Goal: Task Accomplishment & Management: Manage account settings

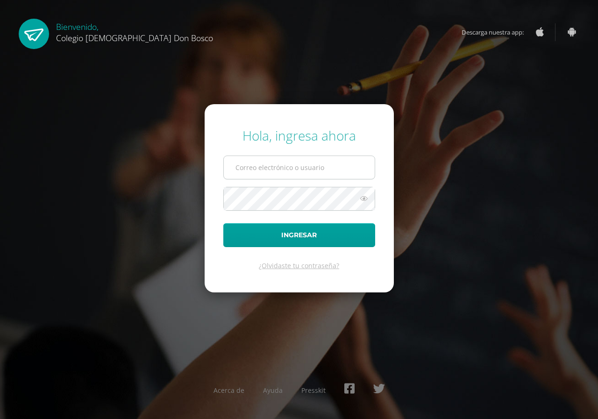
click at [250, 171] on input "text" at bounding box center [299, 167] width 151 height 23
click at [279, 172] on input "erick_sierra" at bounding box center [299, 167] width 151 height 23
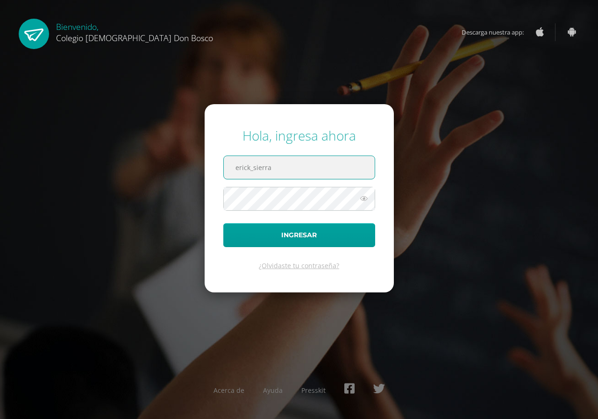
paste input "@"
type input "[EMAIL_ADDRESS][DOMAIN_NAME]"
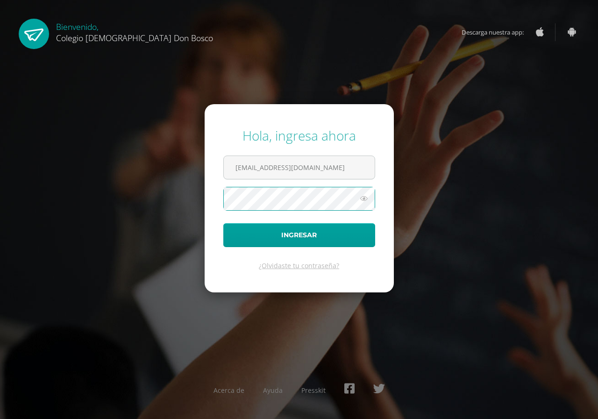
click at [366, 201] on icon at bounding box center [364, 198] width 12 height 11
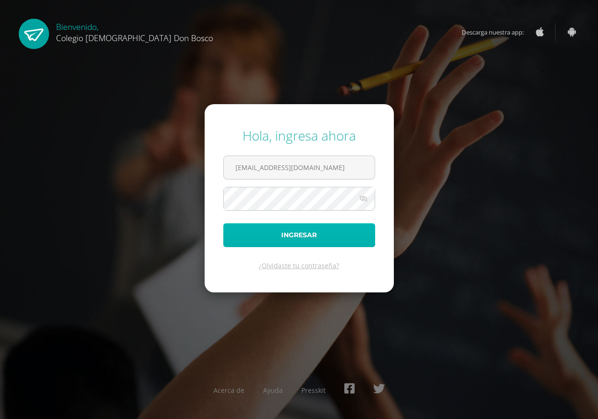
click at [327, 239] on button "Ingresar" at bounding box center [299, 235] width 152 height 24
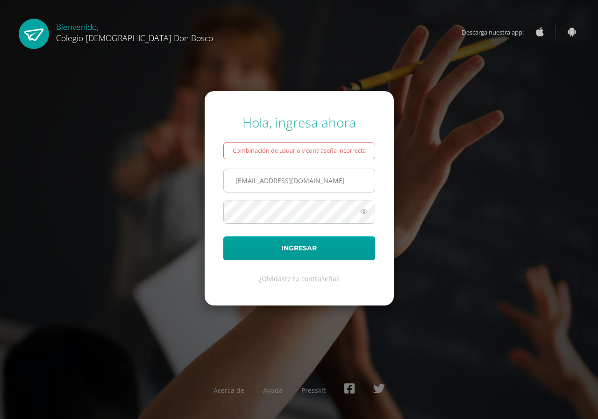
click at [271, 182] on input "erick_sierra@donbosco.edu.gt" at bounding box center [299, 180] width 151 height 23
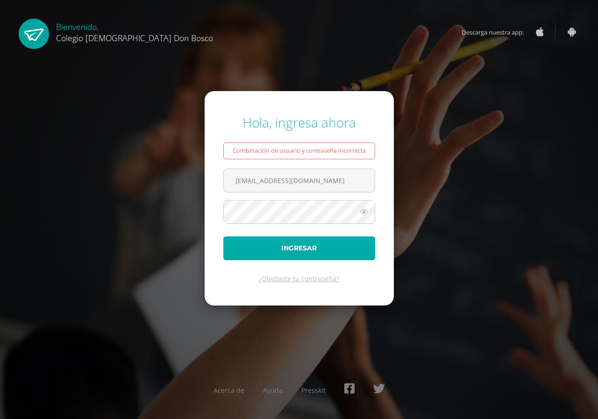
type input "erick_arredondo@donbosco.edu.gt"
click at [315, 248] on button "Ingresar" at bounding box center [299, 248] width 152 height 24
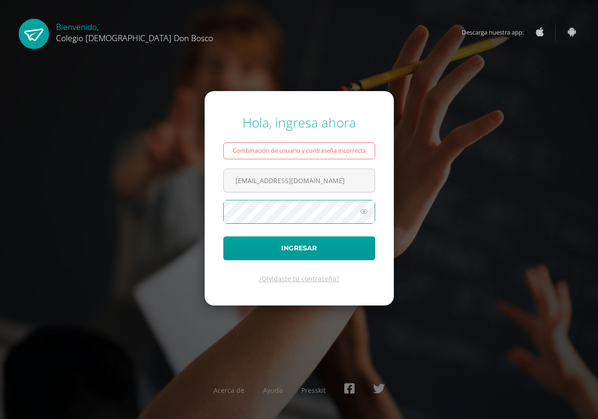
click at [223, 236] on button "Ingresar" at bounding box center [299, 248] width 152 height 24
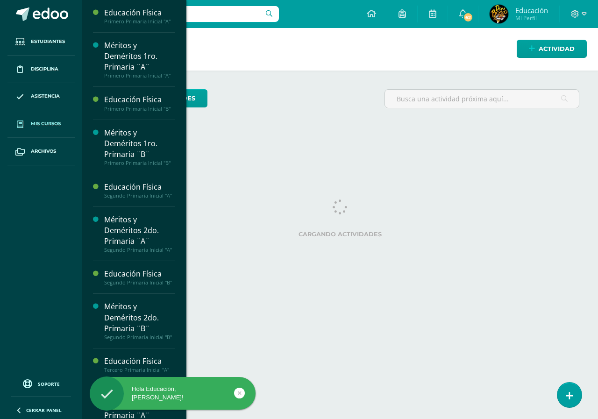
click at [36, 126] on span "Mis cursos" at bounding box center [46, 123] width 30 height 7
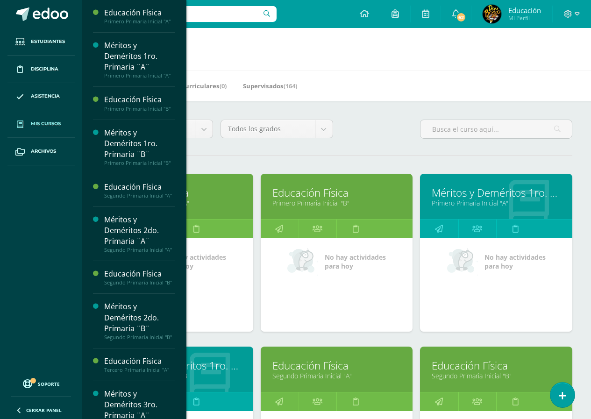
click at [214, 205] on link "Primero Primaria Inicial "A"" at bounding box center [177, 203] width 129 height 9
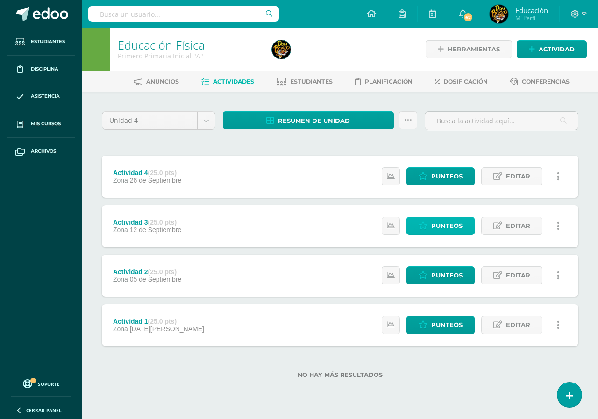
click at [444, 227] on span "Punteos" at bounding box center [446, 225] width 31 height 17
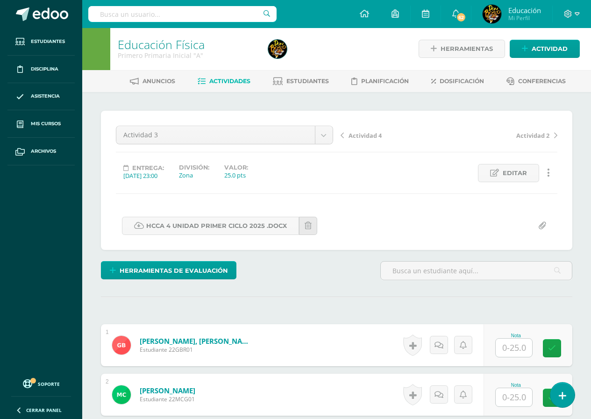
scroll to position [141, 0]
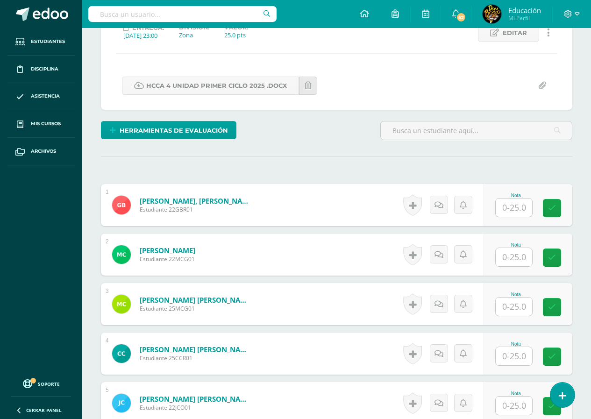
click at [515, 214] on input "text" at bounding box center [514, 208] width 36 height 18
type input "25"
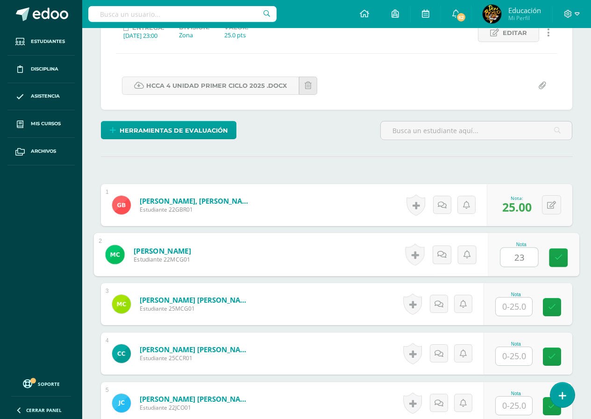
type input "23"
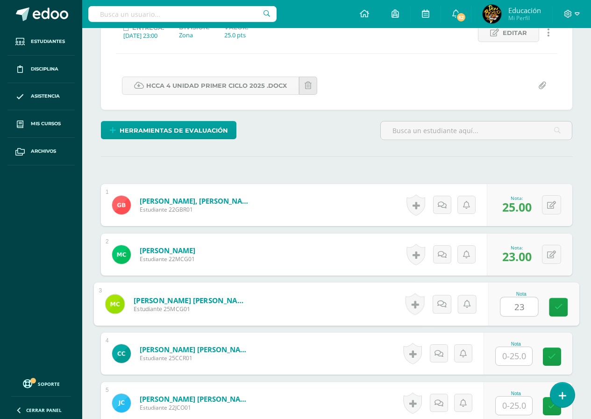
type input "23"
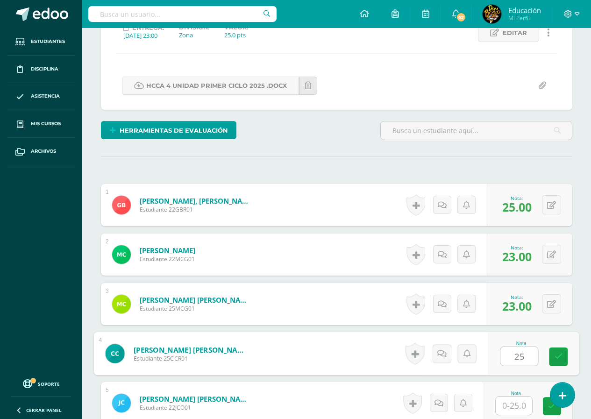
type input "25"
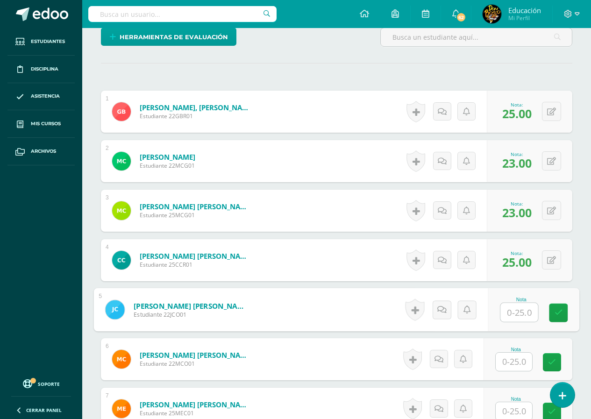
scroll to position [328, 0]
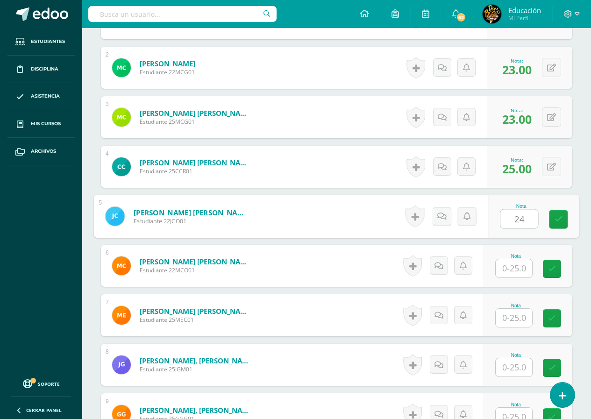
type input "24"
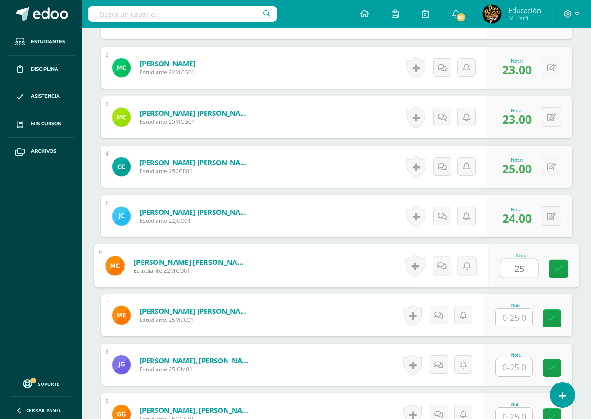
type input "25"
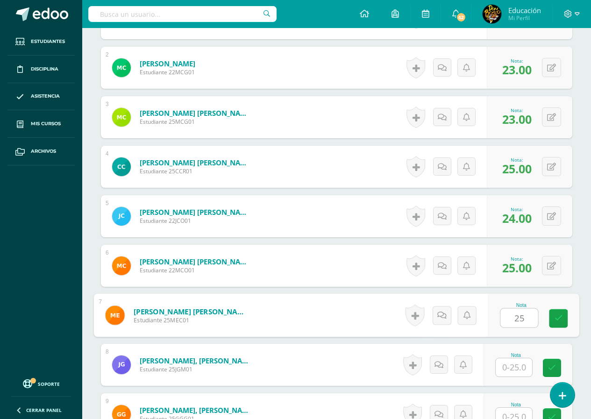
type input "25"
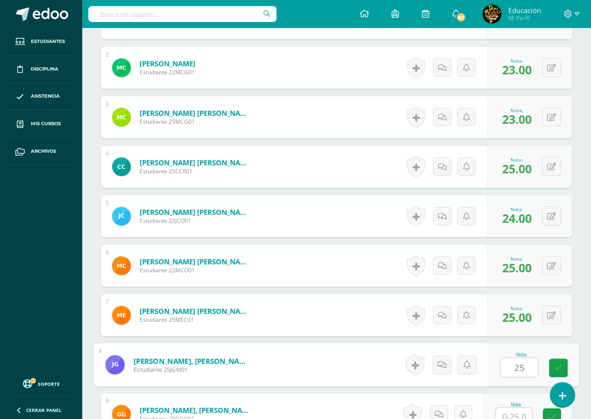
type input "25"
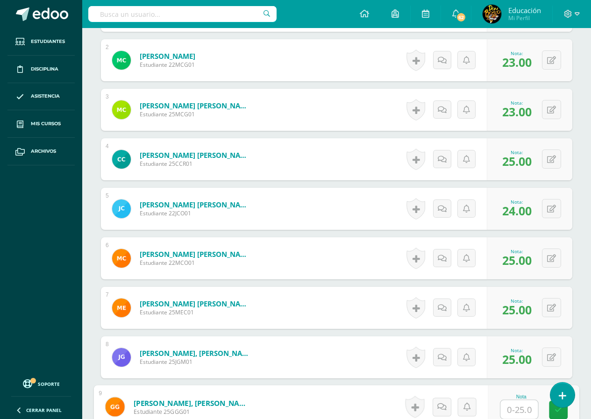
scroll to position [428, 0]
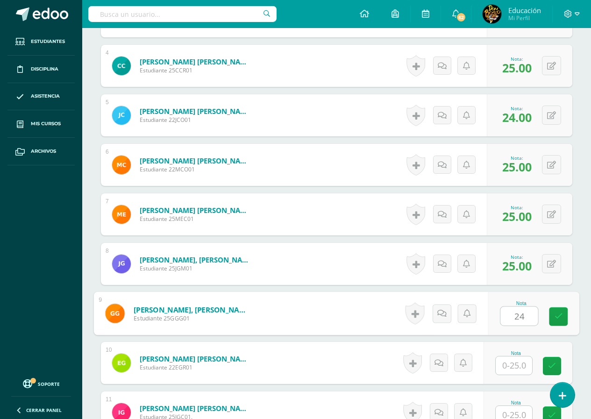
type input "24"
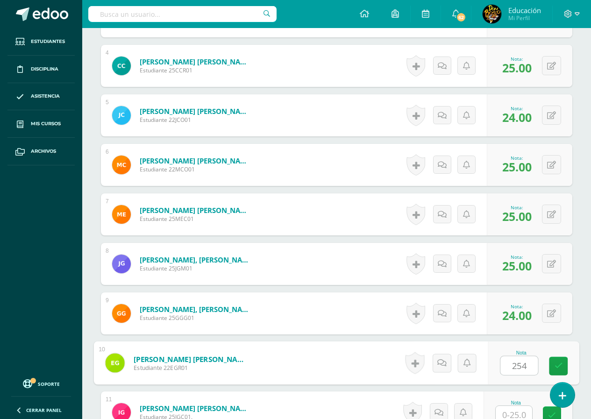
scroll to position [434, 0]
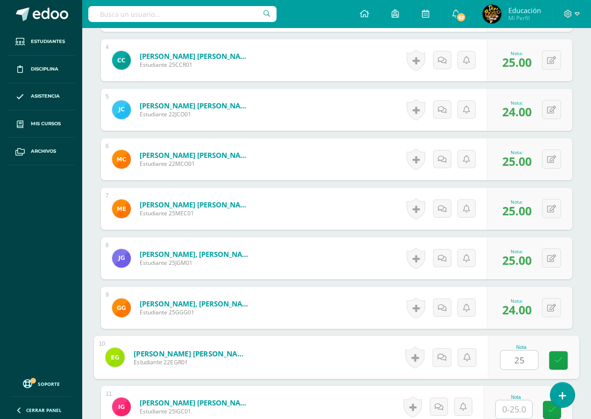
type input "25"
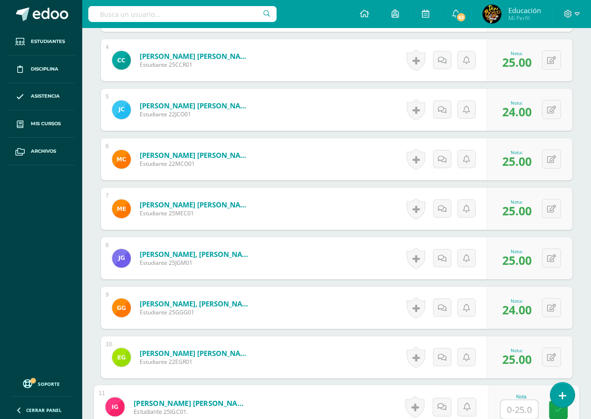
scroll to position [621, 0]
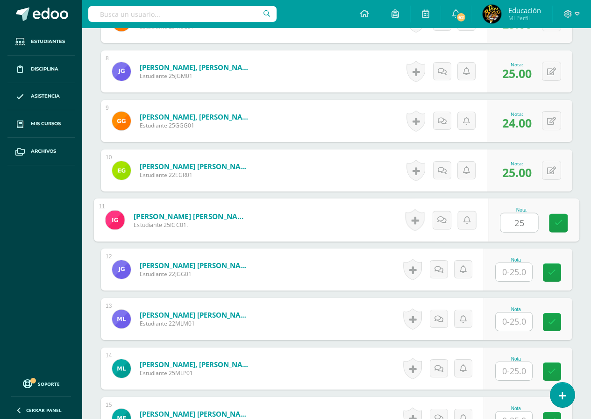
type input "25"
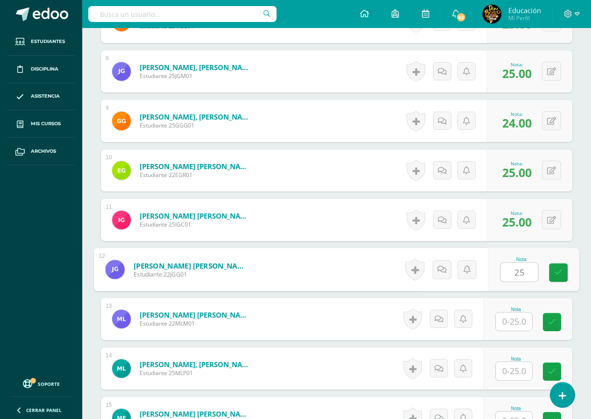
type input "25"
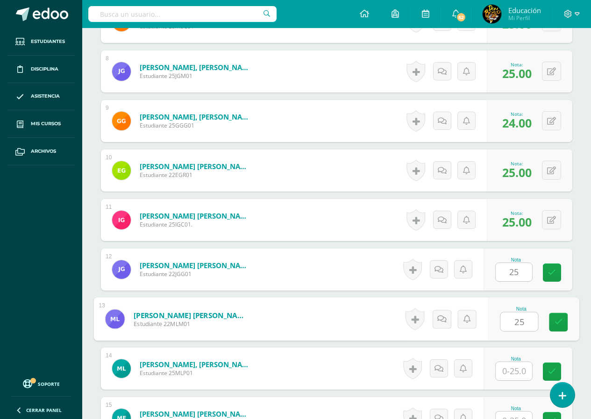
type input "25"
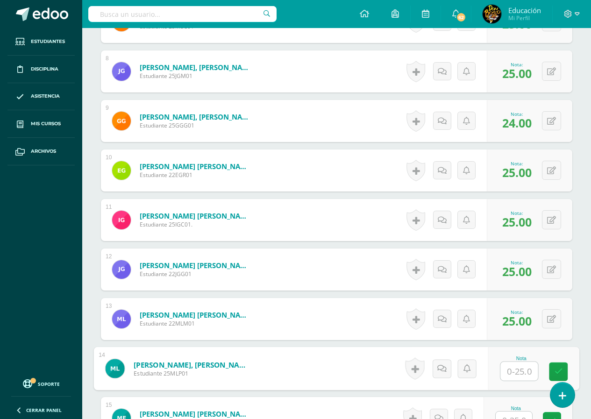
scroll to position [808, 0]
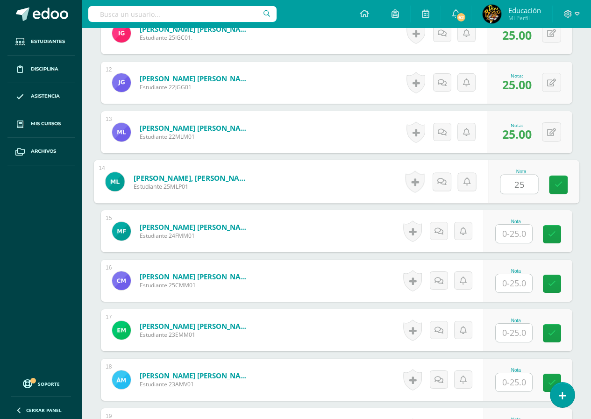
type input "25"
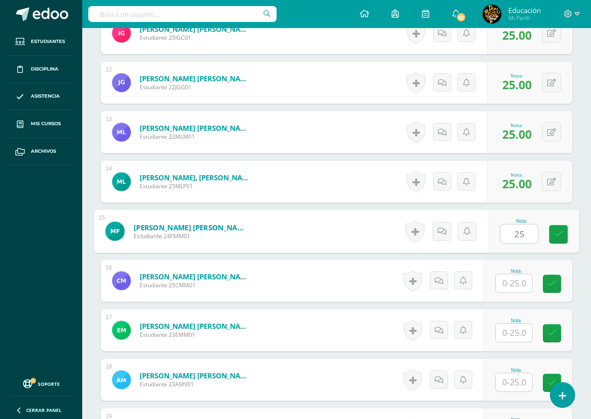
type input "25"
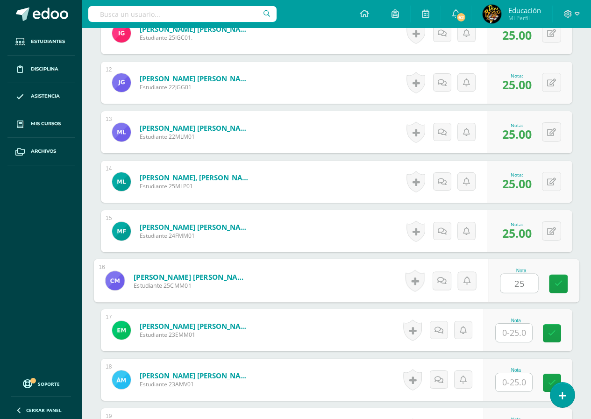
type input "25"
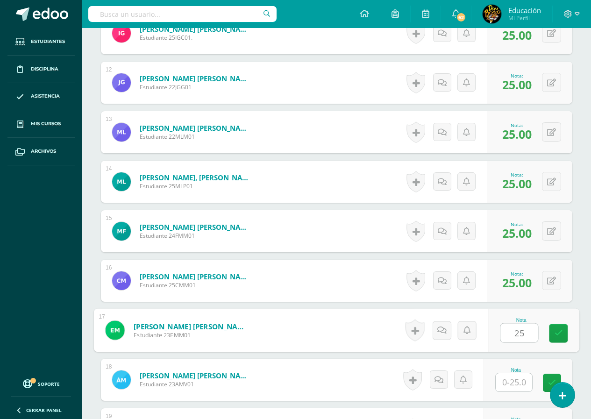
type input "25"
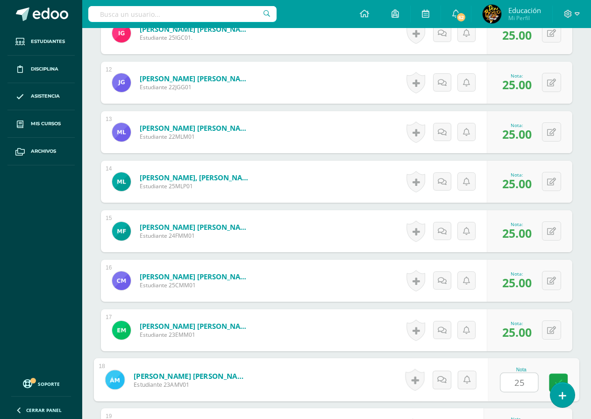
type input "25"
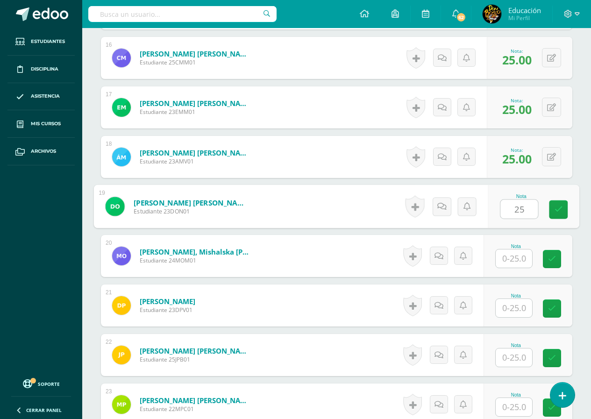
type input "25"
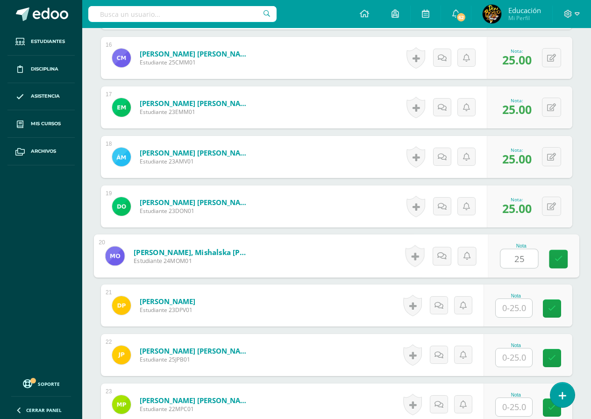
type input "25"
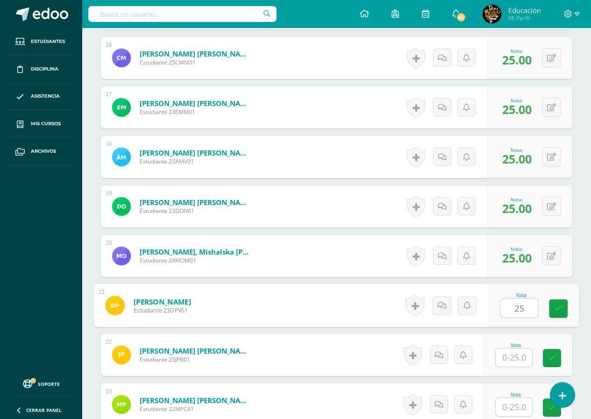
type input "25"
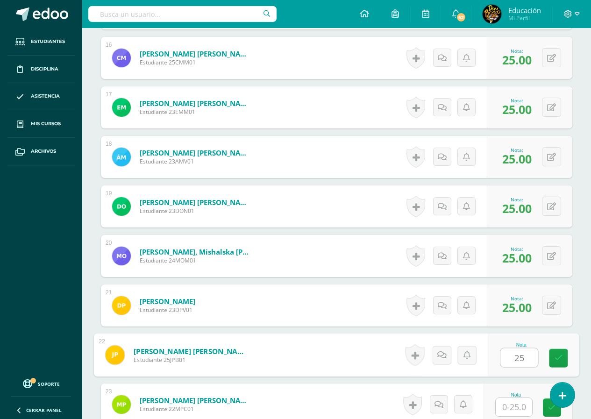
type input "25"
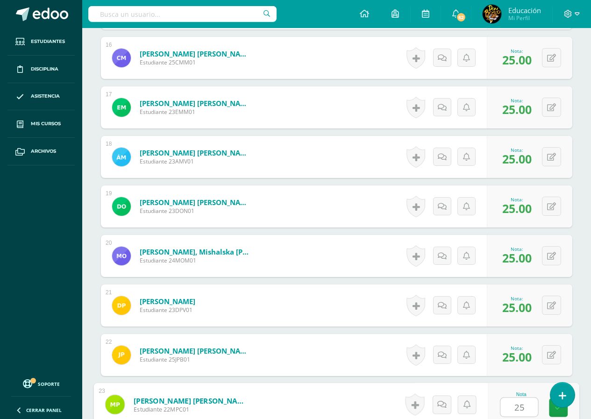
type input "25"
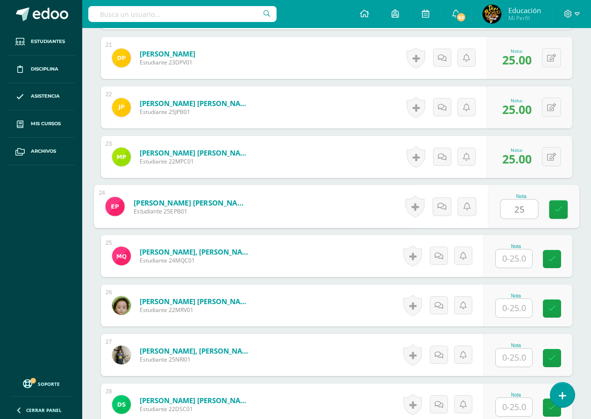
type input "25"
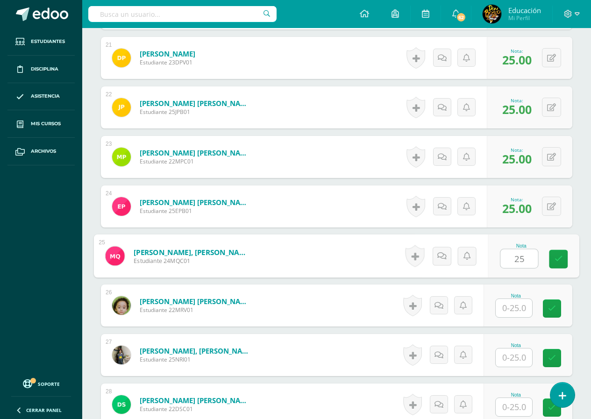
type input "25"
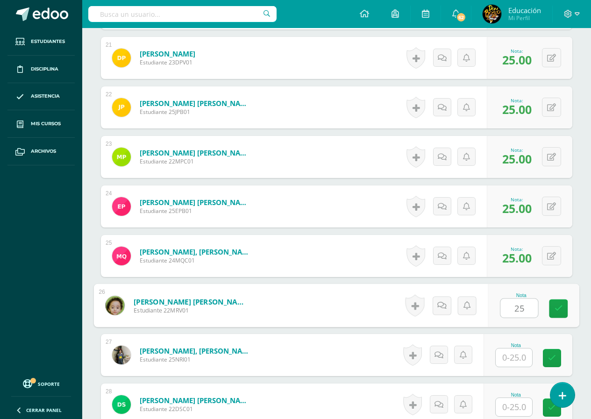
type input "25"
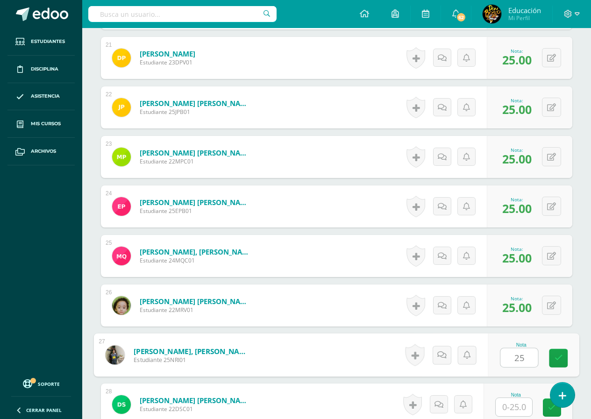
type input "25"
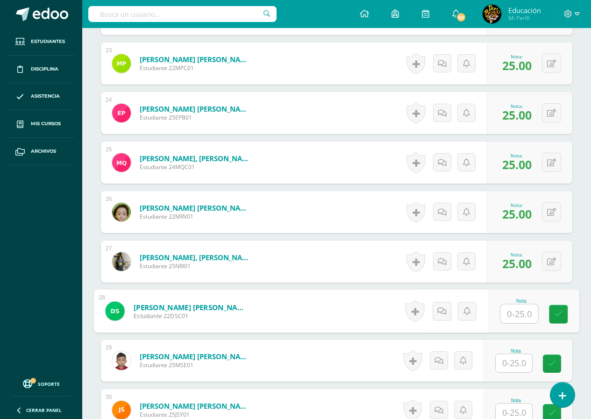
scroll to position [1465, 0]
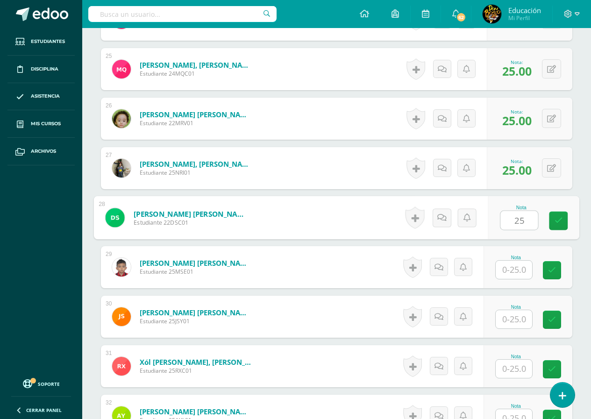
type input "25"
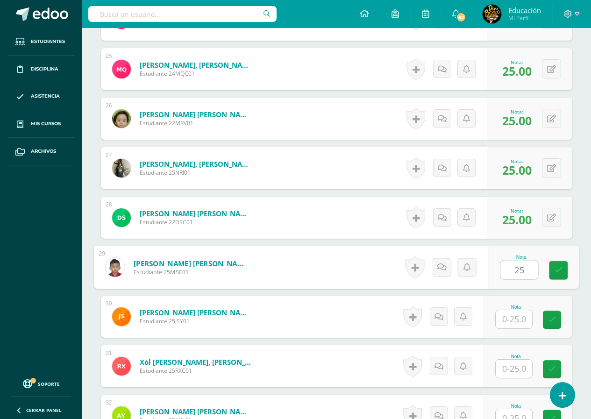
type input "25"
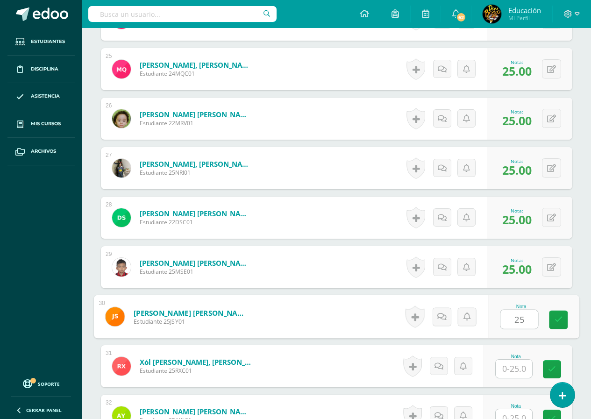
type input "25"
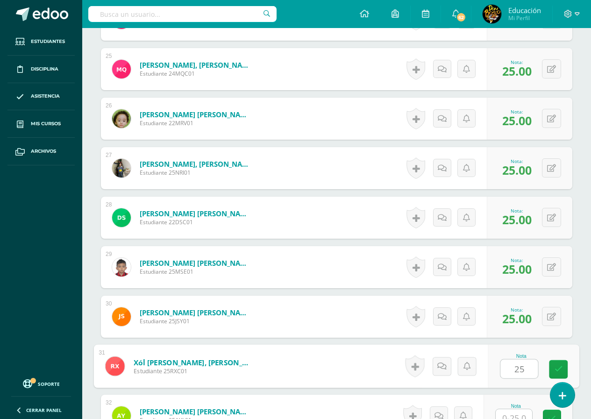
type input "25"
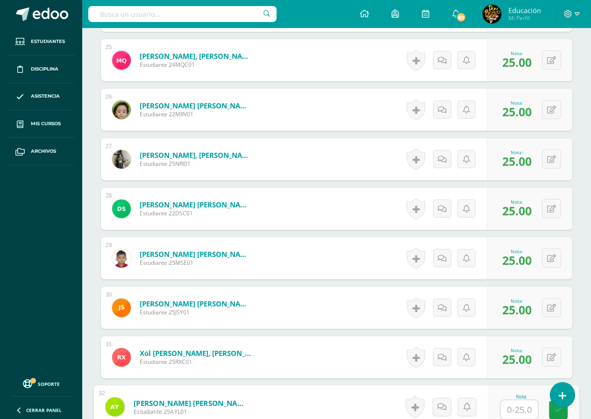
scroll to position [1590, 0]
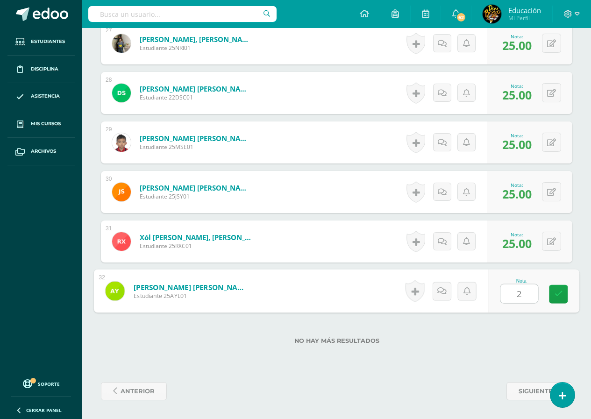
type input "25"
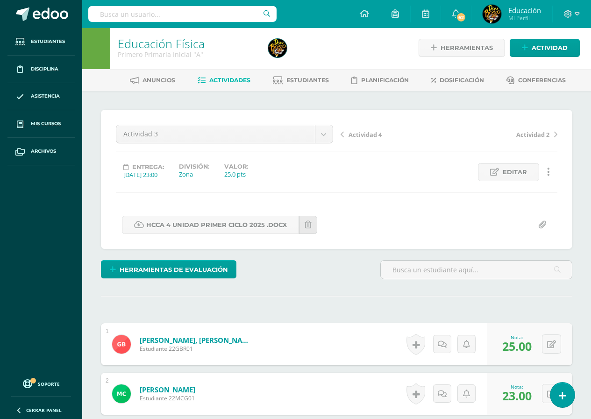
scroll to position [0, 0]
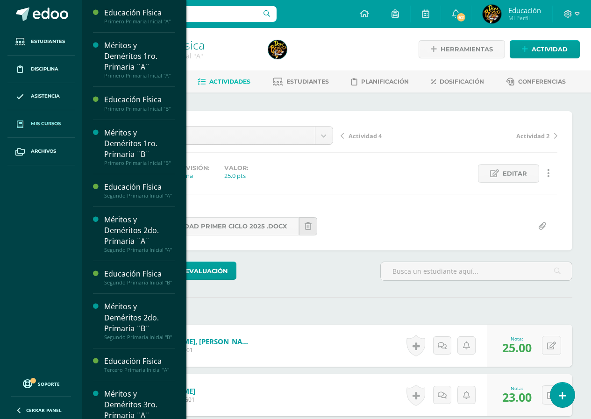
click at [42, 121] on span "Mis cursos" at bounding box center [46, 123] width 30 height 7
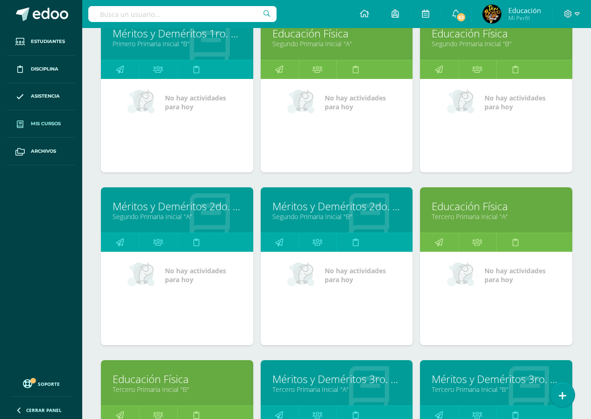
scroll to position [239, 0]
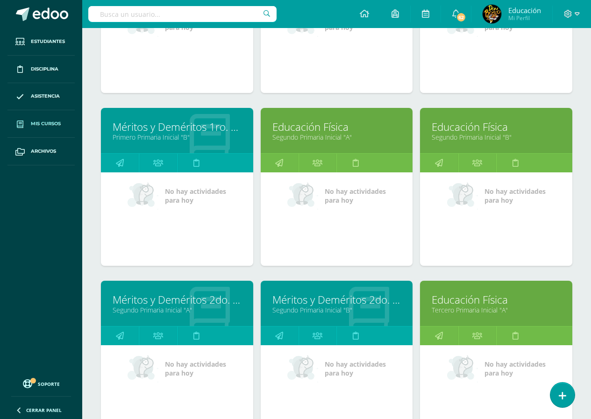
click at [339, 134] on link "Segundo Primaria Inicial "A"" at bounding box center [336, 137] width 129 height 9
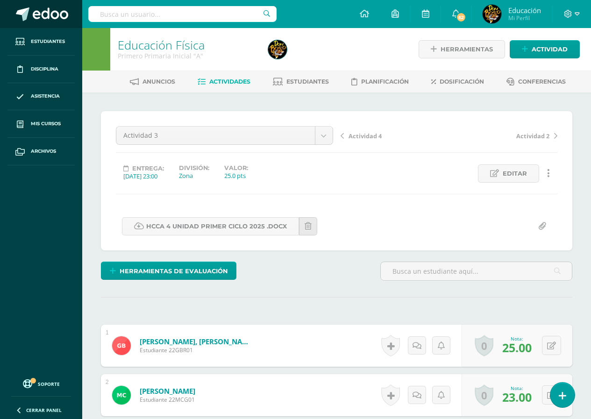
scroll to position [0, 0]
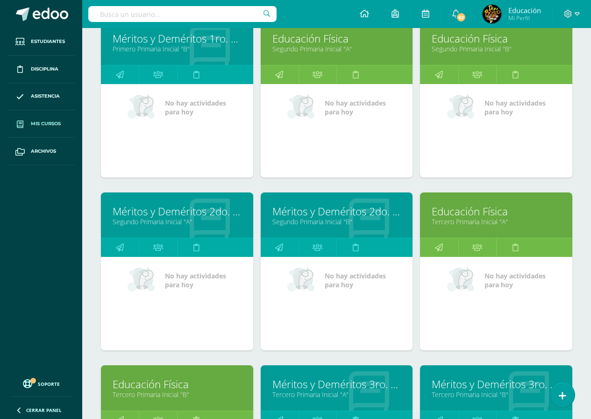
scroll to position [421, 0]
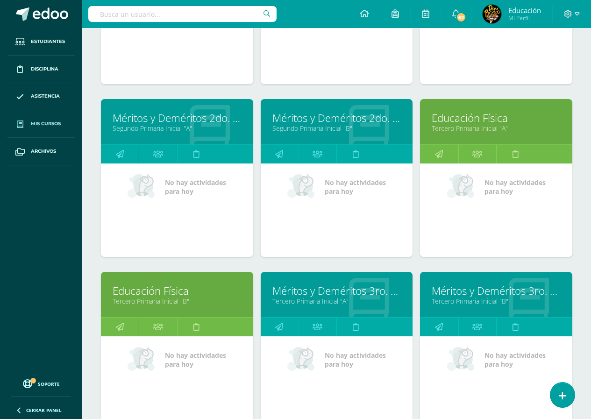
click at [482, 114] on link "Educación Física" at bounding box center [496, 118] width 129 height 14
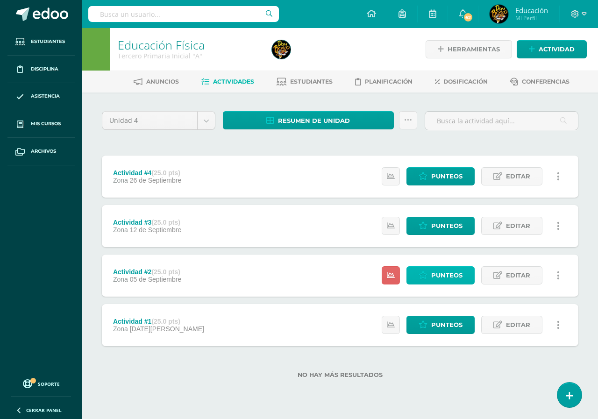
click at [443, 274] on span "Punteos" at bounding box center [446, 275] width 31 height 17
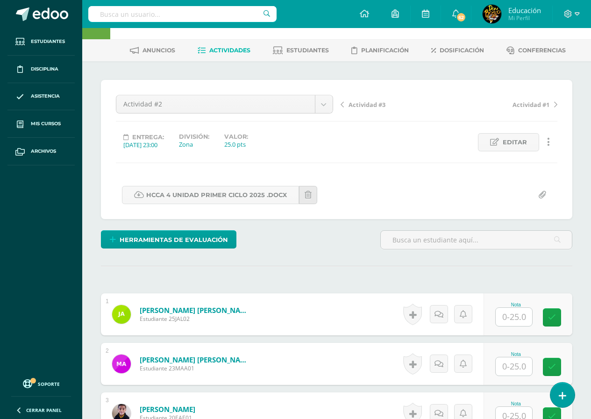
scroll to position [218, 0]
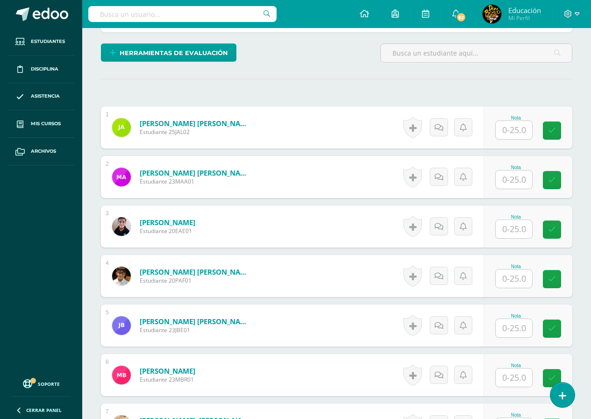
click at [518, 127] on input "text" at bounding box center [514, 130] width 36 height 18
type input "25"
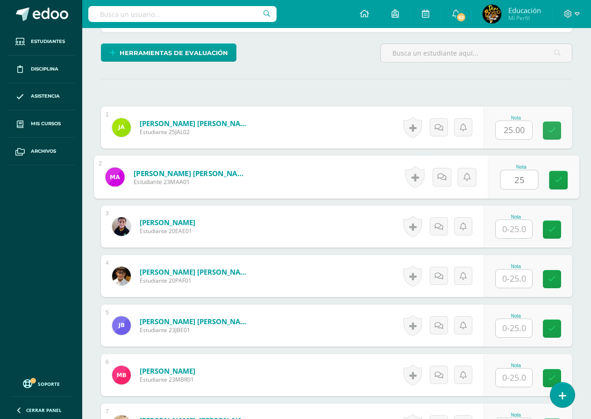
type input "25"
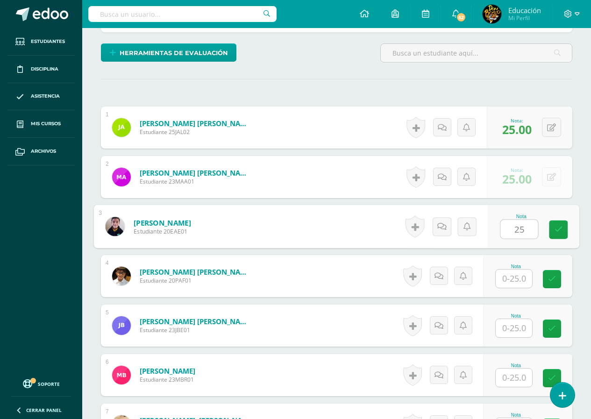
type input "25"
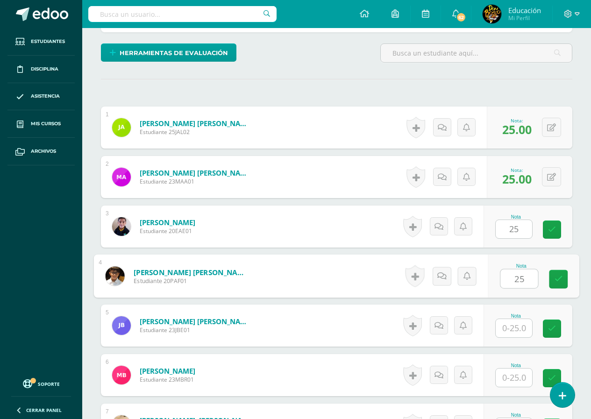
type input "25"
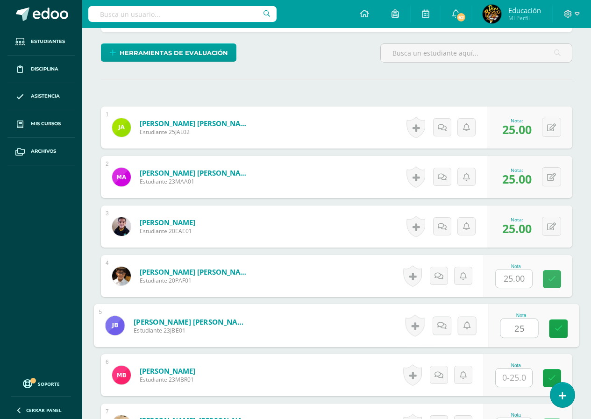
type input "25"
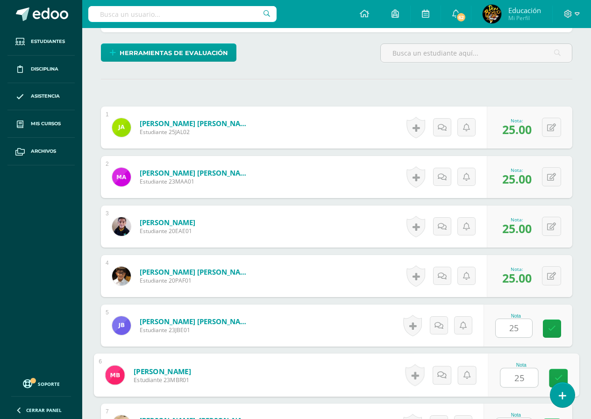
type input "25"
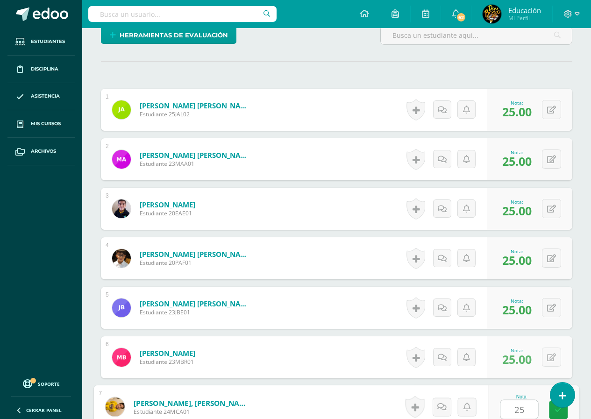
type input "25"
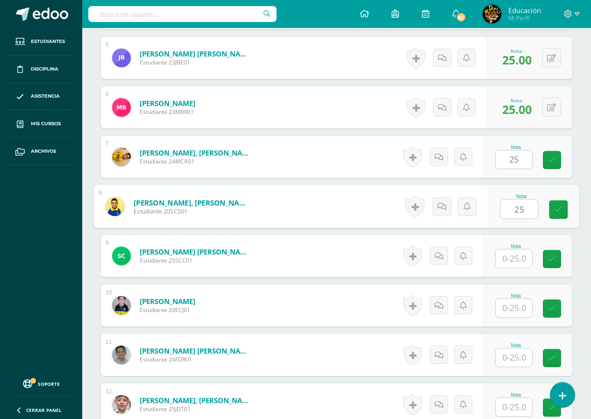
type input "25"
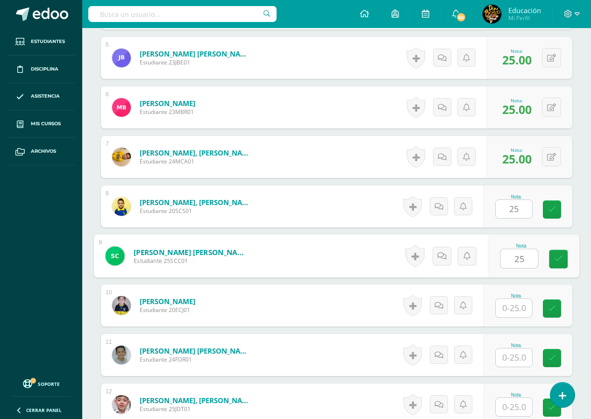
type input "25"
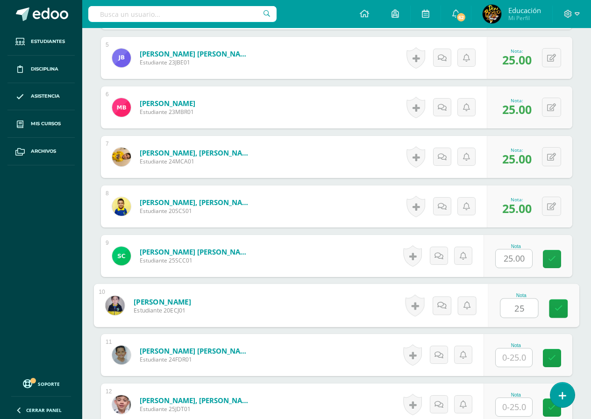
type input "25"
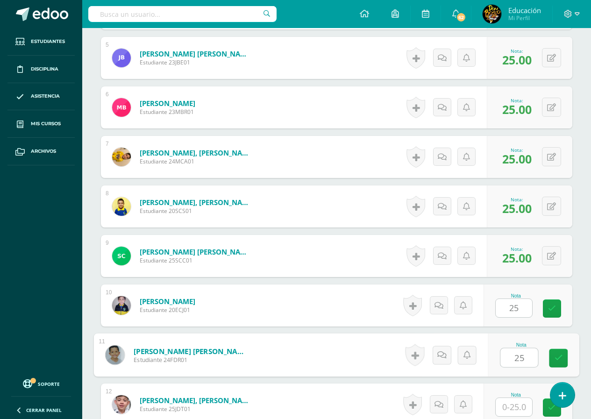
type input "25"
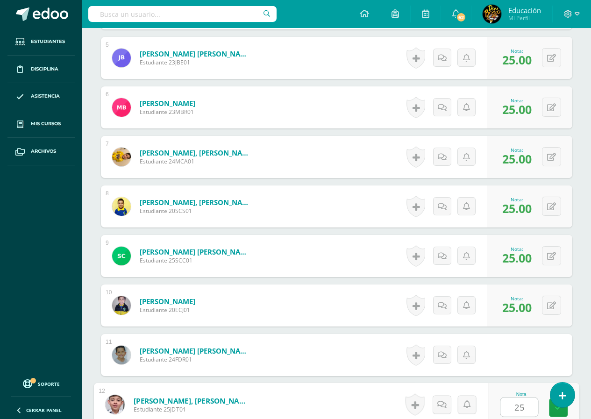
type input "25"
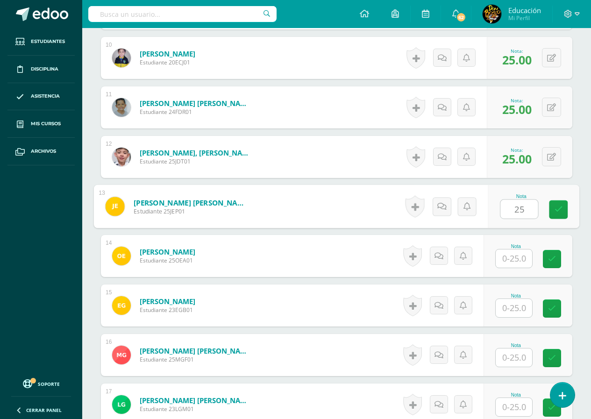
type input "25"
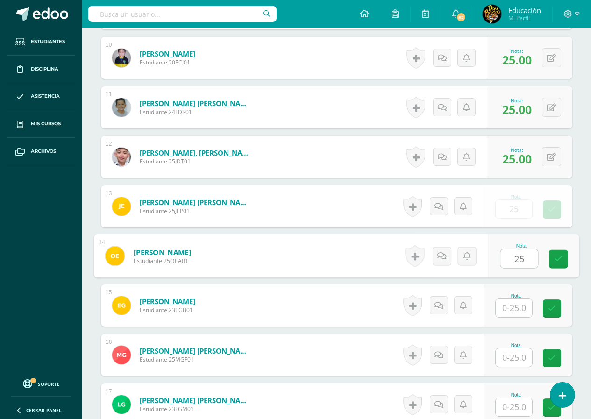
type input "25"
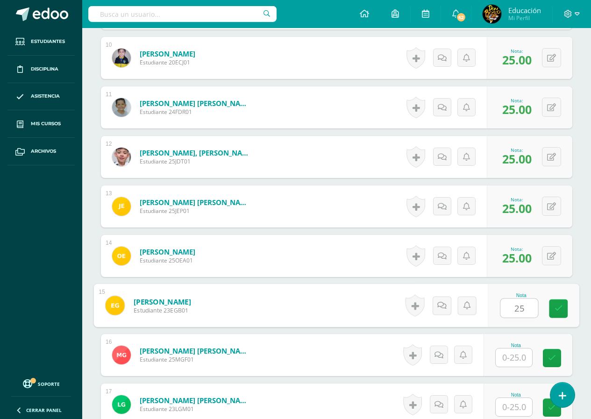
type input "25"
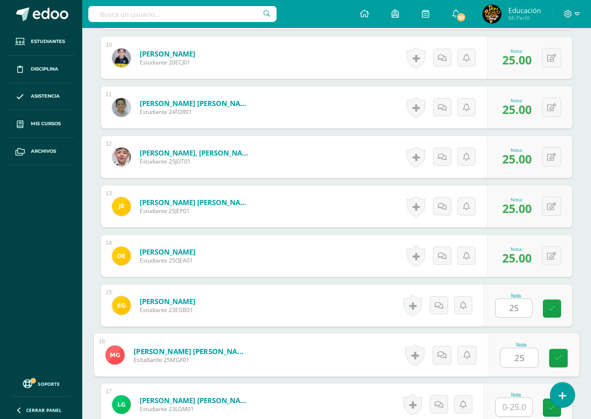
type input "25"
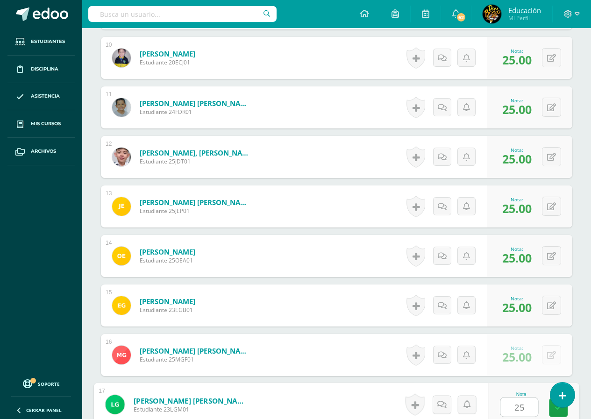
type input "25"
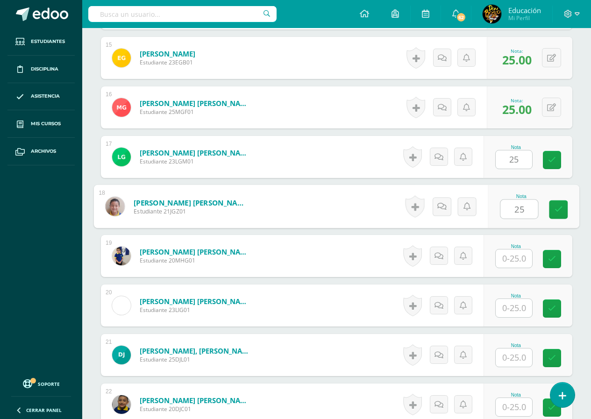
type input "25"
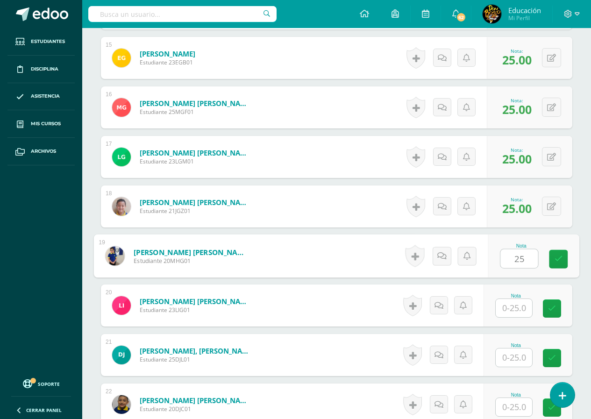
type input "25"
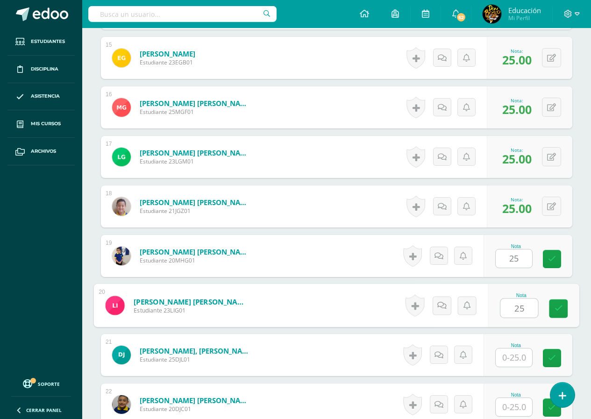
type input "25"
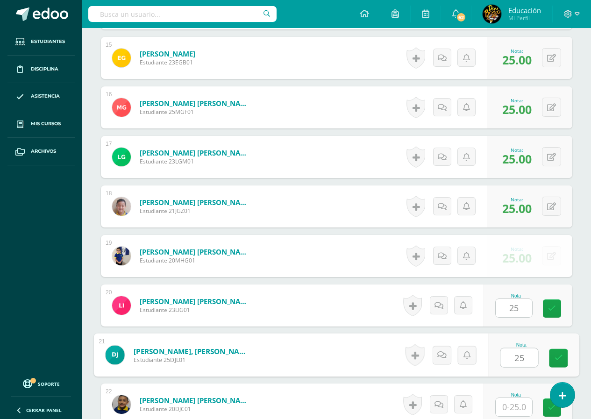
type input "25"
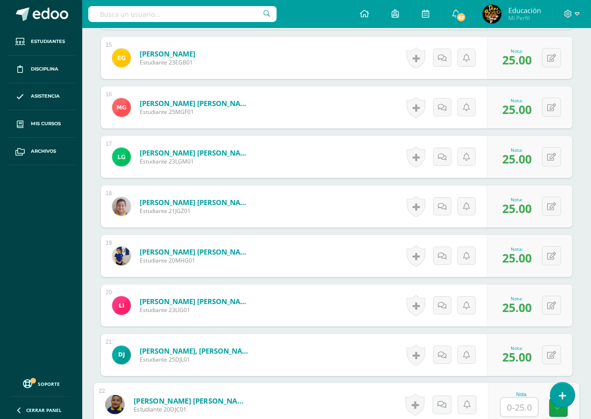
scroll to position [1168, 0]
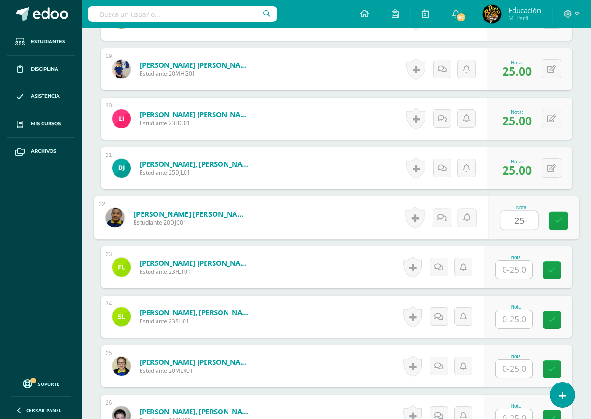
type input "25"
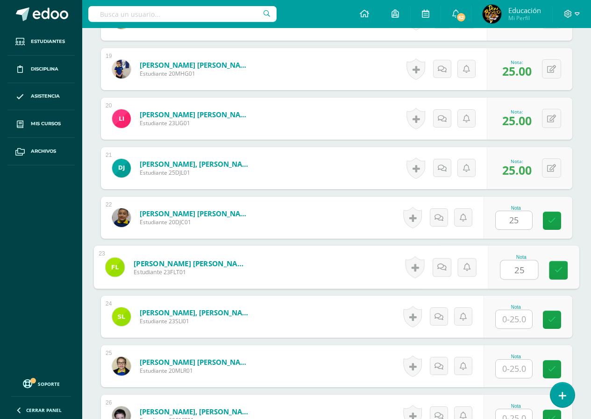
type input "25"
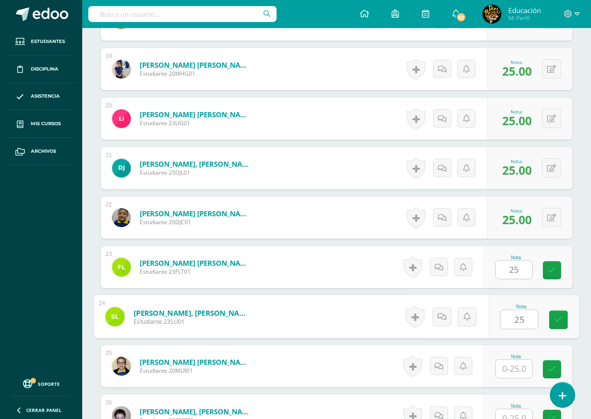
type input "25"
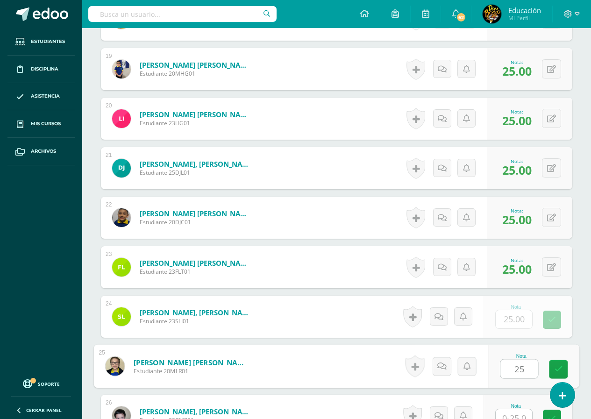
type input "25"
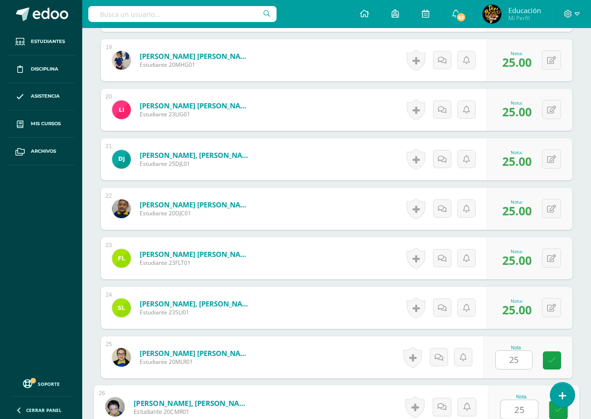
type input "25"
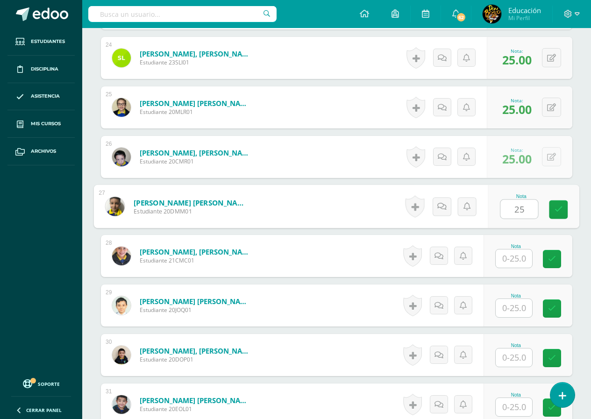
type input "25"
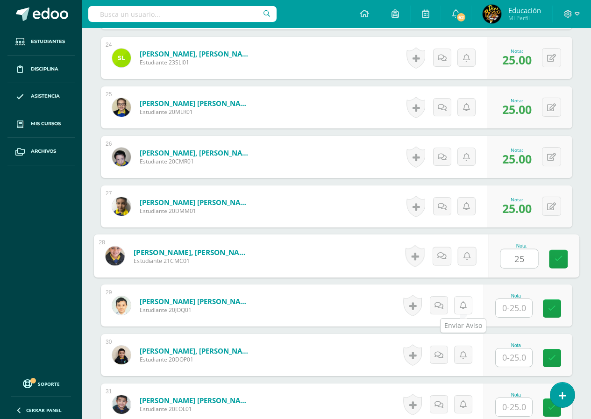
type input "25"
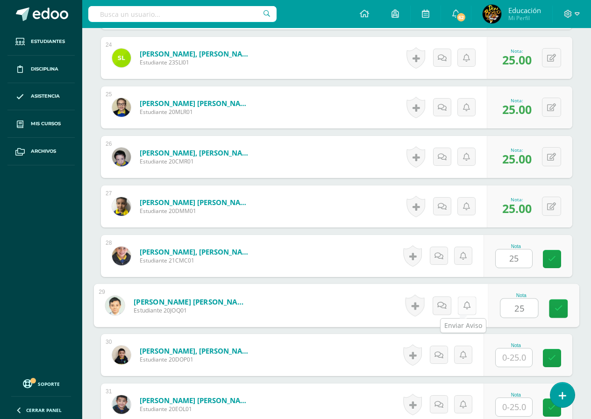
type input "25"
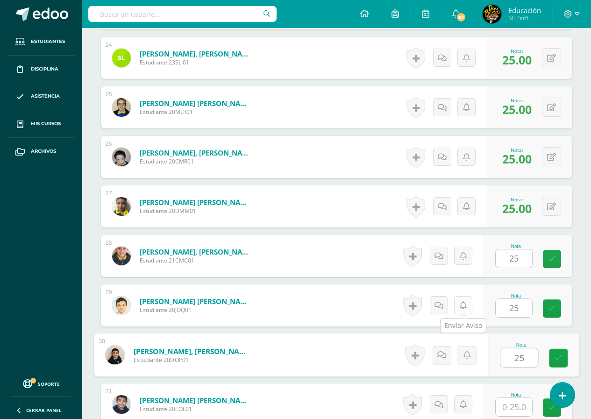
type input "25"
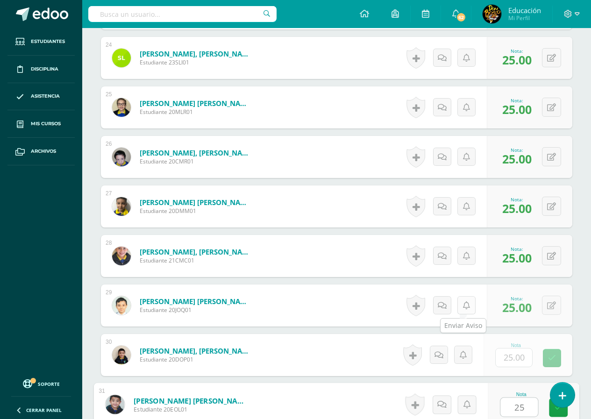
type input "25"
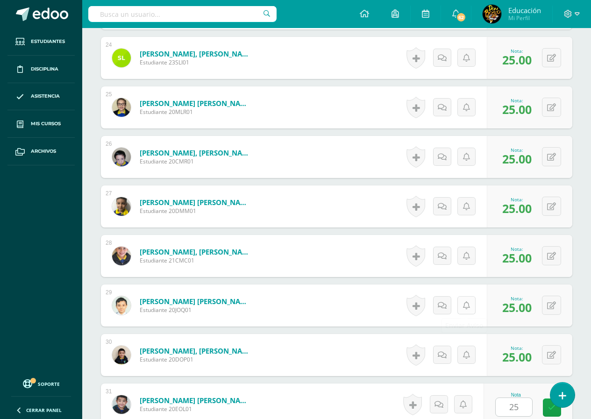
scroll to position [1675, 0]
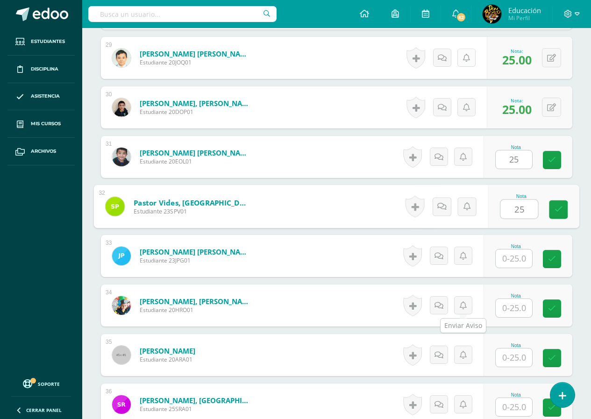
type input "25"
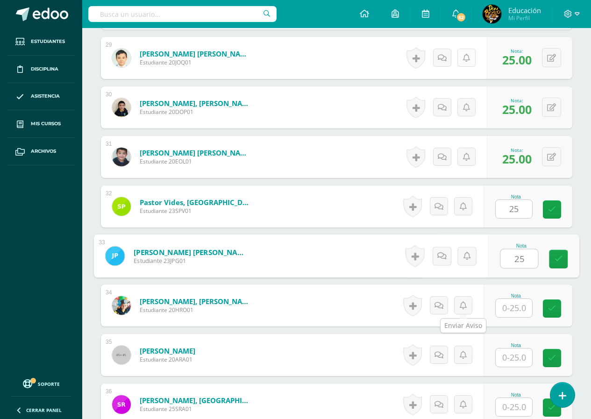
type input "25"
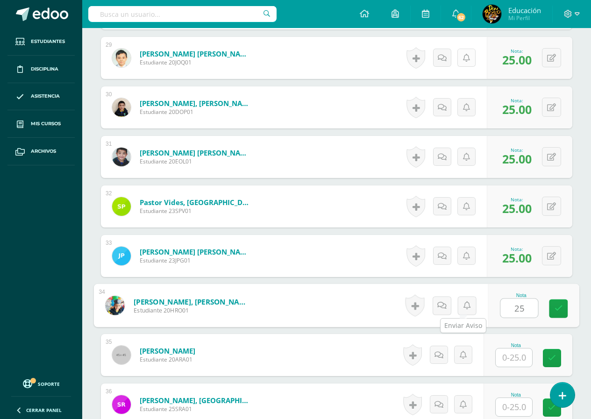
type input "25"
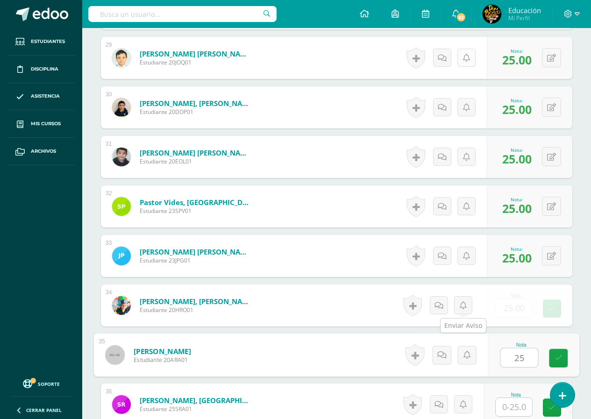
type input "25"
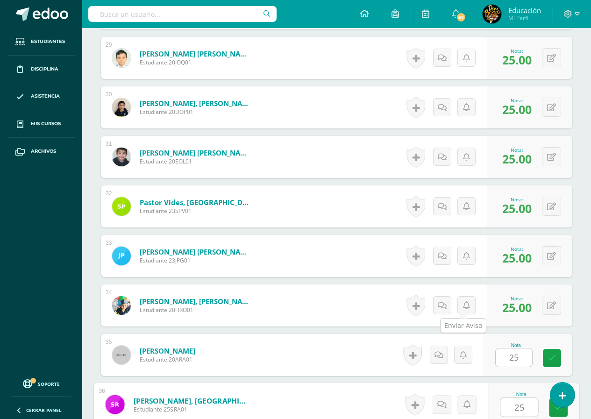
type input "25"
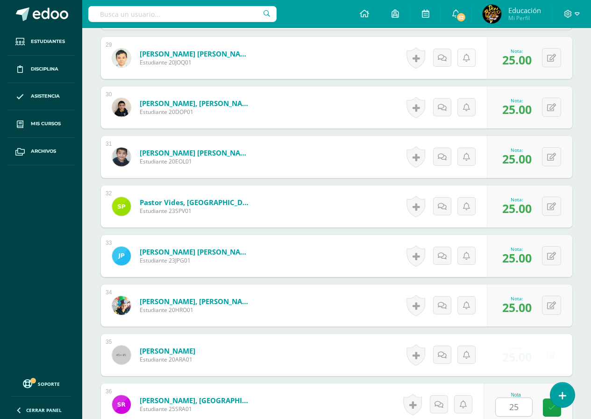
scroll to position [1922, 0]
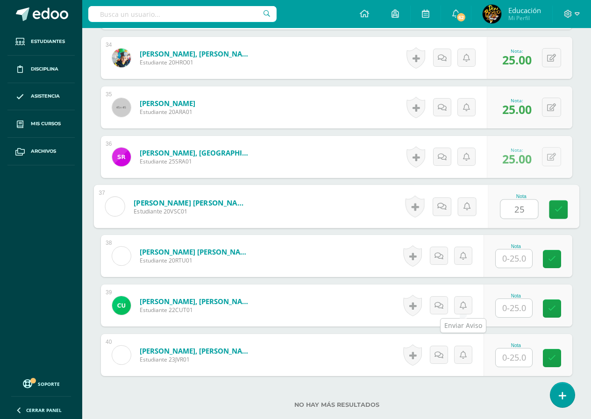
type input "25"
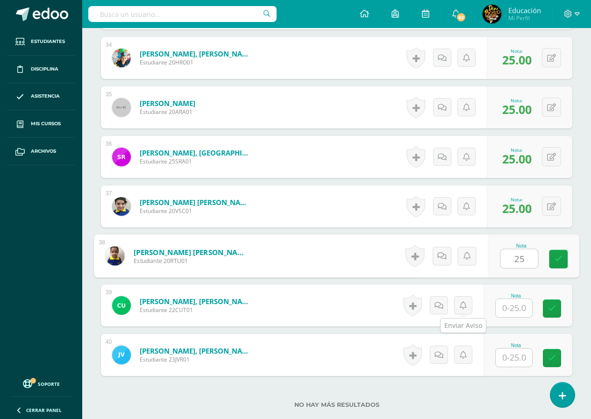
type input "25"
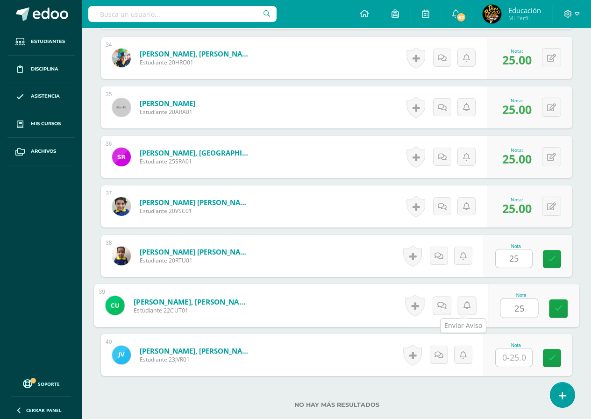
type input "25"
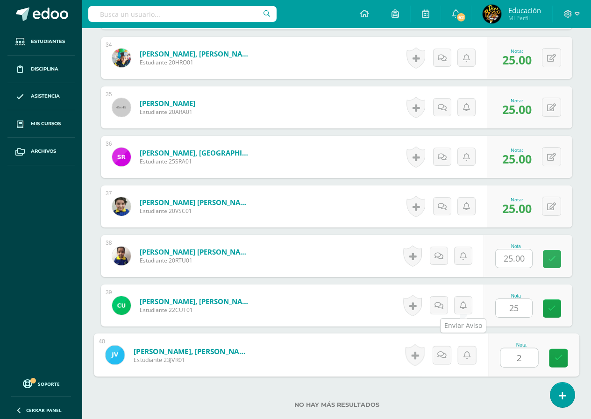
type input "25"
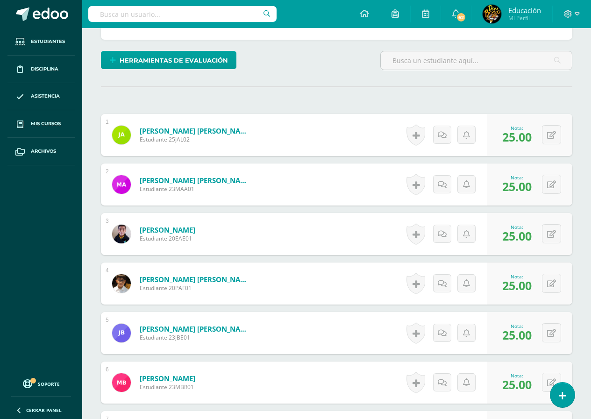
scroll to position [0, 0]
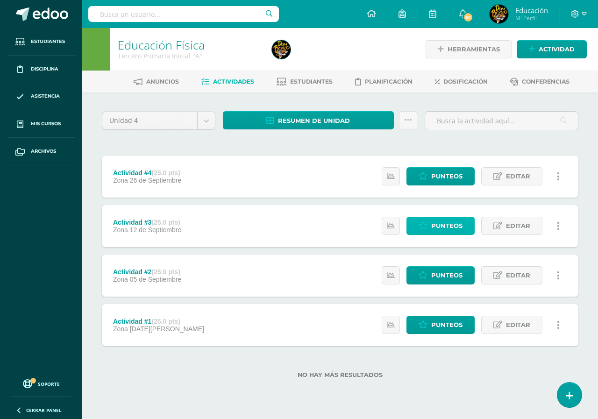
click at [454, 223] on span "Punteos" at bounding box center [446, 225] width 31 height 17
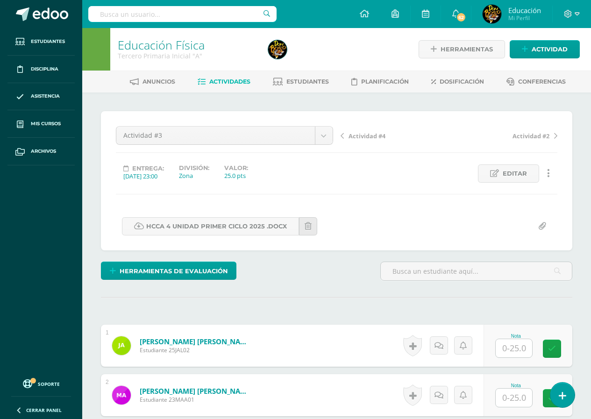
scroll to position [187, 0]
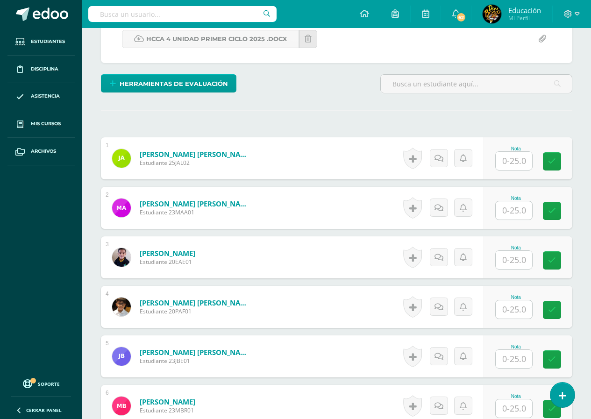
click at [514, 160] on input "text" at bounding box center [514, 161] width 36 height 18
type input "25"
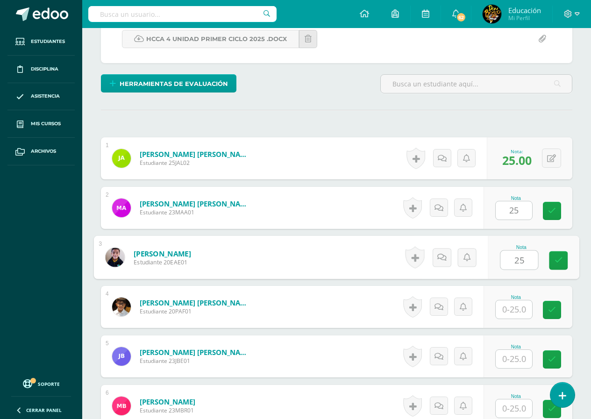
type input "25"
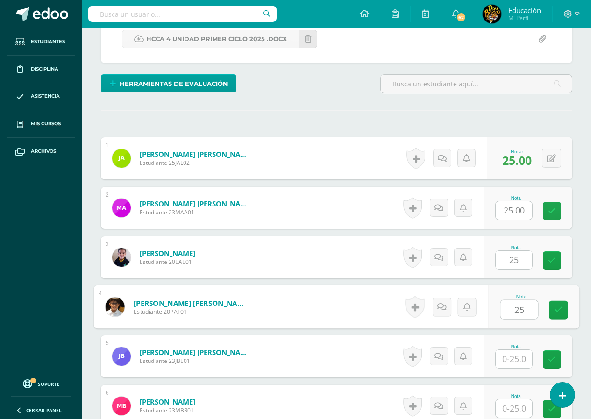
type input "25"
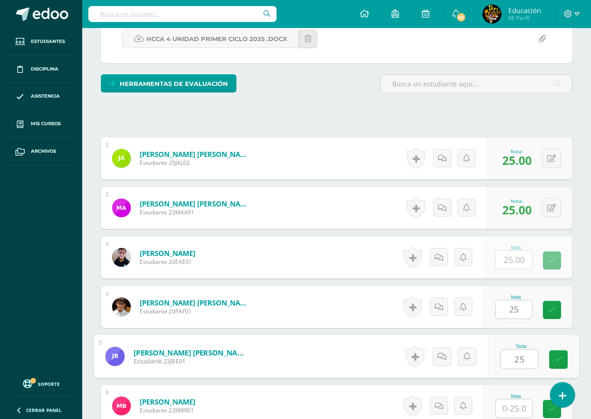
type input "25"
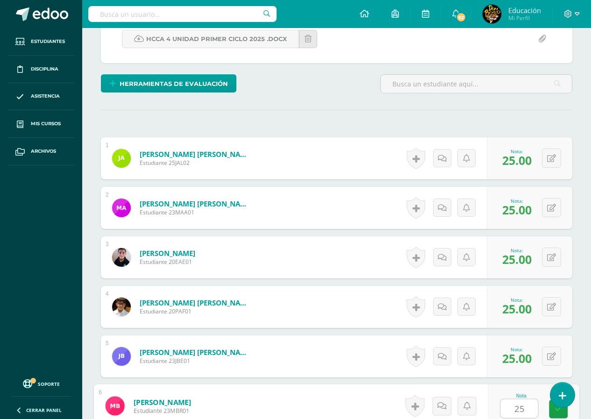
type input "25"
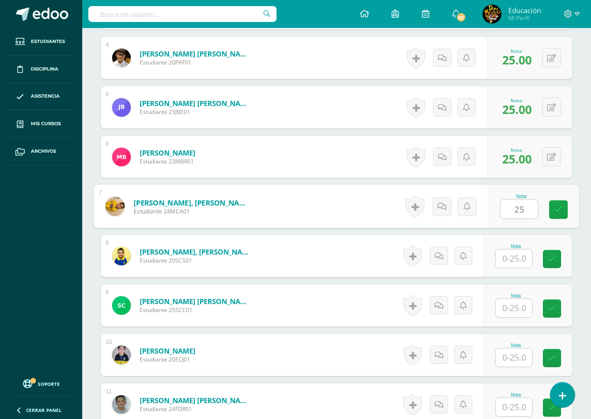
type input "25"
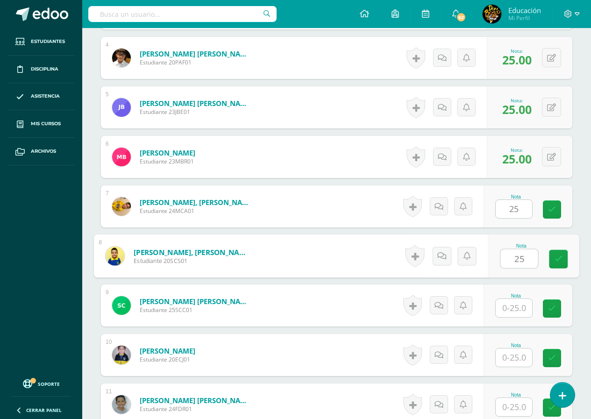
type input "25"
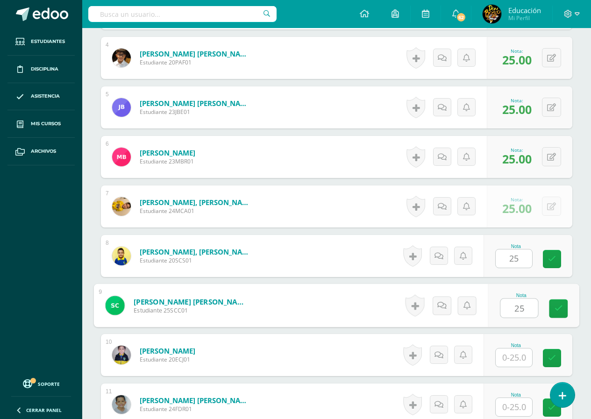
type input "25"
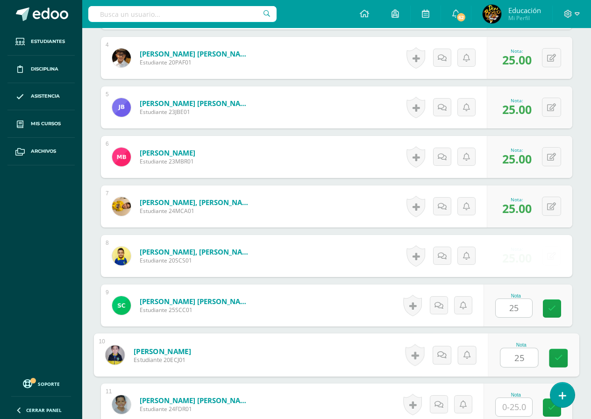
type input "25"
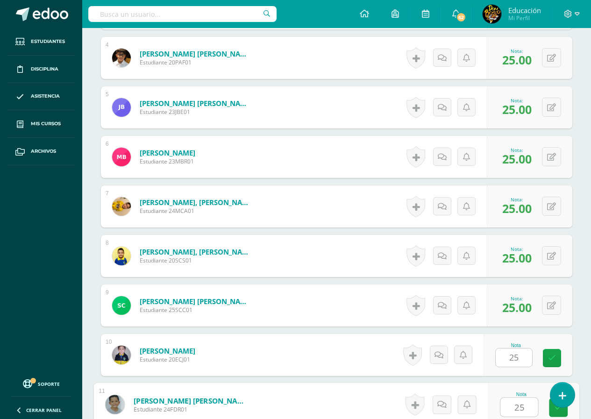
type input "25"
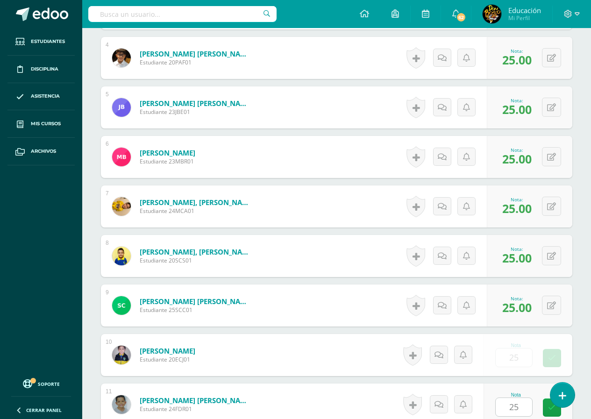
scroll to position [684, 0]
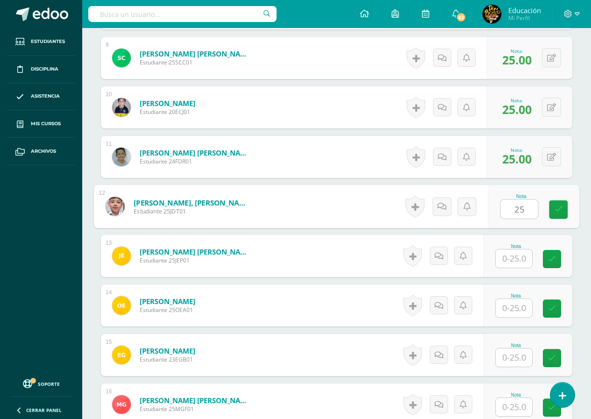
type input "25"
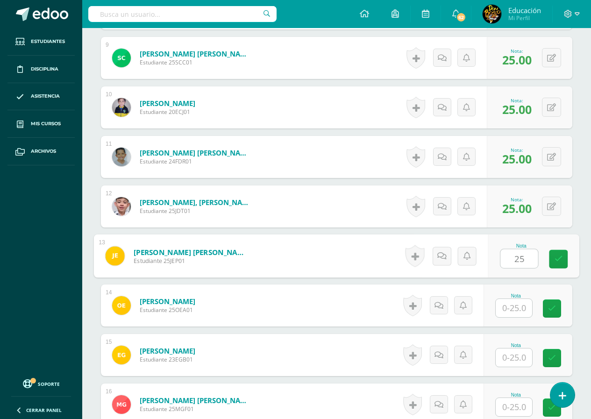
type input "25"
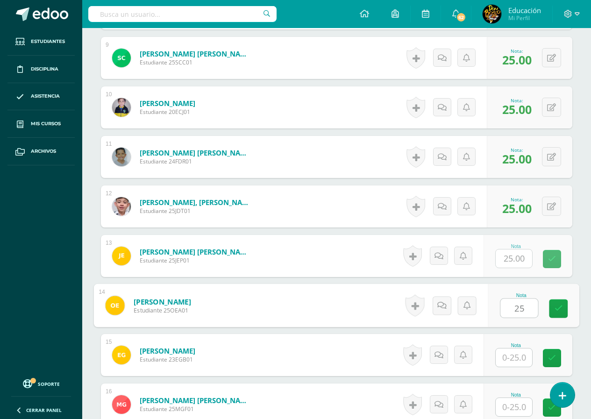
type input "25"
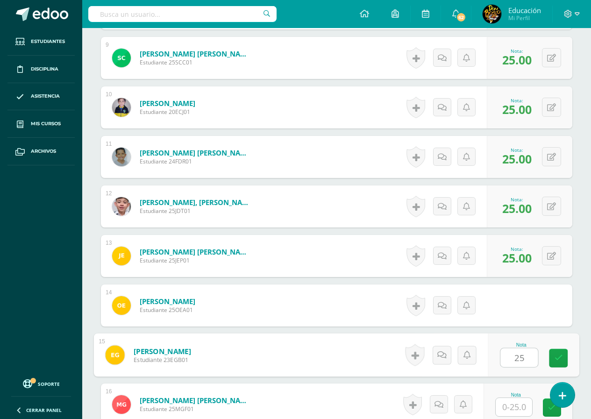
type input "25"
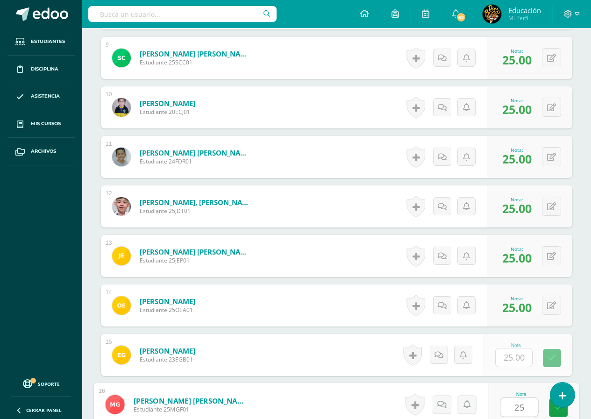
type input "25"
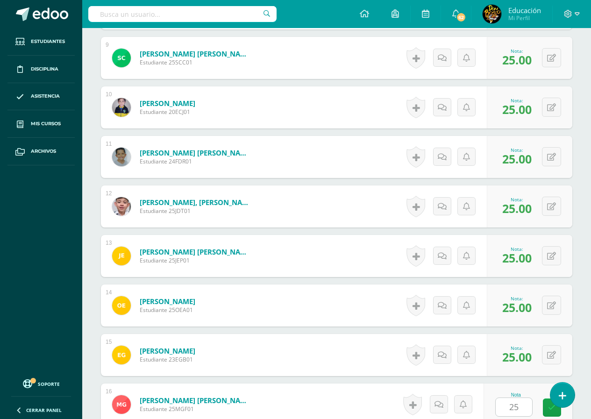
scroll to position [932, 0]
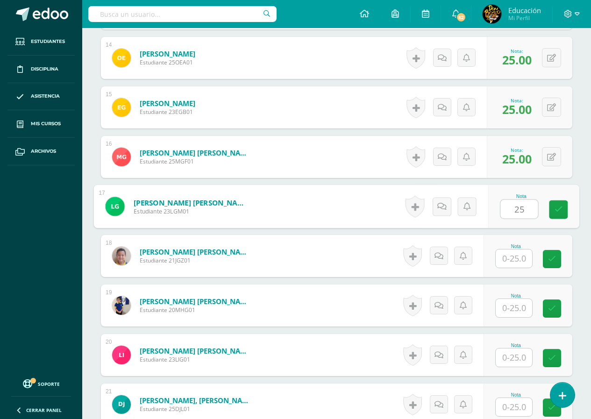
type input "25"
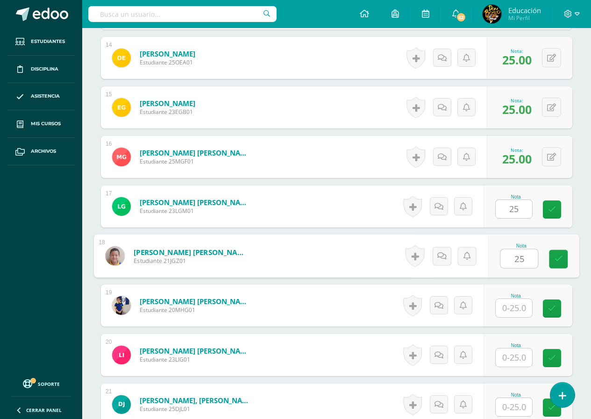
type input "25"
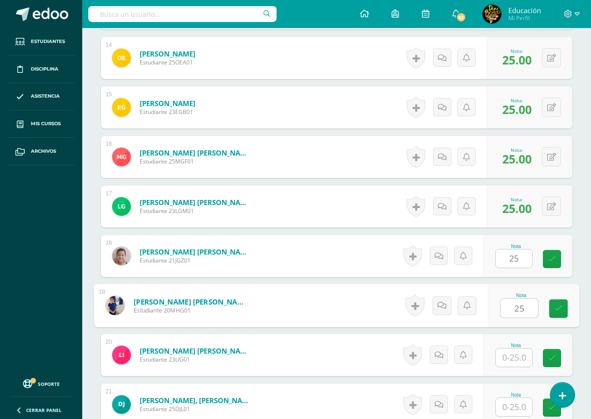
type input "25"
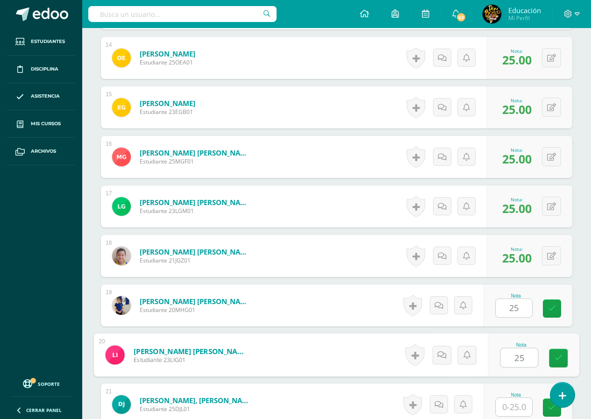
type input "25"
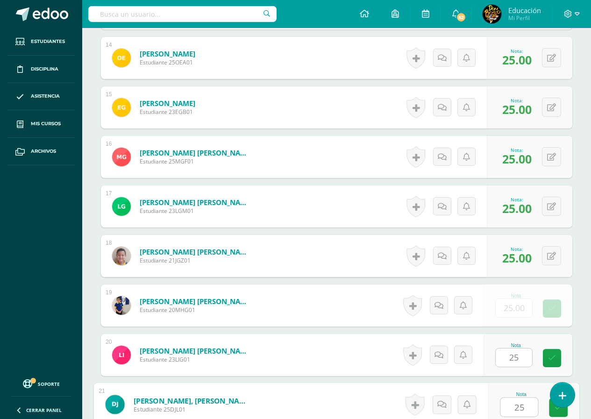
type input "25"
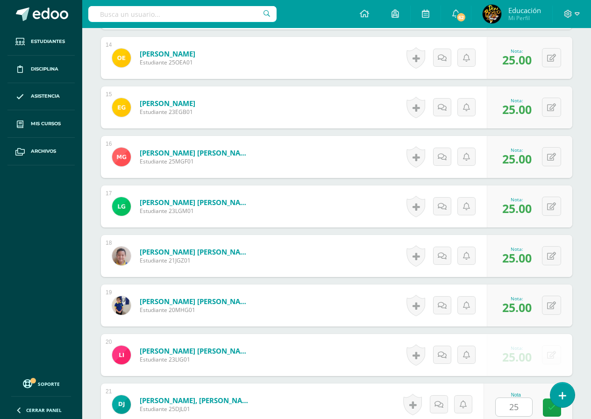
scroll to position [1179, 0]
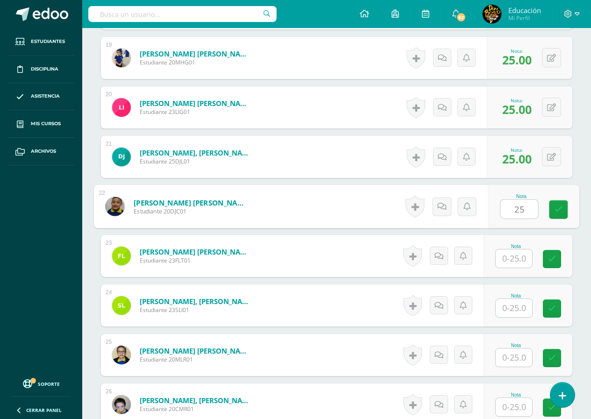
type input "25"
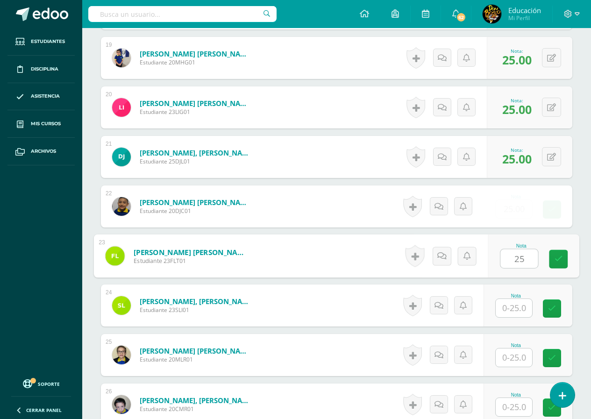
type input "25"
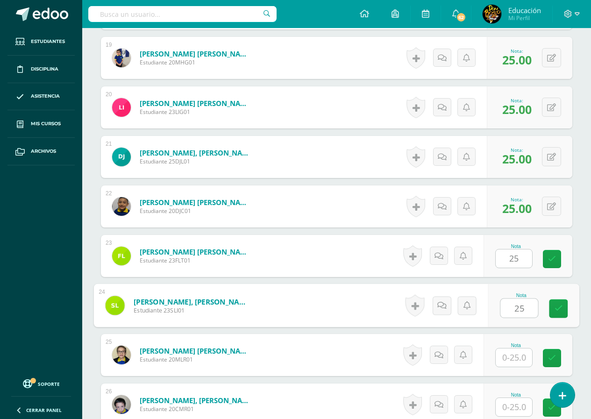
type input "25"
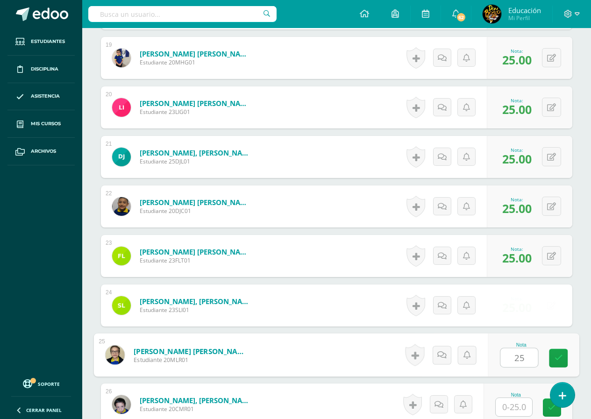
type input "25"
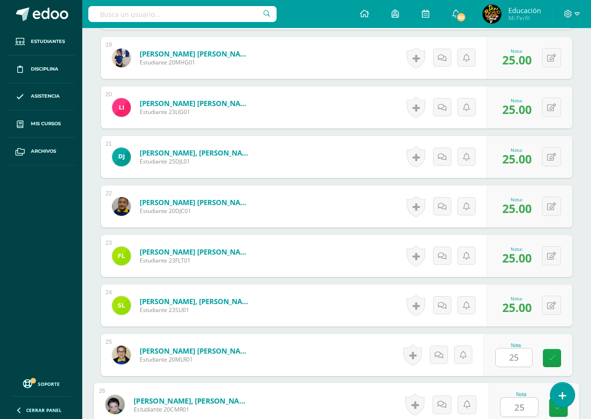
type input "25"
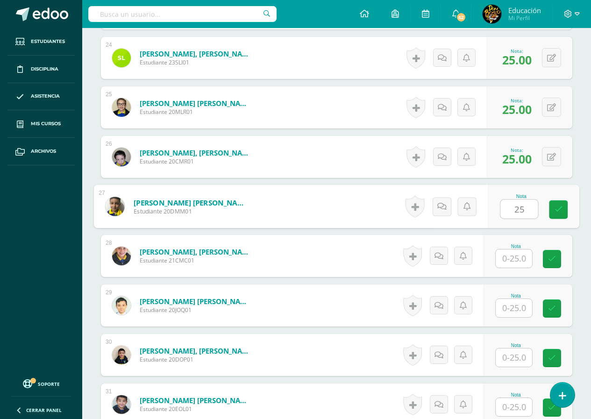
type input "25"
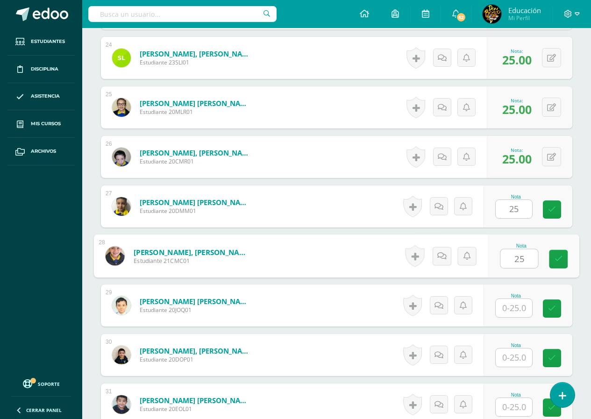
type input "25"
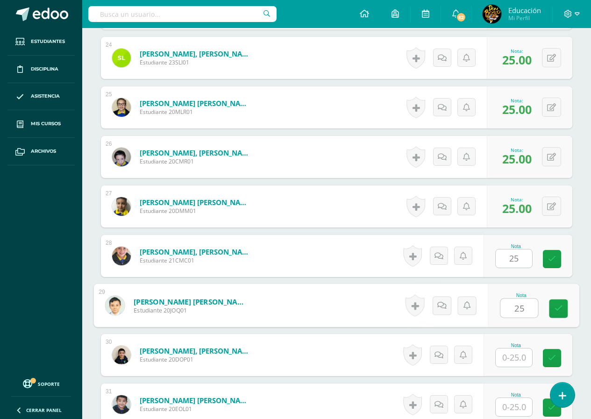
type input "25"
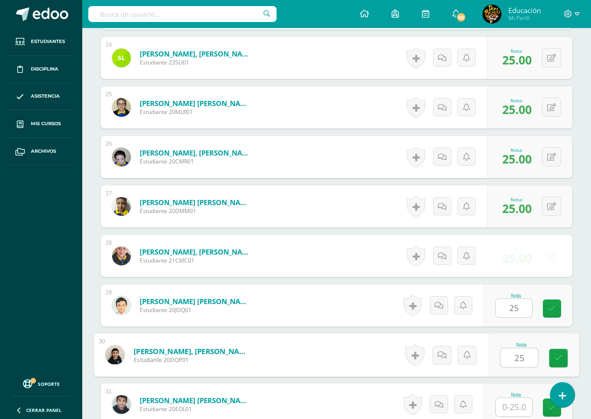
type input "25"
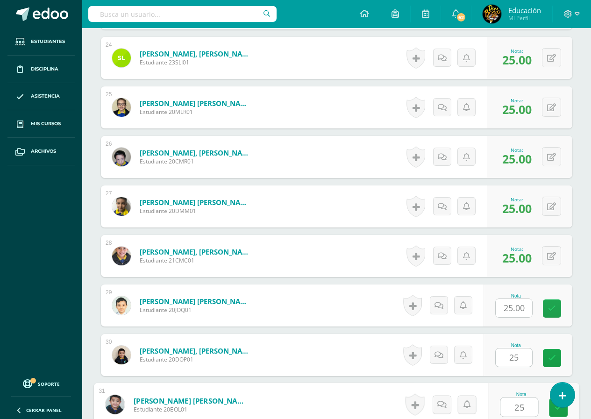
type input "25"
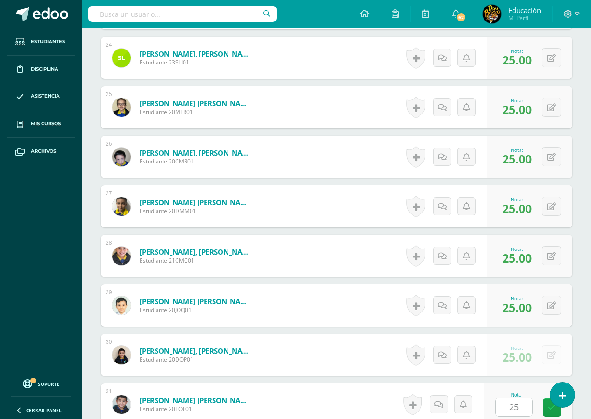
scroll to position [1675, 0]
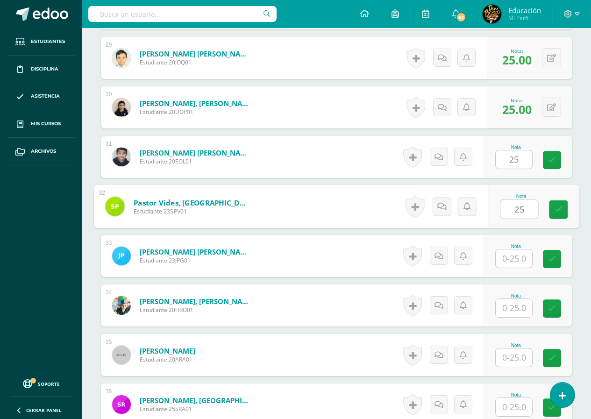
type input "25"
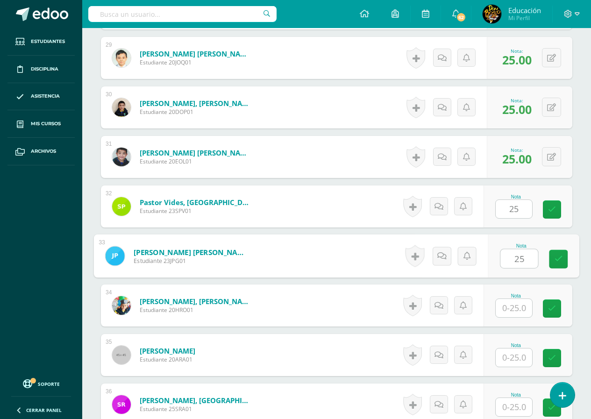
type input "25"
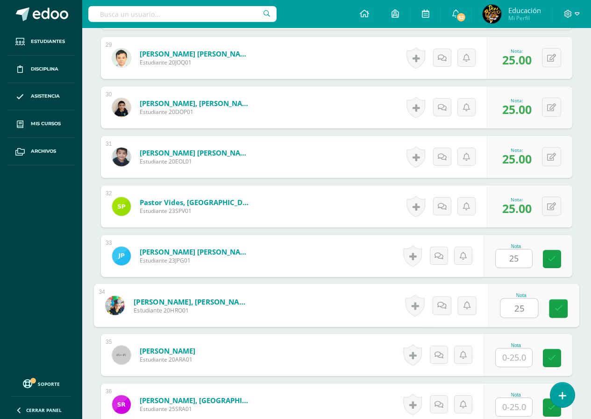
type input "25"
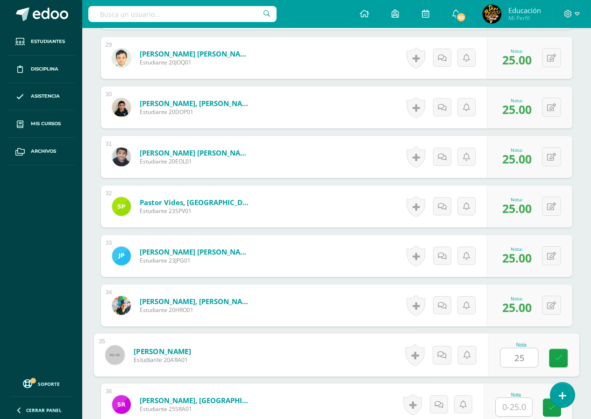
type input "25"
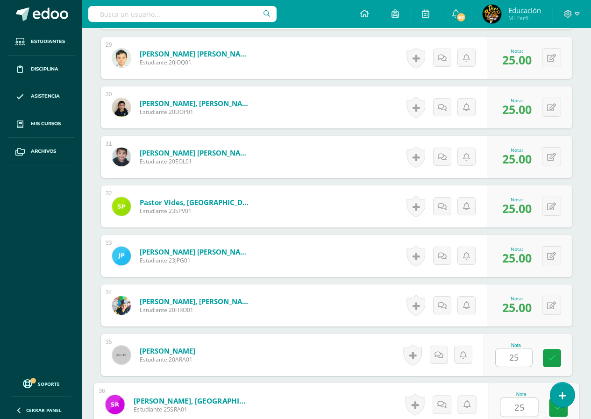
type input "25"
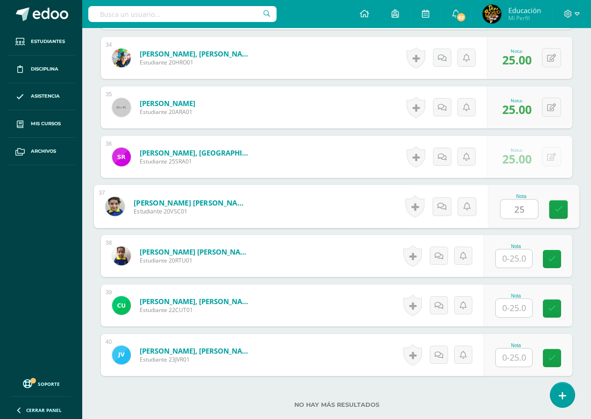
type input "25"
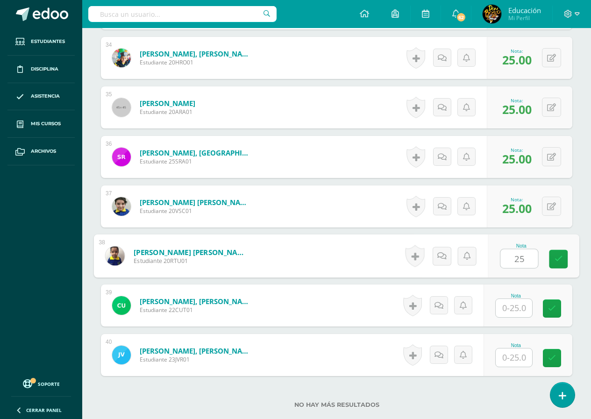
type input "25"
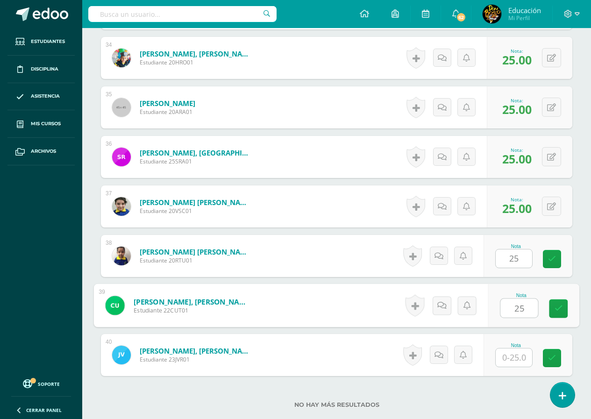
type input "25"
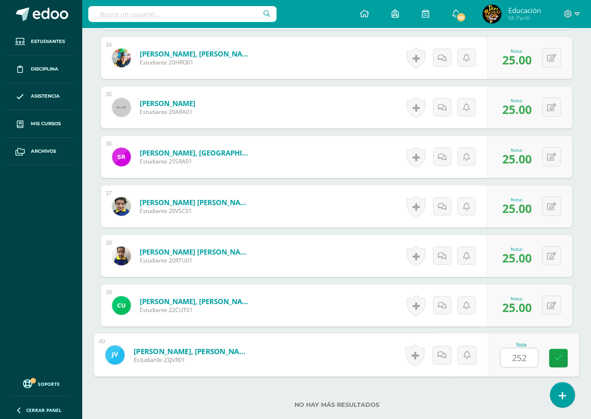
type input "2525"
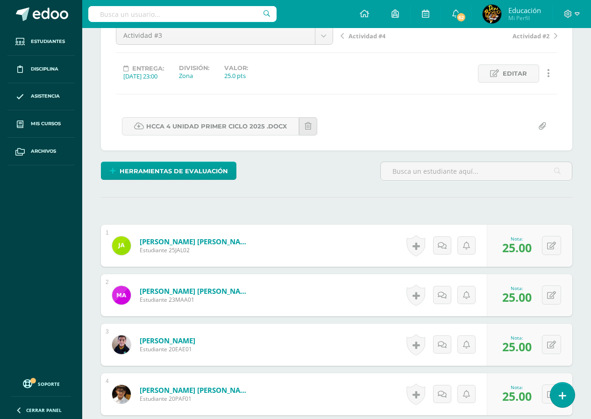
scroll to position [240, 0]
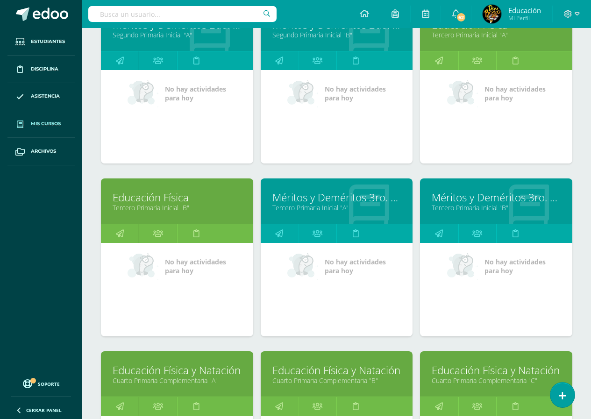
scroll to position [654, 0]
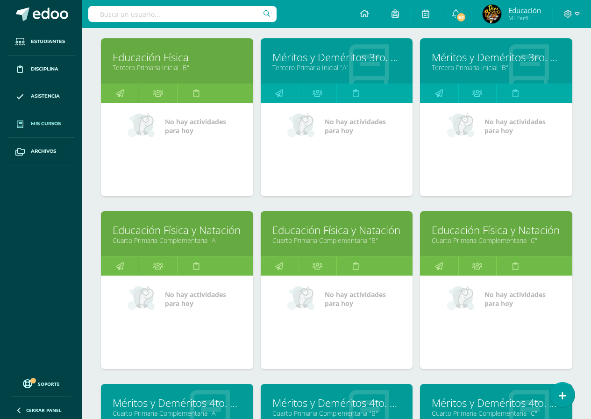
click at [187, 233] on link "Educación Física y Natación" at bounding box center [177, 230] width 129 height 14
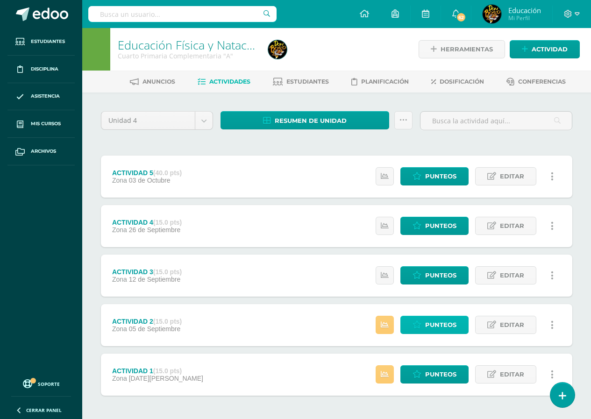
click at [435, 325] on span "Punteos" at bounding box center [440, 324] width 31 height 17
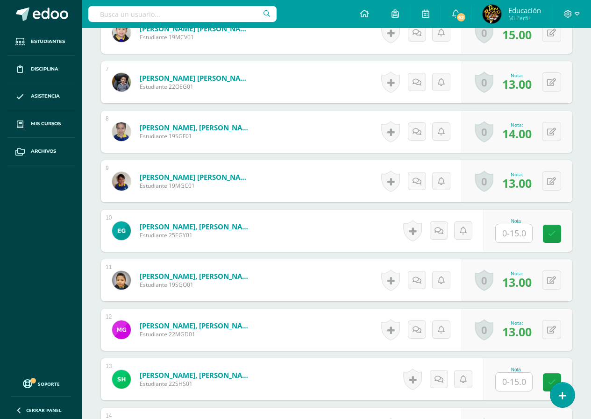
scroll to position [654, 0]
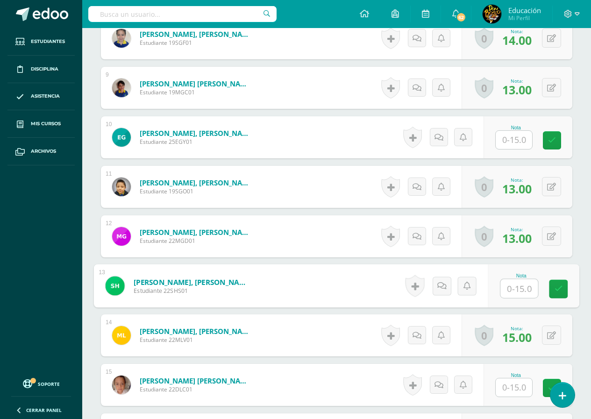
click at [517, 289] on input "text" at bounding box center [518, 288] width 37 height 19
type input "15"
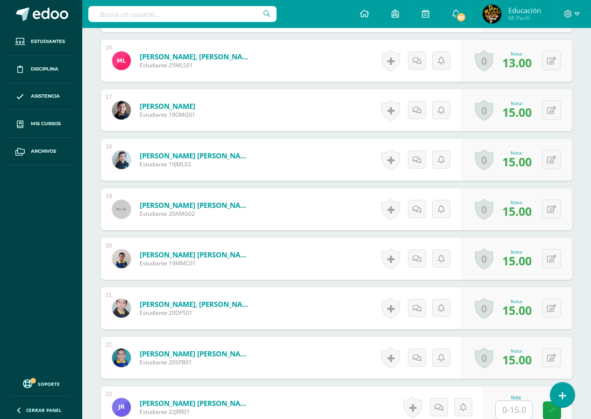
scroll to position [1121, 0]
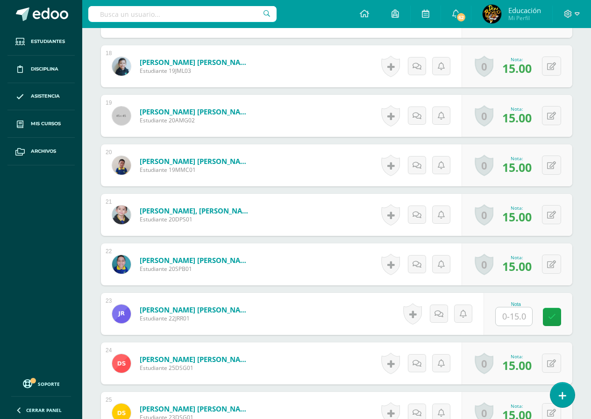
click at [514, 317] on input "text" at bounding box center [514, 316] width 36 height 18
type input "15"
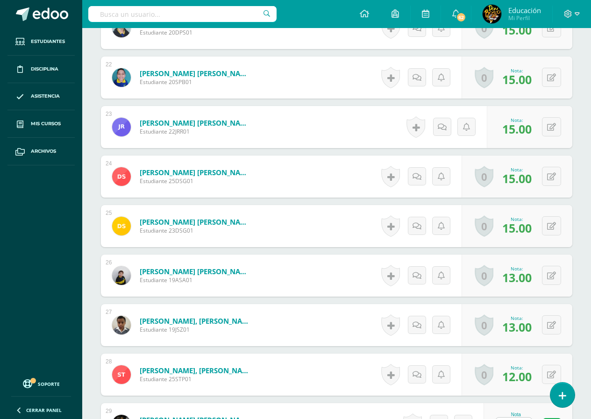
scroll to position [1441, 0]
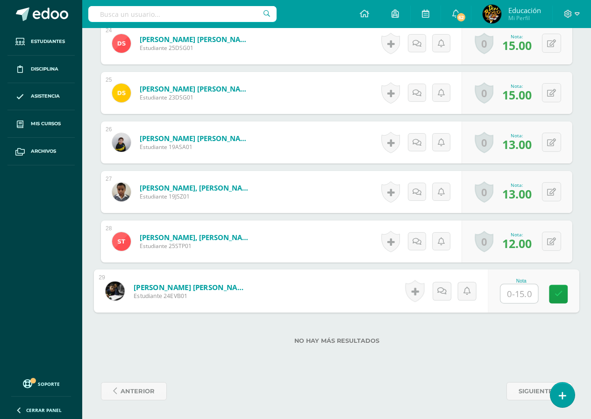
click at [513, 294] on input "text" at bounding box center [518, 294] width 37 height 19
type input "15"
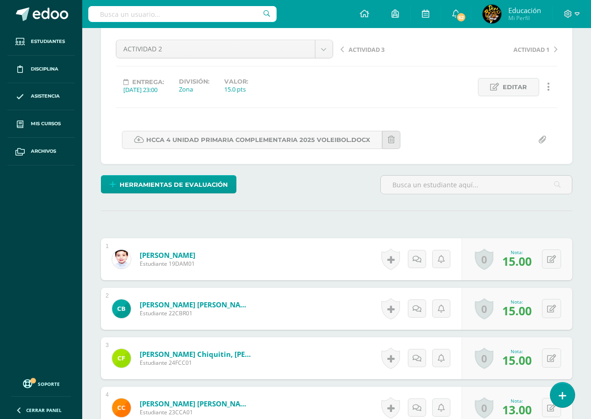
scroll to position [0, 0]
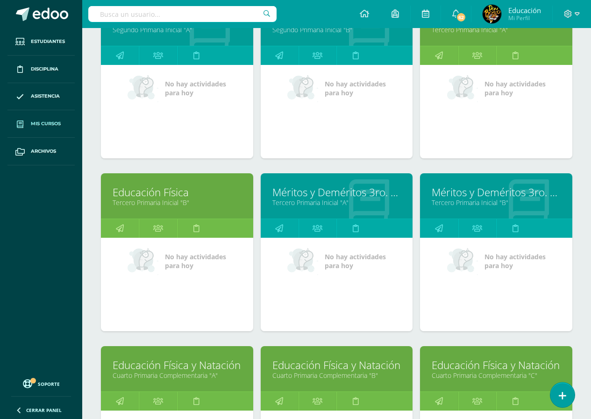
scroll to position [659, 0]
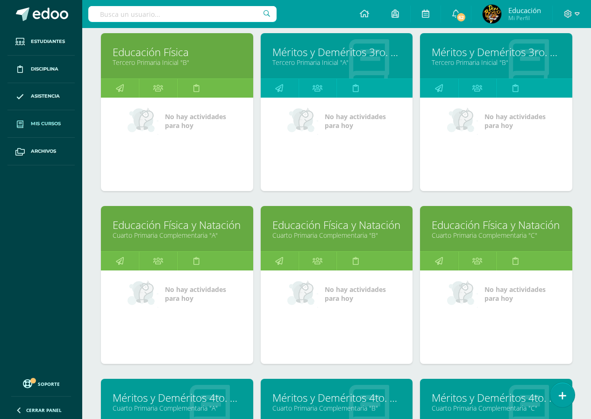
click at [323, 230] on link "Educación Física y Natación" at bounding box center [336, 225] width 129 height 14
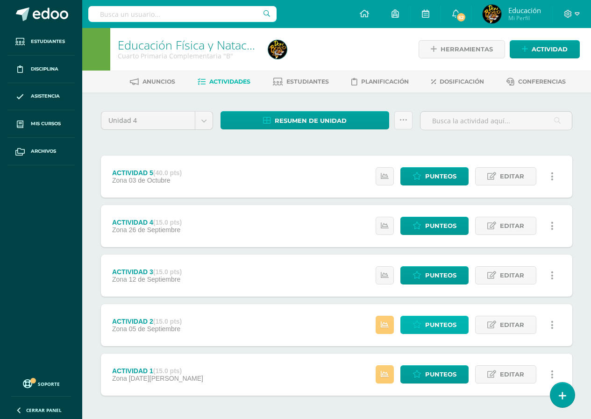
click at [437, 324] on span "Punteos" at bounding box center [440, 324] width 31 height 17
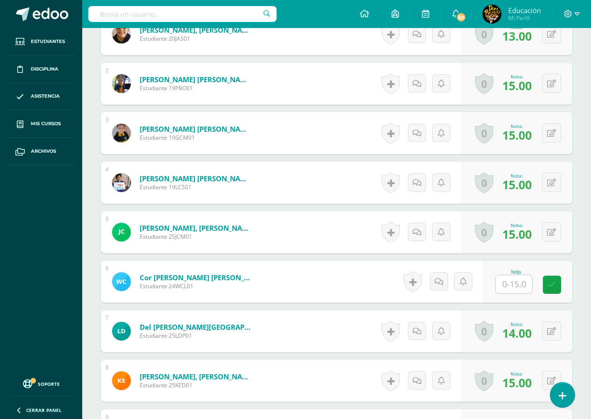
scroll to position [358, 0]
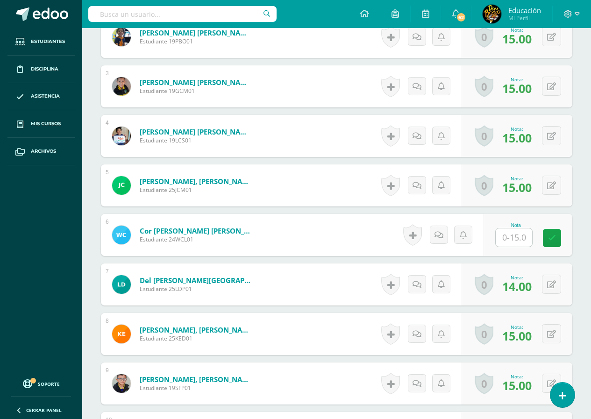
click at [515, 242] on input "text" at bounding box center [514, 237] width 36 height 18
type input "15"
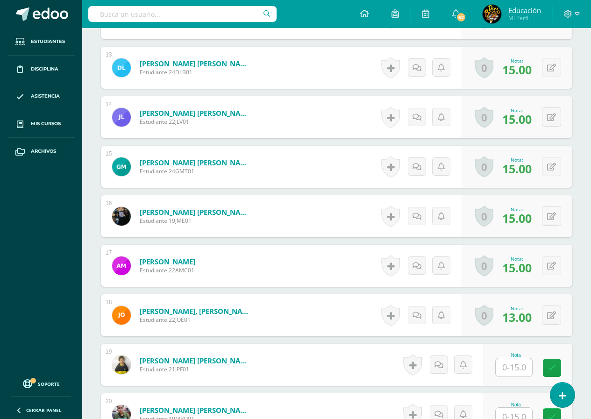
scroll to position [919, 0]
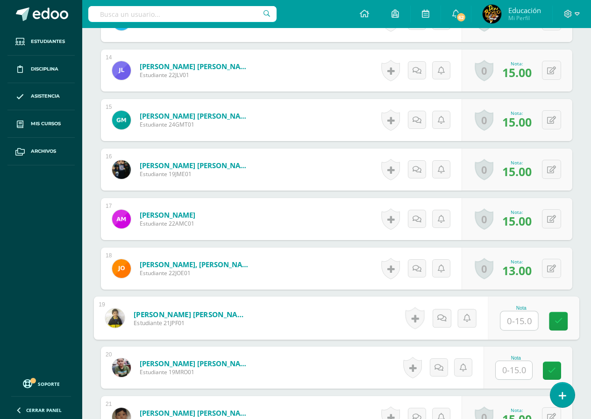
click at [516, 321] on input "text" at bounding box center [518, 321] width 37 height 19
type input "15"
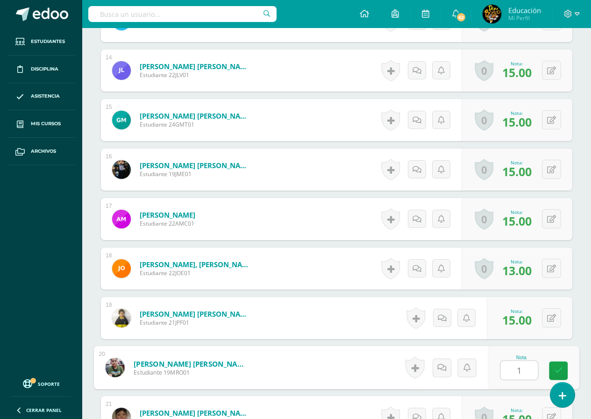
type input "15"
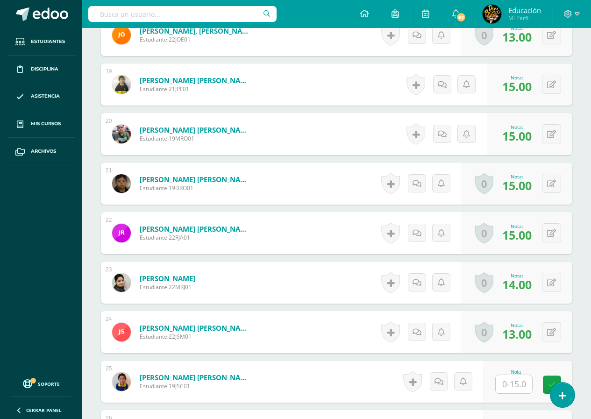
scroll to position [1199, 0]
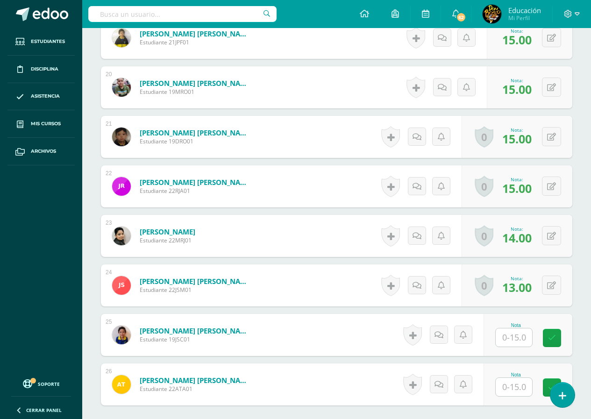
click at [512, 339] on input "text" at bounding box center [514, 337] width 36 height 18
type input "15"
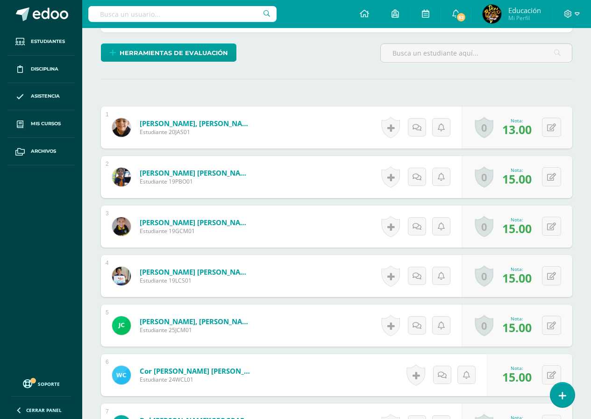
scroll to position [0, 0]
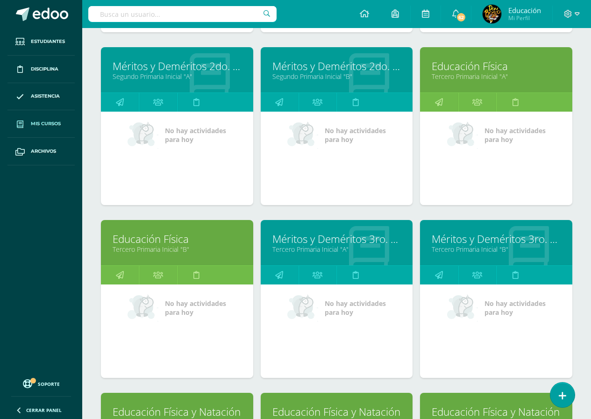
scroll to position [659, 0]
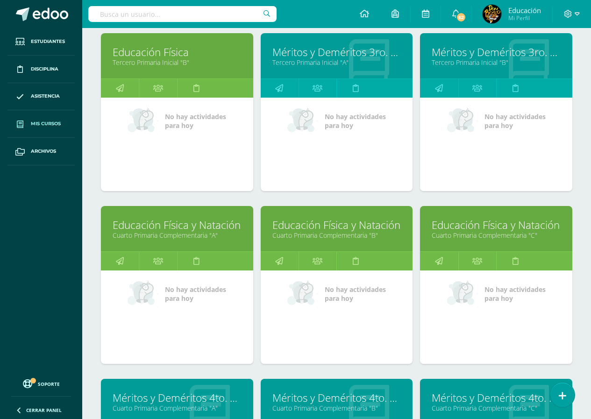
click at [485, 224] on link "Educación Física y Natación" at bounding box center [496, 225] width 129 height 14
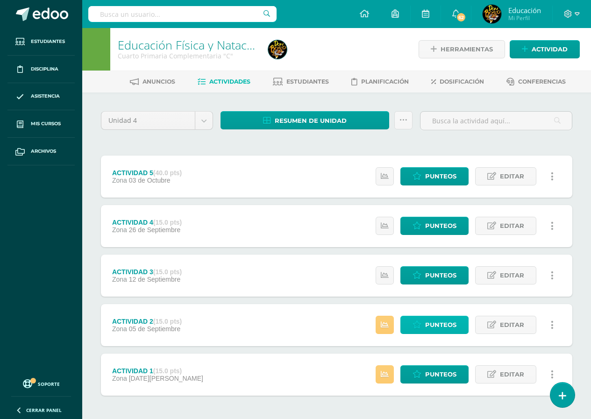
click at [438, 327] on span "Punteos" at bounding box center [440, 324] width 31 height 17
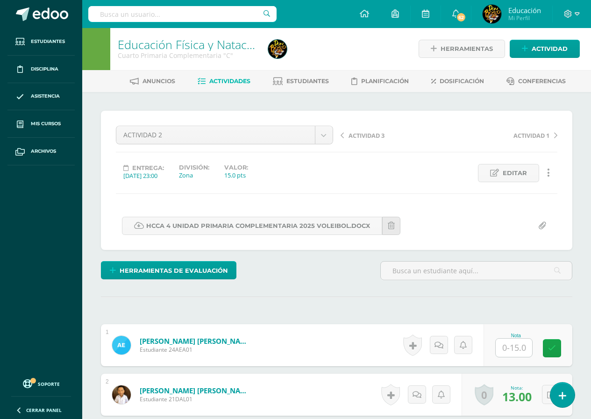
scroll to position [187, 0]
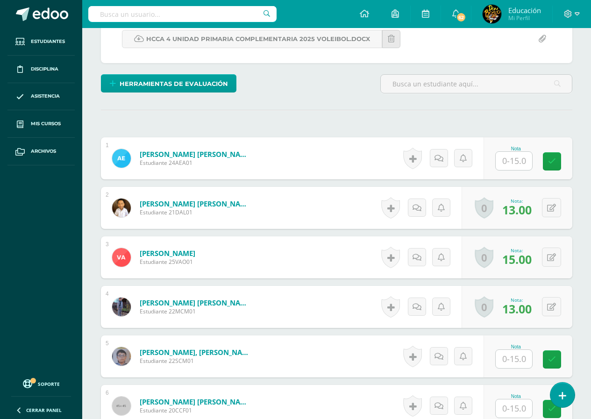
click at [516, 164] on input "text" at bounding box center [514, 161] width 36 height 18
click at [520, 158] on span "14.00" at bounding box center [516, 160] width 29 height 16
click at [554, 159] on icon at bounding box center [558, 158] width 9 height 8
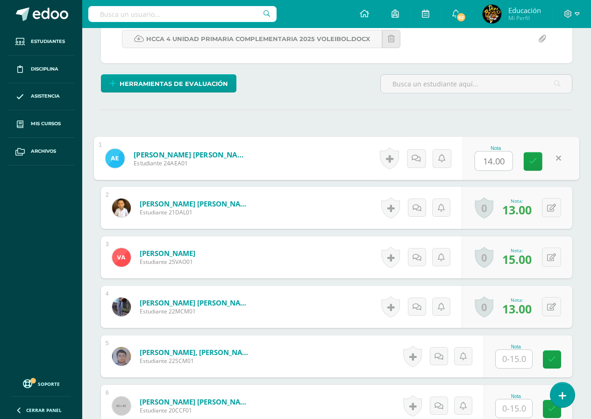
click at [495, 163] on input "14.00" at bounding box center [493, 161] width 37 height 19
type input "14.1500"
click at [549, 161] on button at bounding box center [558, 159] width 20 height 20
type input "15"
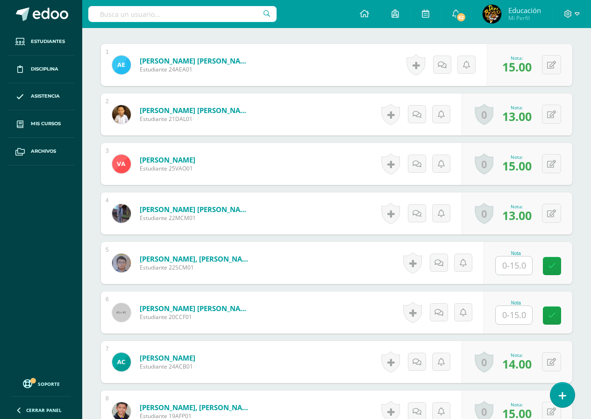
scroll to position [374, 0]
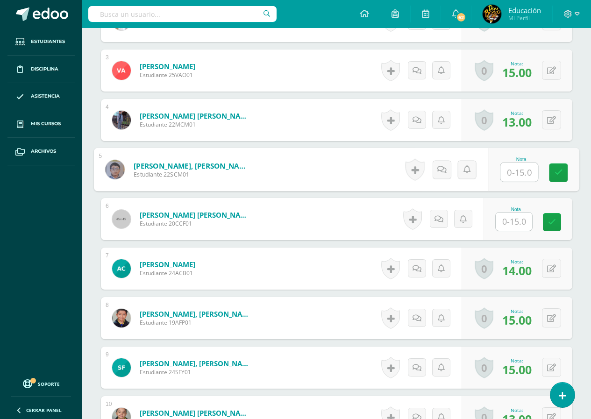
click at [517, 176] on input "text" at bounding box center [518, 172] width 37 height 19
type input "14"
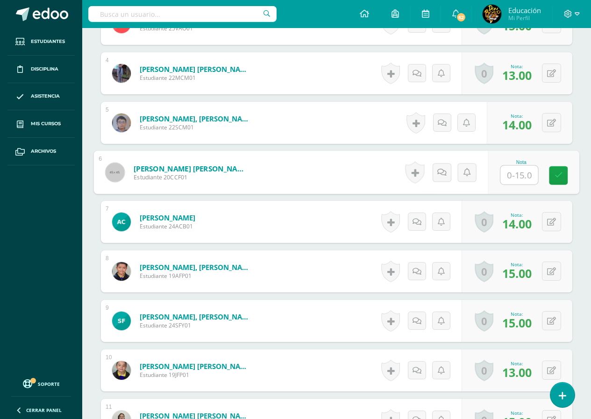
scroll to position [328, 0]
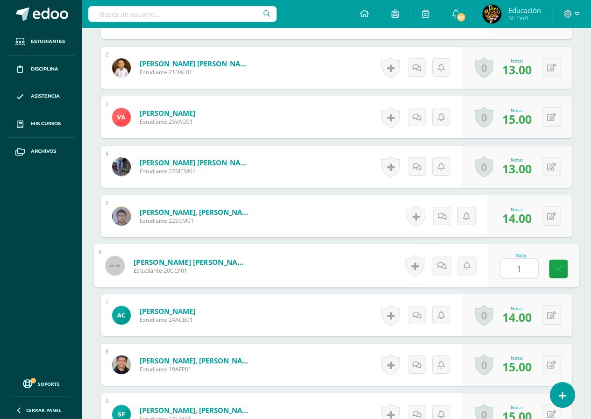
type input "13"
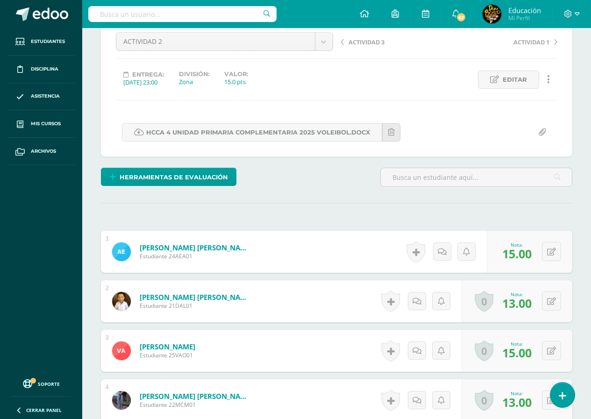
scroll to position [0, 0]
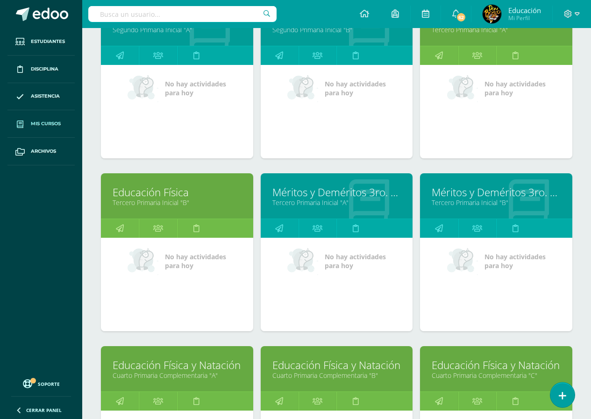
scroll to position [659, 0]
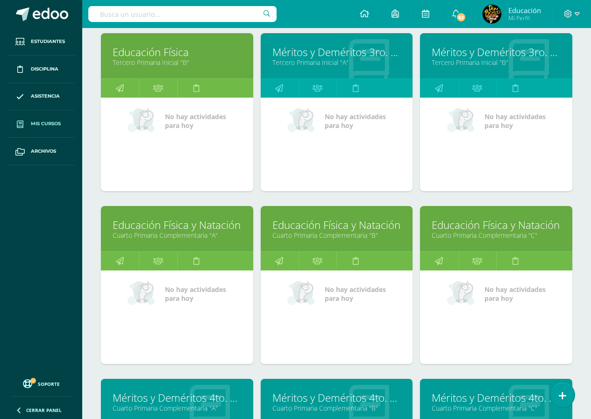
click at [339, 226] on link "Educación Física y Natación" at bounding box center [336, 225] width 129 height 14
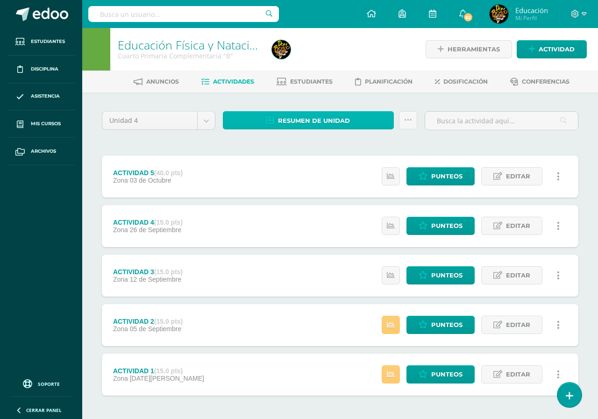
click at [316, 125] on span "Resumen de unidad" at bounding box center [314, 120] width 72 height 17
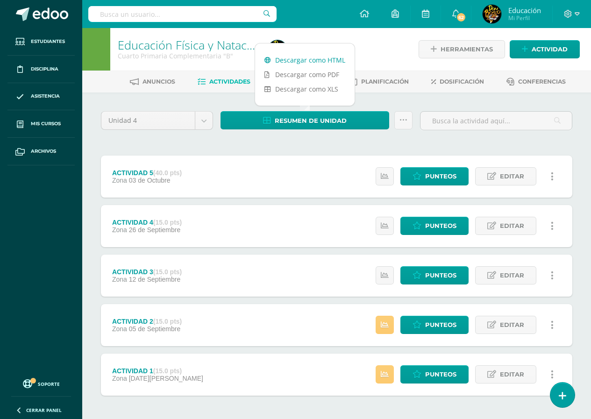
click at [307, 59] on link "Descargar como HTML" at bounding box center [305, 60] width 100 height 14
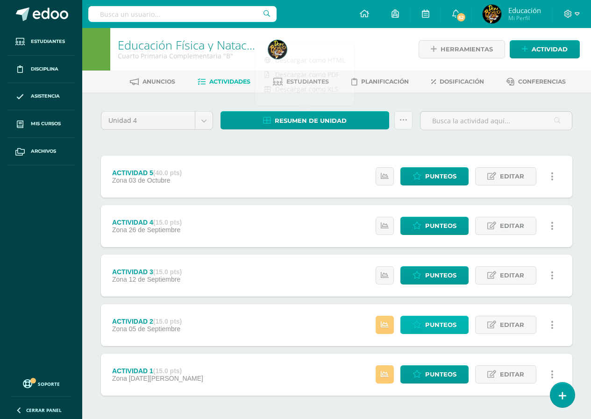
click at [433, 327] on span "Punteos" at bounding box center [440, 324] width 31 height 17
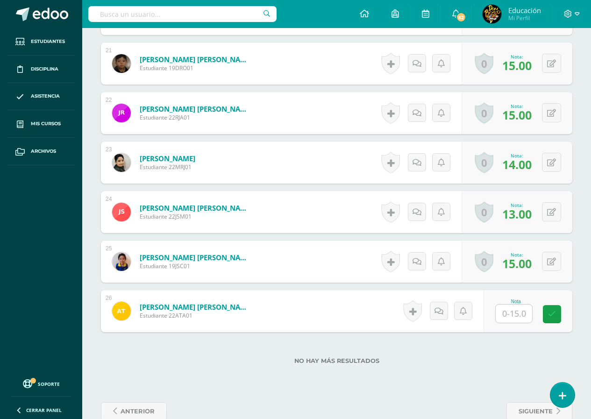
scroll to position [1293, 0]
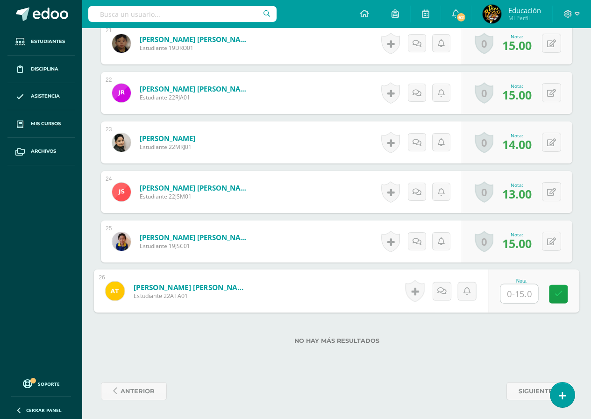
click at [513, 292] on input "text" at bounding box center [518, 294] width 37 height 19
type input "15"
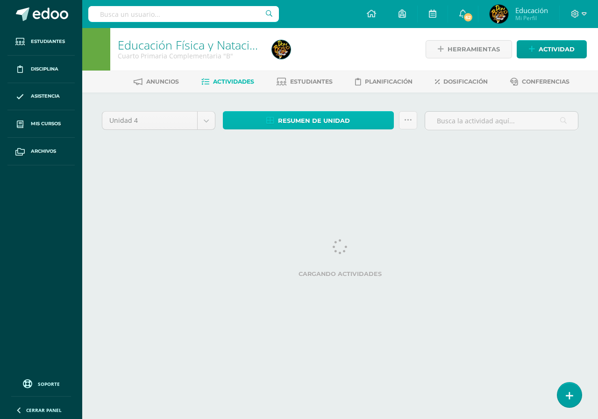
click at [322, 121] on span "Resumen de unidad" at bounding box center [314, 120] width 72 height 17
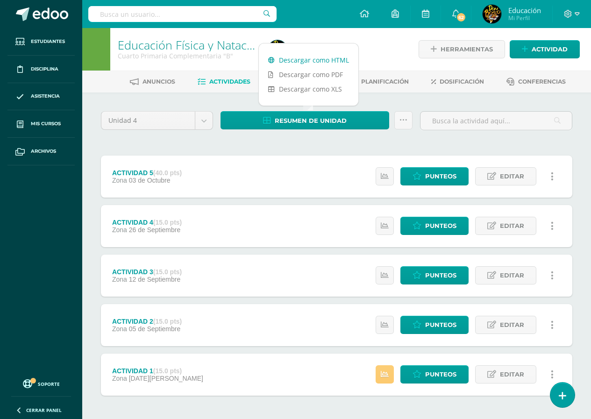
click at [318, 61] on link "Descargar como HTML" at bounding box center [309, 60] width 100 height 14
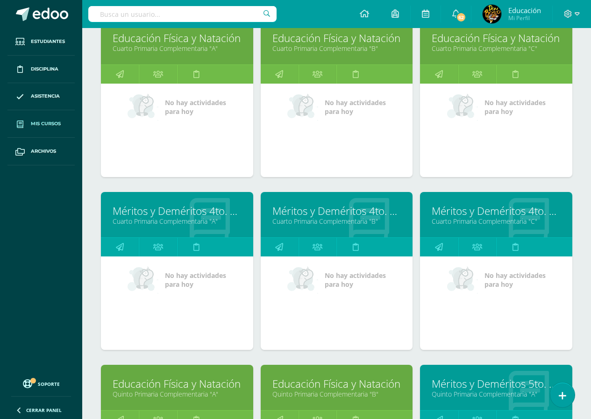
scroll to position [986, 0]
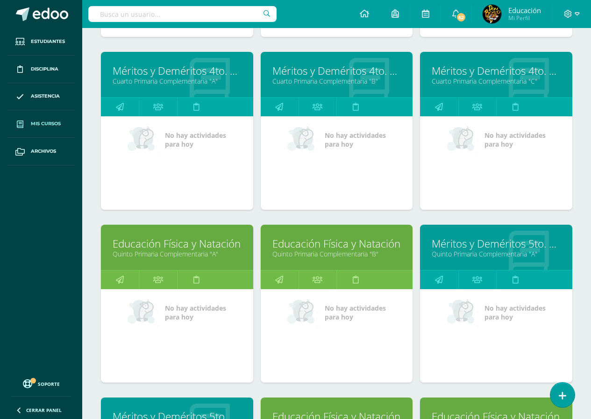
click at [169, 253] on link "Quinto Primaria Complementaria "A"" at bounding box center [177, 254] width 129 height 9
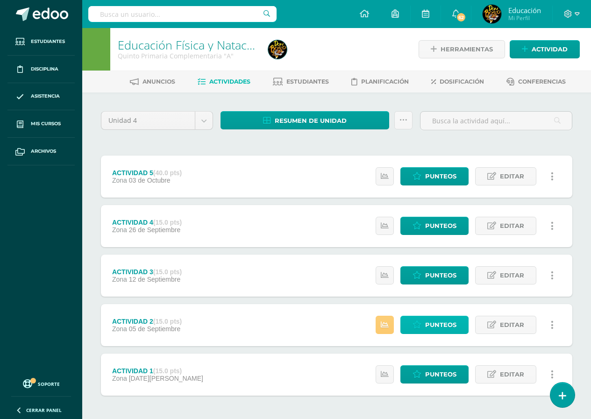
click at [440, 328] on span "Punteos" at bounding box center [440, 324] width 31 height 17
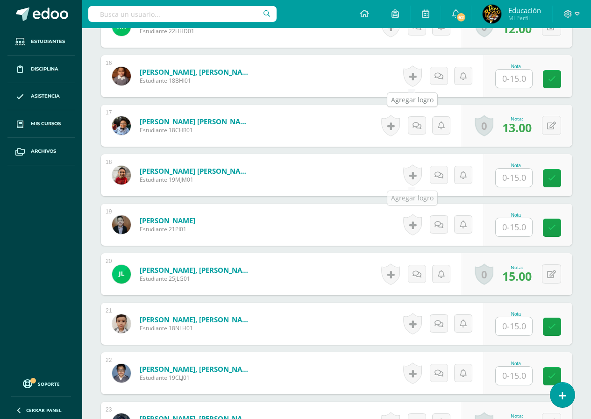
scroll to position [732, 0]
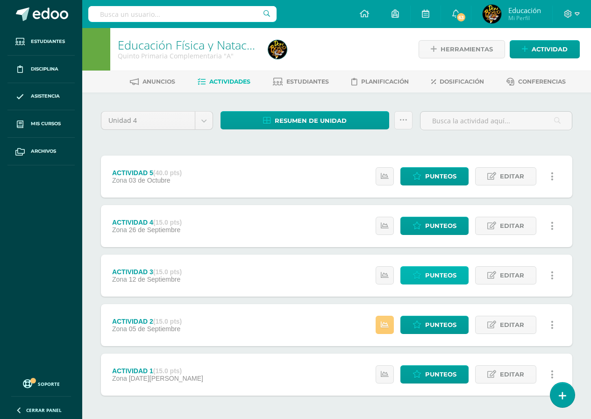
click at [430, 273] on span "Punteos" at bounding box center [440, 275] width 31 height 17
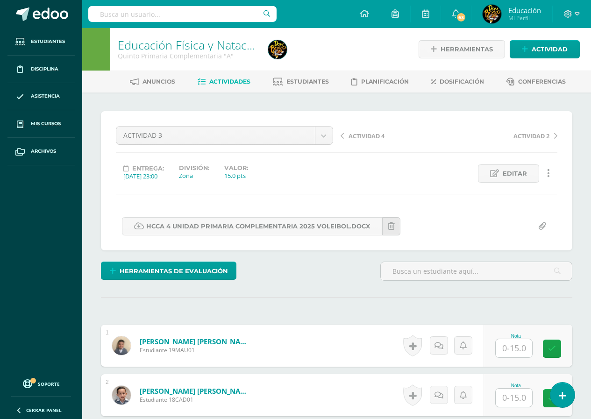
scroll to position [140, 0]
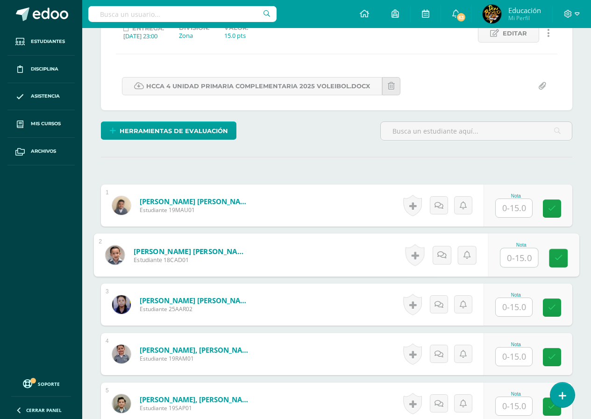
click at [514, 257] on input "text" at bounding box center [518, 258] width 37 height 19
type input "2"
type input "15"
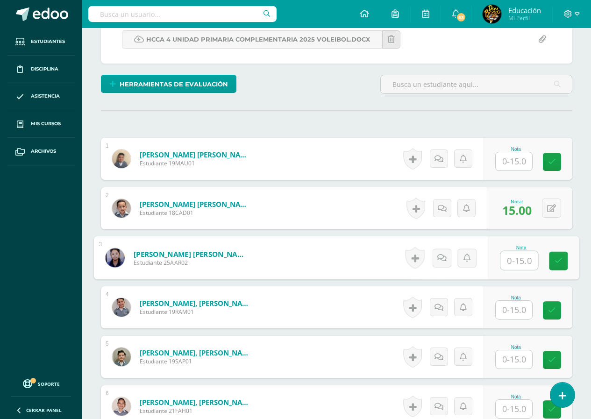
scroll to position [234, 0]
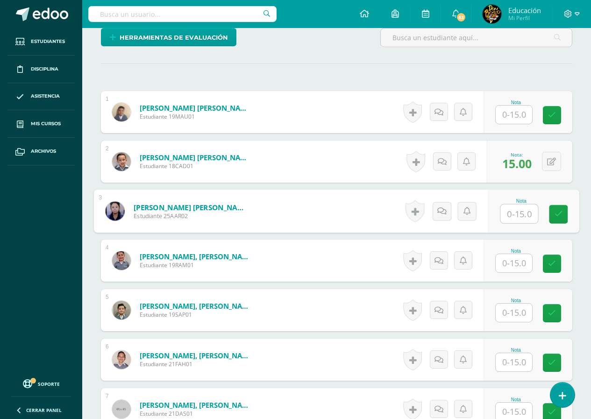
click at [514, 264] on input "text" at bounding box center [514, 263] width 36 height 18
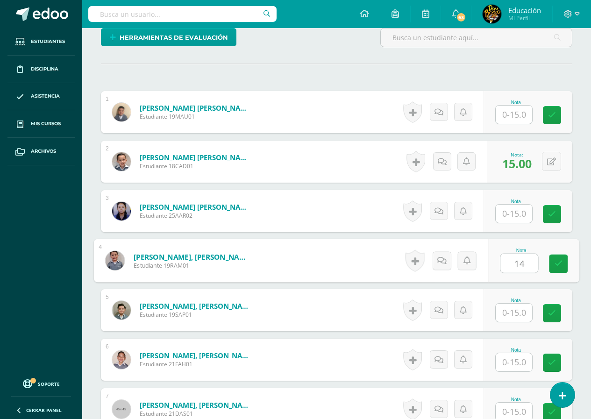
type input "14"
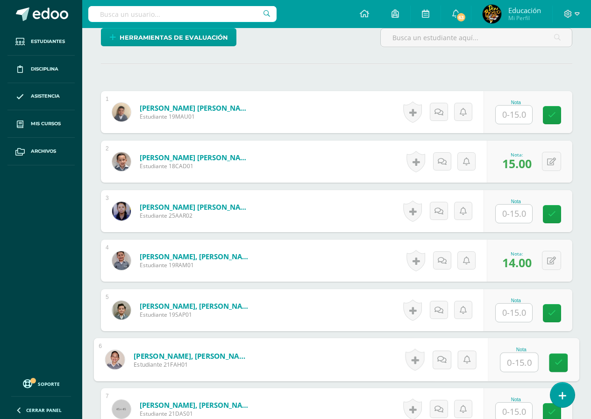
click at [515, 362] on input "text" at bounding box center [518, 362] width 37 height 19
type input "15"
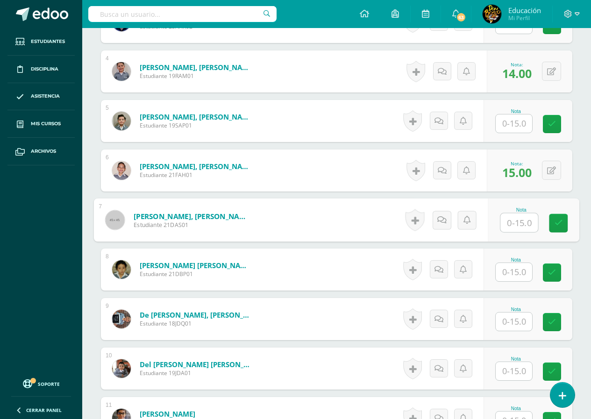
scroll to position [563, 0]
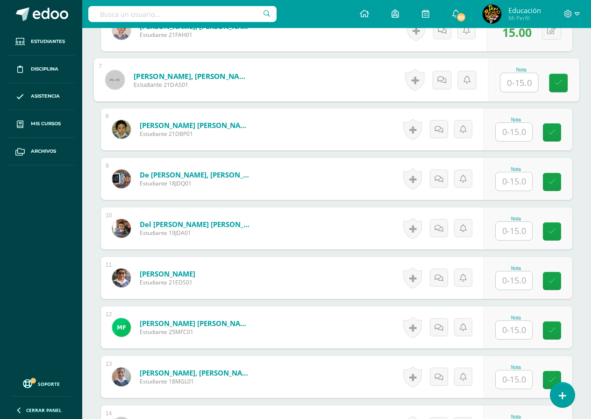
click at [515, 136] on input "text" at bounding box center [514, 132] width 36 height 18
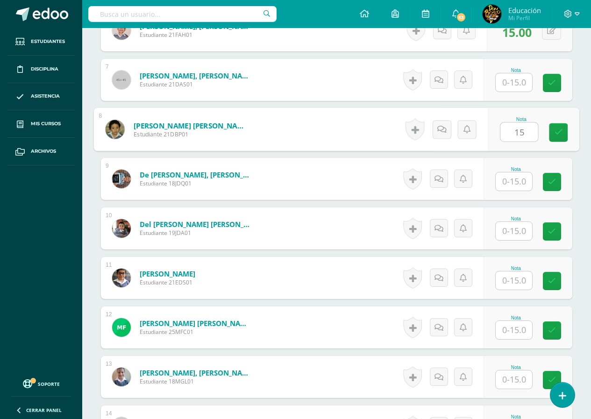
type input "15"
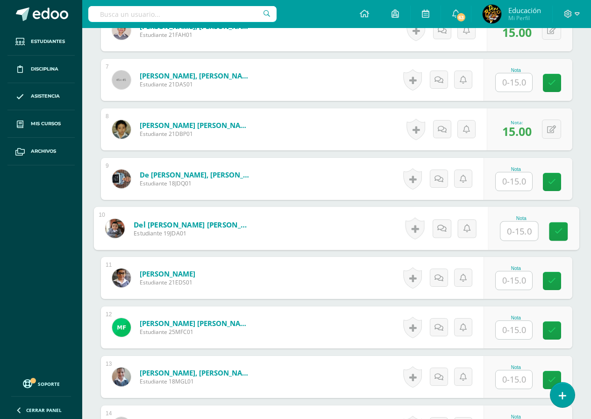
click at [514, 234] on input "text" at bounding box center [518, 231] width 37 height 19
type input "14"
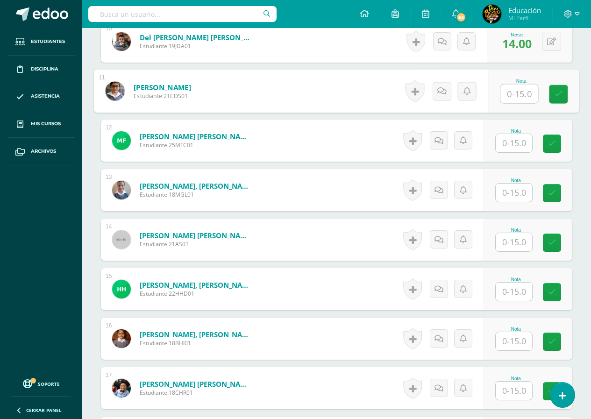
scroll to position [843, 0]
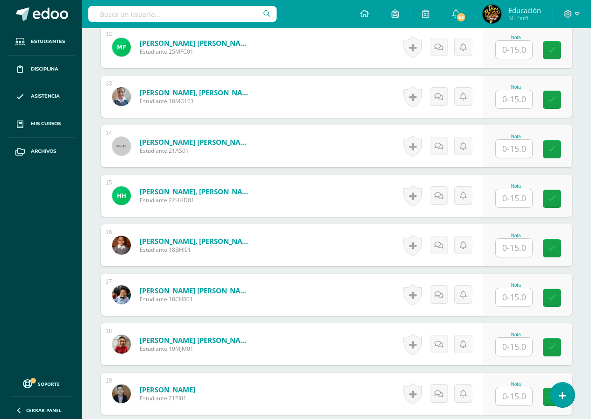
click at [515, 298] on input "text" at bounding box center [514, 297] width 36 height 18
type input "14"
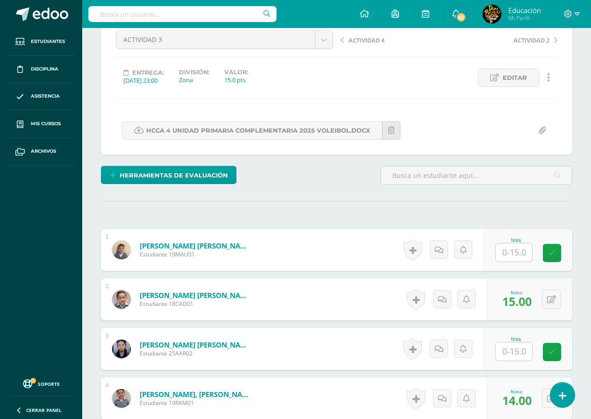
scroll to position [0, 0]
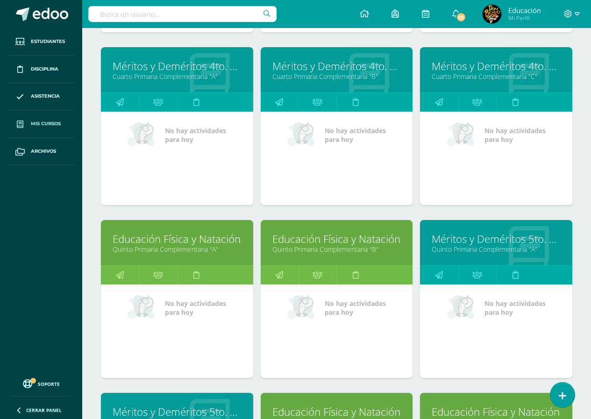
scroll to position [1084, 0]
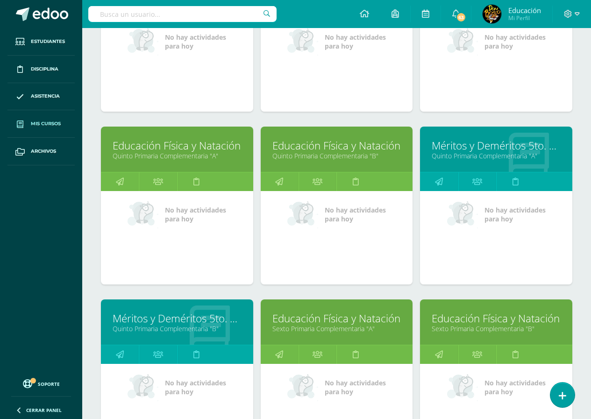
click at [345, 147] on link "Educación Física y Natación" at bounding box center [336, 145] width 129 height 14
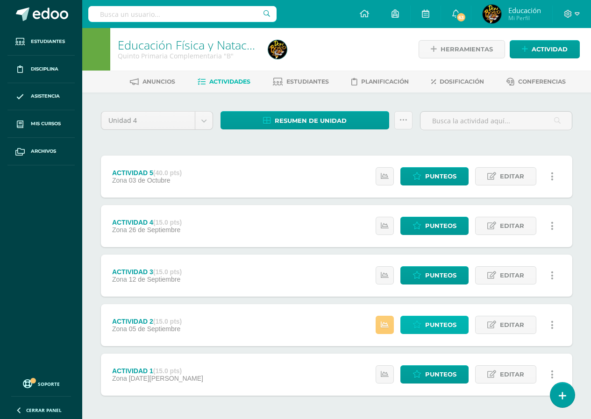
click at [442, 326] on span "Punteos" at bounding box center [440, 324] width 31 height 17
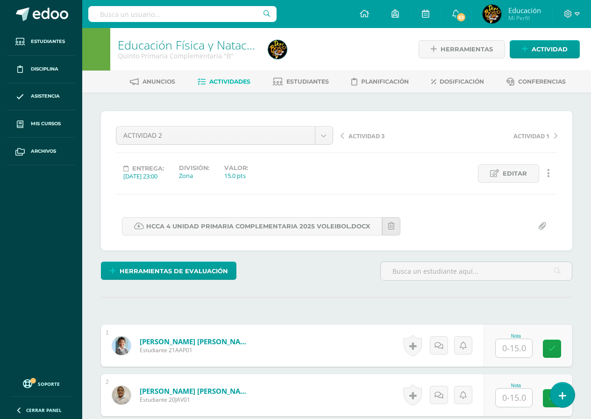
scroll to position [0, 0]
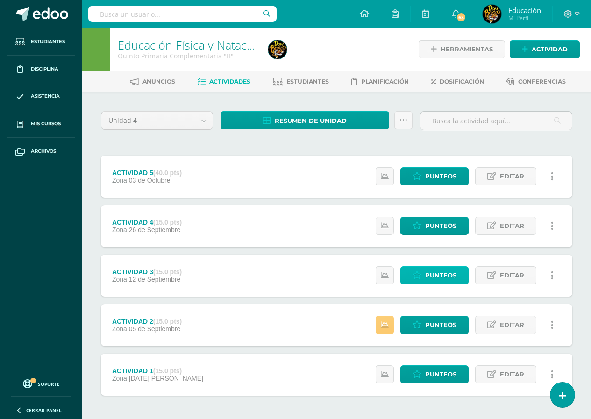
click at [438, 280] on span "Punteos" at bounding box center [440, 275] width 31 height 17
click at [438, 279] on span "Punteos" at bounding box center [440, 275] width 31 height 17
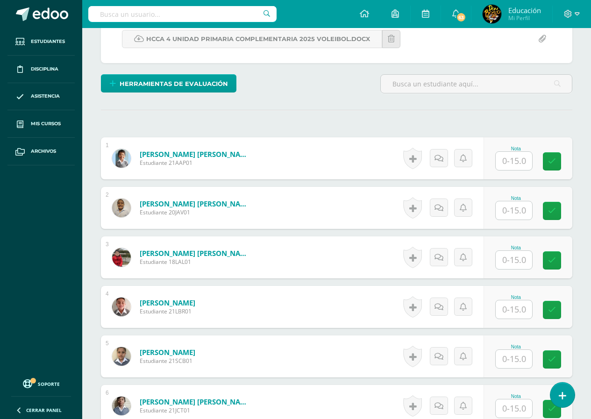
scroll to position [234, 0]
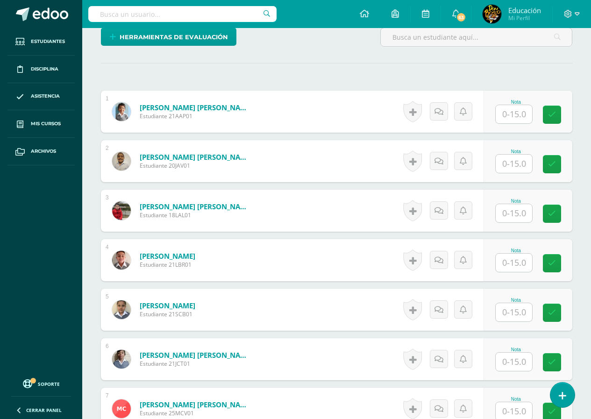
click at [513, 314] on input "text" at bounding box center [514, 312] width 36 height 18
type input "15"
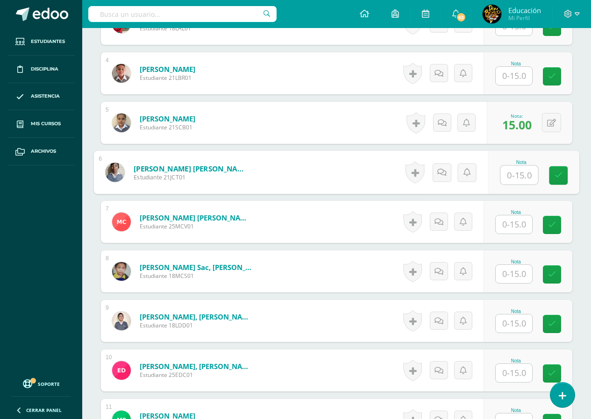
scroll to position [468, 0]
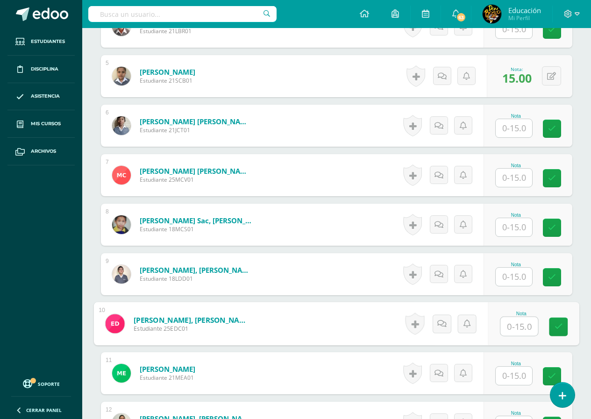
click at [513, 330] on input "text" at bounding box center [518, 326] width 37 height 19
type input "15"
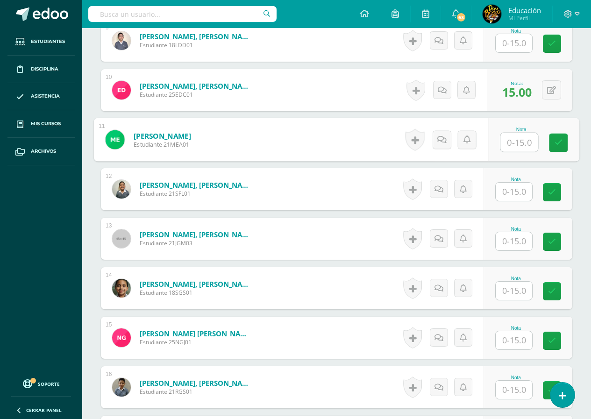
scroll to position [795, 0]
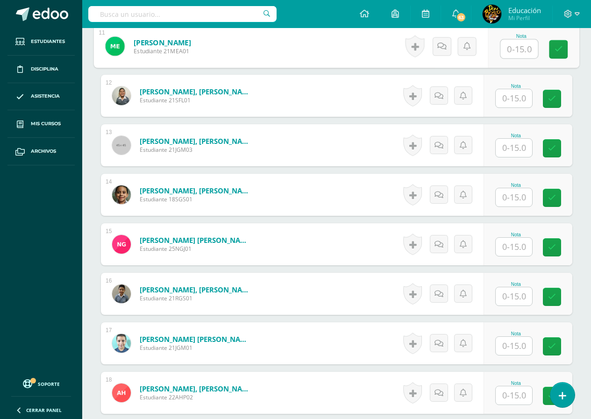
click at [516, 298] on input "text" at bounding box center [514, 296] width 36 height 18
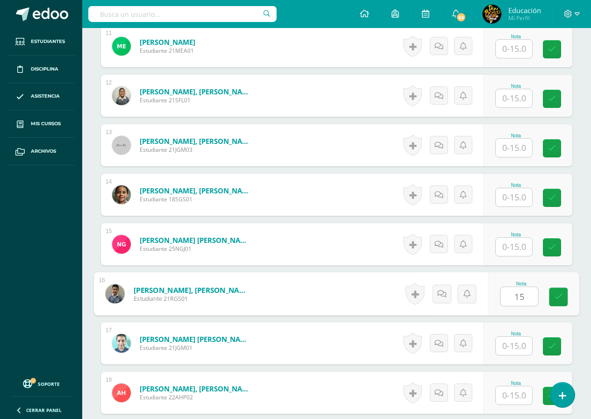
type input "15"
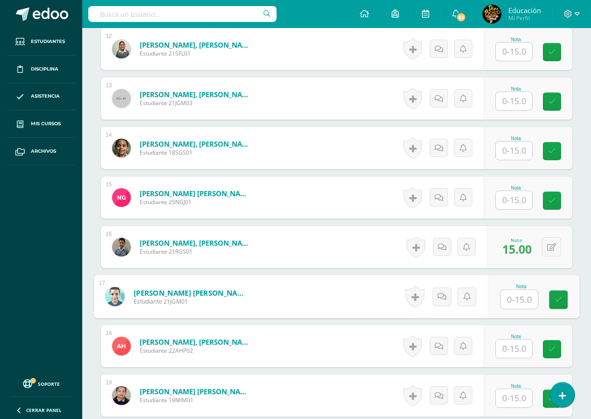
scroll to position [935, 0]
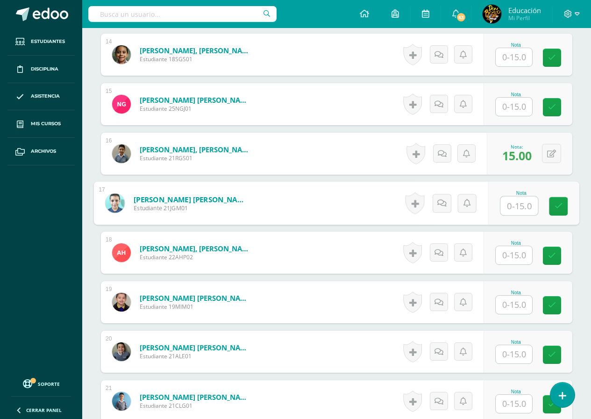
click at [514, 256] on input "text" at bounding box center [514, 255] width 36 height 18
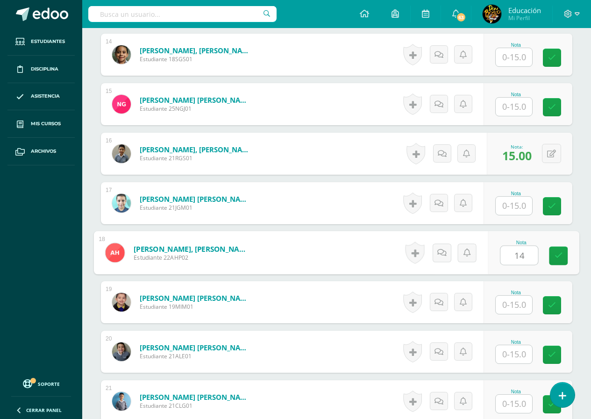
type input "14"
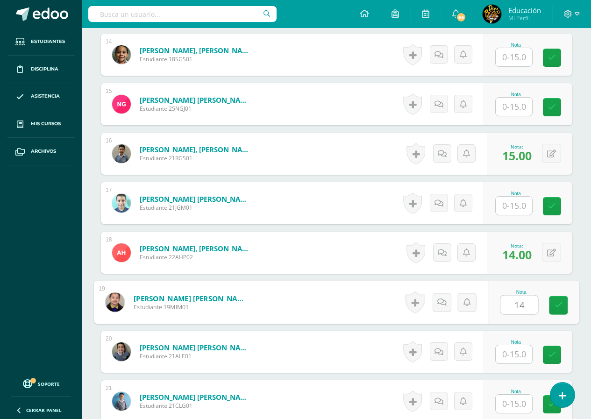
type input "14"
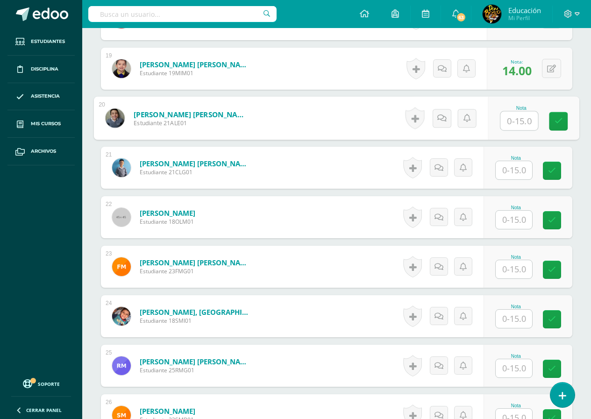
scroll to position [1262, 0]
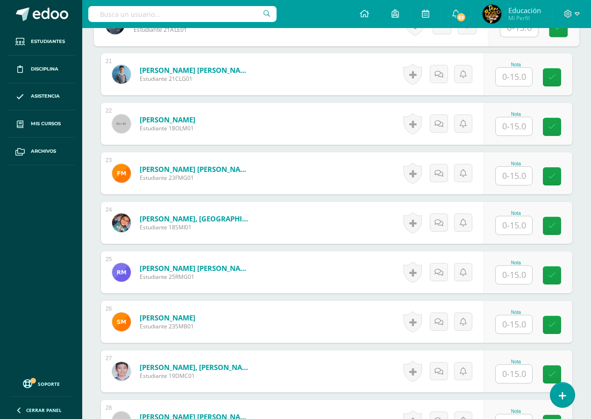
click at [515, 327] on input "text" at bounding box center [514, 324] width 36 height 18
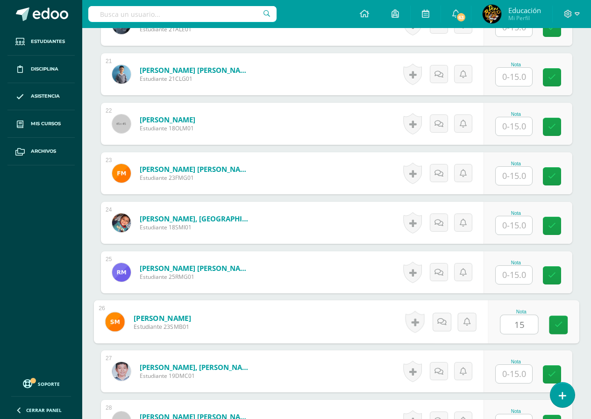
type input "15"
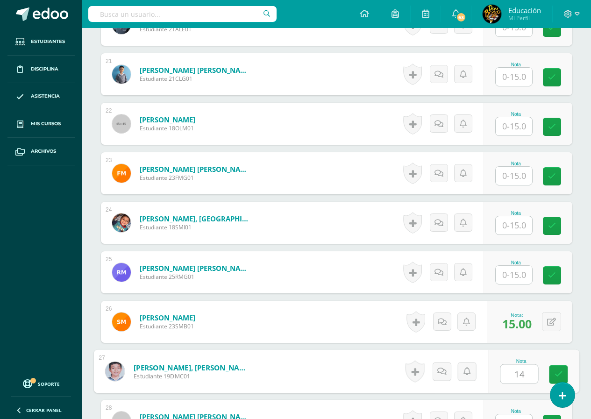
type input "14"
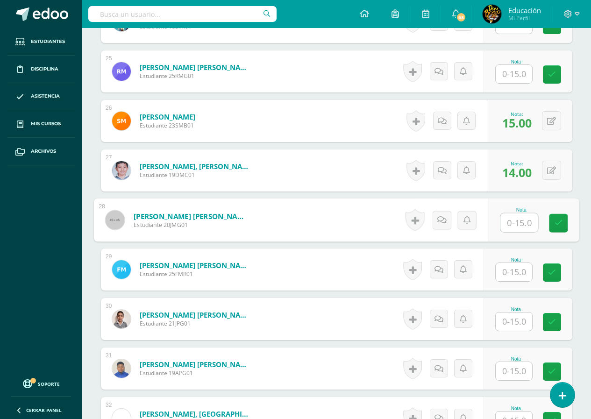
scroll to position [1510, 0]
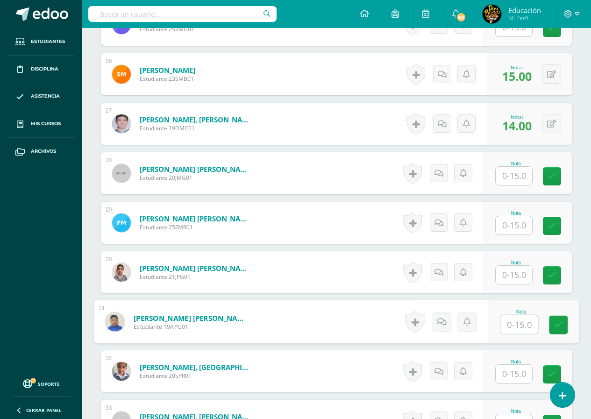
click at [515, 327] on input "text" at bounding box center [518, 324] width 37 height 19
type input "13"
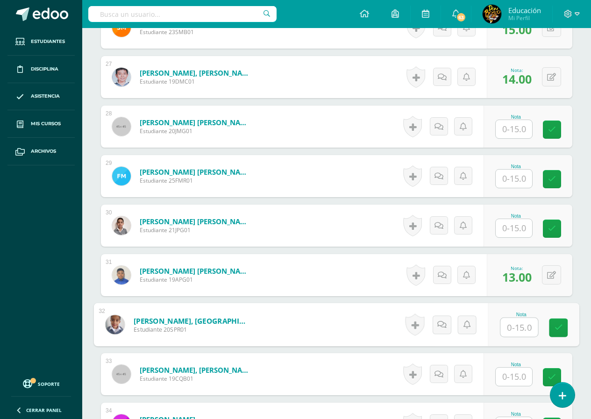
scroll to position [1697, 0]
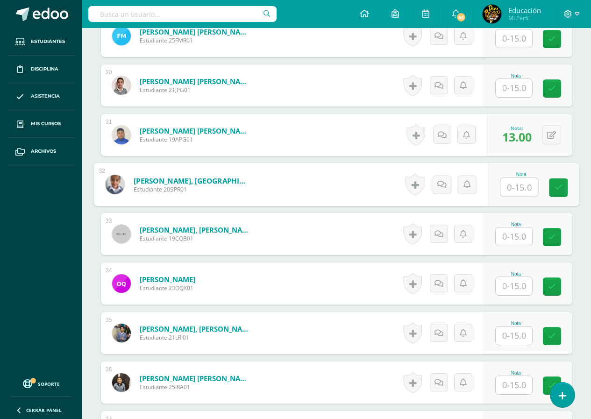
click at [515, 337] on input "text" at bounding box center [514, 336] width 36 height 18
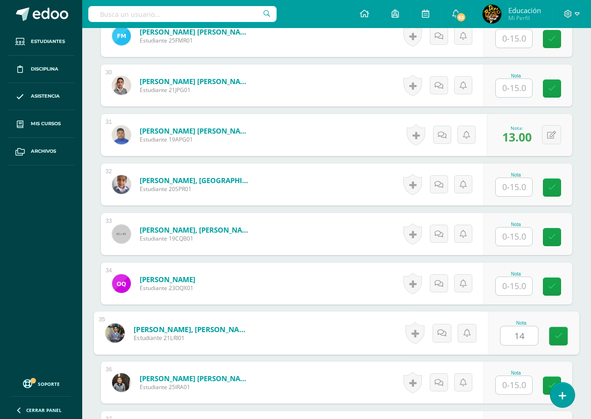
type input "14"
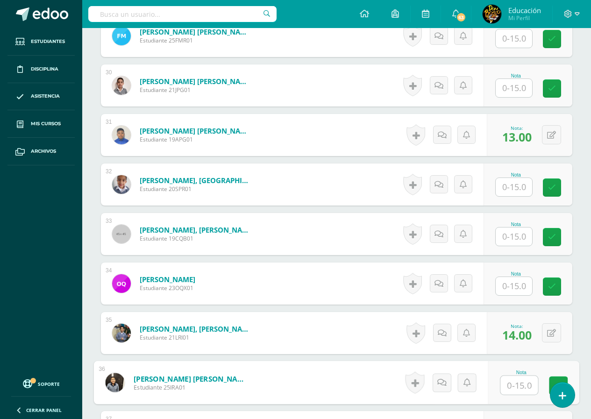
scroll to position [1837, 0]
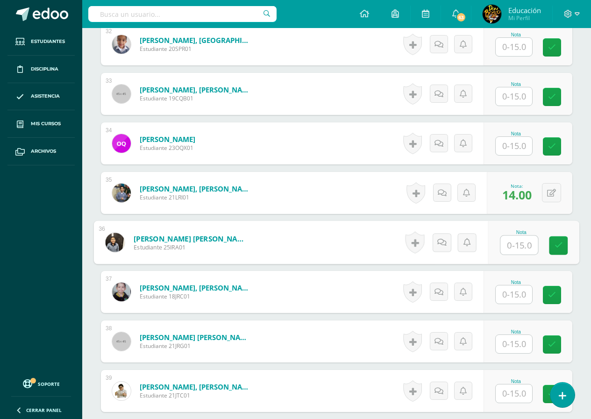
click at [514, 296] on input "text" at bounding box center [514, 294] width 36 height 18
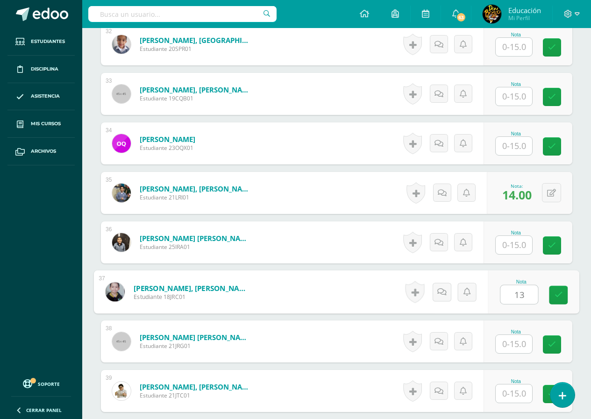
type input "13"
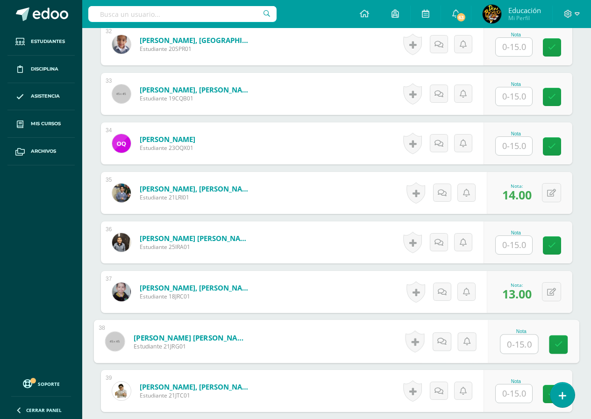
scroll to position [1883, 0]
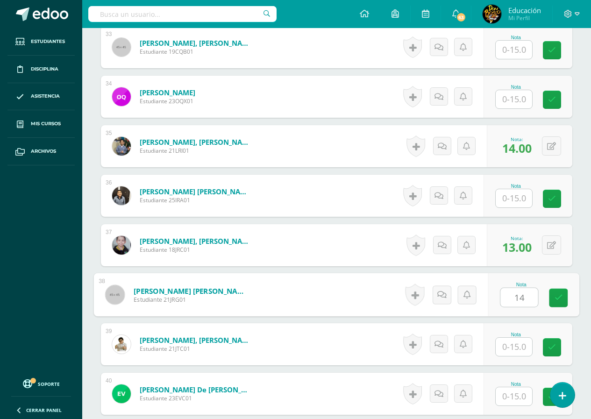
type input "14"
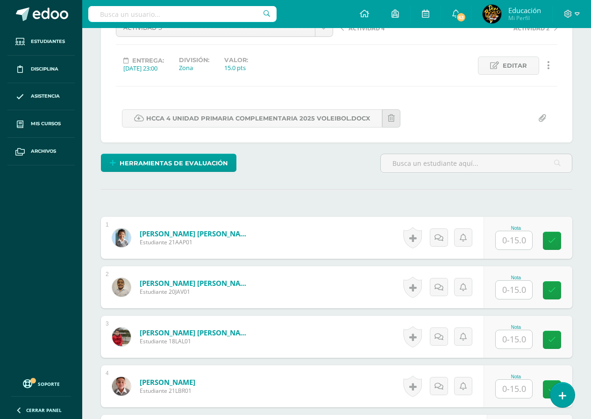
scroll to position [0, 0]
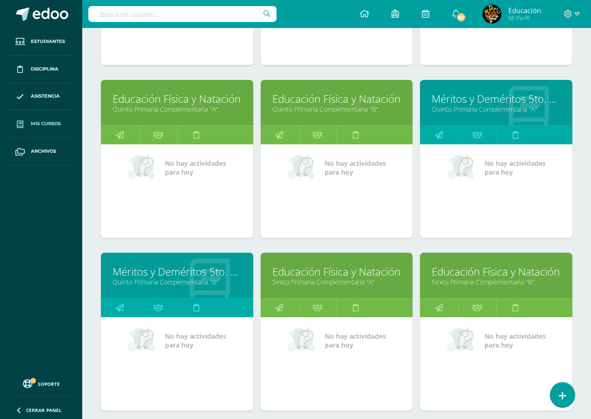
scroll to position [1271, 0]
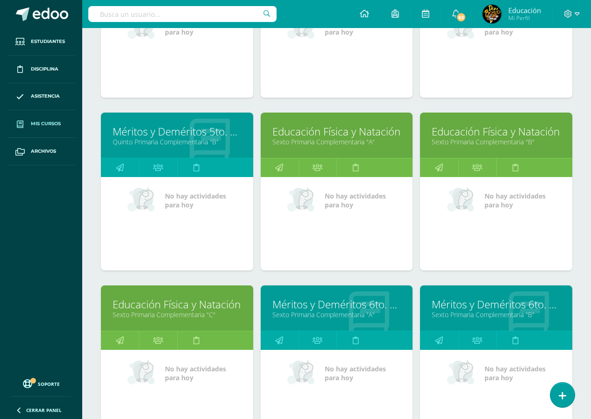
click at [333, 139] on link "Sexto Primaria Complementaria "A"" at bounding box center [336, 141] width 129 height 9
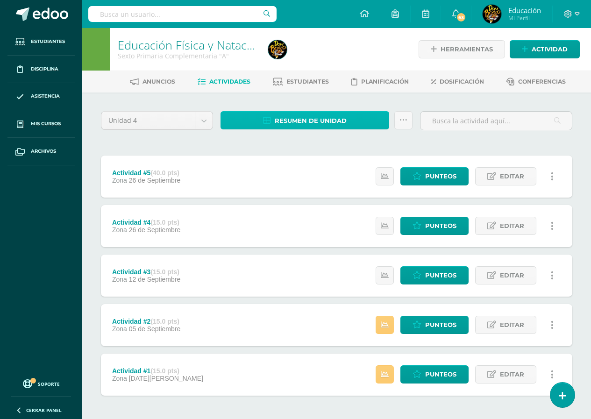
click at [292, 119] on span "Resumen de unidad" at bounding box center [311, 120] width 72 height 17
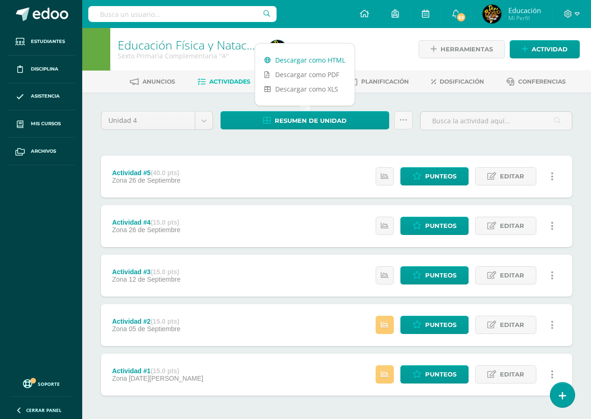
click at [309, 61] on link "Descargar como HTML" at bounding box center [305, 60] width 100 height 14
click at [443, 274] on span "Punteos" at bounding box center [440, 275] width 31 height 17
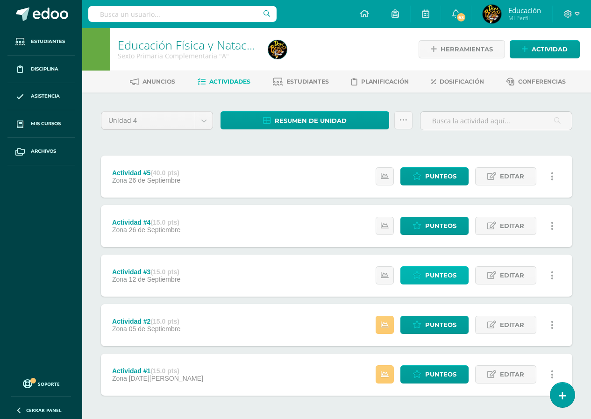
click at [443, 274] on span "Punteos" at bounding box center [440, 275] width 31 height 17
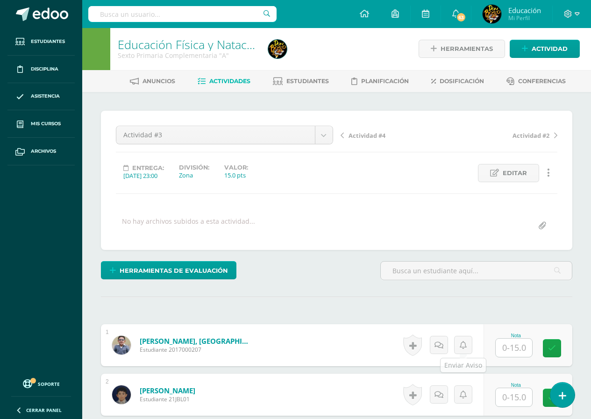
scroll to position [141, 0]
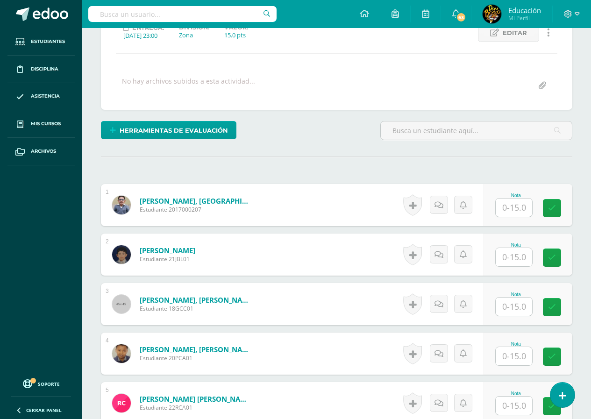
click at [514, 209] on input "text" at bounding box center [514, 208] width 36 height 18
type input "14"
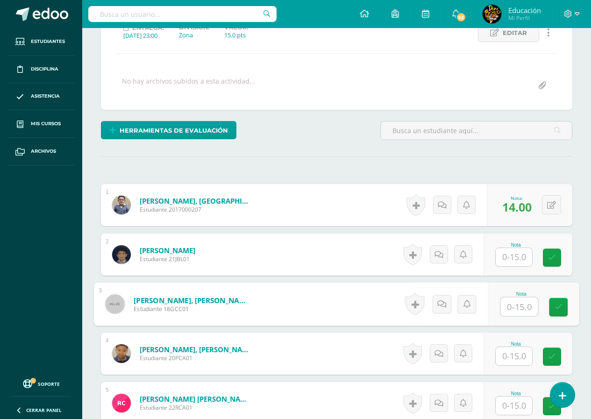
click at [516, 306] on input "text" at bounding box center [518, 307] width 37 height 19
type input "13"
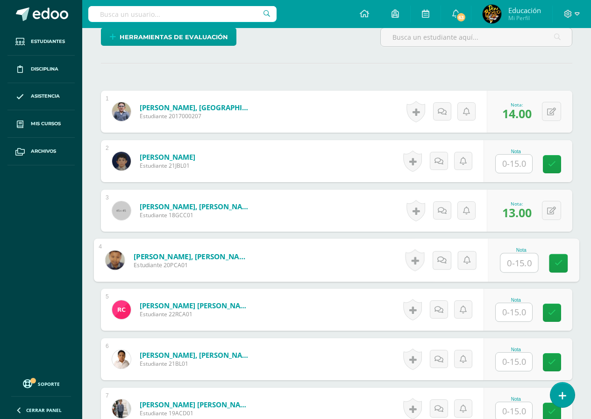
scroll to position [328, 0]
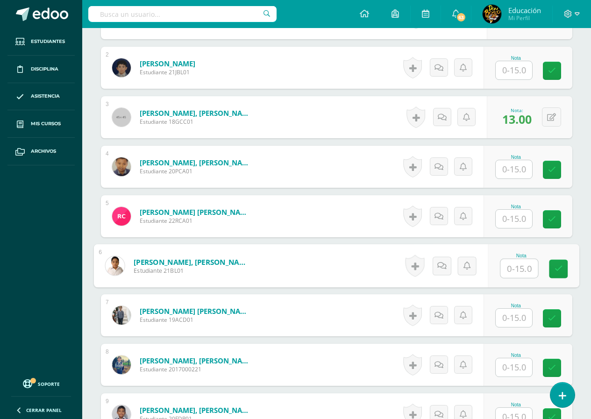
click at [516, 268] on input "text" at bounding box center [518, 268] width 37 height 19
type input "15"
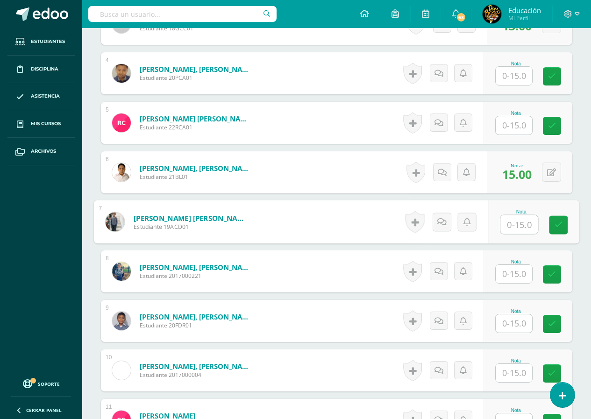
scroll to position [468, 0]
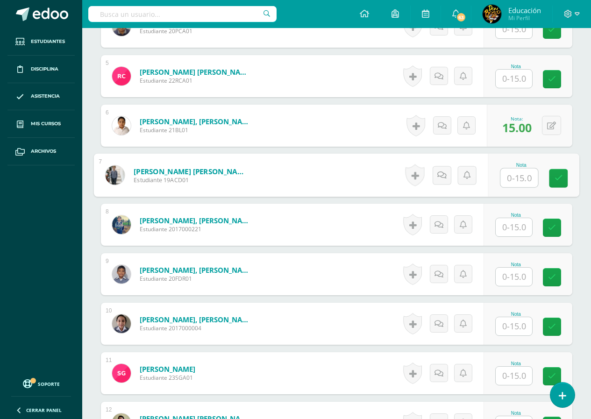
click at [515, 276] on input "text" at bounding box center [514, 277] width 36 height 18
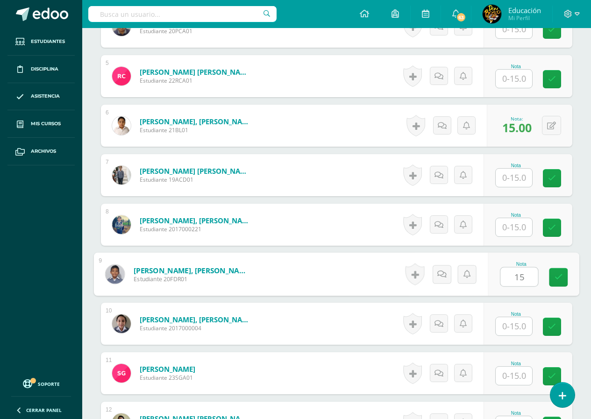
type input "15"
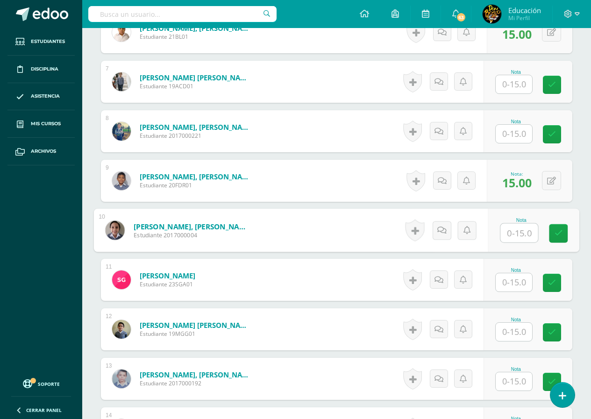
scroll to position [514, 0]
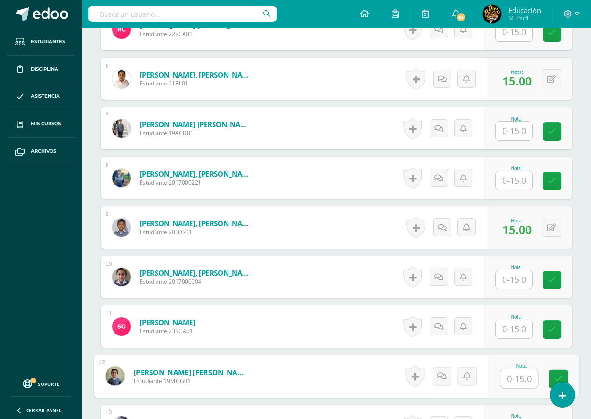
click at [515, 378] on input "text" at bounding box center [518, 379] width 37 height 19
type input "13"
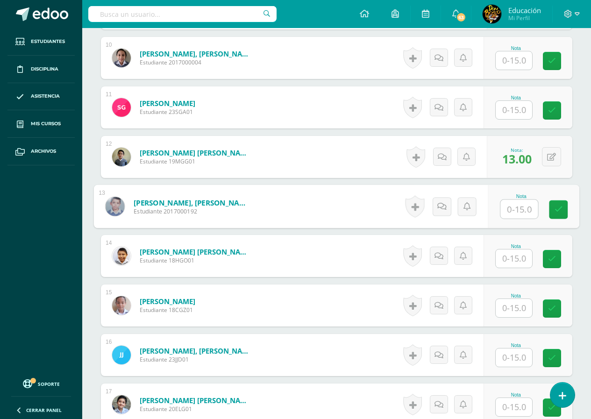
scroll to position [780, 0]
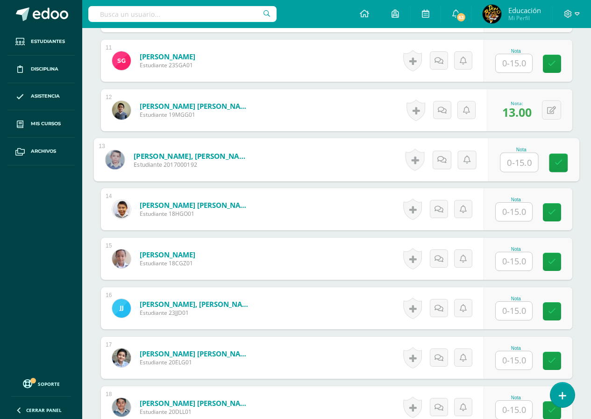
click at [514, 265] on input "text" at bounding box center [514, 261] width 36 height 18
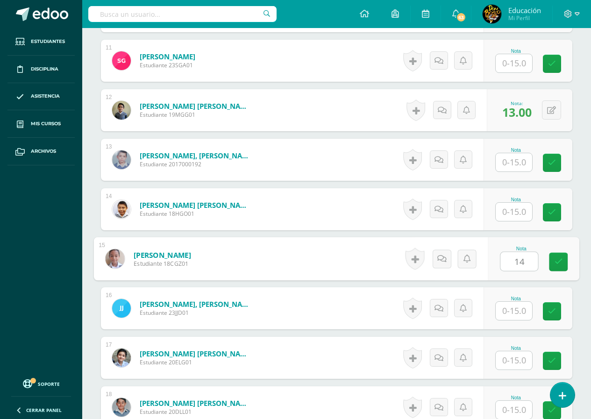
type input "14"
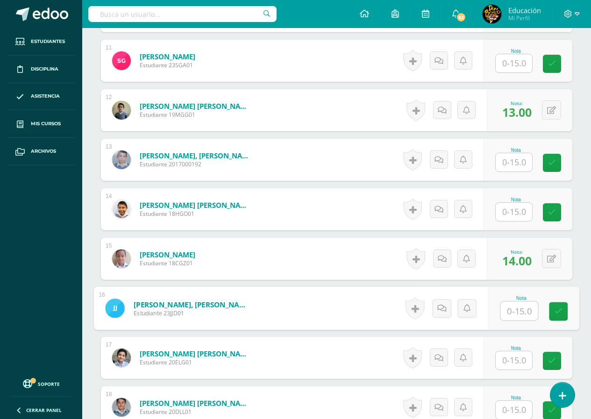
click at [520, 314] on input "text" at bounding box center [518, 311] width 37 height 19
type input "14"
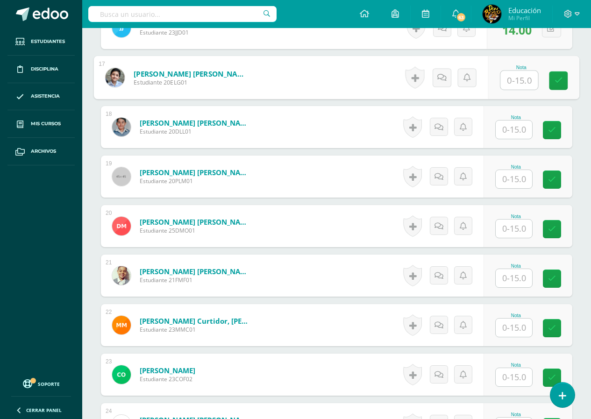
scroll to position [1107, 0]
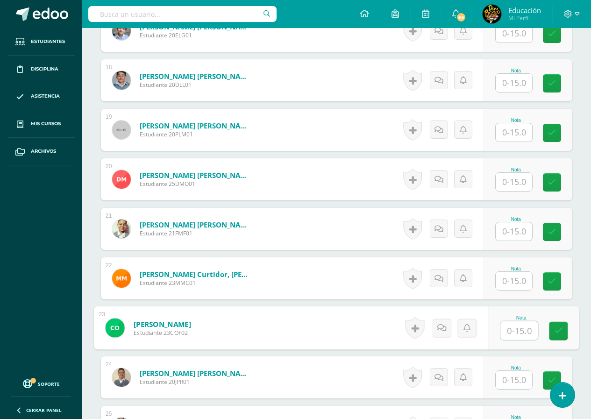
click at [517, 334] on input "text" at bounding box center [518, 330] width 37 height 19
type input "14"
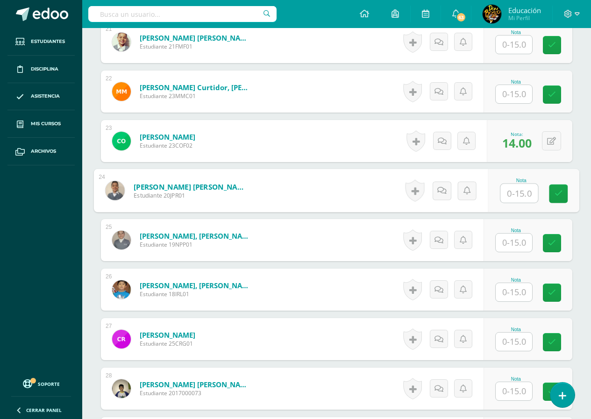
scroll to position [1388, 0]
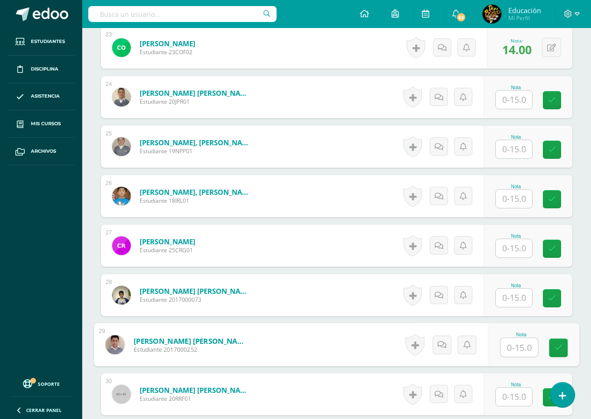
click at [514, 347] on input "text" at bounding box center [518, 347] width 37 height 19
type input "14"
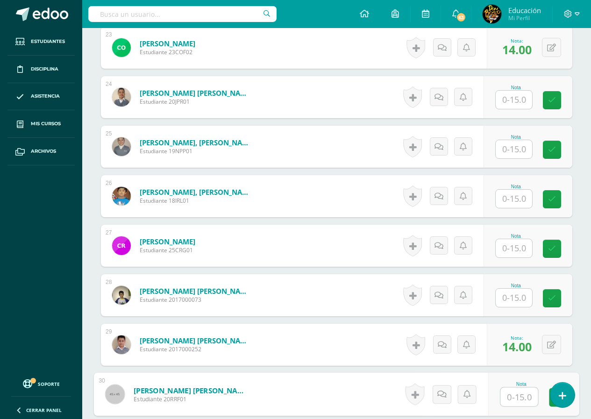
scroll to position [1481, 0]
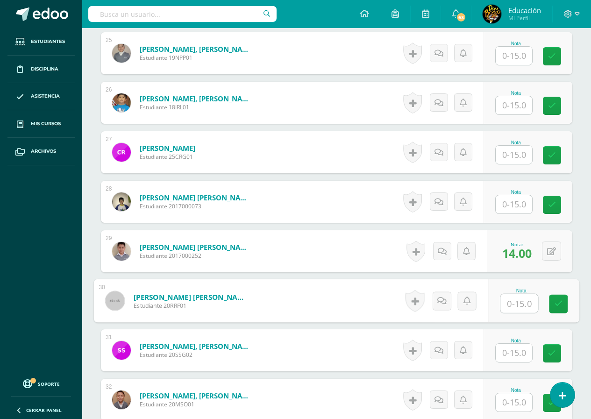
click at [516, 356] on input "text" at bounding box center [514, 353] width 36 height 18
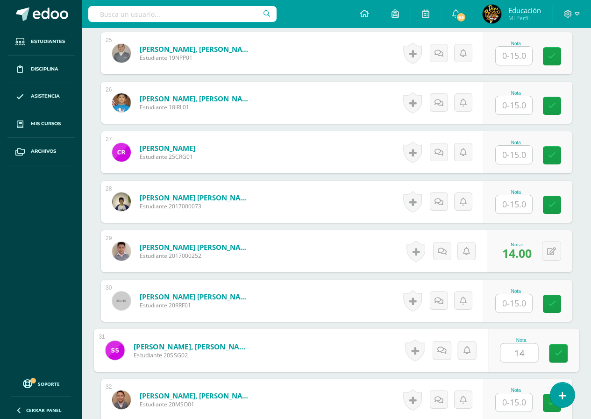
type input "14"
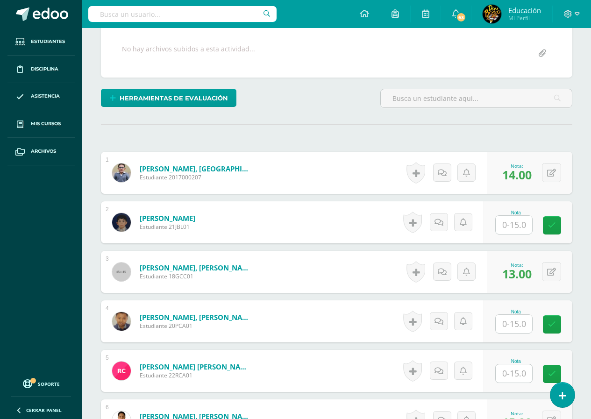
scroll to position [0, 0]
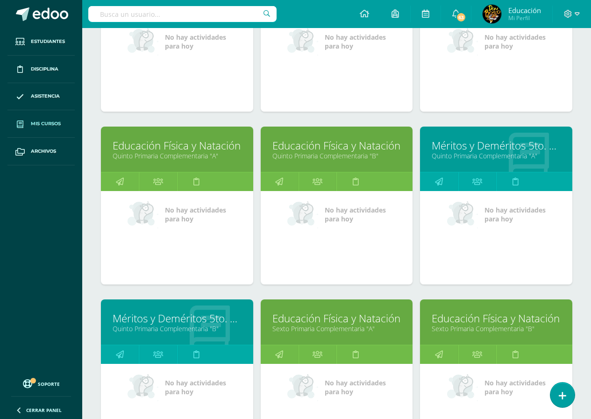
scroll to position [1178, 0]
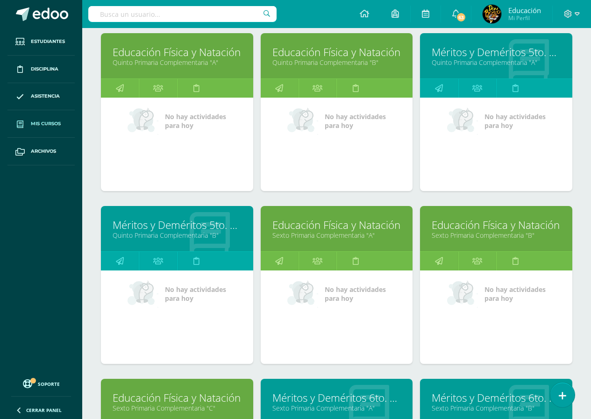
click at [497, 231] on link "Sexto Primaria Complementaria "B"" at bounding box center [496, 235] width 129 height 9
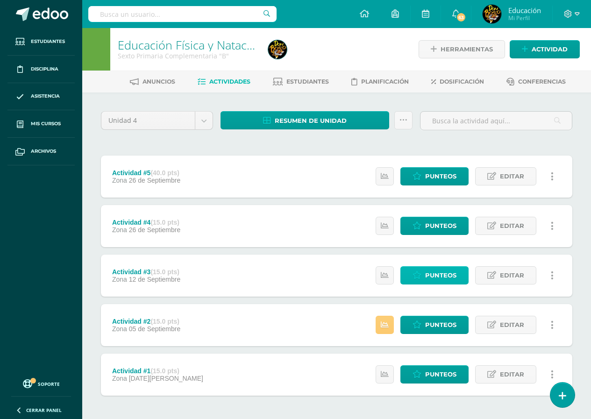
click at [441, 276] on span "Punteos" at bounding box center [440, 275] width 31 height 17
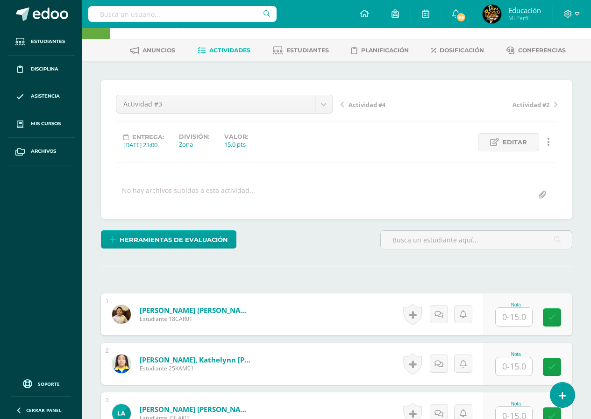
scroll to position [125, 0]
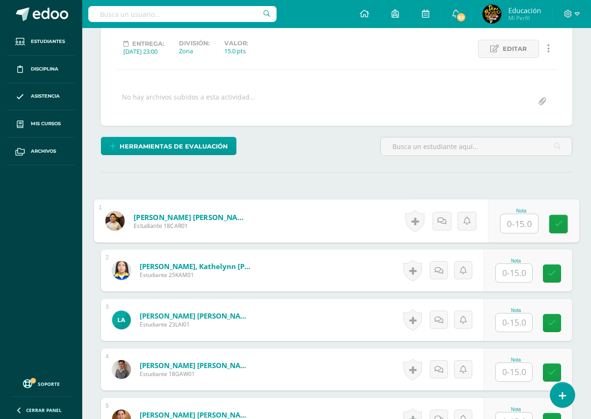
click at [517, 225] on input "text" at bounding box center [518, 223] width 37 height 19
type input "15"
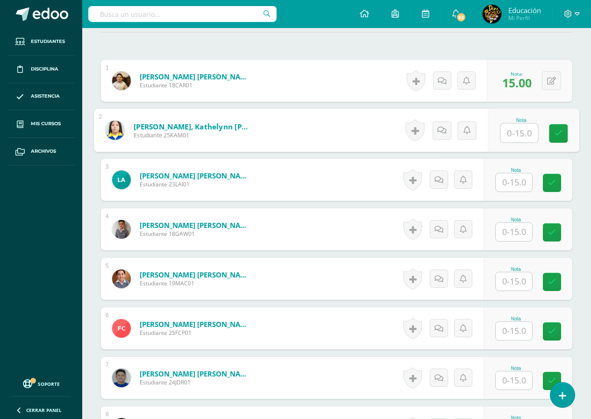
scroll to position [358, 0]
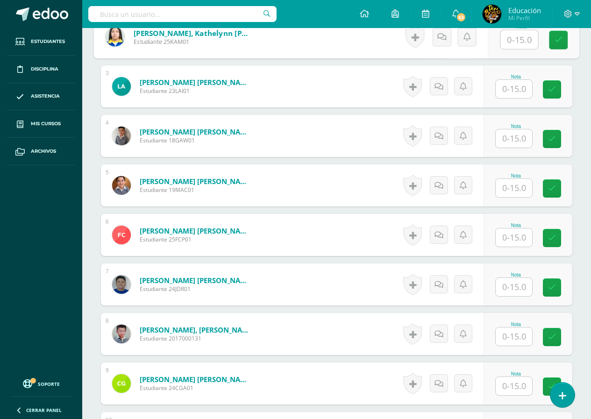
click at [514, 290] on input "text" at bounding box center [514, 287] width 36 height 18
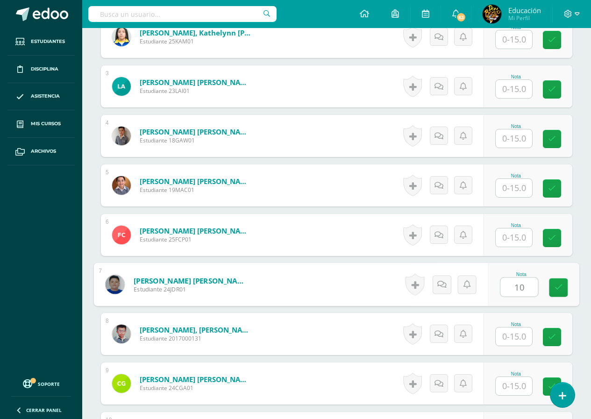
type input "10"
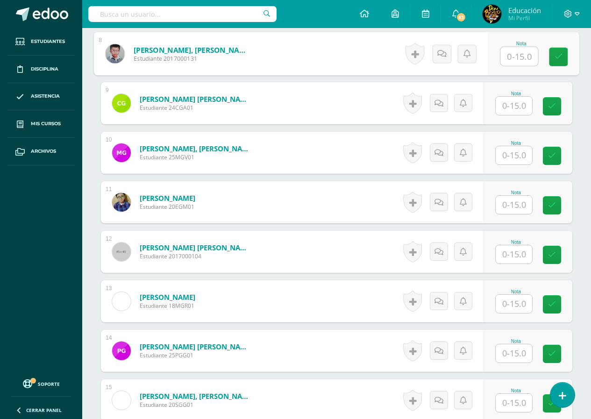
scroll to position [685, 0]
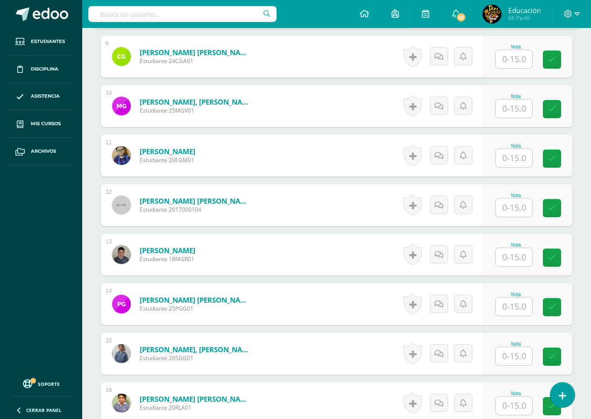
click at [514, 306] on input "text" at bounding box center [514, 307] width 36 height 18
type input "14"
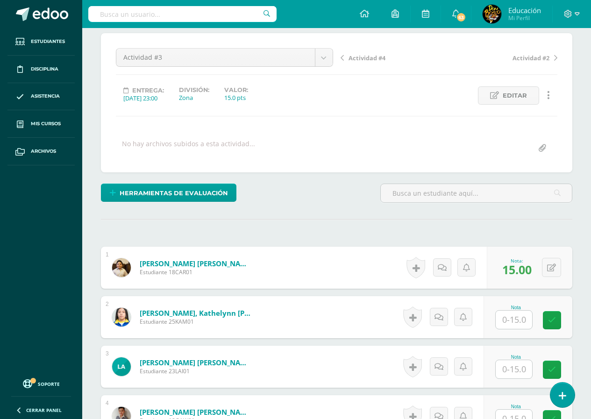
scroll to position [0, 0]
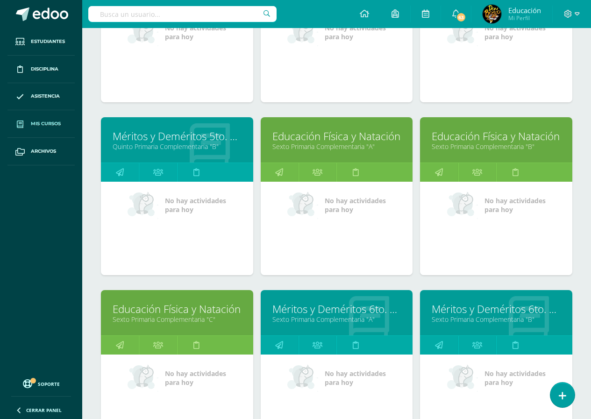
scroll to position [1407, 0]
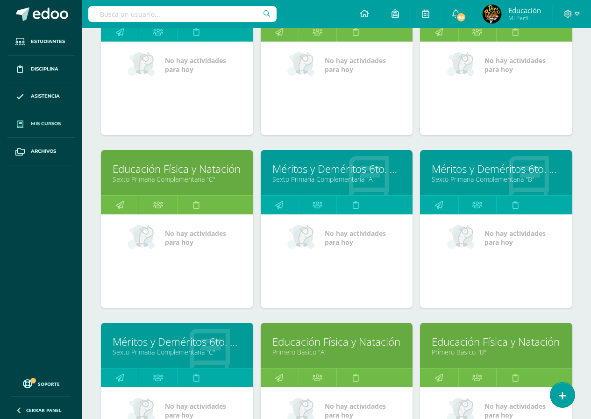
click at [177, 175] on link "Sexto Primaria Complementaria "C"" at bounding box center [177, 179] width 129 height 9
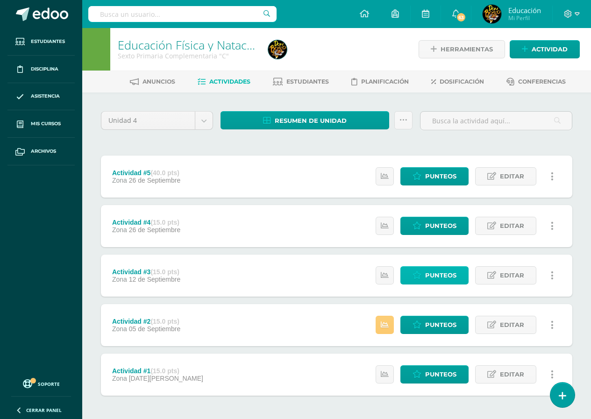
click at [431, 276] on span "Punteos" at bounding box center [440, 275] width 31 height 17
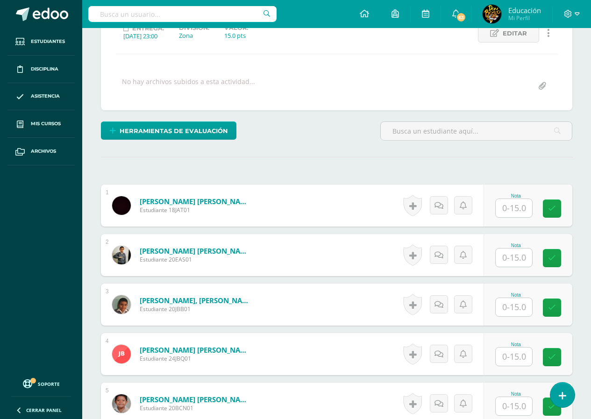
scroll to position [187, 0]
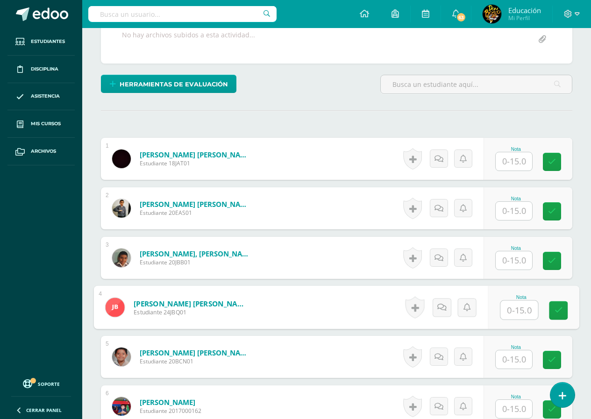
click at [514, 310] on input "text" at bounding box center [518, 310] width 37 height 19
type input "14"
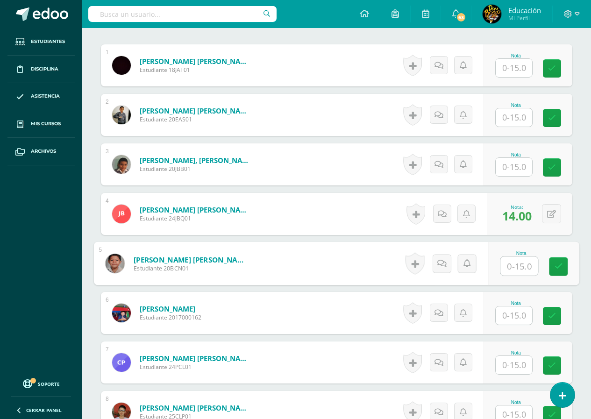
scroll to position [374, 0]
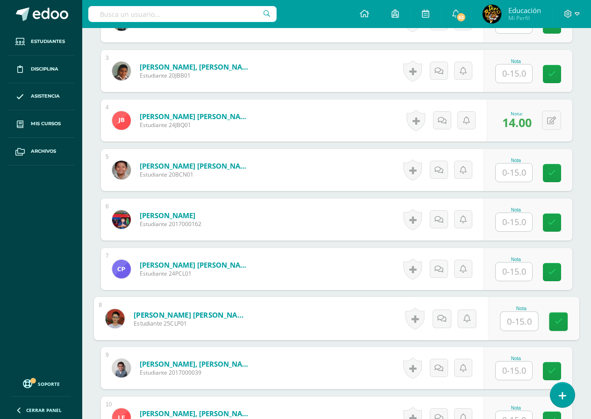
click at [514, 326] on input "text" at bounding box center [518, 321] width 37 height 19
type input "14"
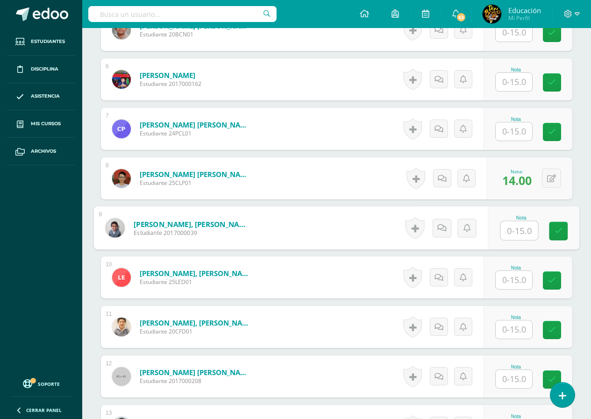
scroll to position [561, 0]
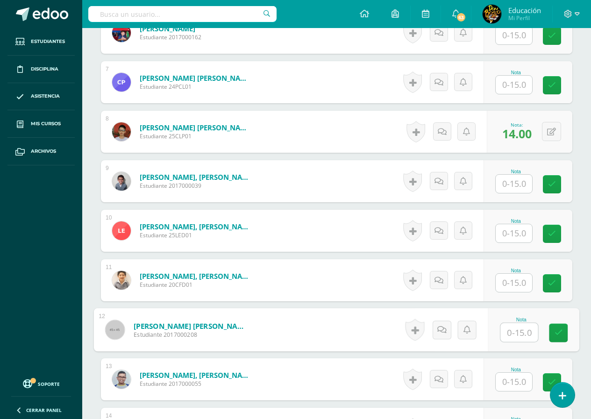
click at [514, 332] on input "text" at bounding box center [518, 332] width 37 height 19
type input "13"
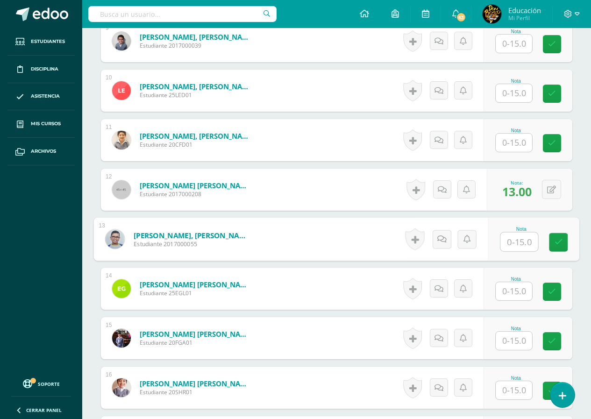
scroll to position [748, 0]
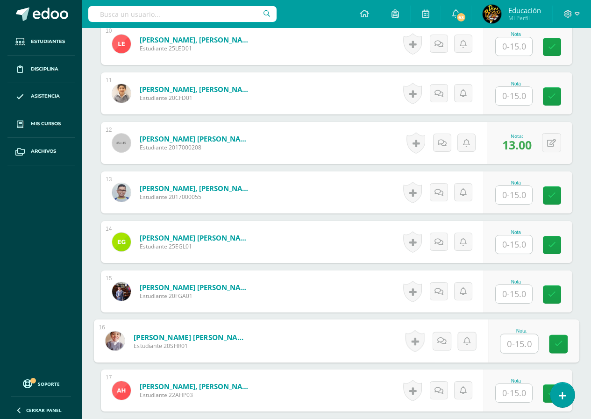
click at [514, 344] on input "text" at bounding box center [518, 344] width 37 height 19
type input "14"
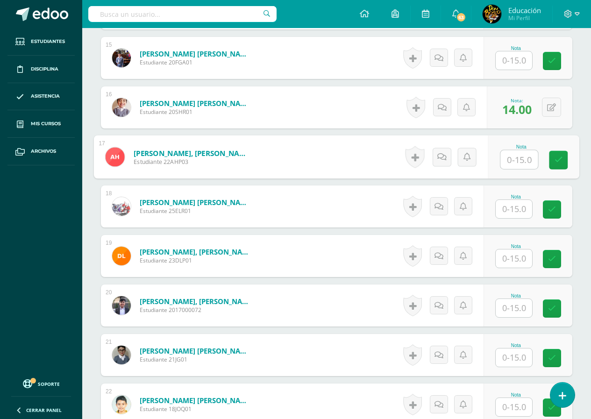
scroll to position [1075, 0]
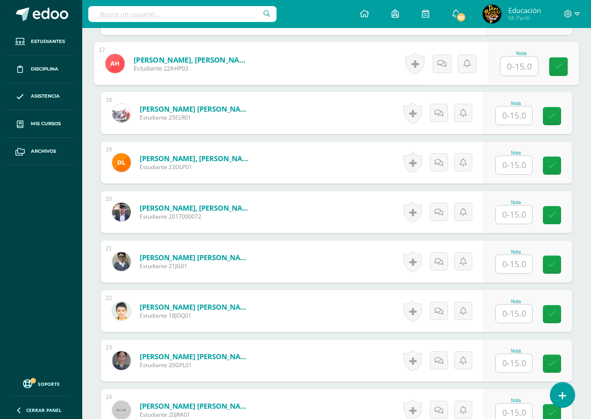
click at [513, 264] on input "text" at bounding box center [514, 264] width 36 height 18
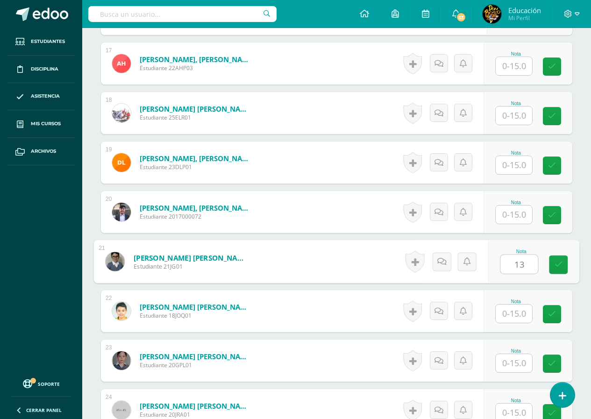
type input "13"
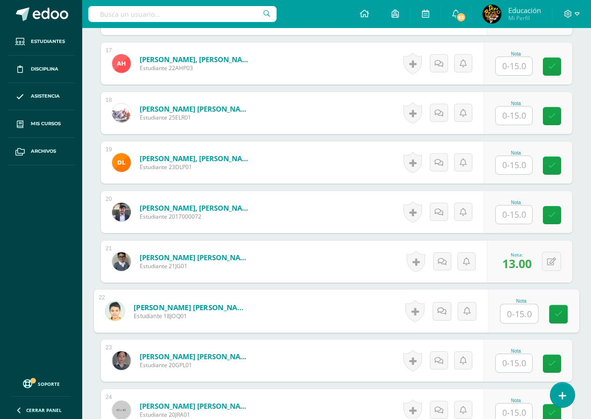
scroll to position [1168, 0]
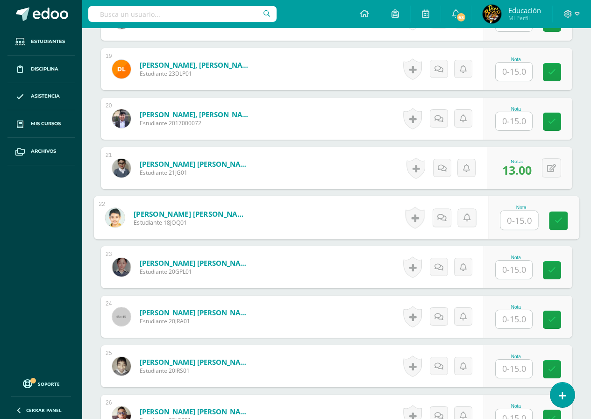
click at [514, 321] on input "text" at bounding box center [514, 319] width 36 height 18
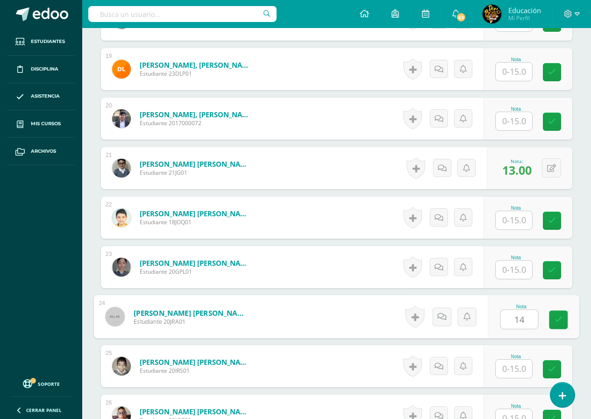
type input "14"
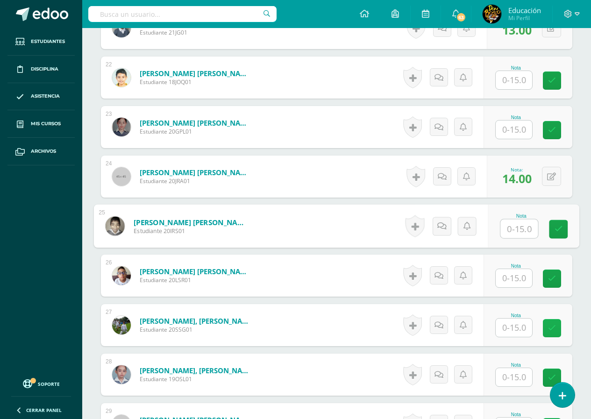
scroll to position [1402, 0]
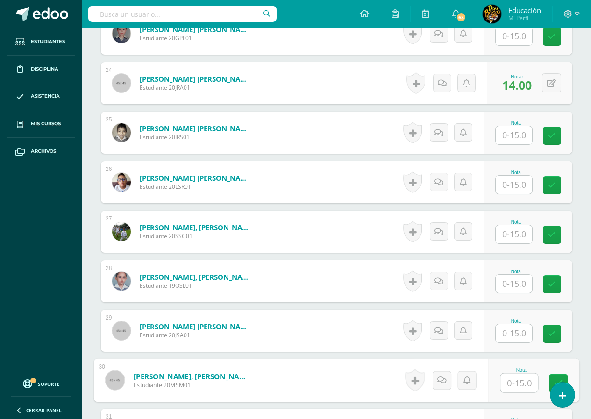
click at [515, 383] on input "text" at bounding box center [518, 383] width 37 height 19
type input "14"
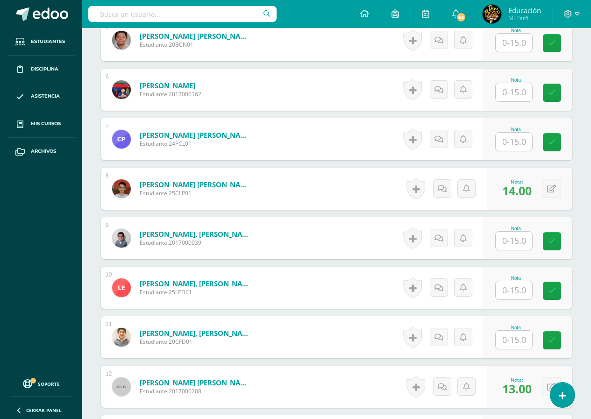
scroll to position [364, 0]
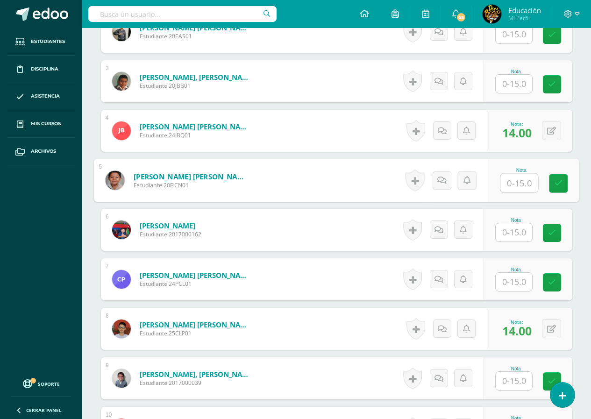
click at [517, 185] on input "text" at bounding box center [518, 183] width 37 height 19
type input "13"
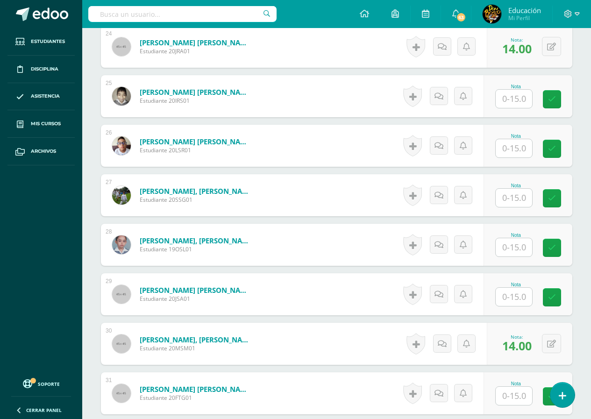
scroll to position [1578, 0]
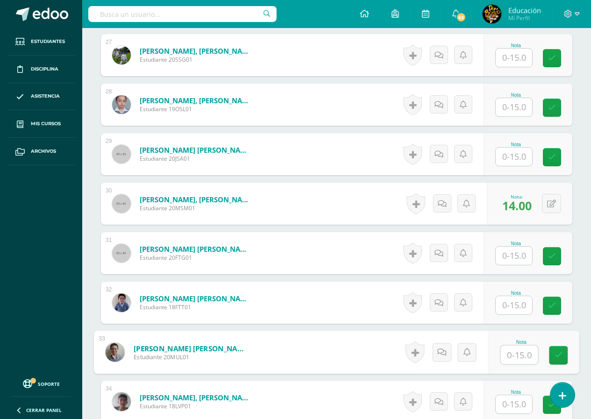
click at [517, 359] on input "text" at bounding box center [518, 355] width 37 height 19
type input "15"
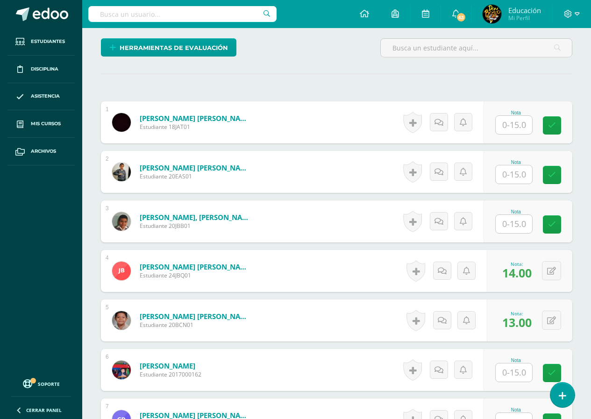
scroll to position [0, 0]
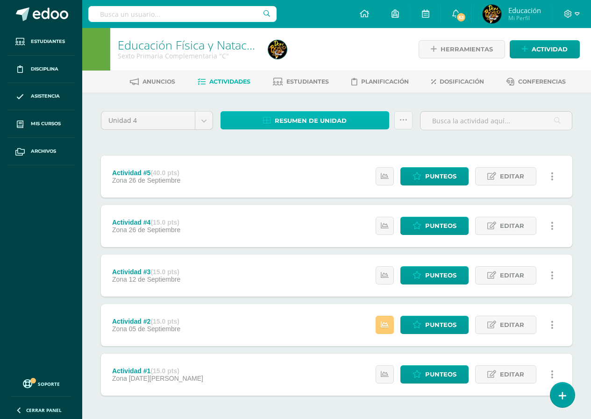
click at [297, 122] on span "Resumen de unidad" at bounding box center [311, 120] width 72 height 17
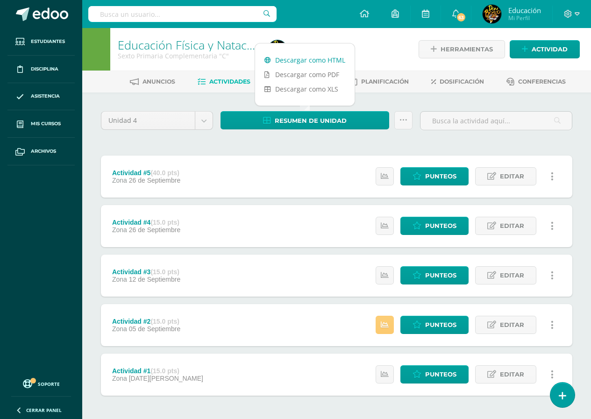
click at [313, 62] on link "Descargar como HTML" at bounding box center [305, 60] width 100 height 14
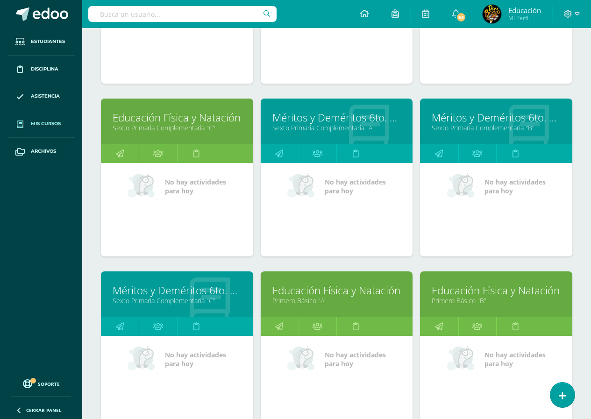
scroll to position [1598, 0]
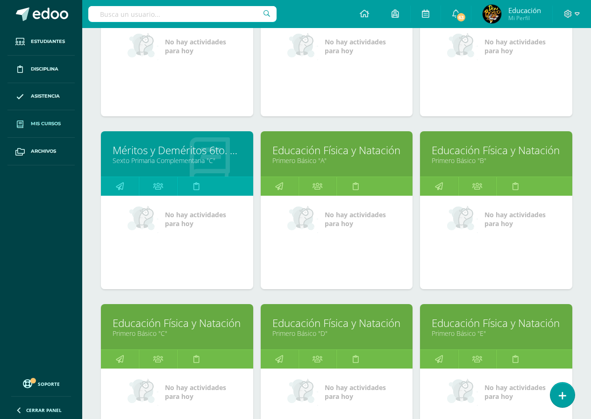
click at [346, 155] on link "Educación Física y Natación" at bounding box center [336, 150] width 129 height 14
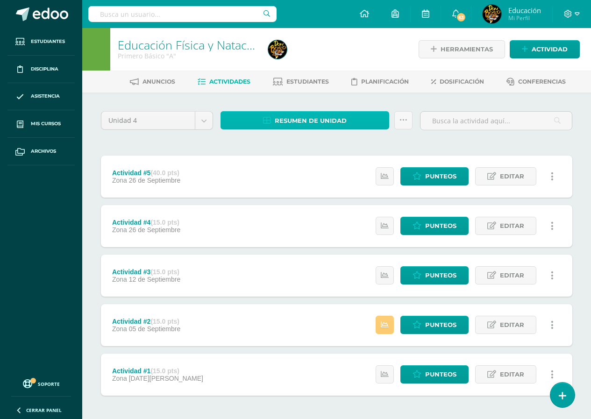
click at [305, 119] on span "Resumen de unidad" at bounding box center [311, 120] width 72 height 17
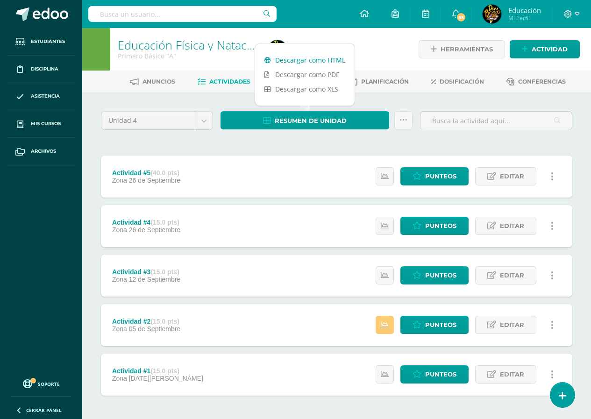
click at [315, 62] on link "Descargar como HTML" at bounding box center [305, 60] width 100 height 14
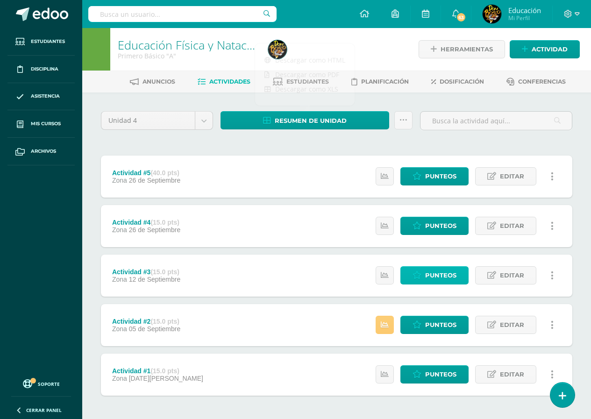
click at [432, 277] on span "Punteos" at bounding box center [440, 275] width 31 height 17
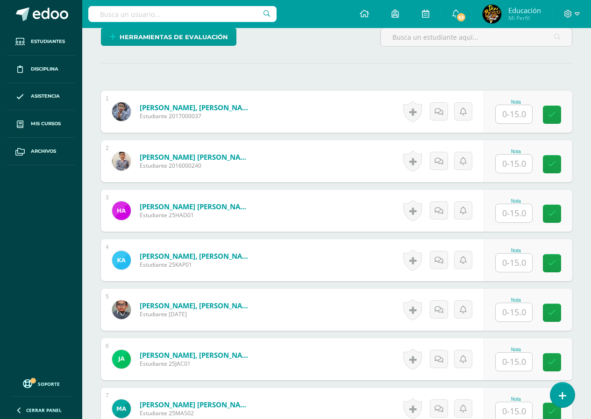
scroll to position [328, 0]
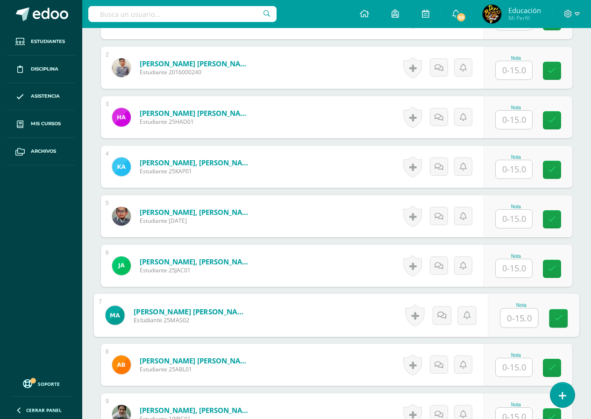
click at [516, 319] on input "text" at bounding box center [518, 318] width 37 height 19
type input "15"
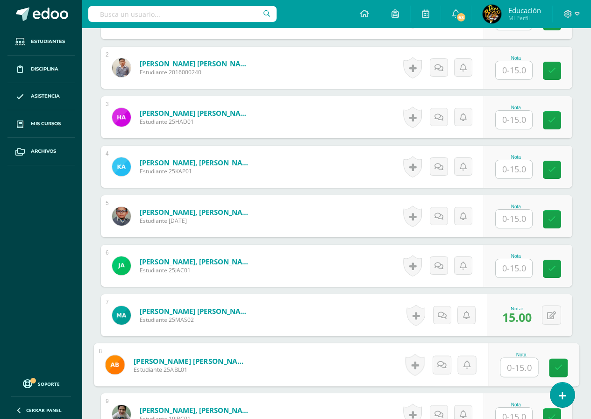
scroll to position [421, 0]
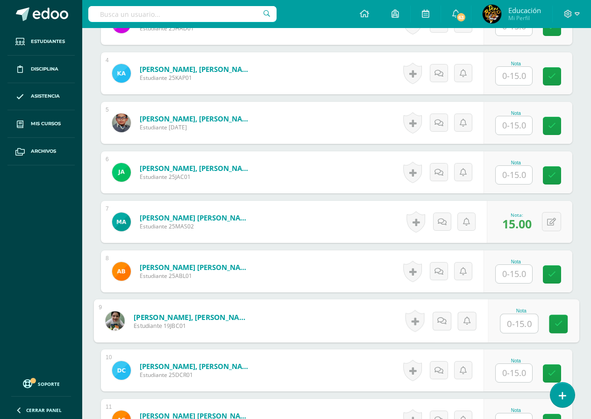
click at [514, 324] on input "text" at bounding box center [518, 323] width 37 height 19
type input "15"
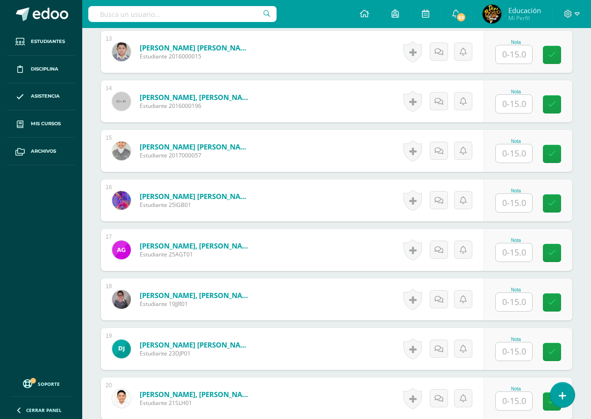
scroll to position [982, 0]
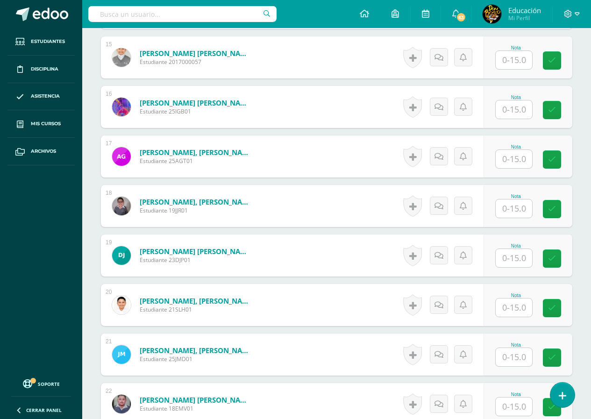
click at [514, 209] on input "text" at bounding box center [514, 209] width 36 height 18
type input "13"
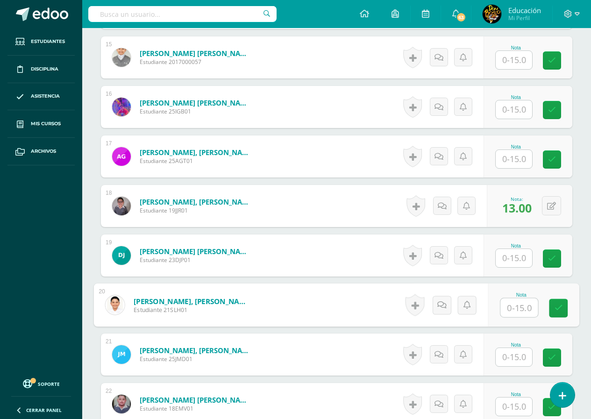
click at [514, 306] on input "text" at bounding box center [518, 308] width 37 height 19
type input "14"
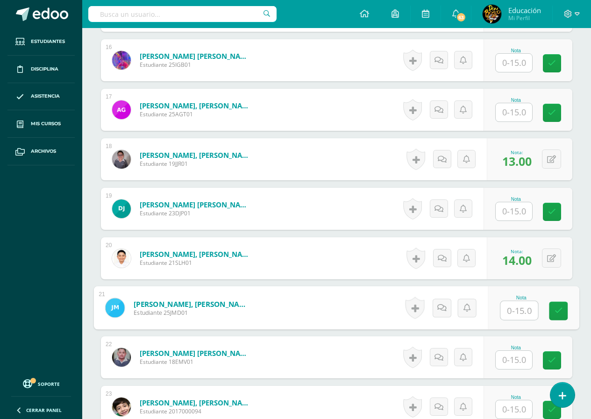
scroll to position [1122, 0]
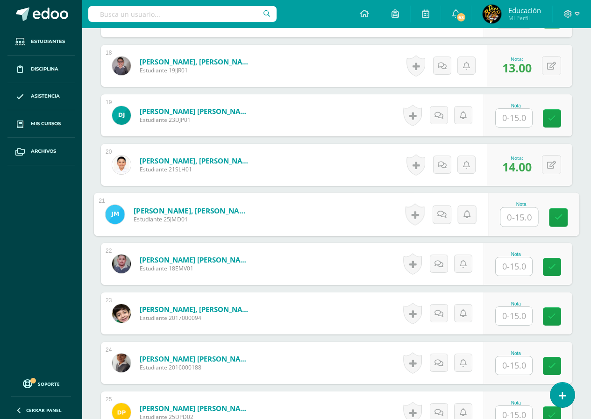
click at [515, 318] on input "text" at bounding box center [514, 316] width 36 height 18
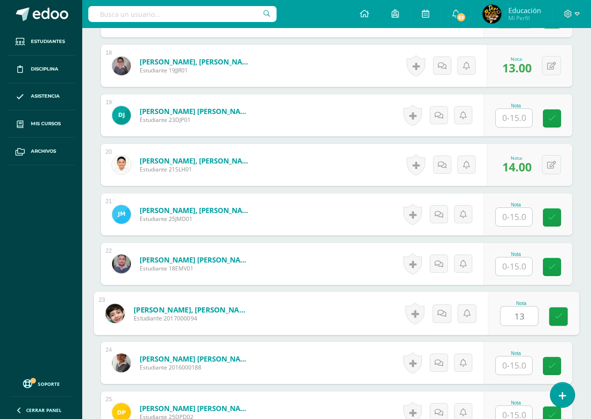
type input "13"
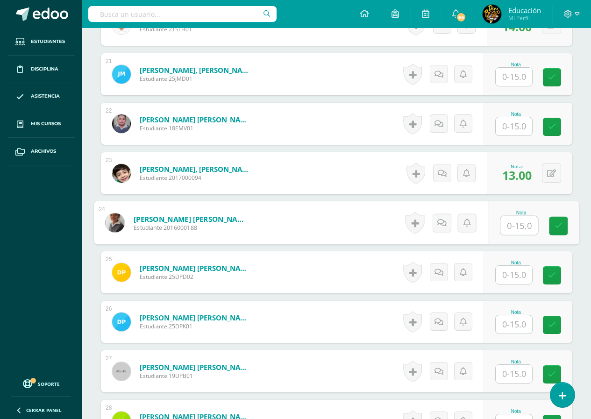
scroll to position [1355, 0]
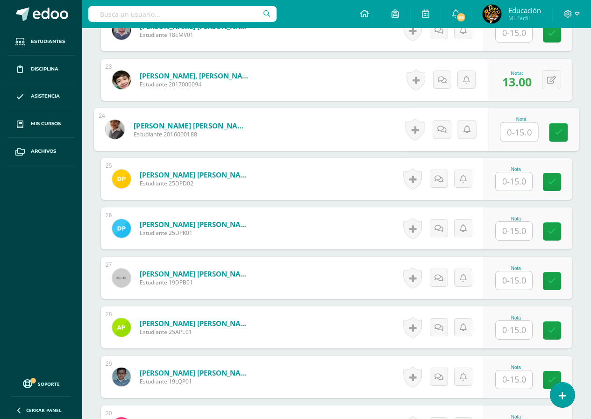
click at [513, 233] on input "text" at bounding box center [514, 231] width 36 height 18
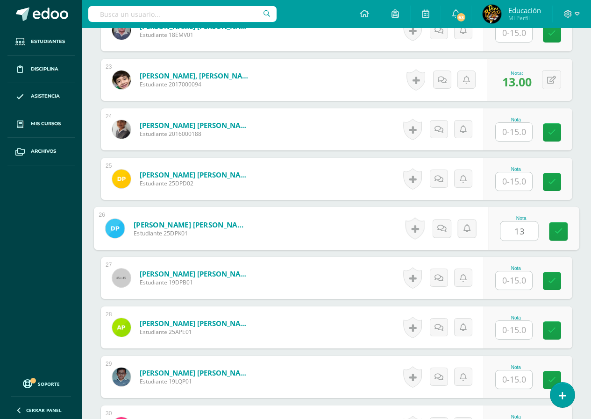
type input "13"
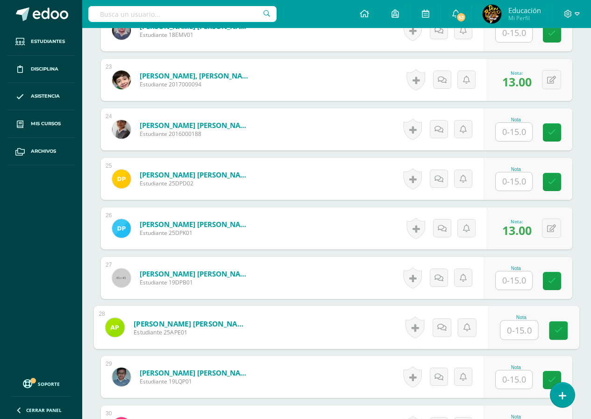
click at [520, 334] on input "text" at bounding box center [518, 330] width 37 height 19
type input "14"
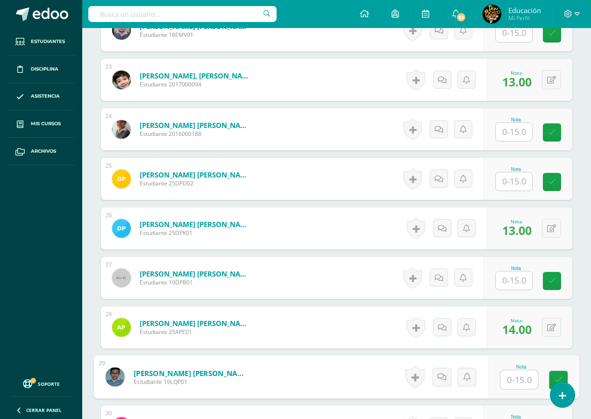
scroll to position [1449, 0]
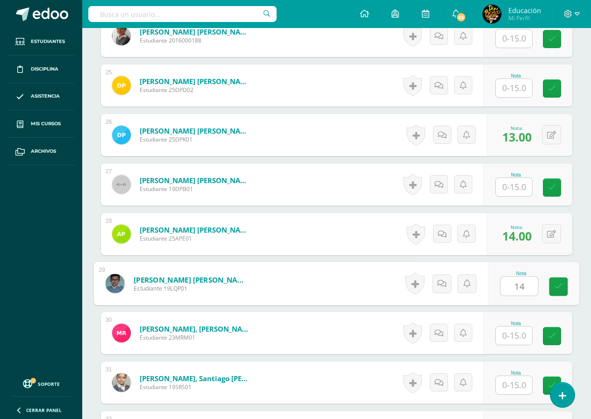
type input "14"
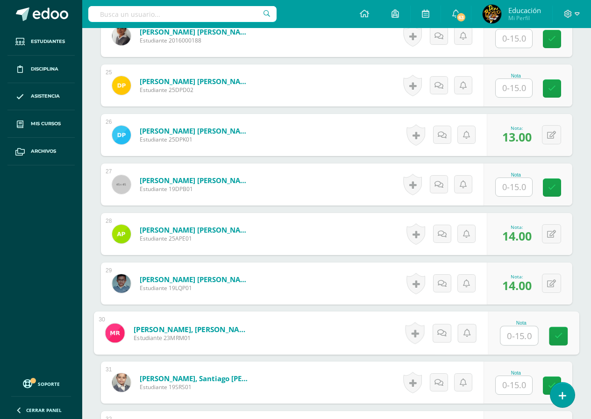
scroll to position [1496, 0]
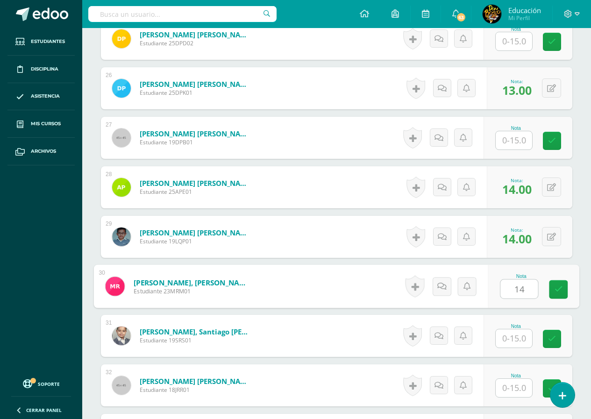
type input "14"
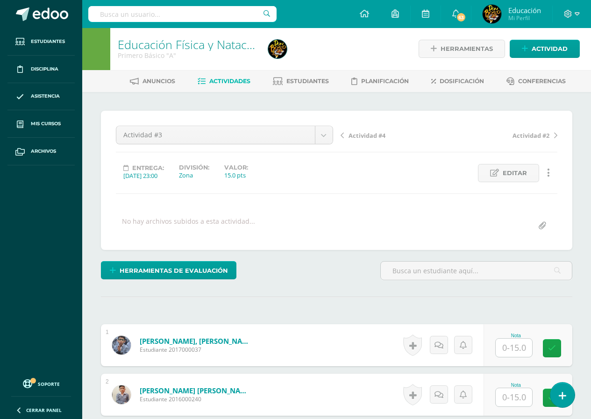
scroll to position [0, 0]
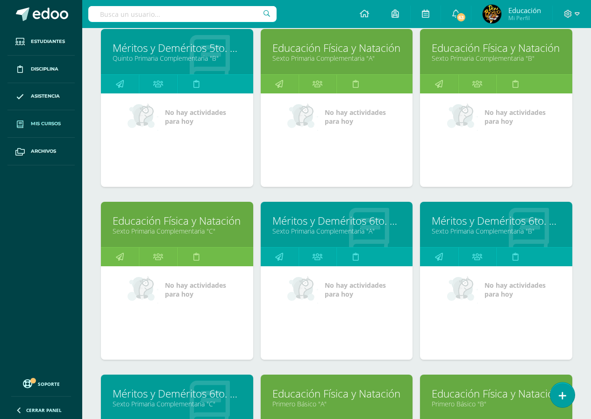
scroll to position [1495, 0]
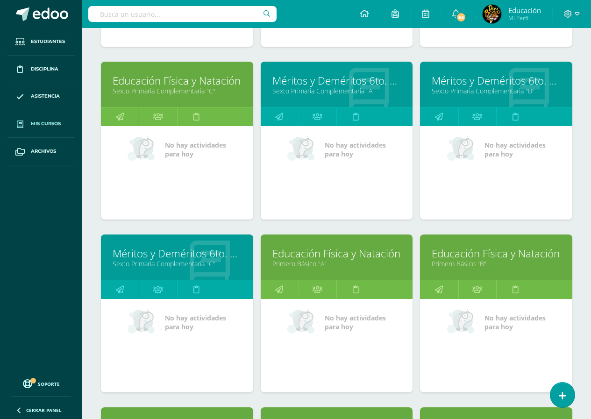
click at [488, 252] on link "Educación Física y Natación" at bounding box center [496, 253] width 129 height 14
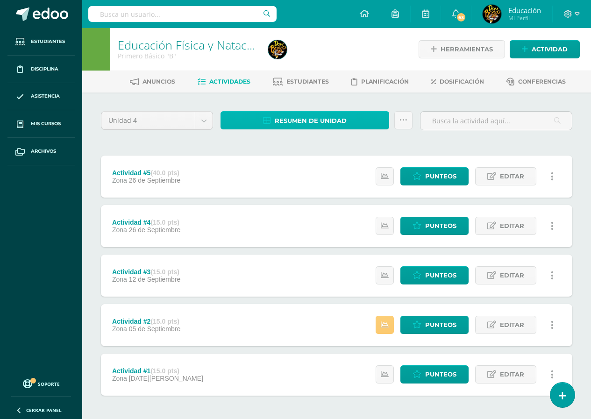
click at [336, 120] on span "Resumen de unidad" at bounding box center [311, 120] width 72 height 17
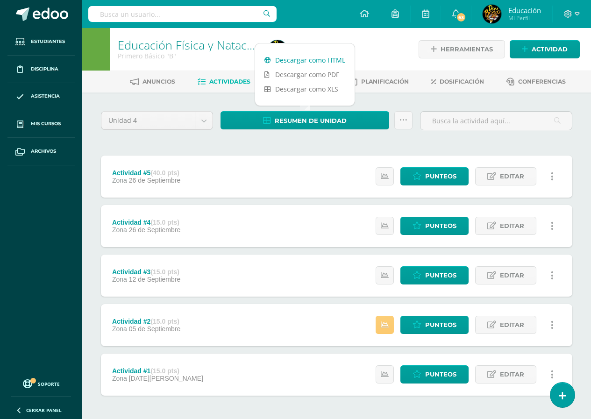
click at [328, 59] on link "Descargar como HTML" at bounding box center [305, 60] width 100 height 14
click at [442, 275] on span "Punteos" at bounding box center [440, 275] width 31 height 17
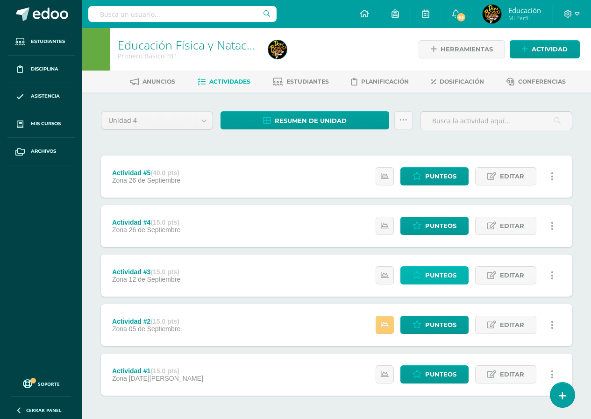
click at [442, 275] on span "Punteos" at bounding box center [440, 275] width 31 height 17
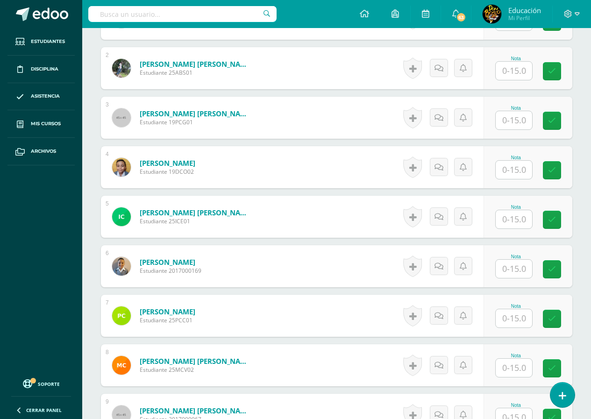
scroll to position [467, 0]
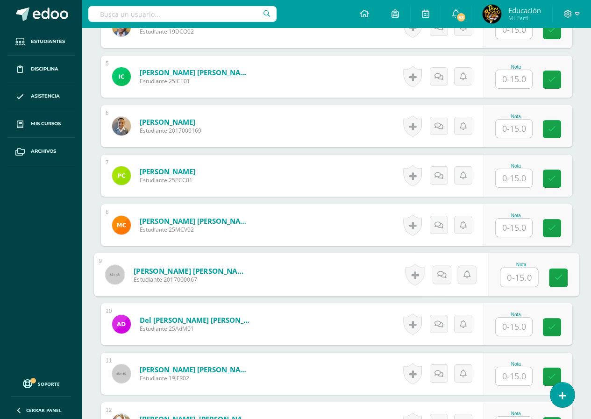
click at [516, 280] on input "text" at bounding box center [518, 277] width 37 height 19
type input "15"
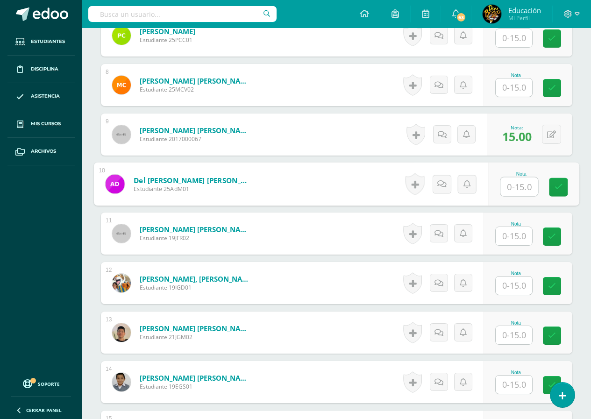
scroll to position [701, 0]
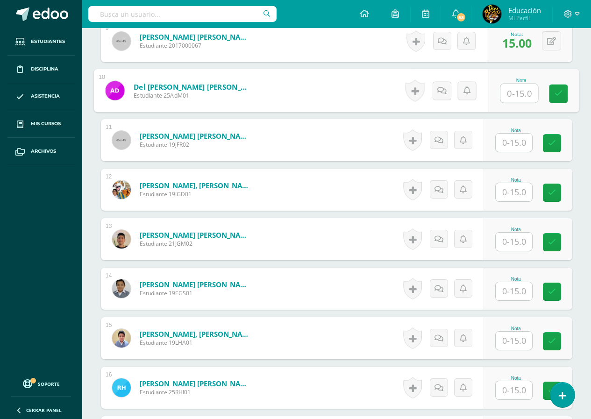
click at [516, 291] on input "text" at bounding box center [514, 291] width 36 height 18
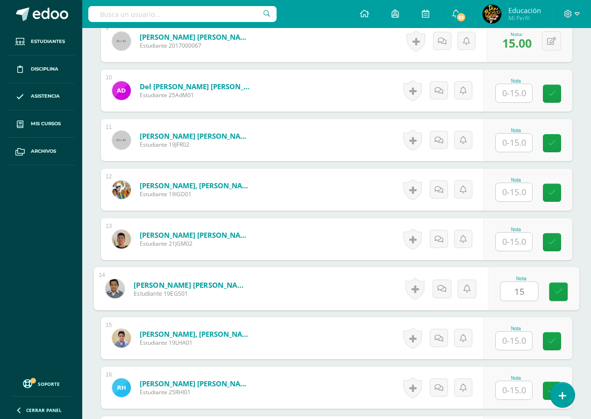
type input "15"
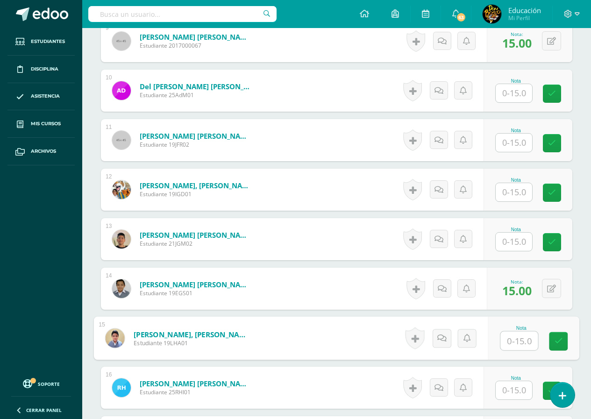
scroll to position [841, 0]
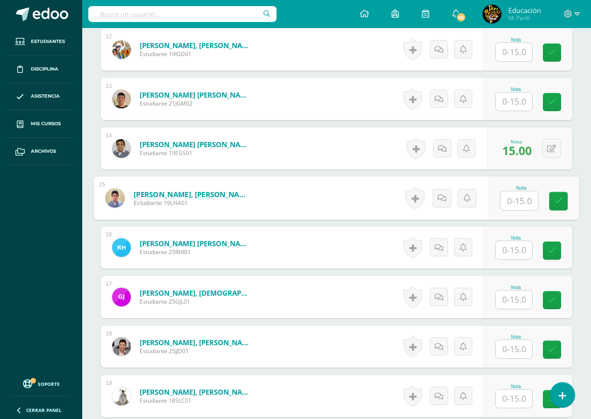
click at [514, 300] on input "text" at bounding box center [514, 300] width 36 height 18
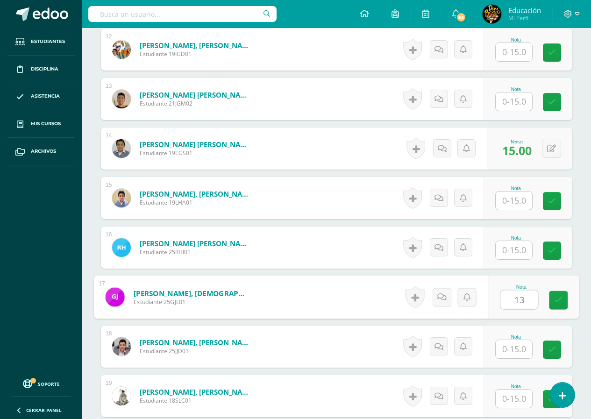
type input "13"
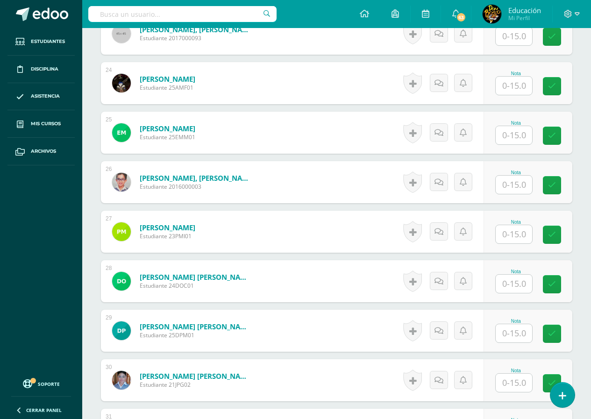
scroll to position [1542, 0]
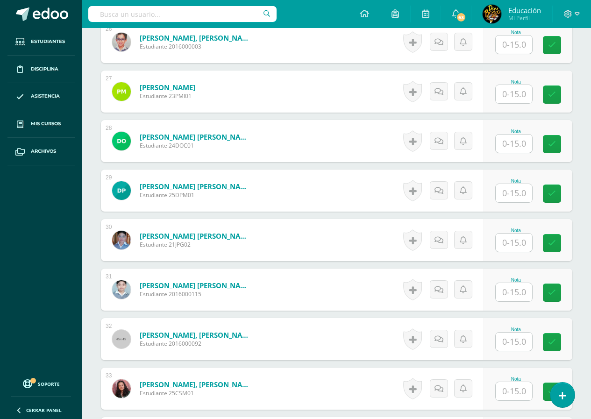
click at [516, 293] on input "text" at bounding box center [514, 292] width 36 height 18
type input "15"
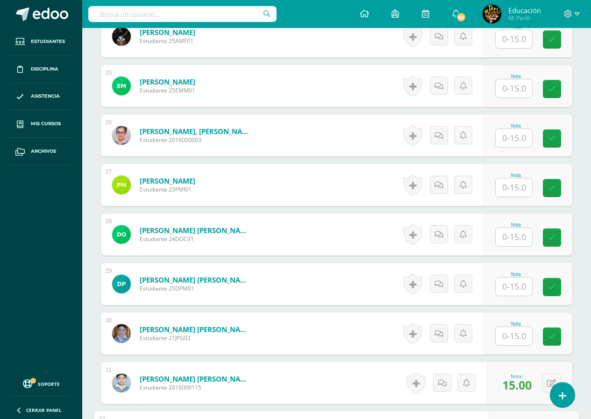
scroll to position [1355, 0]
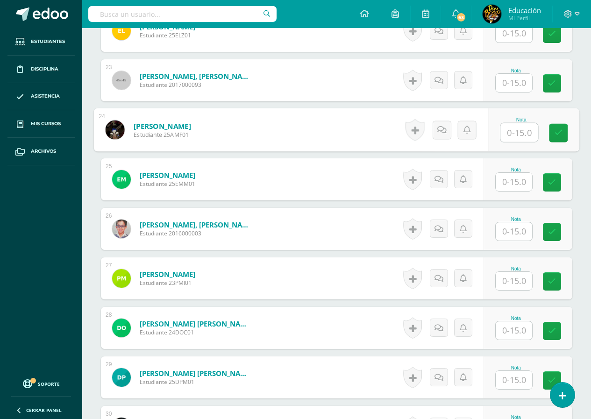
click at [512, 134] on input "text" at bounding box center [518, 132] width 37 height 19
type input "14"
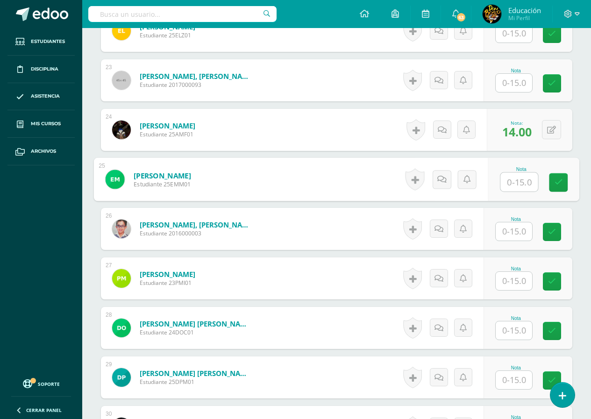
scroll to position [1448, 0]
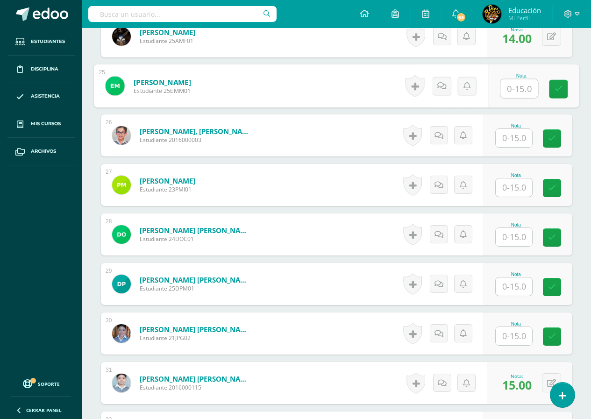
click at [515, 338] on input "text" at bounding box center [514, 336] width 36 height 18
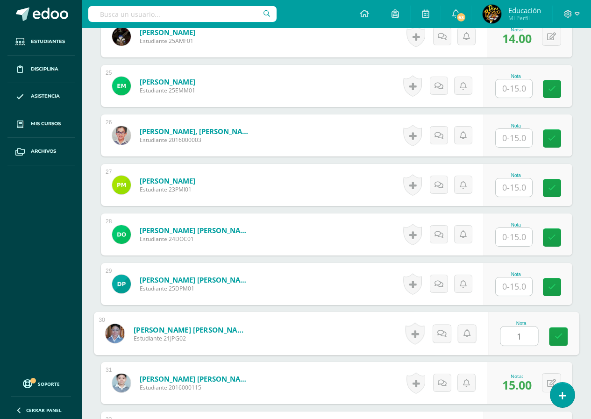
type input "13"
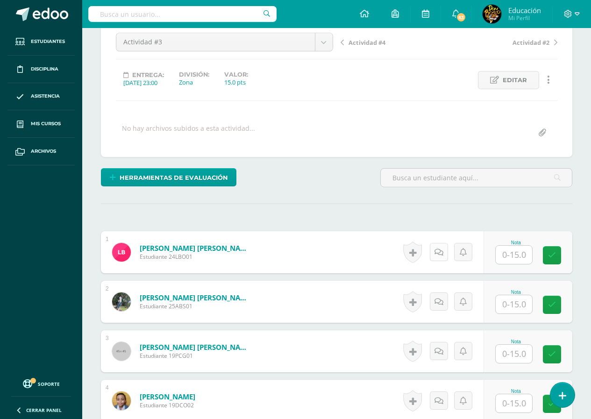
scroll to position [0, 0]
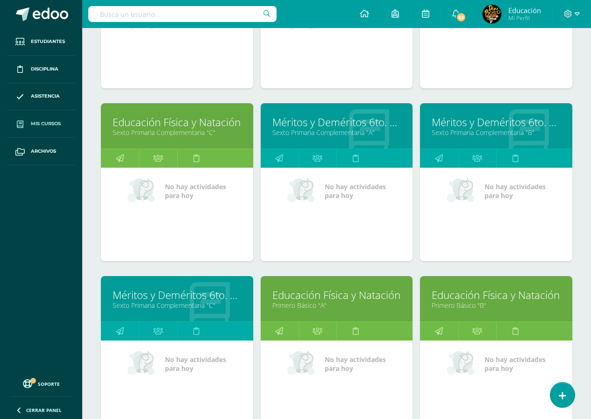
scroll to position [1594, 0]
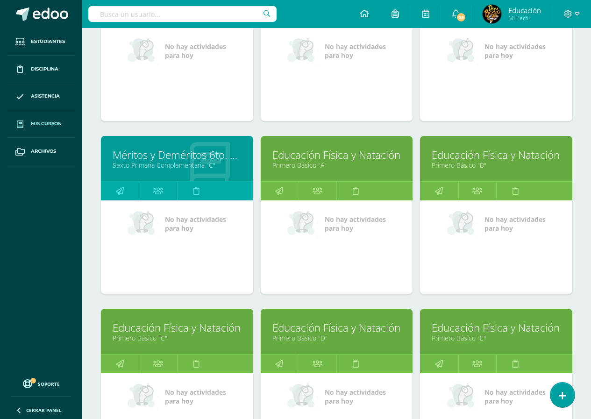
click at [194, 329] on link "Educación Física y Natación" at bounding box center [177, 328] width 129 height 14
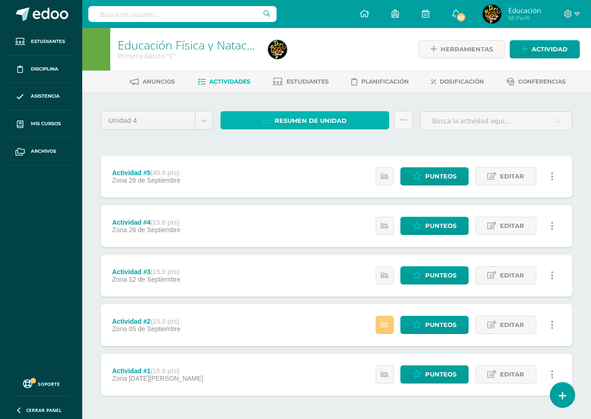
click at [319, 118] on span "Resumen de unidad" at bounding box center [311, 120] width 72 height 17
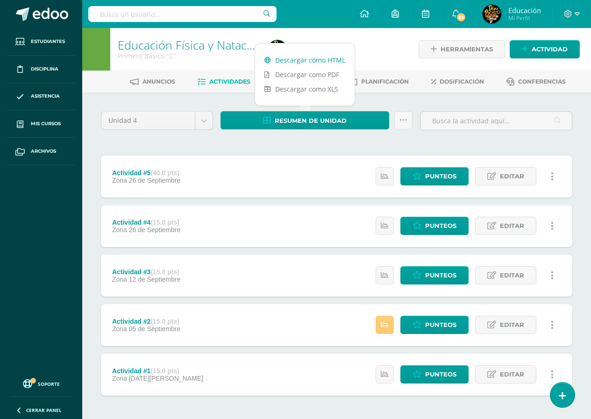
click at [306, 59] on link "Descargar como HTML" at bounding box center [305, 60] width 100 height 14
click at [429, 273] on span "Punteos" at bounding box center [440, 275] width 31 height 17
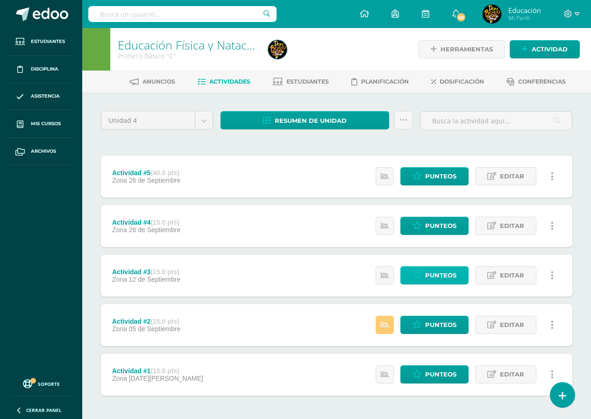
click at [429, 273] on span "Punteos" at bounding box center [440, 275] width 31 height 17
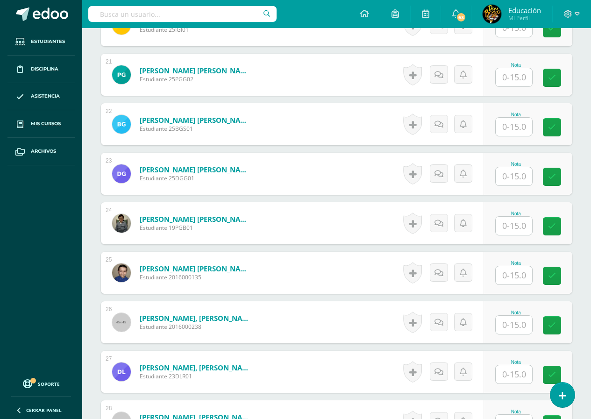
scroll to position [1355, 0]
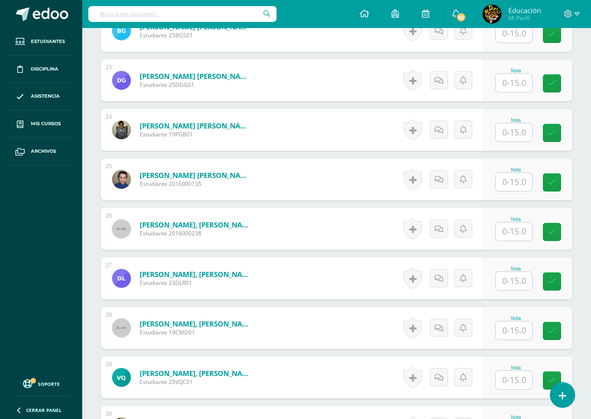
click at [512, 232] on input "text" at bounding box center [514, 231] width 36 height 18
type input "14"
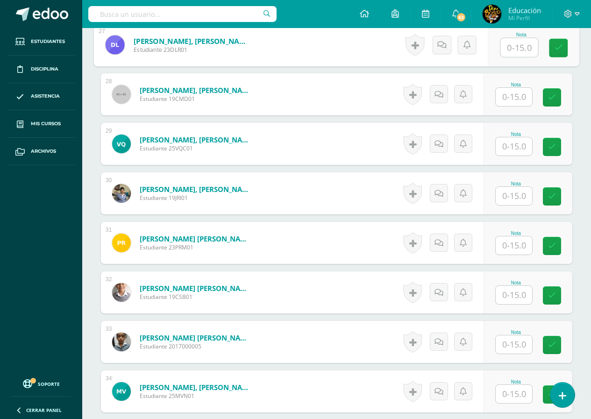
scroll to position [1729, 0]
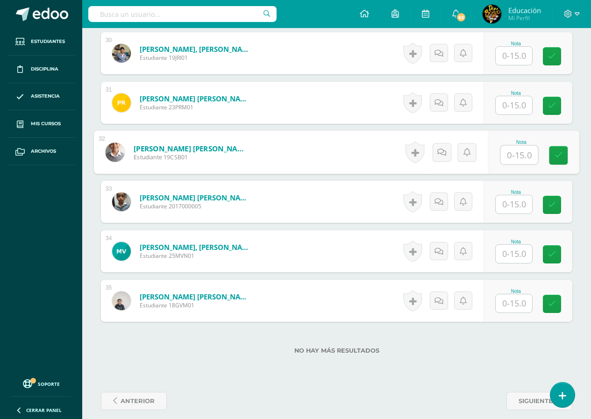
click at [512, 153] on input "text" at bounding box center [518, 155] width 37 height 19
type input "14"
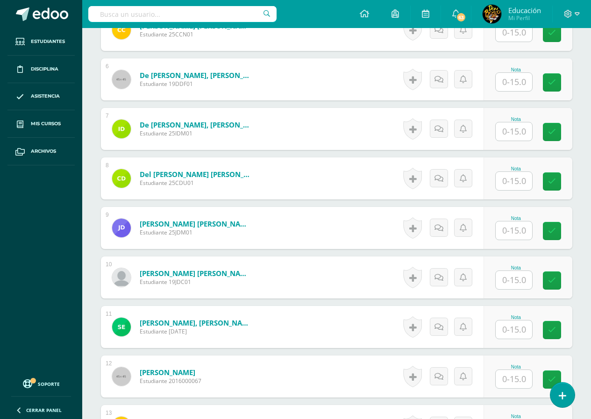
scroll to position [467, 0]
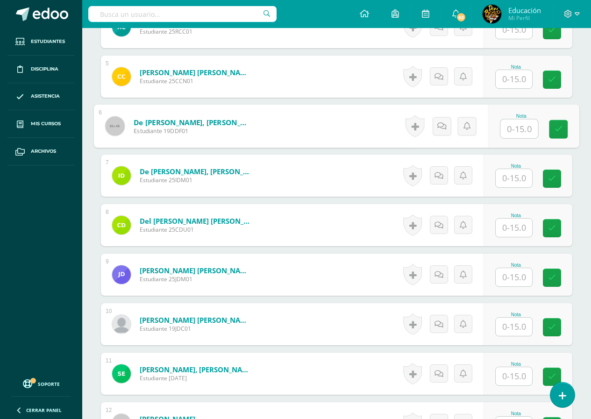
click at [513, 130] on input "text" at bounding box center [518, 129] width 37 height 19
type input "14"
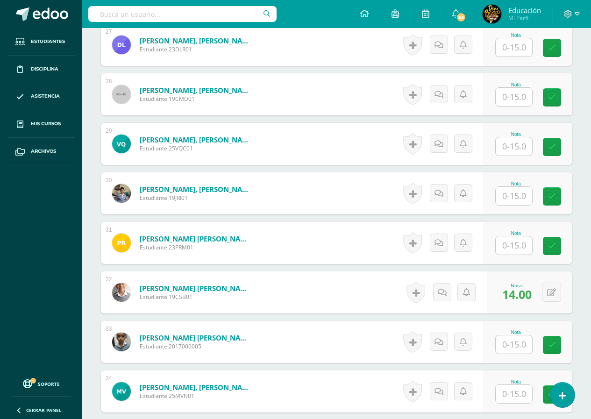
scroll to position [1729, 0]
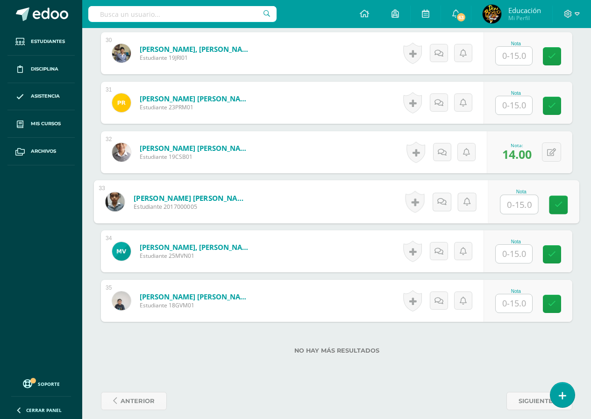
click at [514, 206] on input "text" at bounding box center [518, 204] width 37 height 19
type input "15"
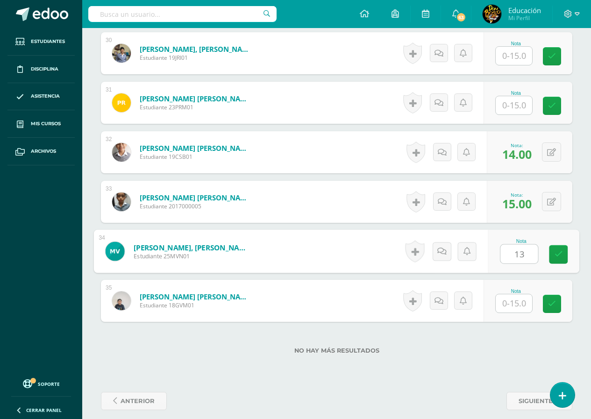
type input "13"
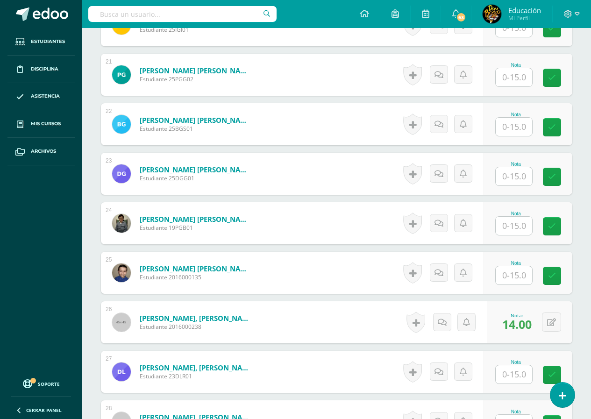
scroll to position [1168, 0]
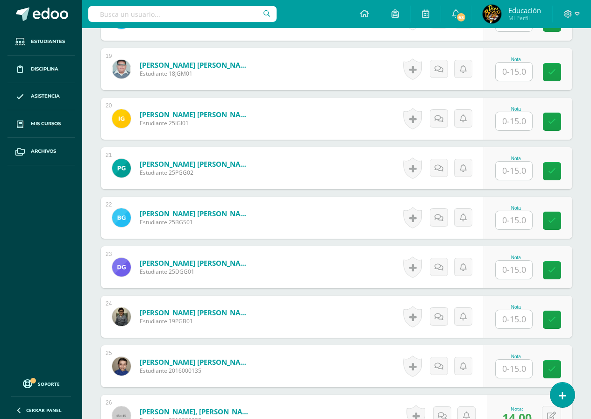
click at [514, 122] on input "text" at bounding box center [514, 121] width 36 height 18
type input "14"
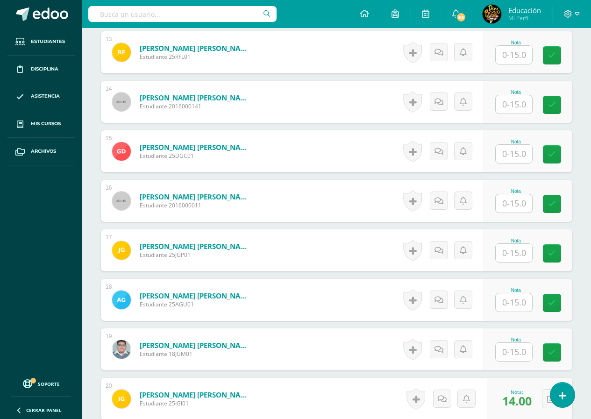
scroll to position [794, 0]
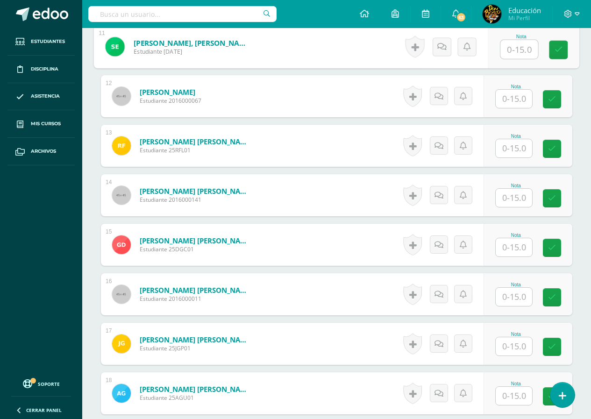
click at [515, 51] on input "text" at bounding box center [518, 49] width 37 height 19
type input "14"
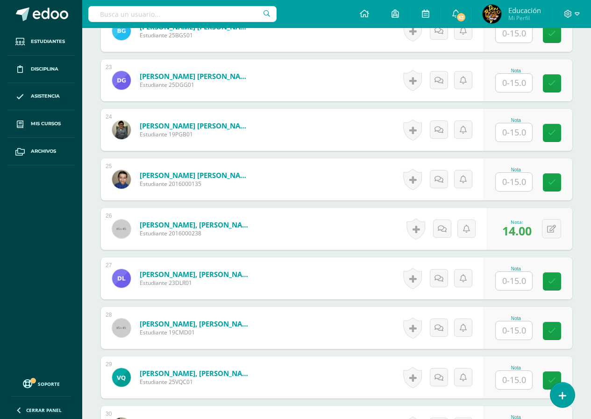
scroll to position [1402, 0]
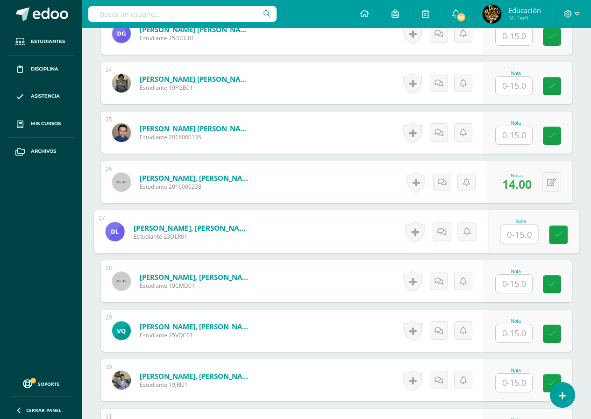
click at [515, 236] on input "text" at bounding box center [518, 234] width 37 height 19
type input "14"
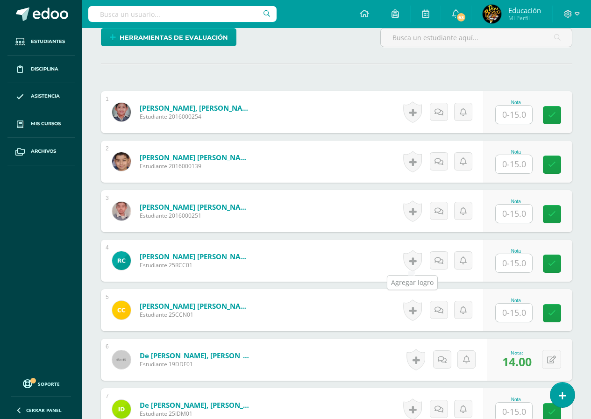
scroll to position [0, 0]
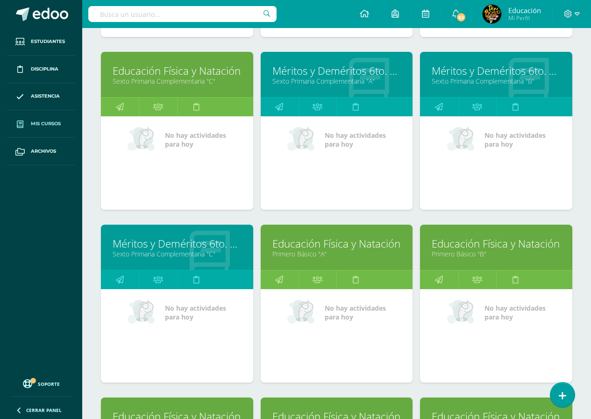
scroll to position [1645, 0]
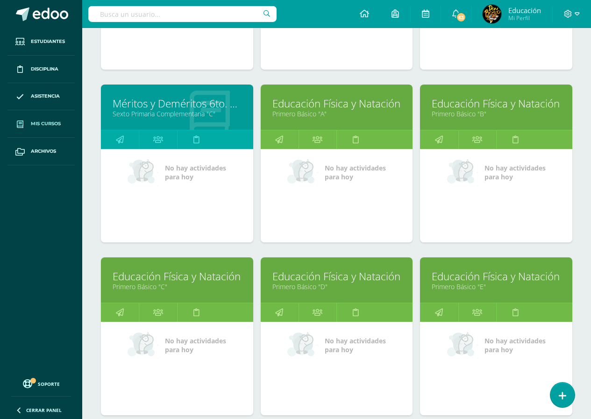
click at [311, 286] on link "Primero Básico "D"" at bounding box center [336, 286] width 129 height 9
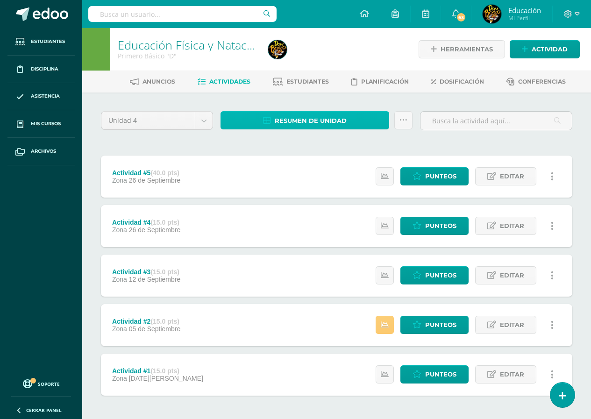
click at [309, 123] on span "Resumen de unidad" at bounding box center [311, 120] width 72 height 17
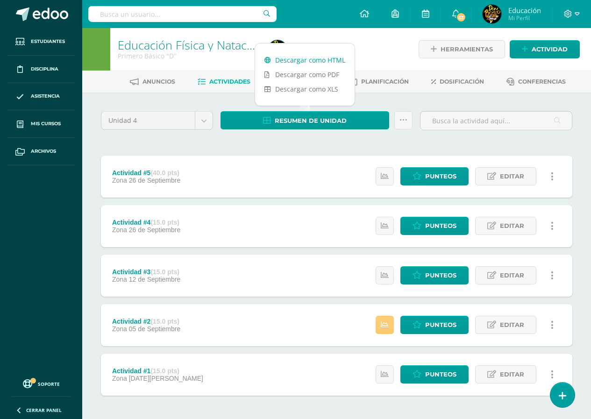
click at [312, 57] on link "Descargar como HTML" at bounding box center [305, 60] width 100 height 14
click at [435, 274] on span "Punteos" at bounding box center [440, 275] width 31 height 17
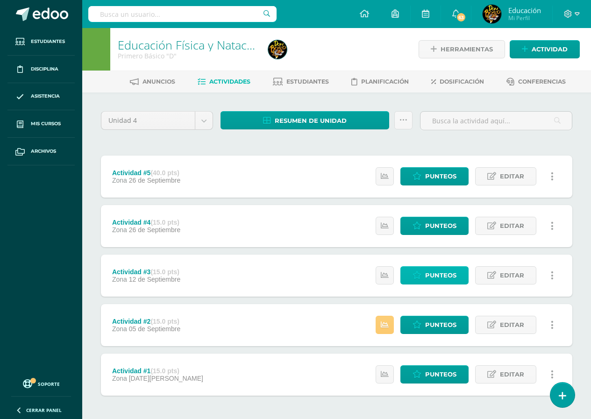
click at [435, 274] on span "Punteos" at bounding box center [440, 275] width 31 height 17
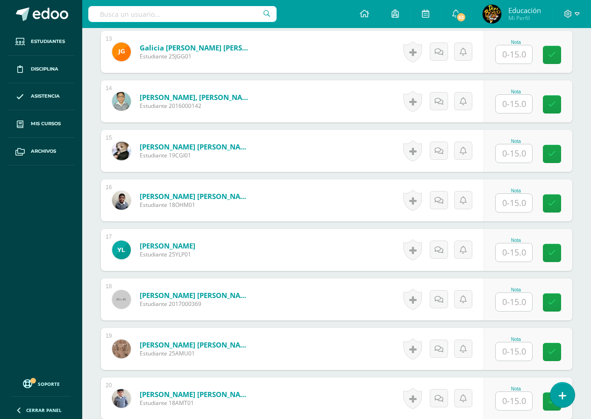
scroll to position [842, 0]
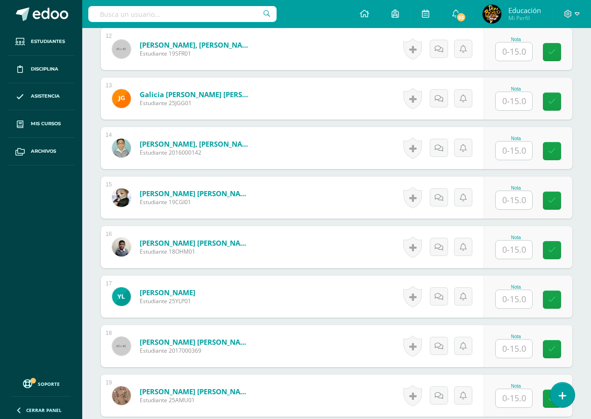
click at [515, 151] on input "text" at bounding box center [514, 151] width 36 height 18
type input "14"
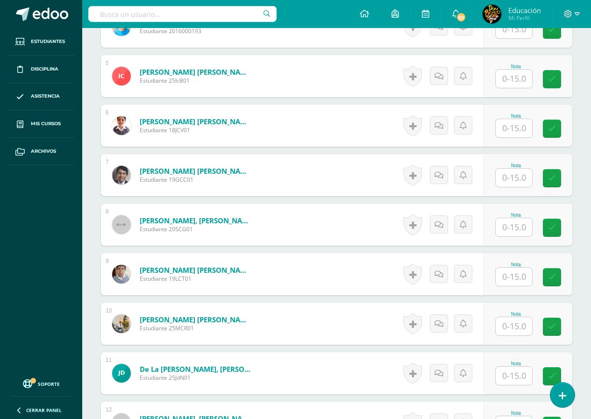
scroll to position [281, 0]
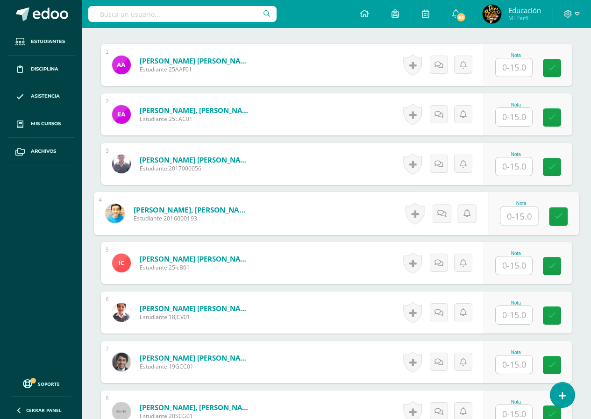
click at [514, 216] on input "text" at bounding box center [518, 216] width 37 height 19
type input "15"
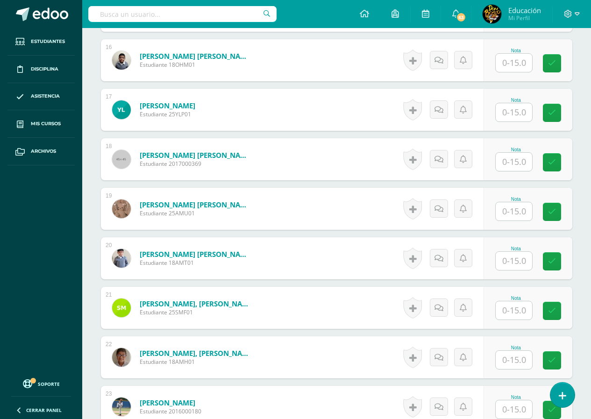
scroll to position [1122, 0]
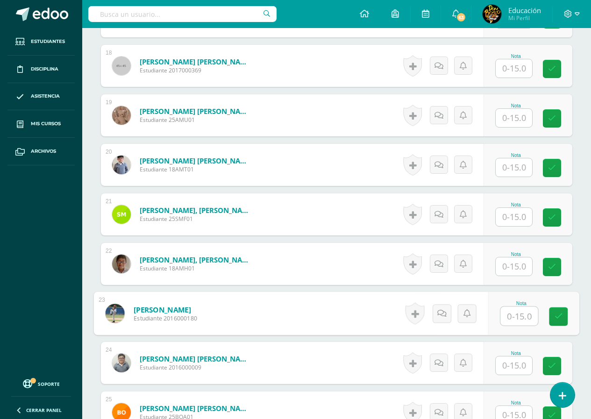
click at [514, 319] on input "text" at bounding box center [518, 316] width 37 height 19
type input "15"
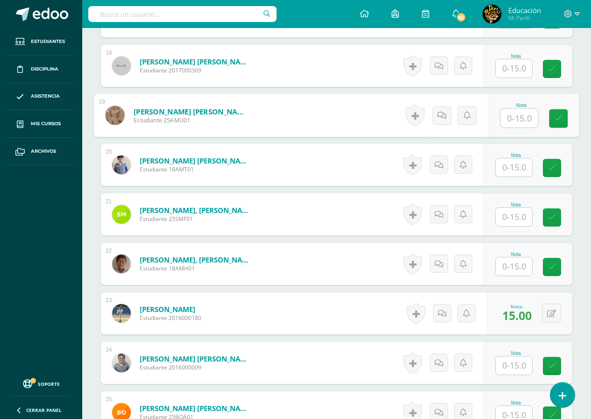
click at [513, 120] on input "text" at bounding box center [518, 118] width 37 height 19
type input "14"
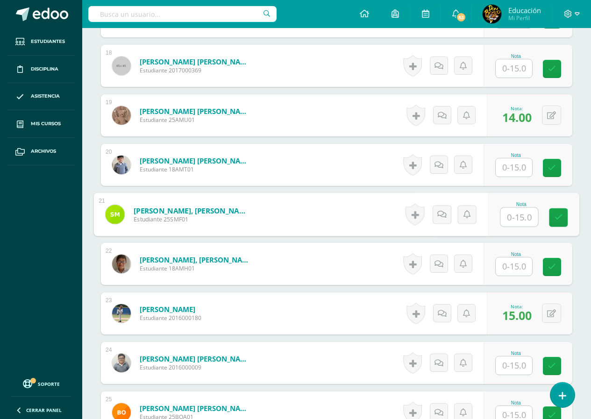
click at [516, 219] on input "text" at bounding box center [518, 217] width 37 height 19
type input "14"
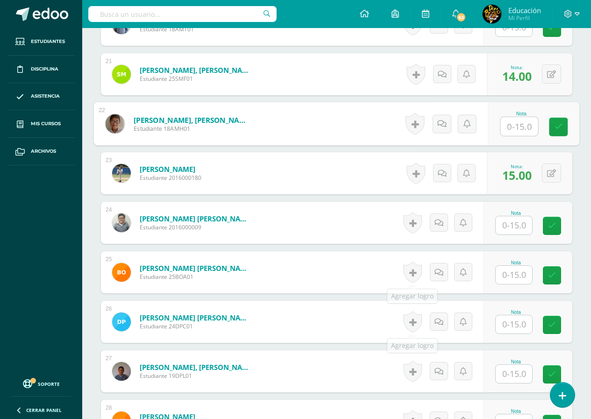
scroll to position [1402, 0]
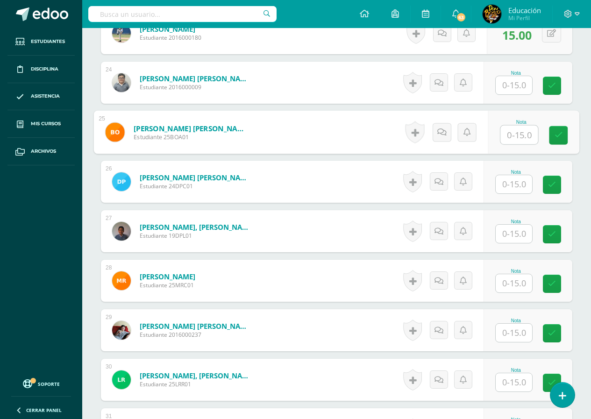
click at [509, 134] on input "text" at bounding box center [518, 135] width 37 height 19
type input "14"
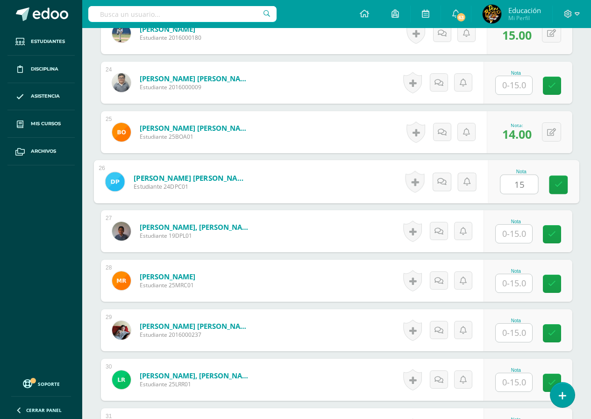
type input "15"
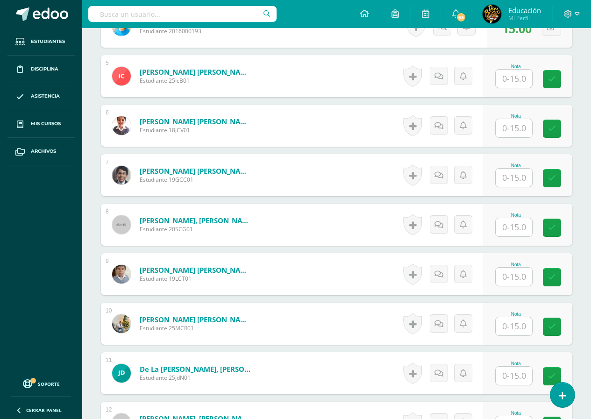
scroll to position [374, 0]
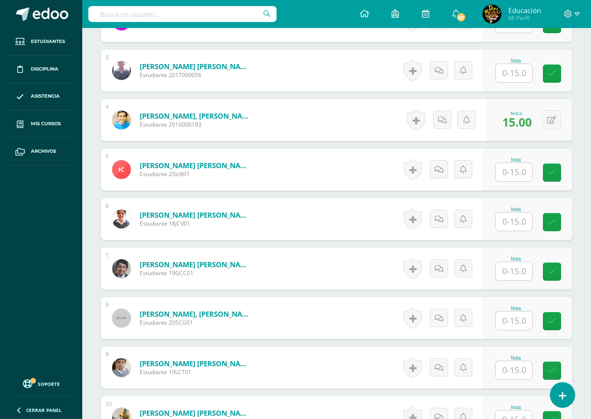
click at [516, 273] on input "text" at bounding box center [514, 271] width 36 height 18
type input "15"
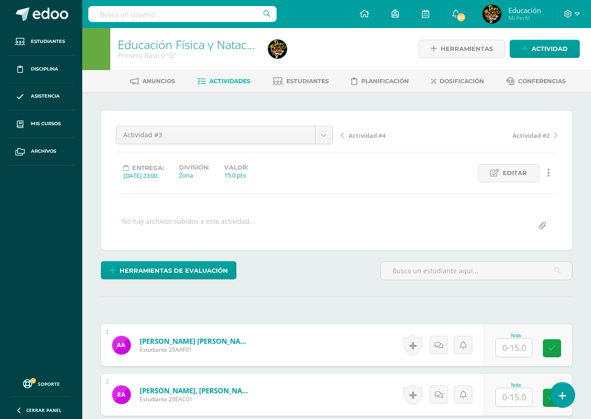
scroll to position [0, 0]
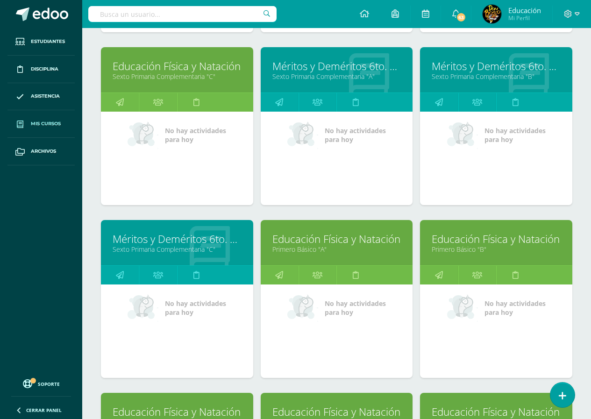
scroll to position [1697, 0]
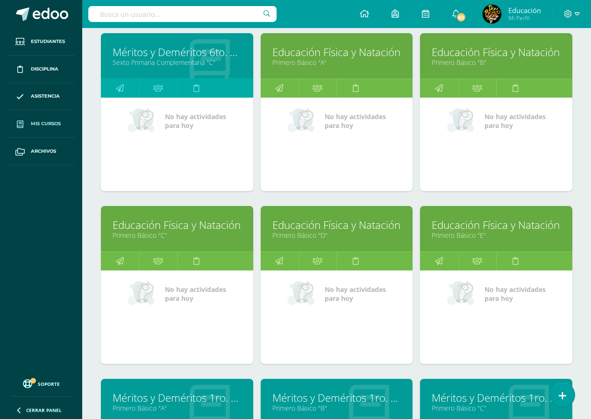
click at [480, 227] on link "Educación Física y Natación" at bounding box center [496, 225] width 129 height 14
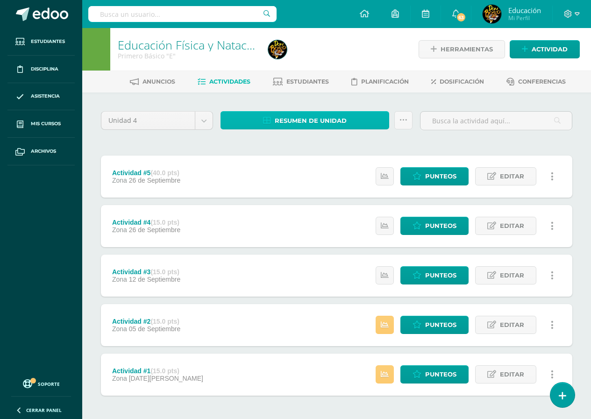
click at [317, 118] on span "Resumen de unidad" at bounding box center [311, 120] width 72 height 17
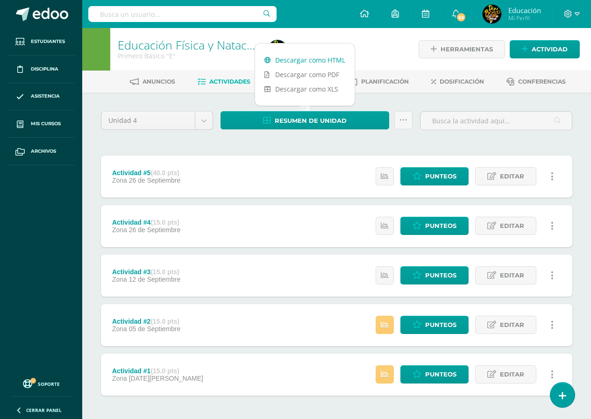
click at [321, 57] on link "Descargar como HTML" at bounding box center [305, 60] width 100 height 14
click at [443, 274] on span "Punteos" at bounding box center [440, 275] width 31 height 17
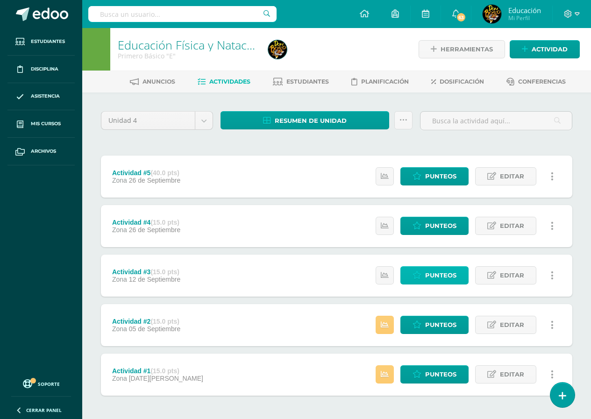
click at [443, 274] on span "Punteos" at bounding box center [440, 275] width 31 height 17
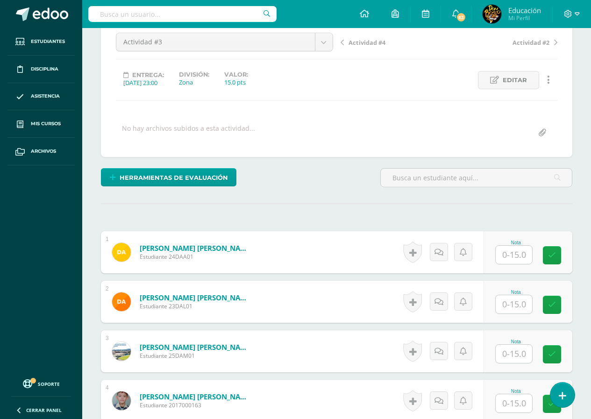
scroll to position [234, 0]
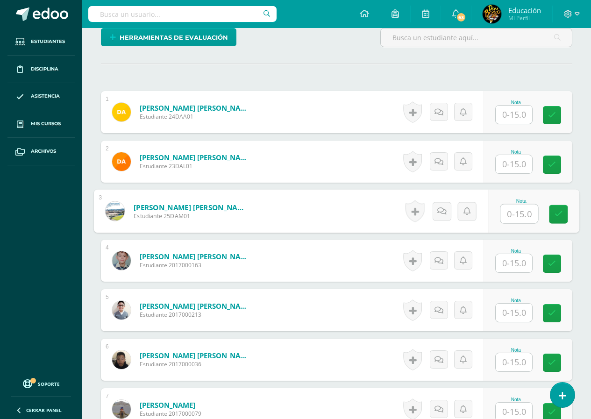
click at [513, 212] on input "text" at bounding box center [518, 214] width 37 height 19
type input "15"
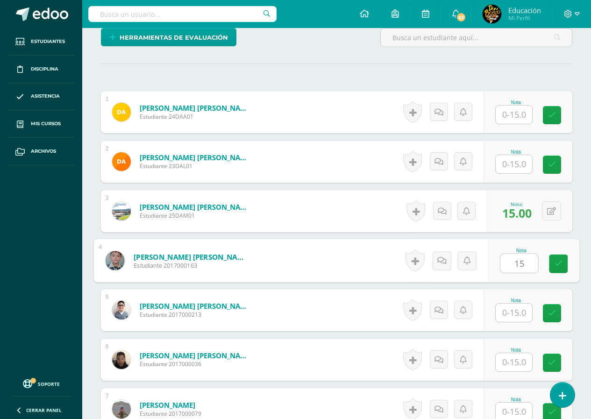
type input "15"
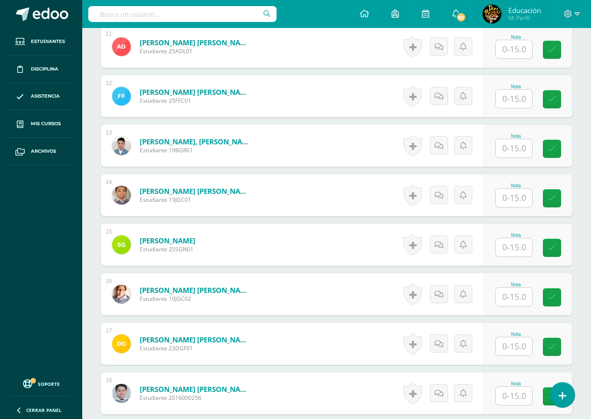
scroll to position [888, 0]
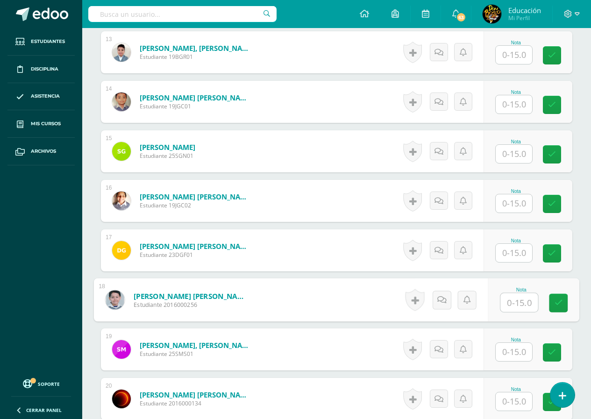
click at [517, 300] on input "text" at bounding box center [518, 302] width 37 height 19
type input "13"
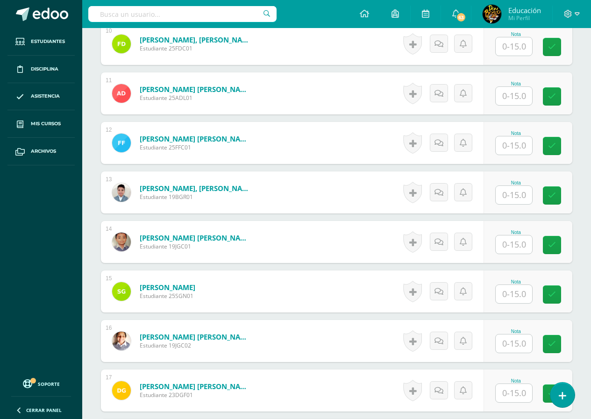
scroll to position [654, 0]
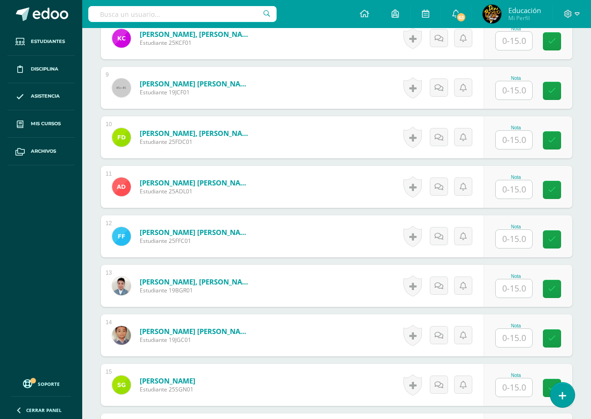
click at [514, 142] on input "text" at bounding box center [514, 140] width 36 height 18
type input "15"
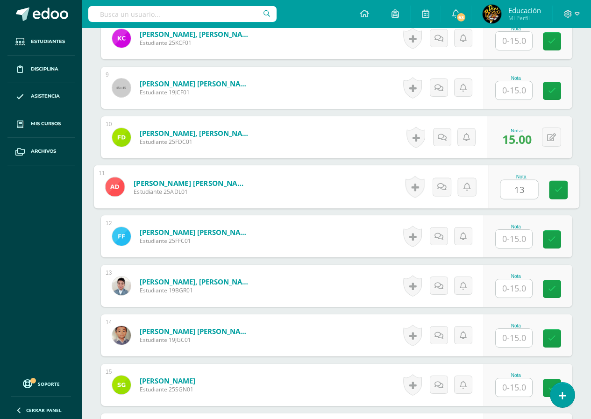
type input "13"
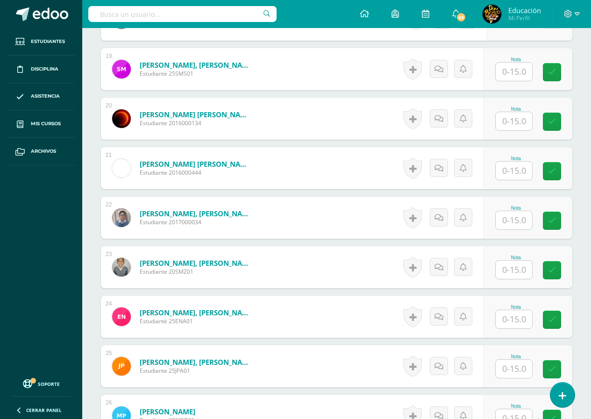
scroll to position [981, 0]
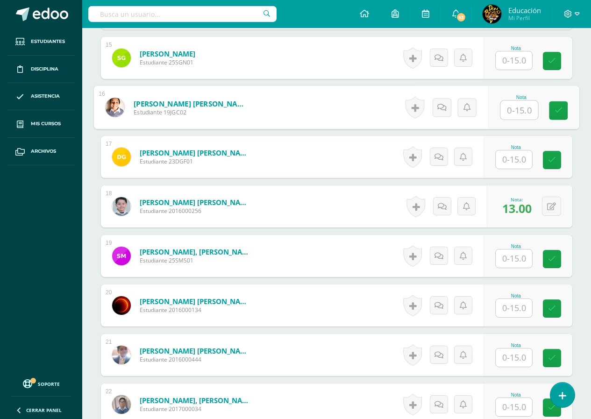
click at [513, 110] on input "text" at bounding box center [518, 110] width 37 height 19
type input "15"
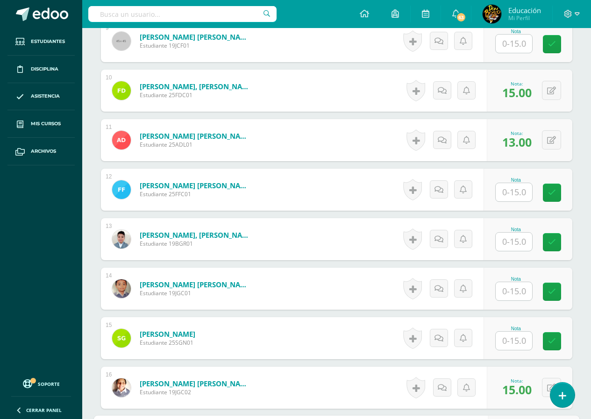
scroll to position [561, 0]
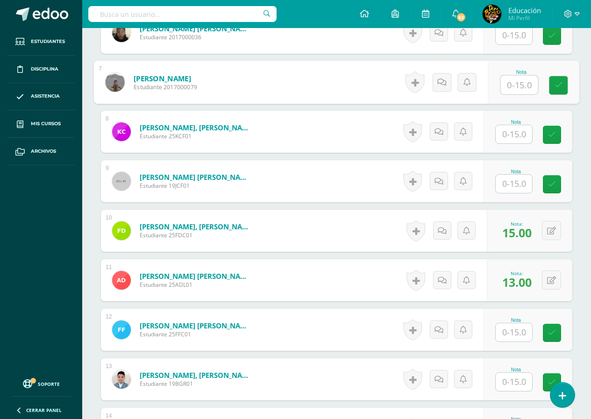
click at [515, 87] on input "text" at bounding box center [518, 85] width 37 height 19
type input "13"
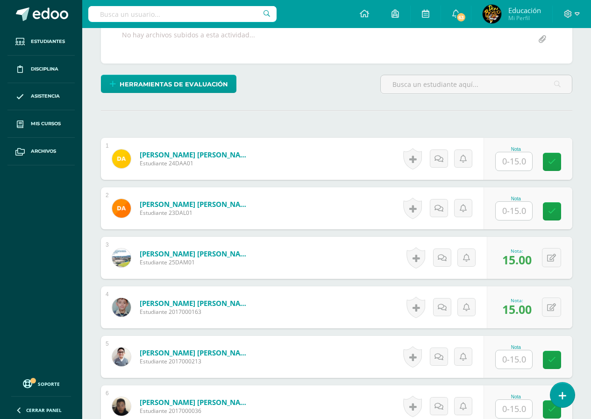
scroll to position [0, 0]
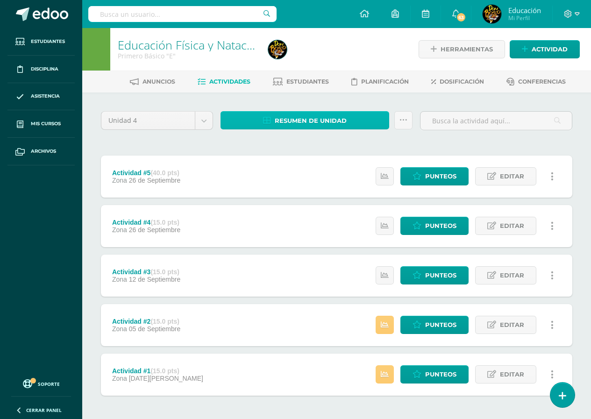
click at [324, 119] on span "Resumen de unidad" at bounding box center [311, 120] width 72 height 17
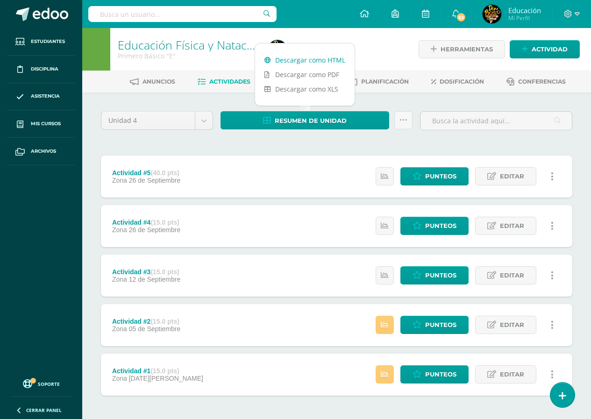
click at [314, 62] on link "Descargar como HTML" at bounding box center [305, 60] width 100 height 14
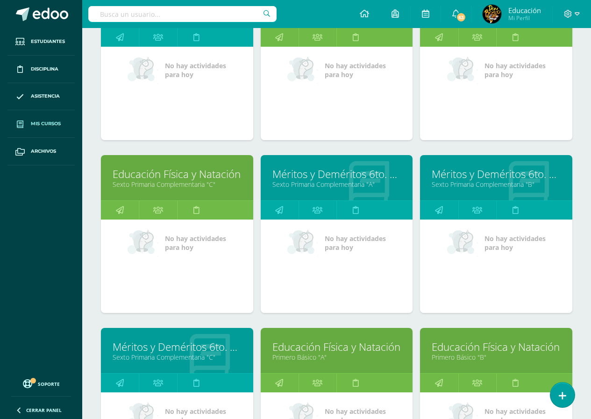
scroll to position [1495, 0]
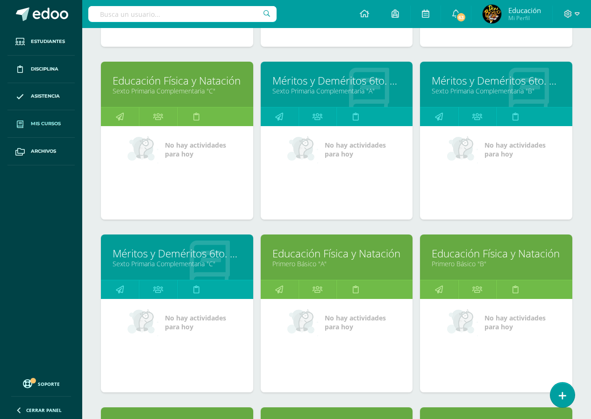
click at [330, 256] on link "Educación Física y Natación" at bounding box center [336, 253] width 129 height 14
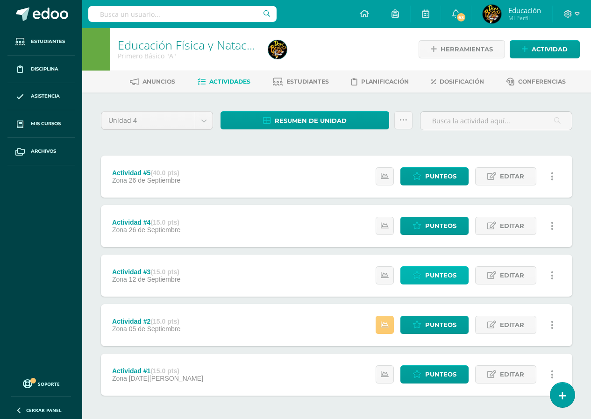
click at [438, 273] on span "Punteos" at bounding box center [440, 275] width 31 height 17
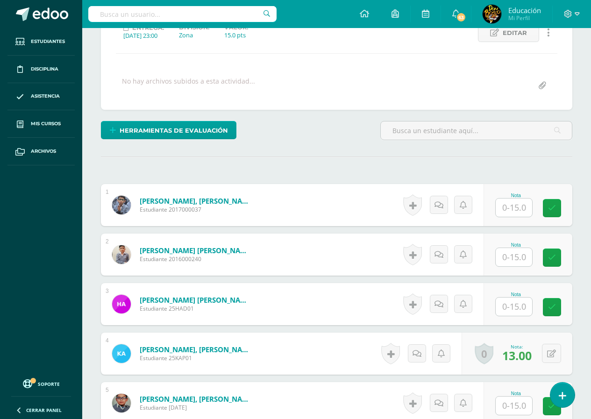
scroll to position [234, 0]
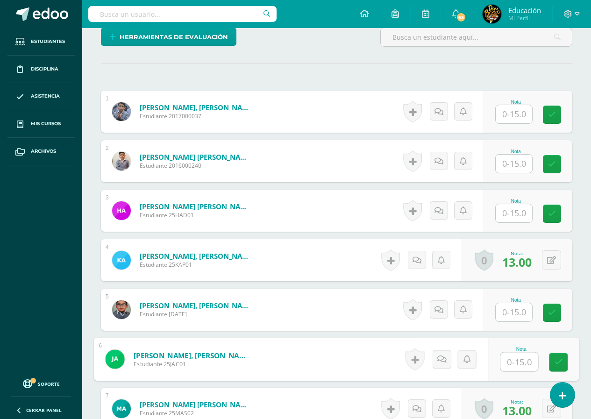
click at [515, 363] on input "text" at bounding box center [518, 362] width 37 height 19
type input "15"
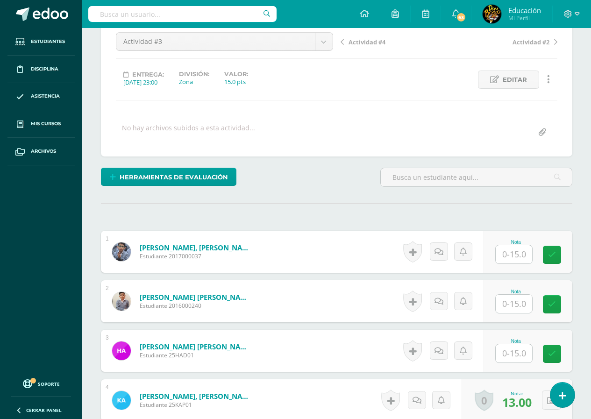
scroll to position [0, 0]
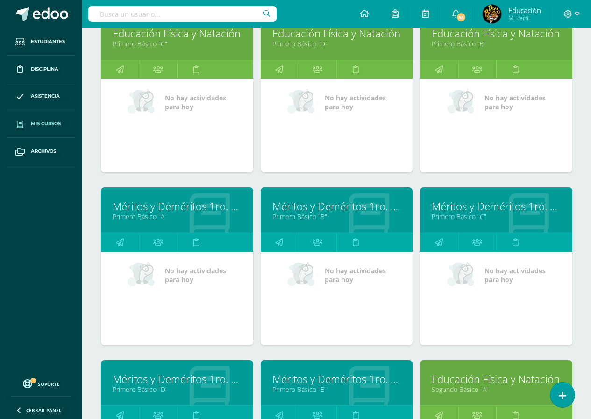
scroll to position [2028, 0]
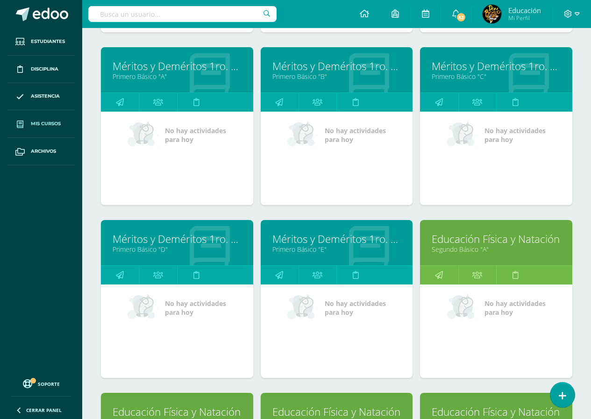
click at [501, 244] on link "Educación Física y Natación" at bounding box center [496, 239] width 129 height 14
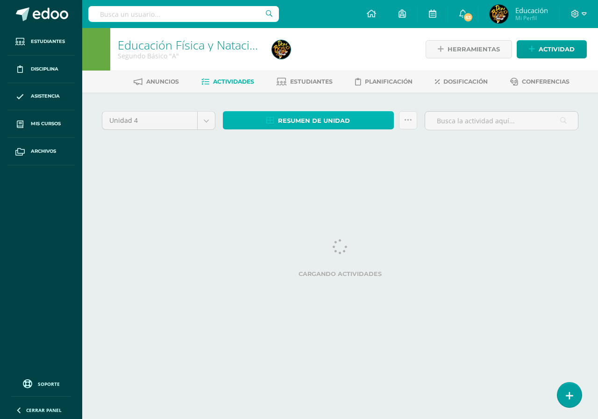
click at [328, 126] on span "Resumen de unidad" at bounding box center [314, 120] width 72 height 17
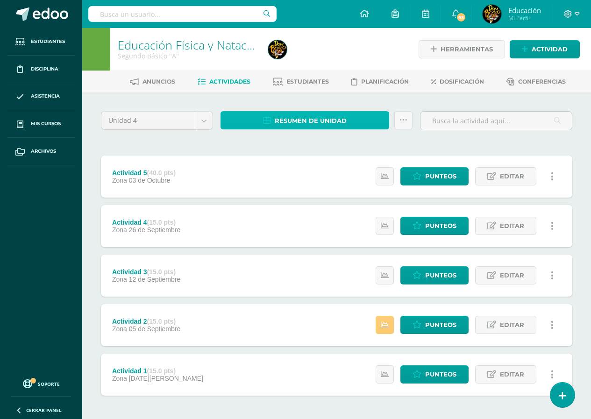
click at [304, 117] on span "Resumen de unidad" at bounding box center [311, 120] width 72 height 17
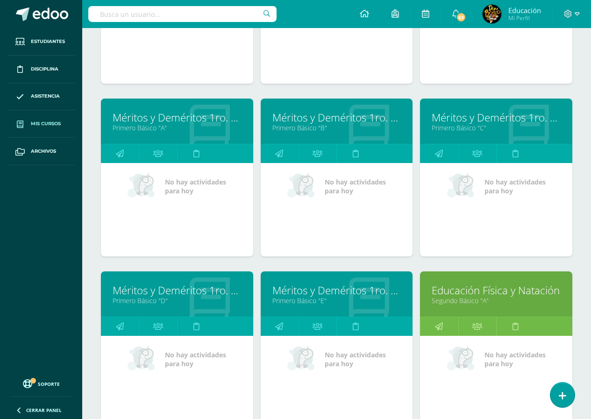
scroll to position [2117, 0]
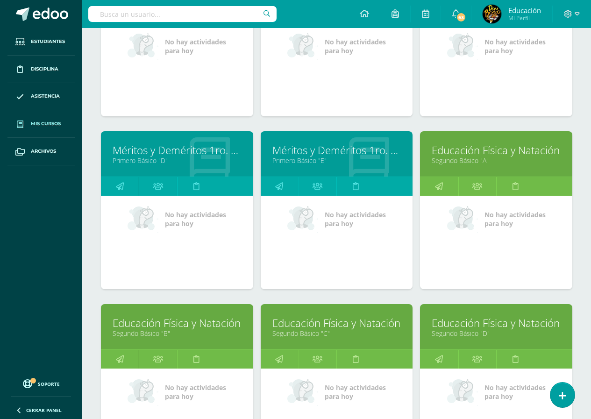
click at [489, 150] on link "Educación Física y Natación" at bounding box center [496, 150] width 129 height 14
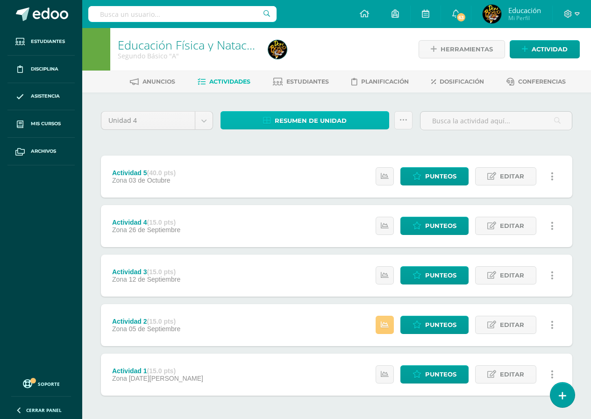
click at [305, 122] on span "Resumen de unidad" at bounding box center [311, 120] width 72 height 17
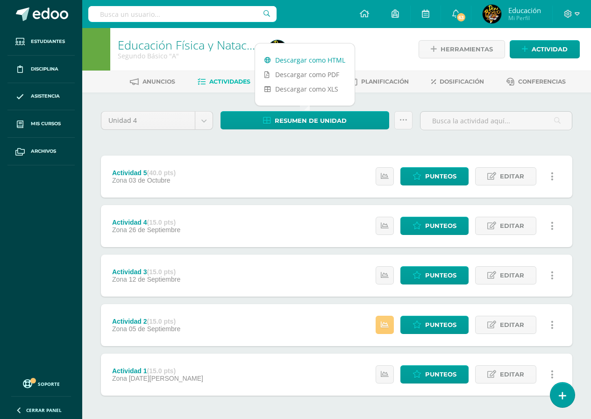
click at [303, 62] on link "Descargar como HTML" at bounding box center [305, 60] width 100 height 14
click at [435, 276] on span "Punteos" at bounding box center [440, 275] width 31 height 17
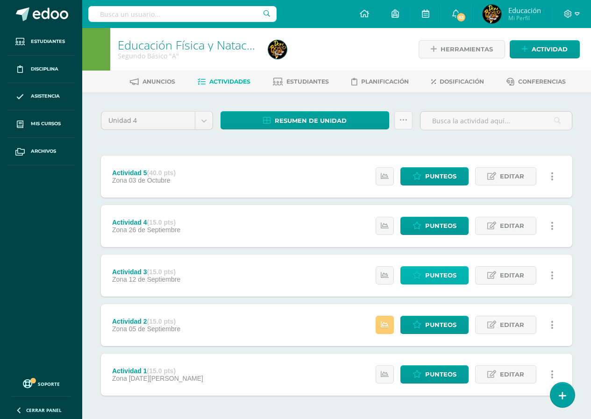
click at [435, 276] on span "Punteos" at bounding box center [440, 275] width 31 height 17
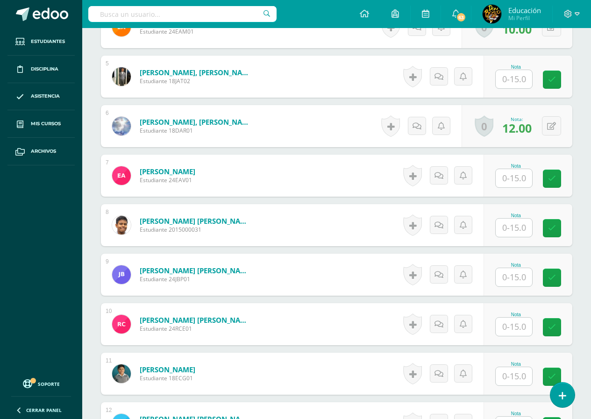
scroll to position [561, 0]
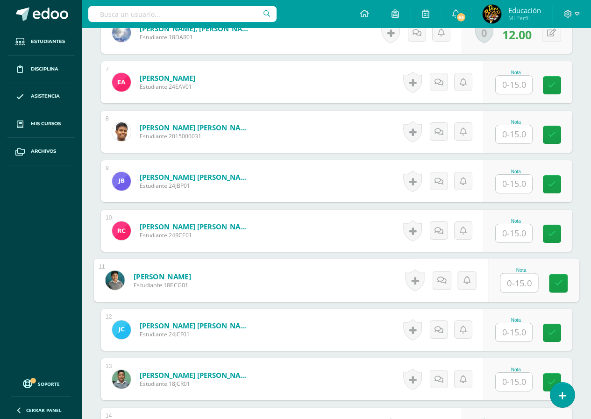
click at [517, 284] on input "text" at bounding box center [518, 283] width 37 height 19
type input "13"
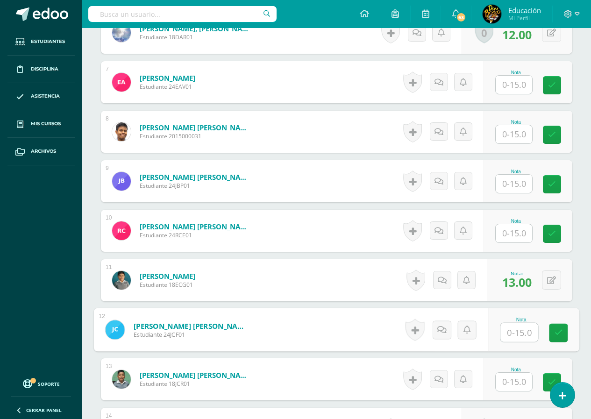
click at [514, 386] on input "text" at bounding box center [514, 382] width 36 height 18
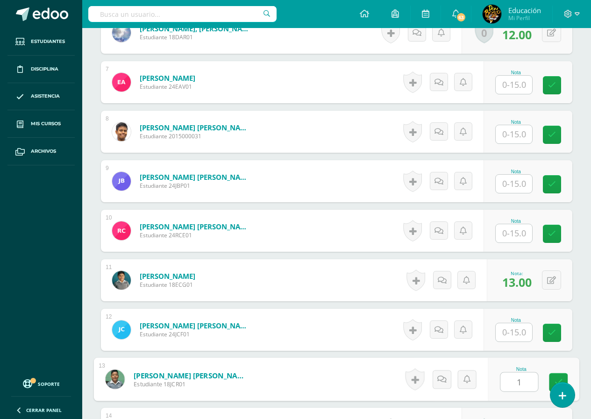
type input "14"
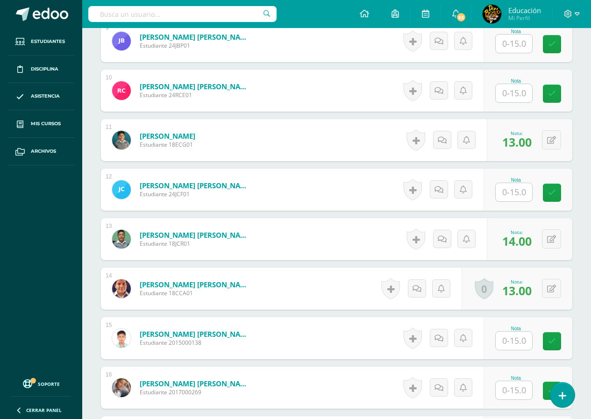
click at [514, 341] on input "text" at bounding box center [514, 341] width 36 height 18
type input "14"
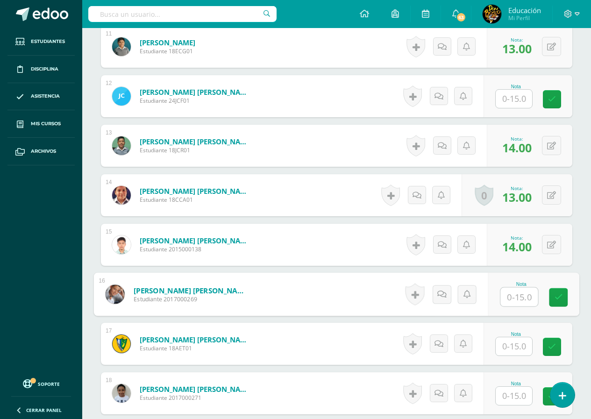
scroll to position [841, 0]
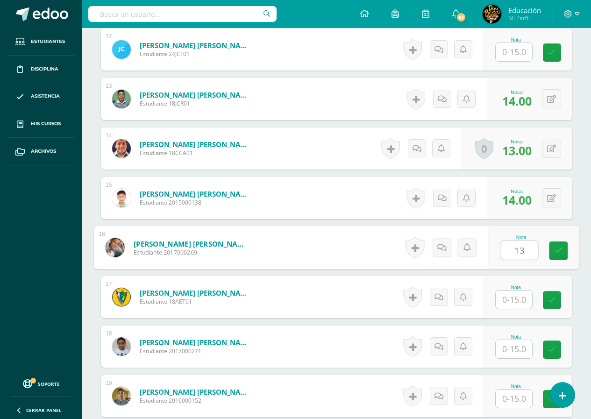
type input "13"
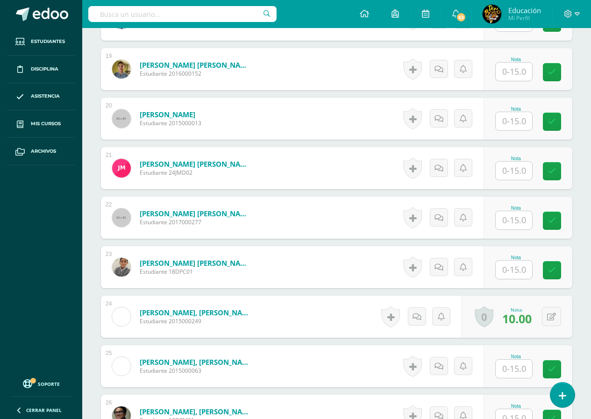
scroll to position [1355, 0]
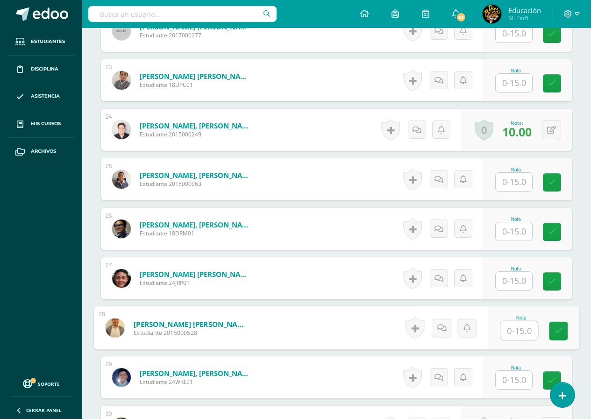
click at [515, 332] on input "text" at bounding box center [518, 330] width 37 height 19
type input "14"
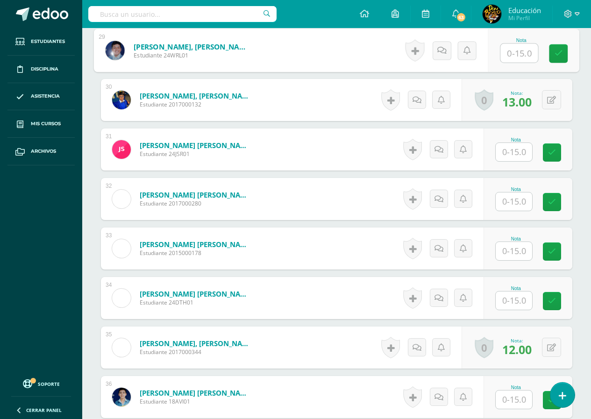
scroll to position [1776, 0]
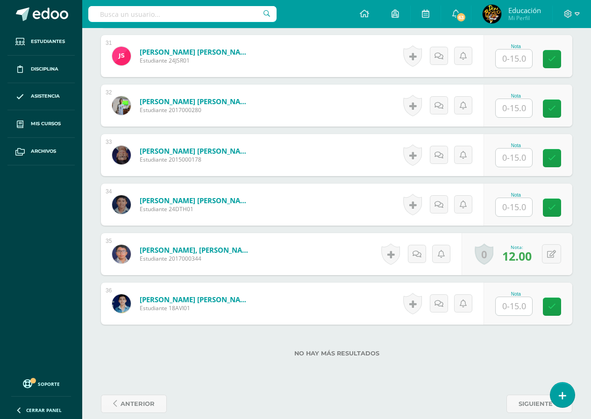
click at [513, 158] on input "text" at bounding box center [514, 158] width 36 height 18
type input "14"
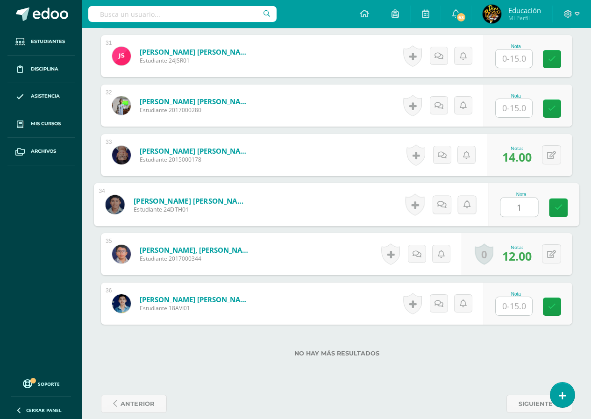
type input "14"
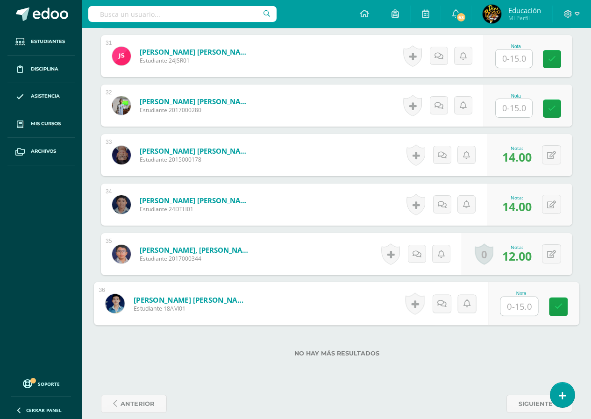
click at [514, 310] on input "text" at bounding box center [518, 306] width 37 height 19
type input "14"
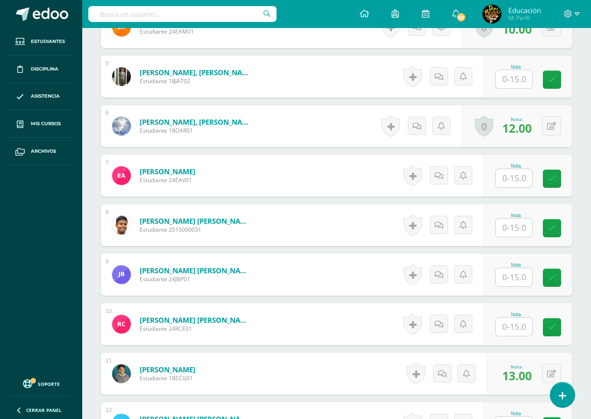
scroll to position [187, 0]
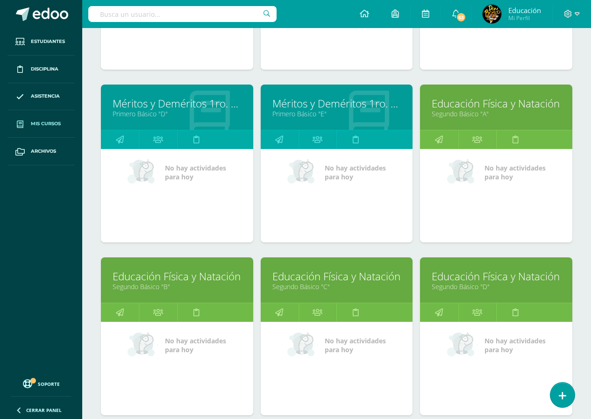
scroll to position [2211, 0]
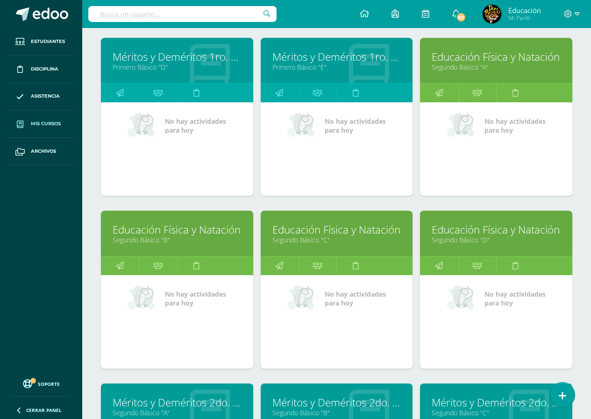
click at [164, 230] on link "Educación Física y Natación" at bounding box center [177, 229] width 129 height 14
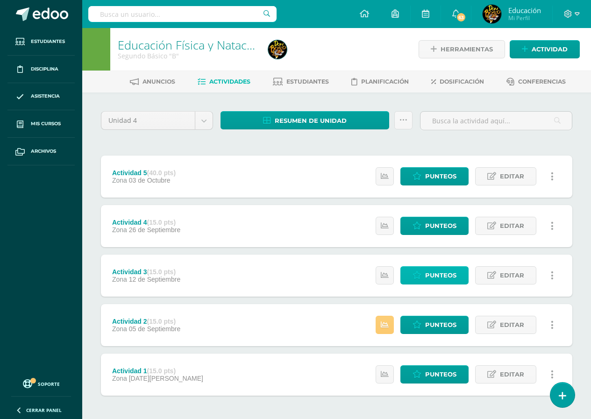
click at [440, 275] on span "Punteos" at bounding box center [440, 275] width 31 height 17
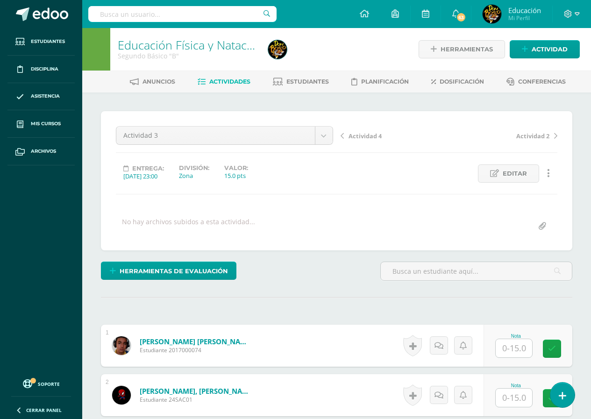
scroll to position [0, 0]
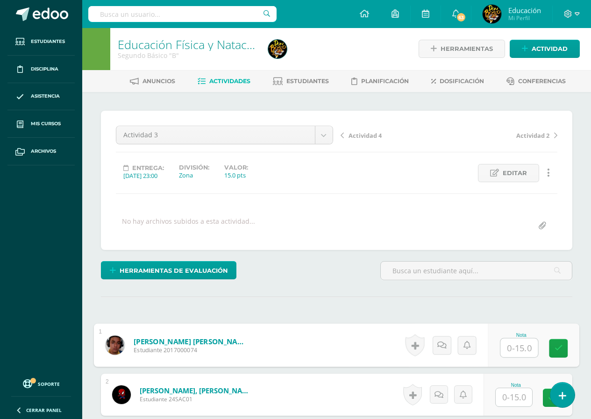
click at [514, 350] on input "text" at bounding box center [518, 348] width 37 height 19
type input "15"
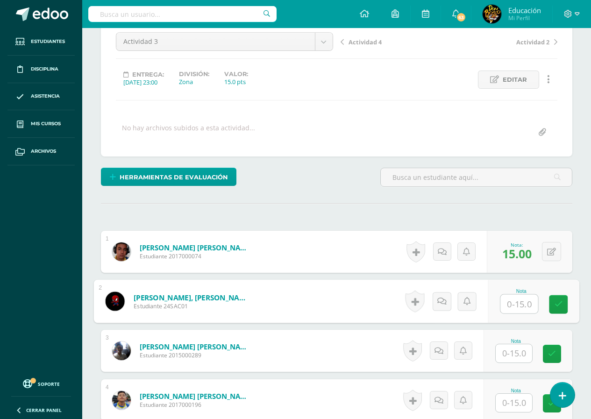
scroll to position [187, 0]
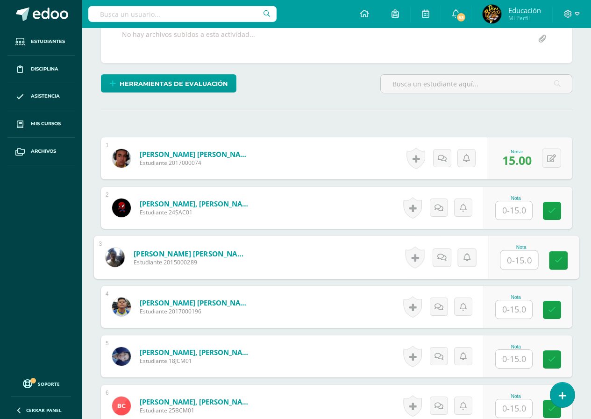
click at [516, 261] on input "text" at bounding box center [518, 260] width 37 height 19
type input "15"
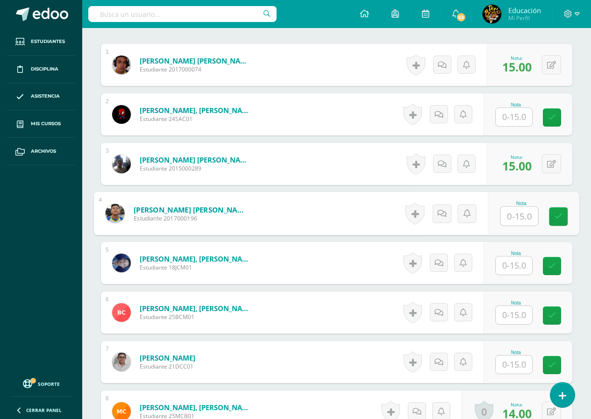
scroll to position [374, 0]
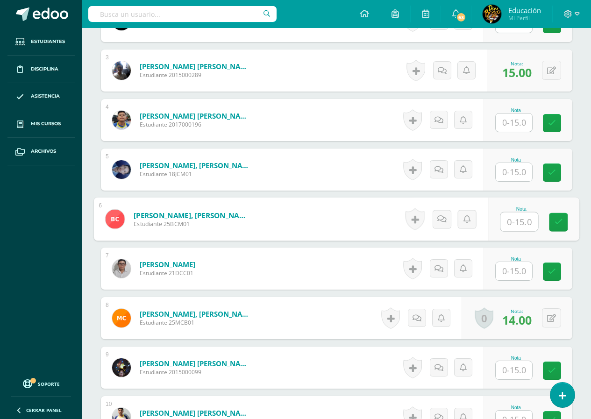
click at [516, 224] on input "text" at bounding box center [518, 222] width 37 height 19
type input "15"
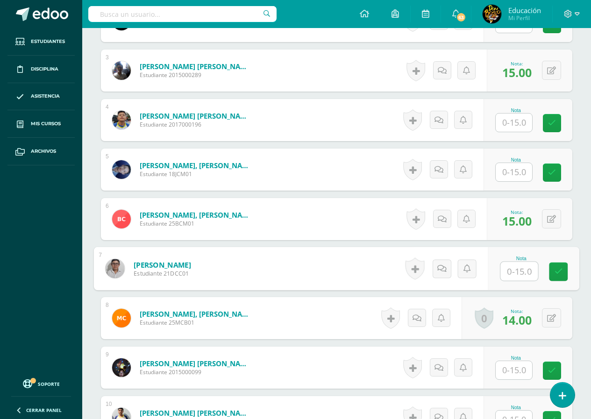
scroll to position [468, 0]
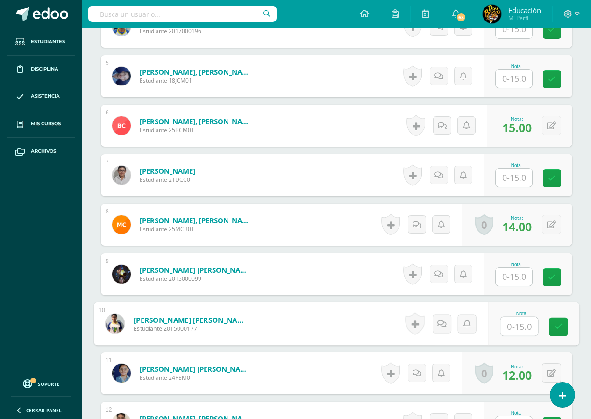
click at [515, 326] on input "text" at bounding box center [518, 326] width 37 height 19
type input "15"
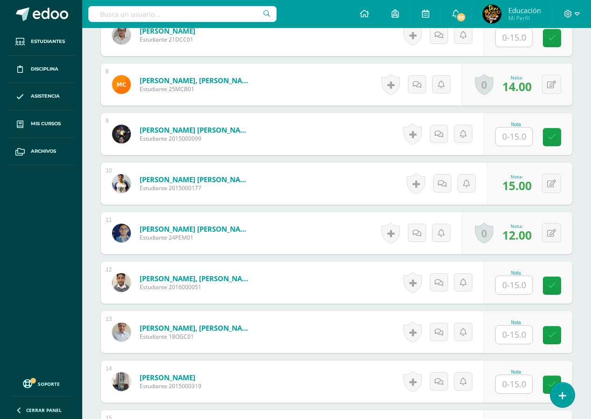
scroll to position [701, 0]
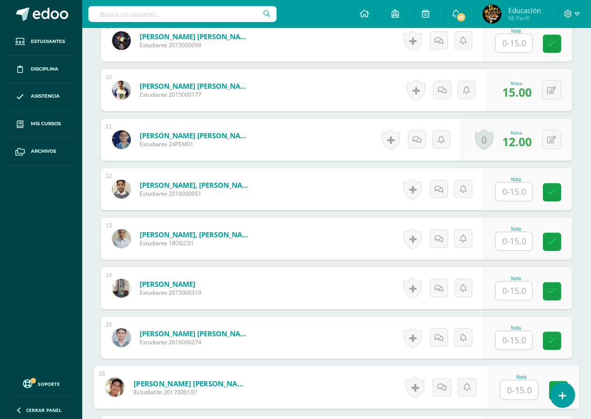
click at [512, 391] on input "text" at bounding box center [518, 390] width 37 height 19
type input "13"
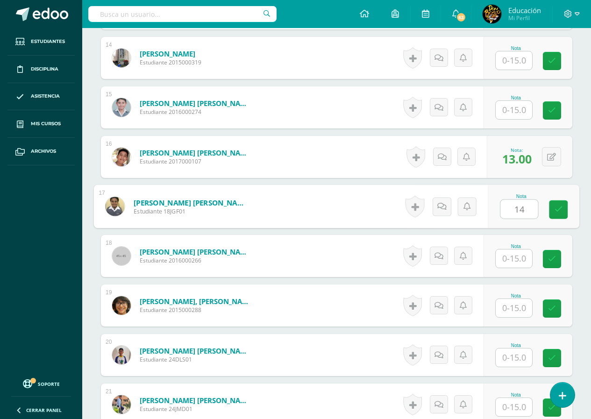
type input "14"
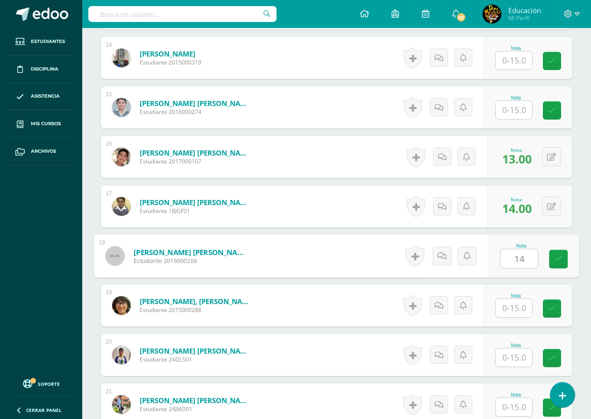
type input "14"
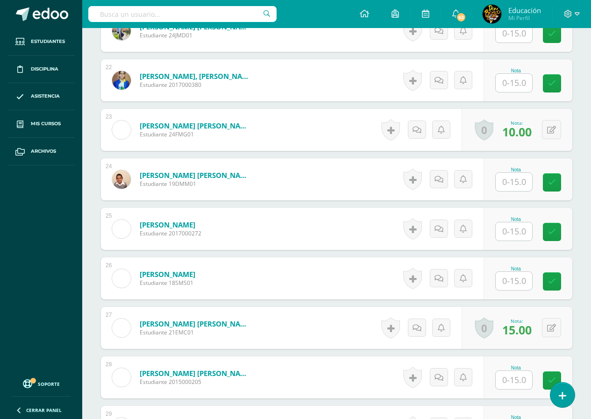
scroll to position [1446, 0]
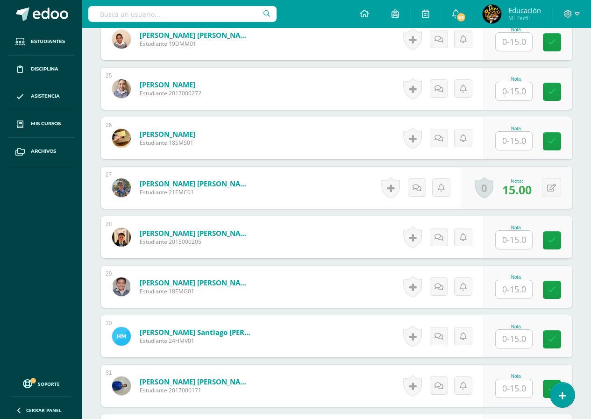
click at [516, 340] on input "text" at bounding box center [514, 339] width 36 height 18
type input "15"
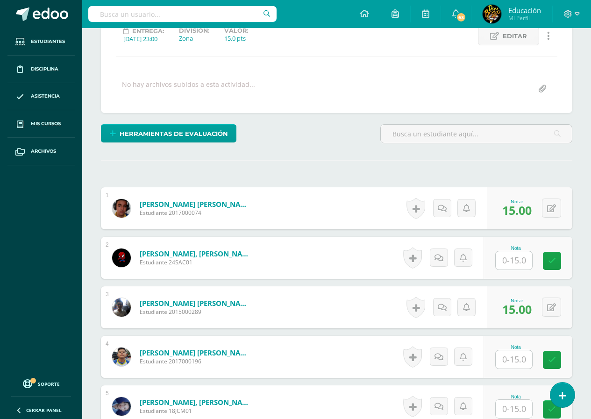
scroll to position [0, 0]
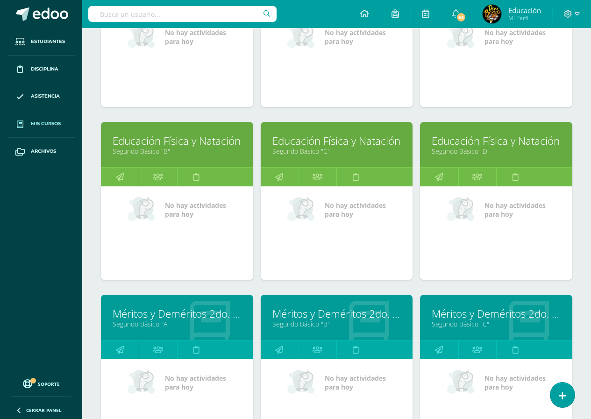
scroll to position [2346, 0]
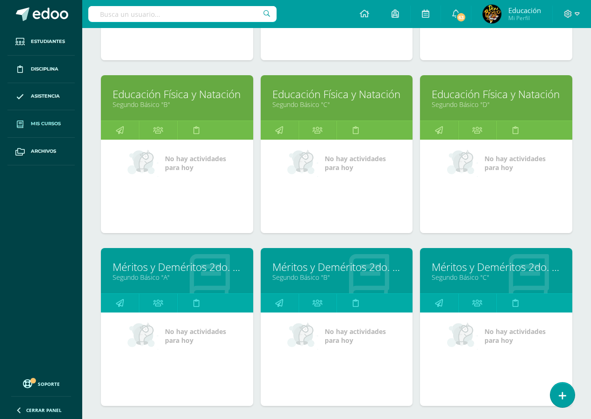
click at [335, 94] on link "Educación Física y Natación" at bounding box center [336, 94] width 129 height 14
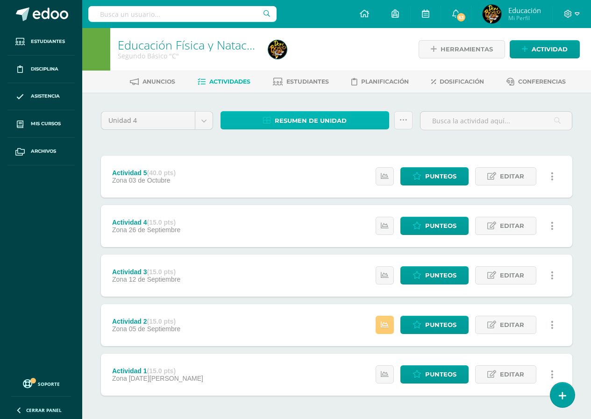
click at [335, 123] on span "Resumen de unidad" at bounding box center [311, 120] width 72 height 17
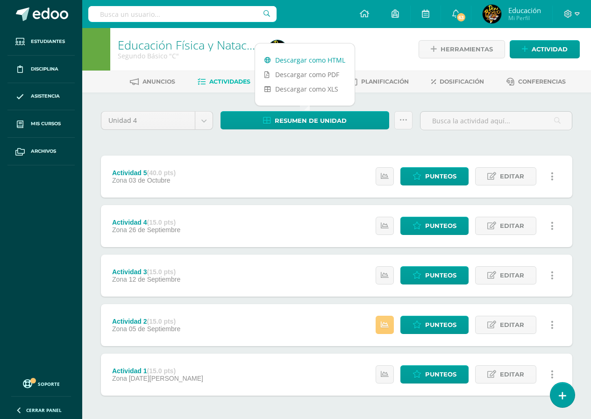
click at [310, 60] on link "Descargar como HTML" at bounding box center [305, 60] width 100 height 14
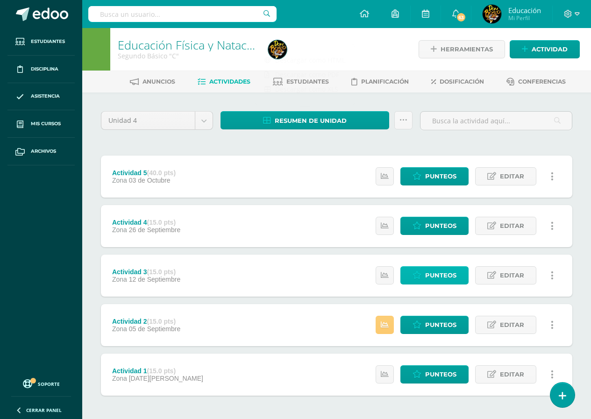
click at [430, 274] on span "Punteos" at bounding box center [440, 275] width 31 height 17
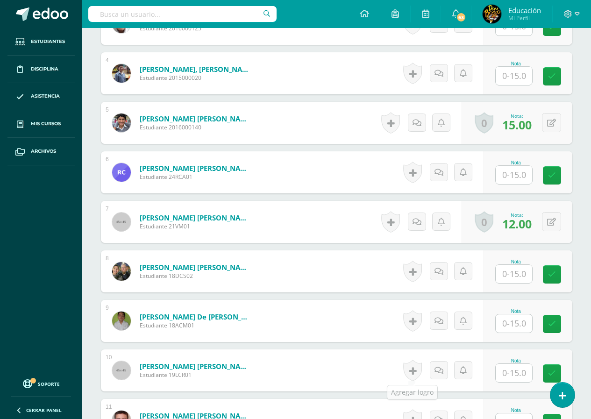
scroll to position [514, 0]
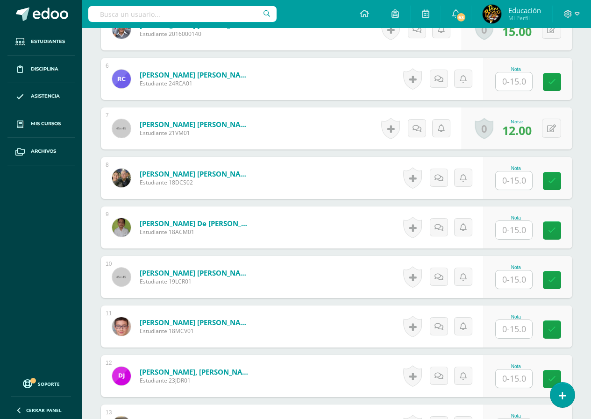
click at [516, 332] on input "text" at bounding box center [514, 329] width 36 height 18
type input "13"
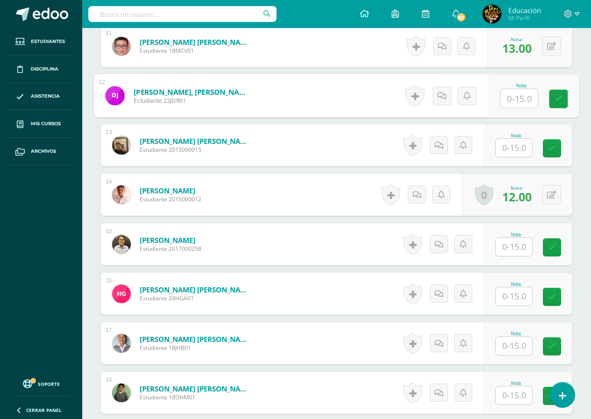
scroll to position [888, 0]
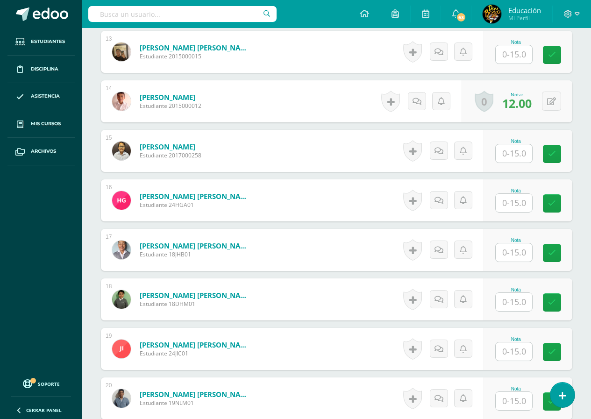
click at [517, 254] on input "text" at bounding box center [514, 252] width 36 height 18
type input "15"
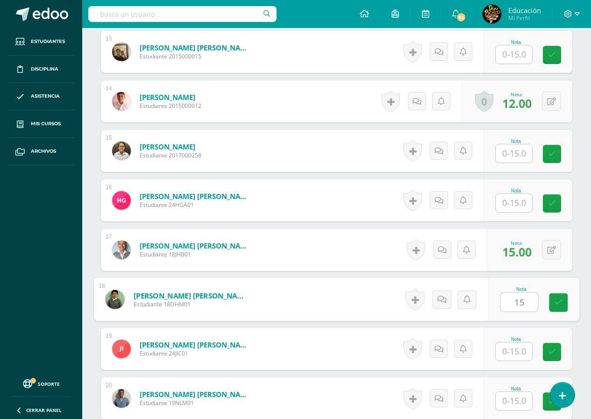
type input "15"
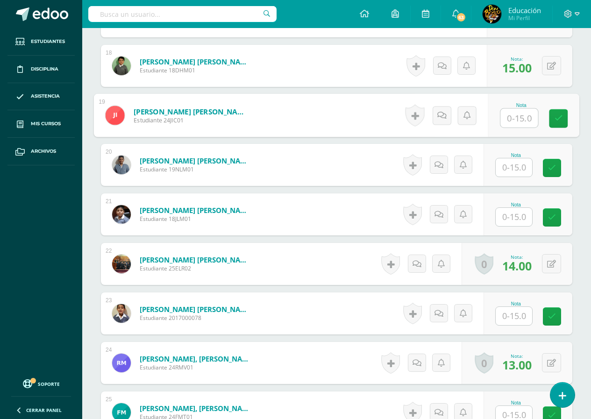
scroll to position [1169, 0]
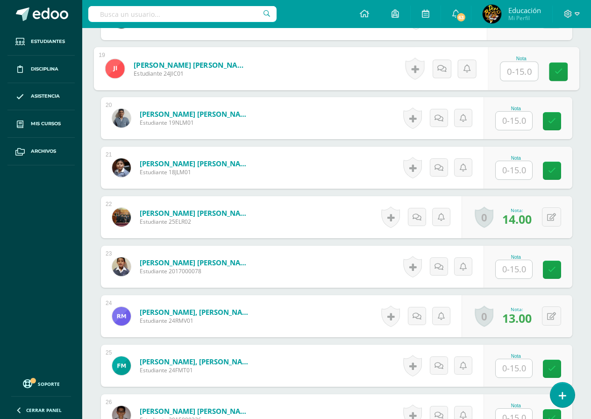
click at [514, 123] on input "text" at bounding box center [514, 121] width 36 height 18
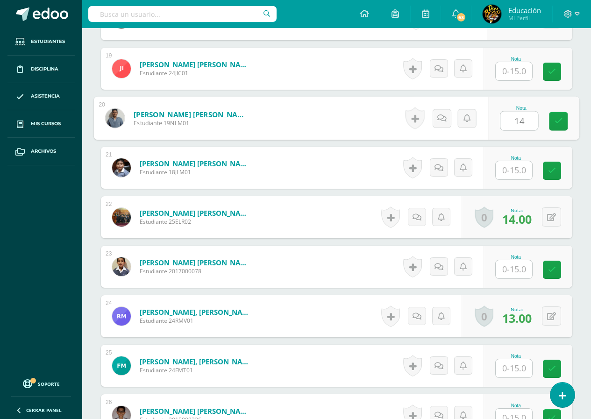
type input "14"
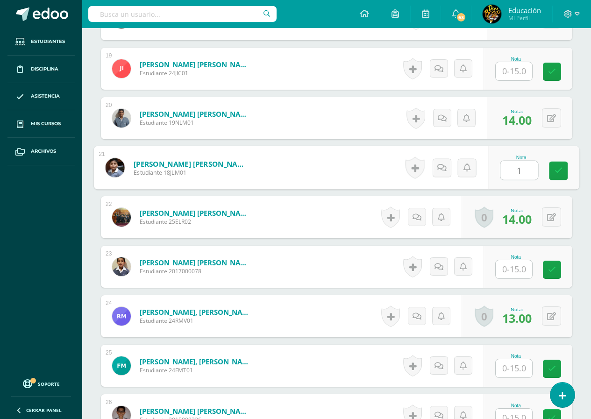
type input "14"
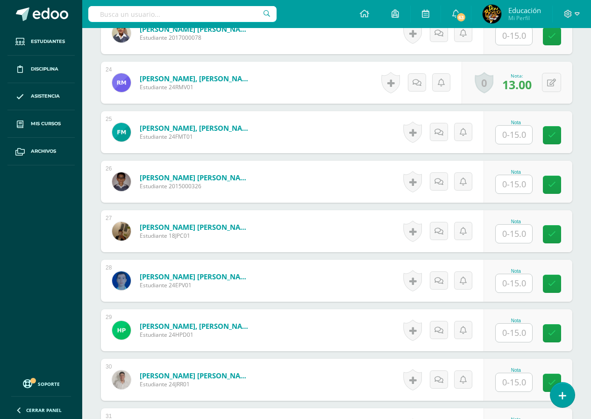
scroll to position [1496, 0]
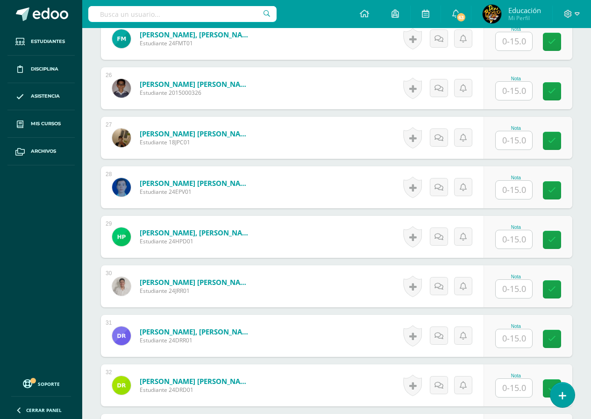
click at [513, 192] on input "text" at bounding box center [514, 190] width 36 height 18
type input "13"
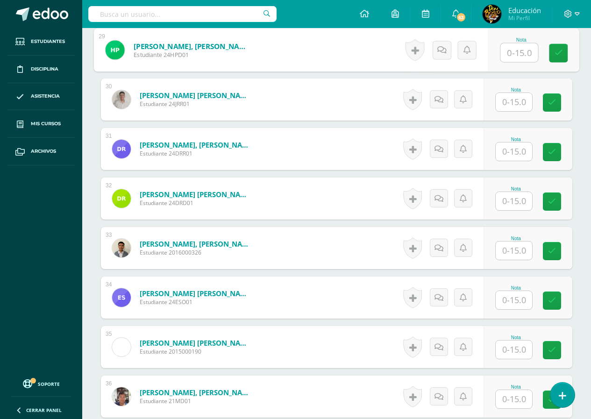
scroll to position [1776, 0]
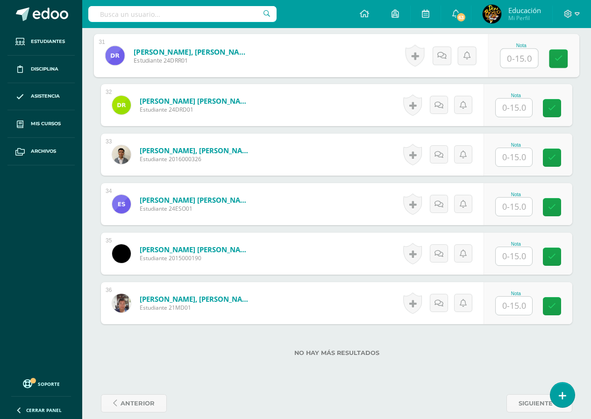
click at [516, 61] on input "text" at bounding box center [518, 58] width 37 height 19
type input "13"
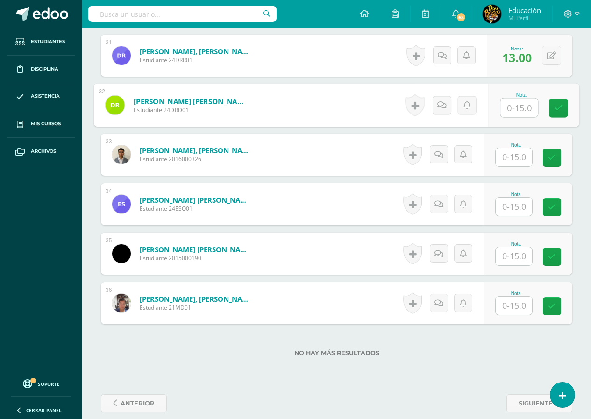
click at [516, 158] on input "text" at bounding box center [514, 157] width 36 height 18
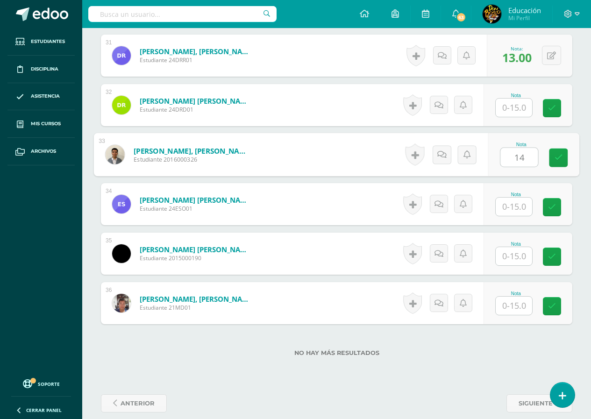
type input "14"
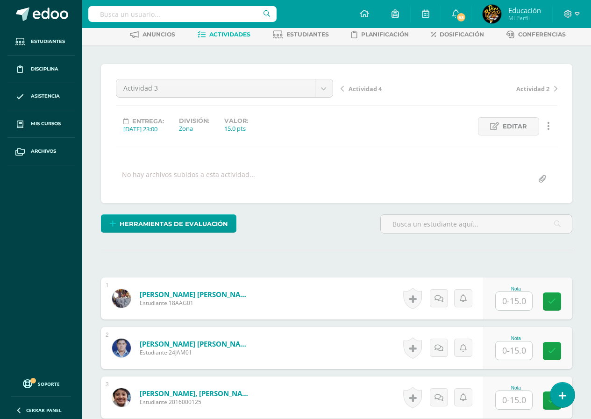
scroll to position [0, 0]
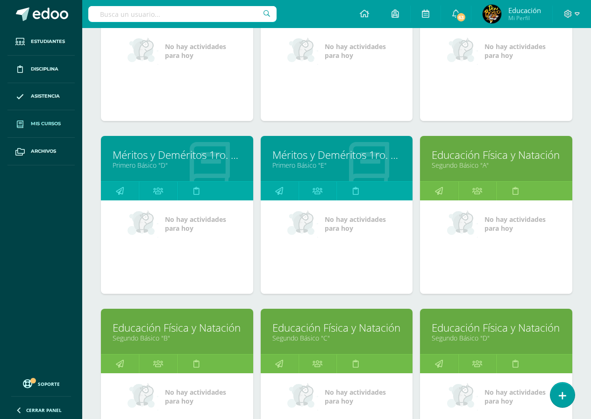
scroll to position [2253, 0]
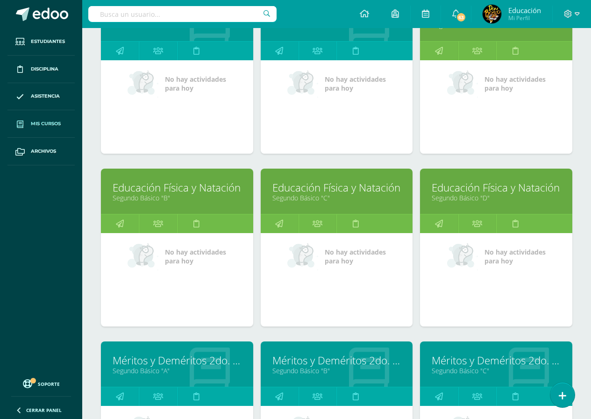
click at [487, 193] on link "Educación Física y Natación" at bounding box center [496, 187] width 129 height 14
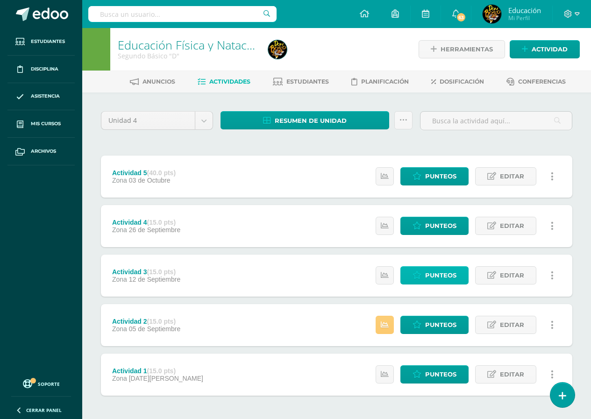
click at [442, 275] on span "Punteos" at bounding box center [440, 275] width 31 height 17
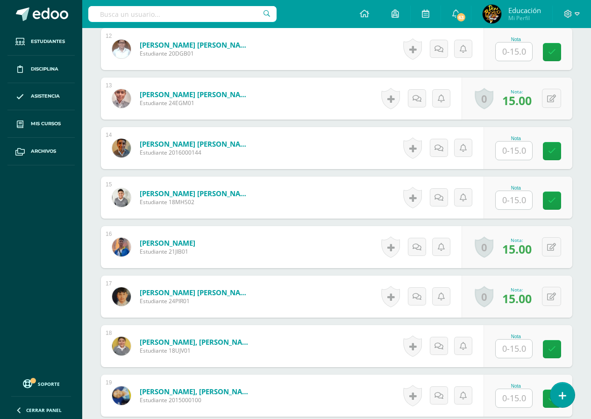
scroll to position [935, 0]
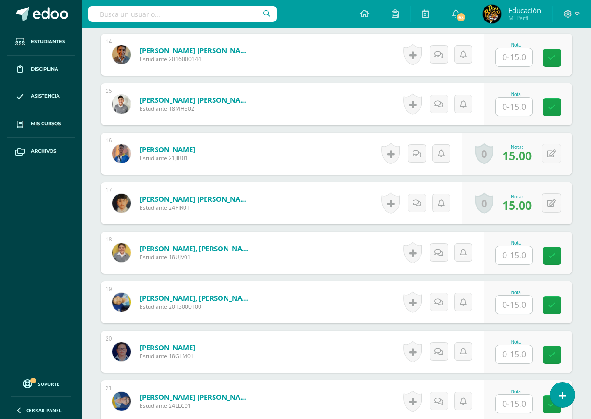
click at [514, 257] on input "text" at bounding box center [514, 255] width 36 height 18
type input "15"
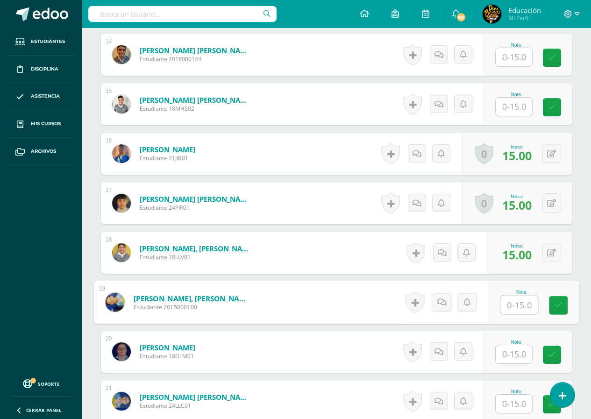
scroll to position [1028, 0]
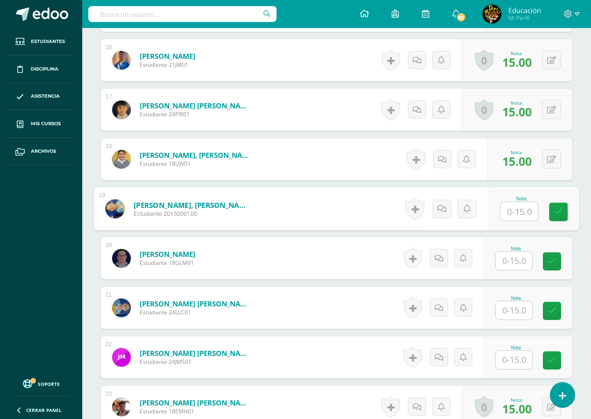
click at [515, 314] on input "text" at bounding box center [514, 310] width 36 height 18
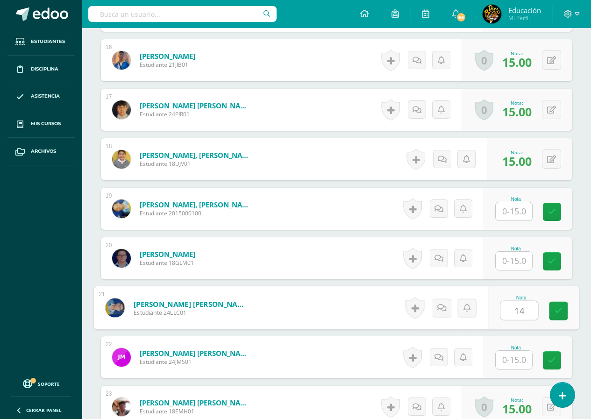
type input "14"
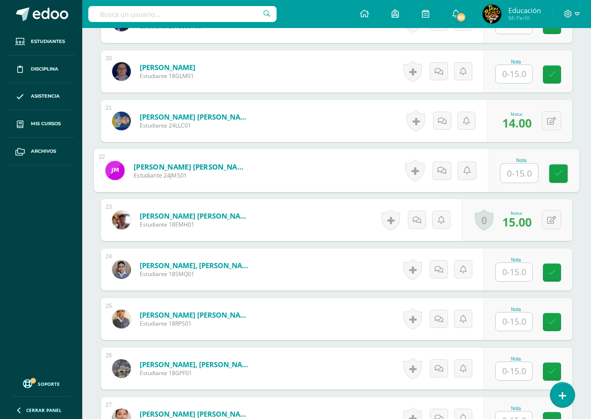
scroll to position [1262, 0]
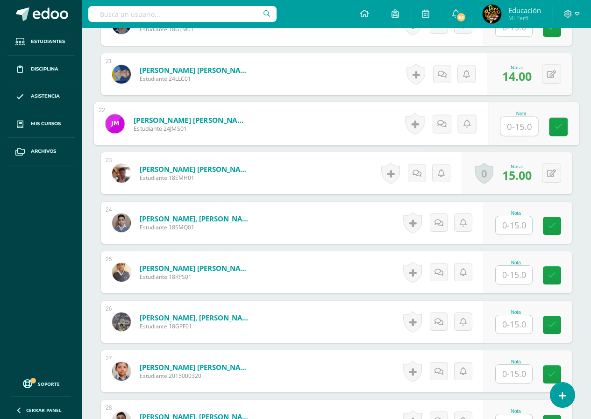
click at [514, 328] on input "text" at bounding box center [514, 324] width 36 height 18
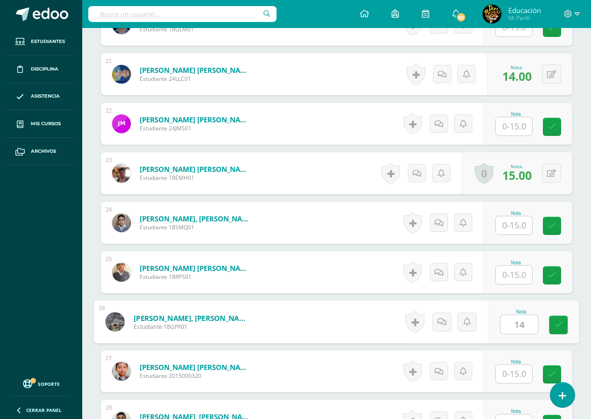
type input "14"
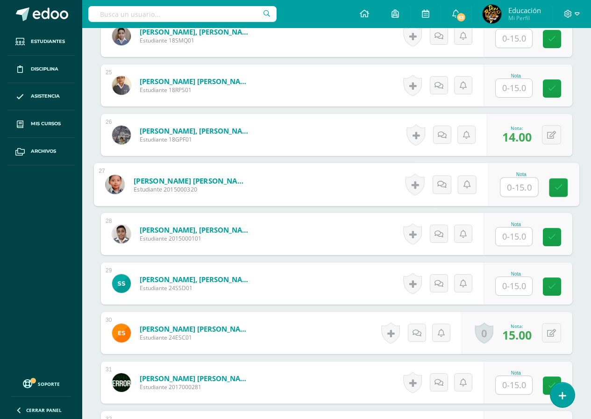
scroll to position [1589, 0]
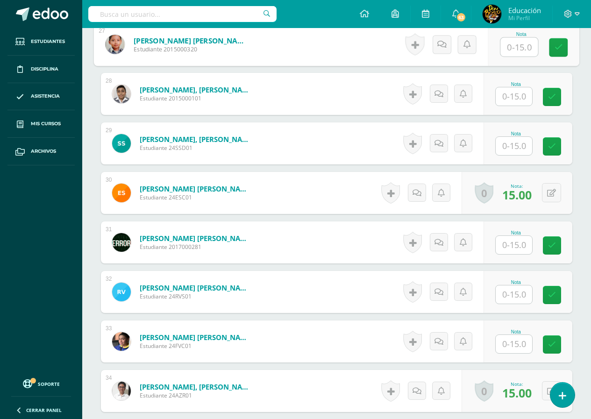
click at [516, 244] on input "text" at bounding box center [514, 245] width 36 height 18
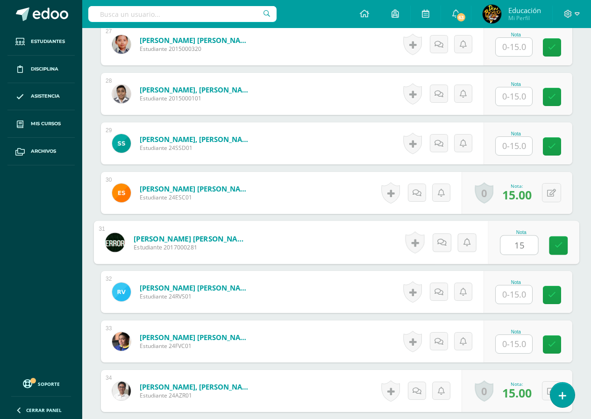
type input "15"
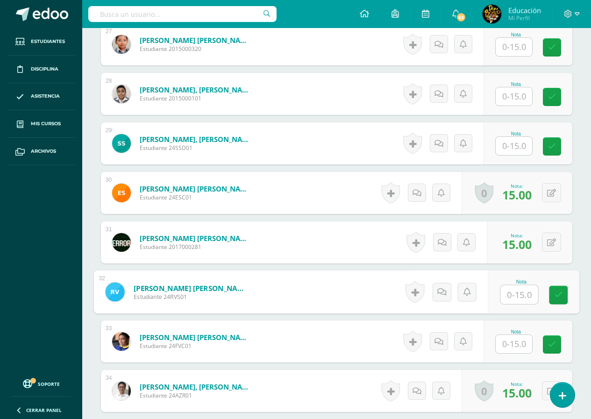
click at [514, 341] on input "text" at bounding box center [514, 344] width 36 height 18
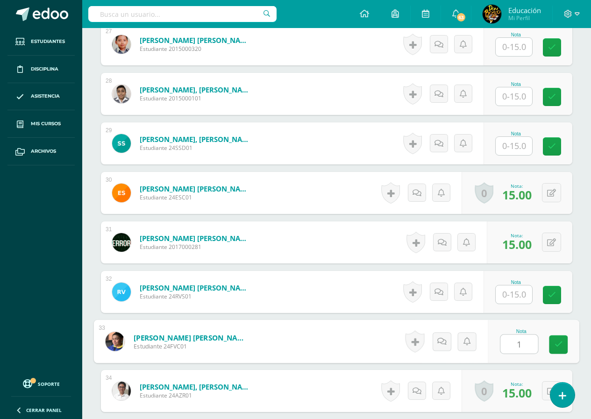
type input "13"
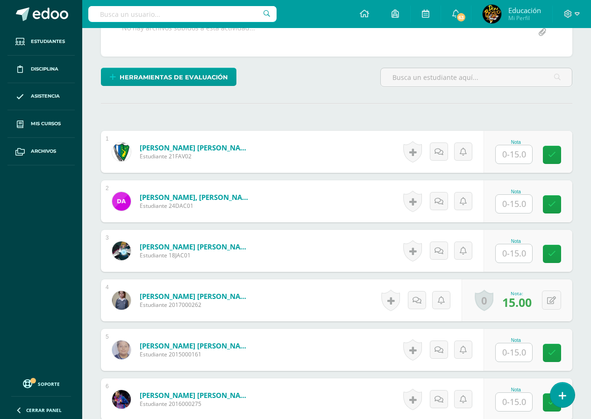
scroll to position [0, 0]
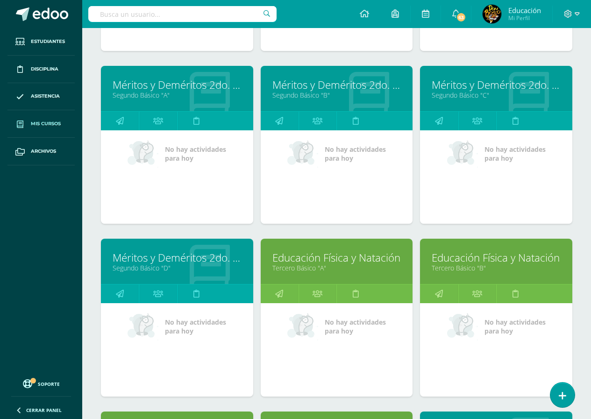
scroll to position [2668, 0]
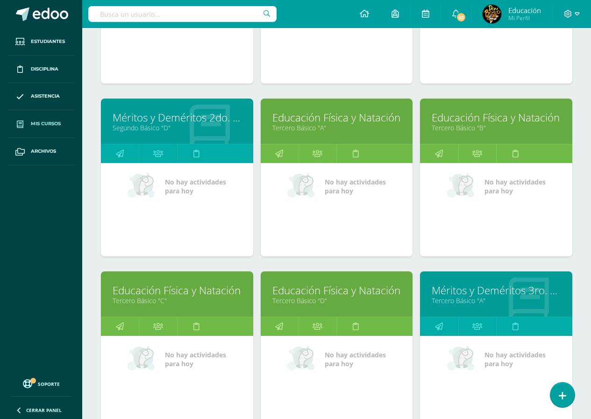
click at [334, 123] on link "Educación Física y Natación" at bounding box center [336, 117] width 129 height 14
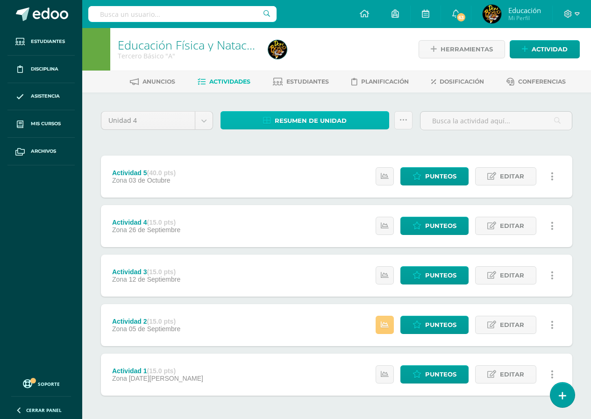
click at [315, 123] on span "Resumen de unidad" at bounding box center [311, 120] width 72 height 17
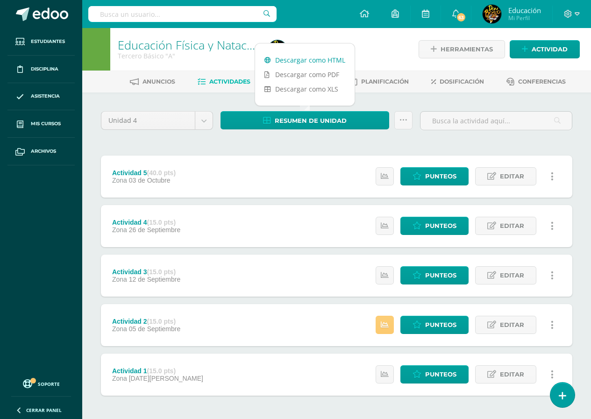
click at [318, 61] on link "Descargar como HTML" at bounding box center [305, 60] width 100 height 14
click at [435, 274] on span "Punteos" at bounding box center [440, 275] width 31 height 17
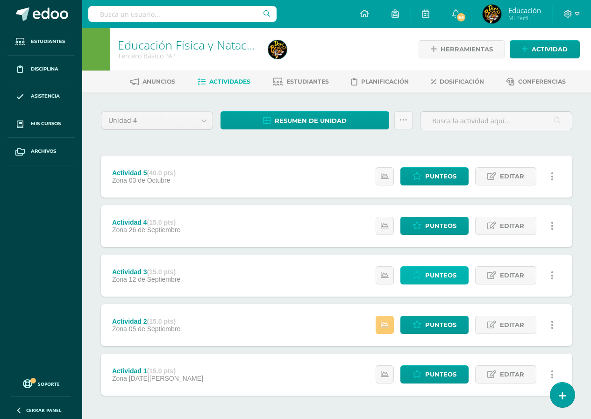
click at [435, 274] on span "Punteos" at bounding box center [440, 275] width 31 height 17
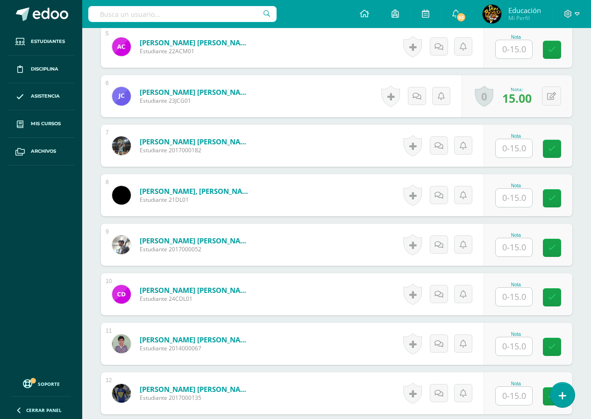
scroll to position [591, 0]
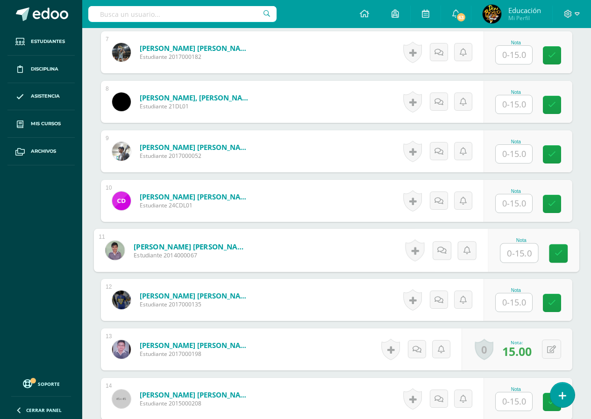
click at [515, 252] on input "text" at bounding box center [518, 253] width 37 height 19
type input "13"
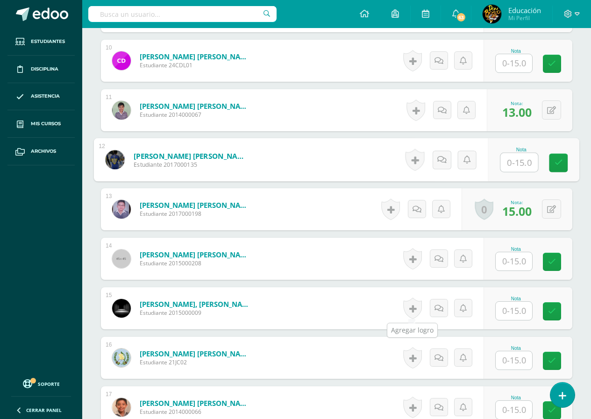
scroll to position [871, 0]
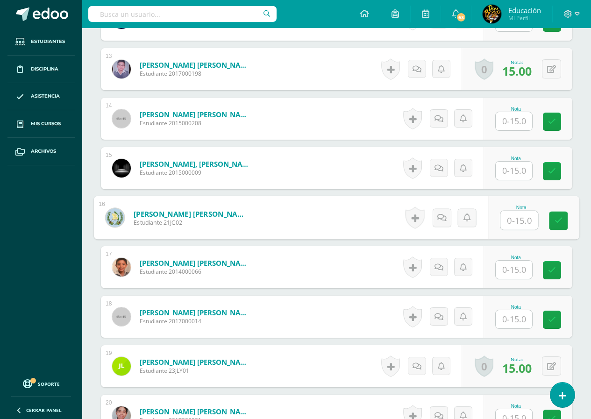
click at [513, 221] on input "text" at bounding box center [518, 220] width 37 height 19
type input "12"
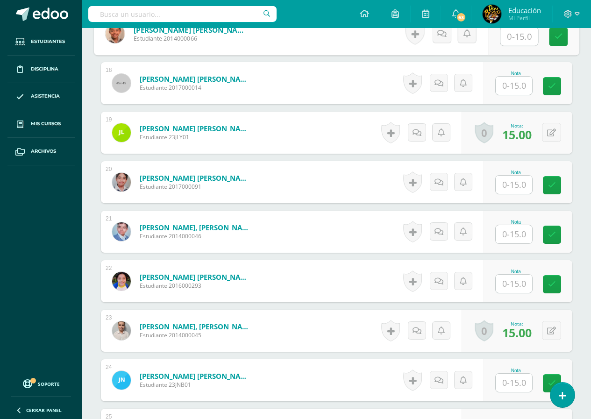
scroll to position [1198, 0]
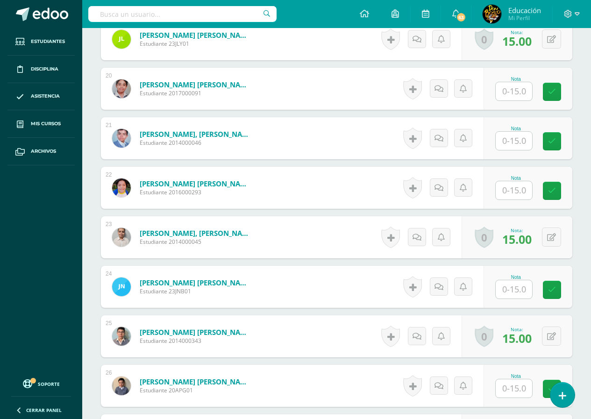
click at [512, 93] on input "text" at bounding box center [514, 91] width 36 height 18
type input "14"
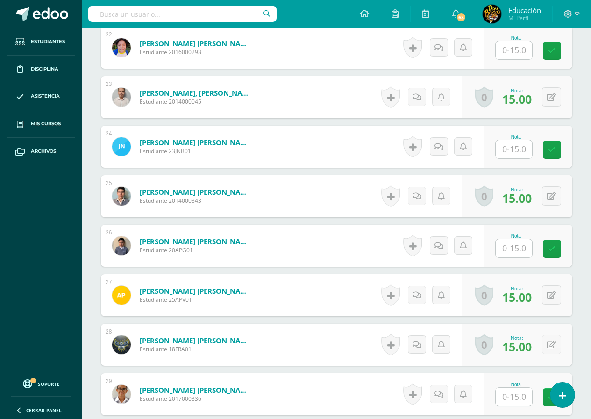
scroll to position [1478, 0]
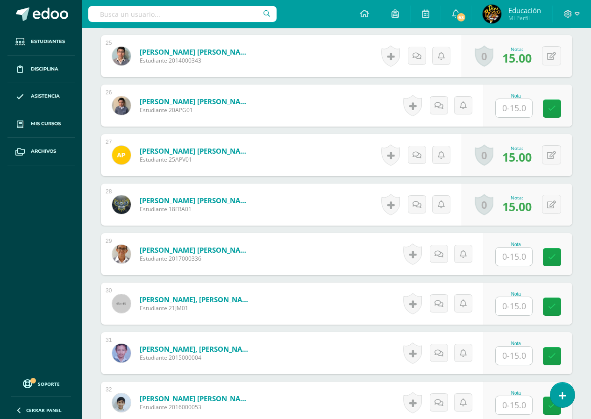
click at [517, 308] on input "text" at bounding box center [514, 306] width 36 height 18
type input "15"
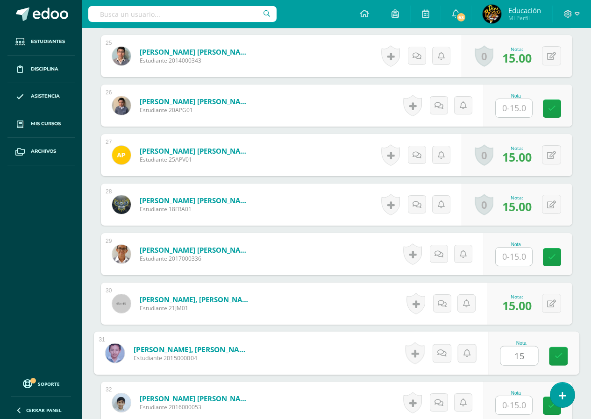
type input "15"
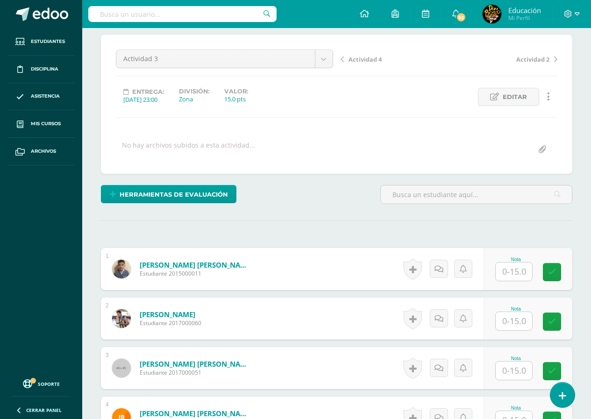
scroll to position [30, 0]
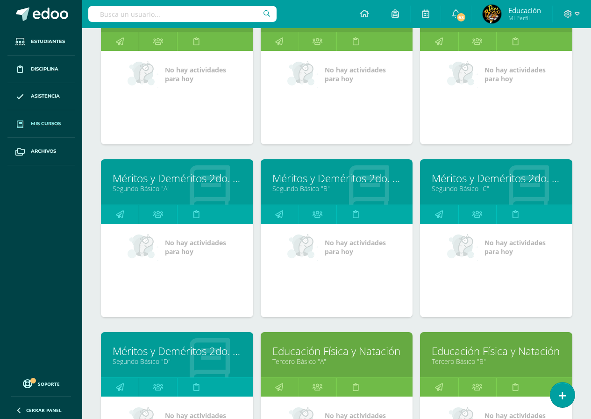
scroll to position [2575, 0]
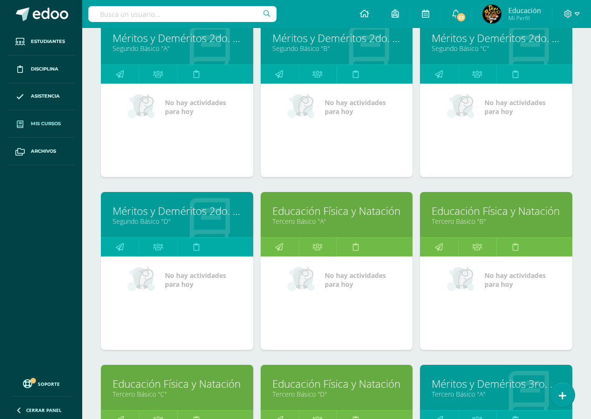
click at [480, 212] on link "Educación Física y Natación" at bounding box center [496, 211] width 129 height 14
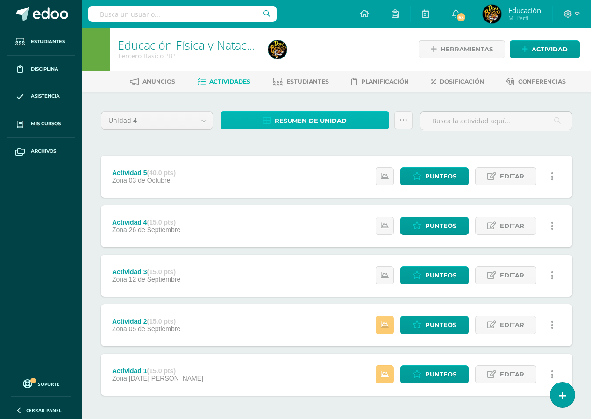
click at [316, 120] on span "Resumen de unidad" at bounding box center [311, 120] width 72 height 17
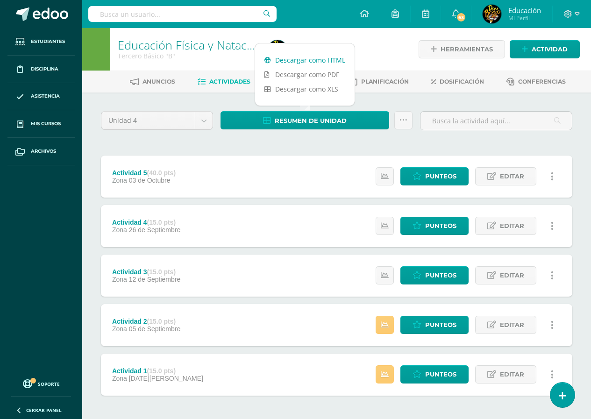
click at [306, 63] on link "Descargar como HTML" at bounding box center [305, 60] width 100 height 14
click at [436, 279] on span "Punteos" at bounding box center [440, 275] width 31 height 17
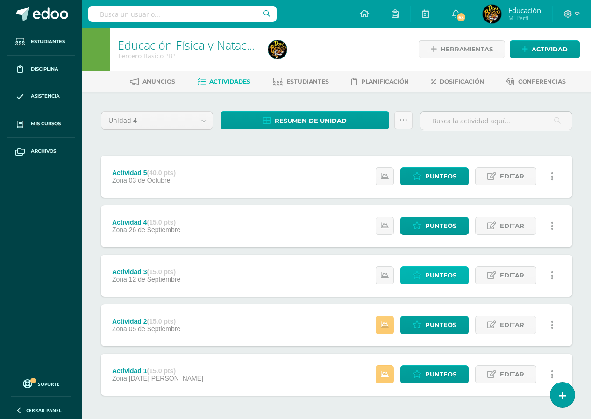
click at [436, 278] on span "Punteos" at bounding box center [440, 275] width 31 height 17
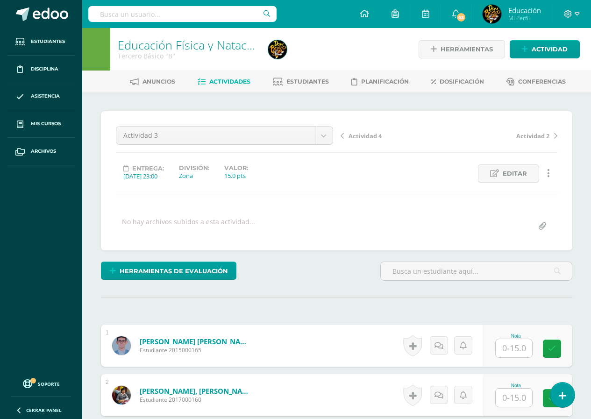
scroll to position [93, 0]
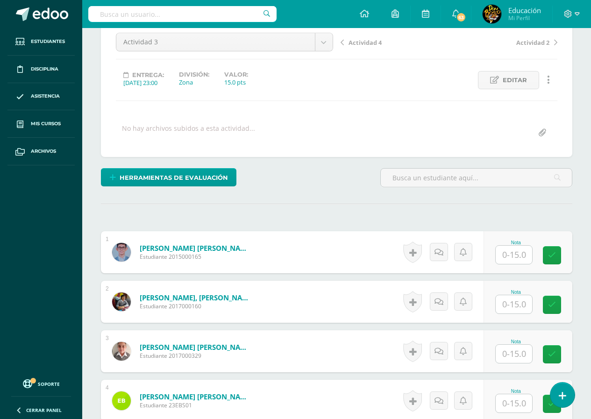
click at [516, 257] on input "text" at bounding box center [514, 255] width 36 height 18
type input "14"
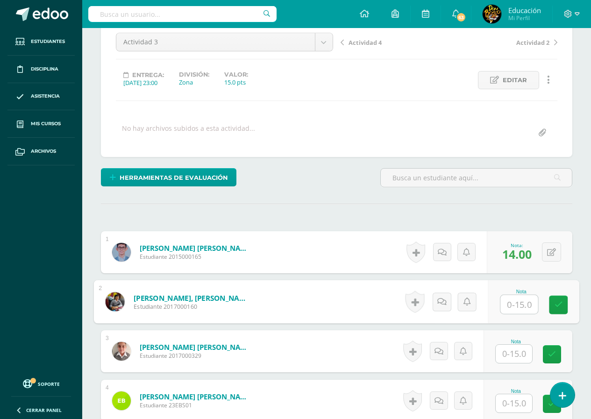
scroll to position [234, 0]
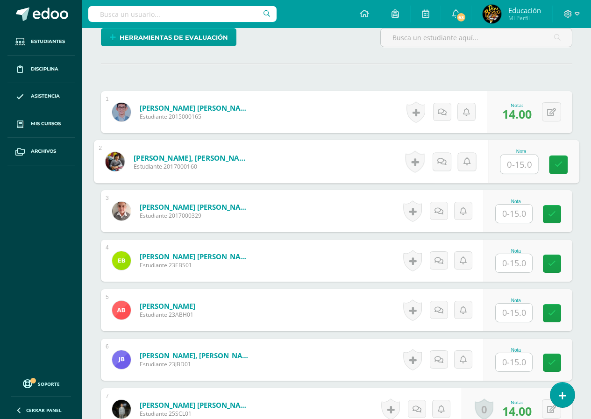
click at [515, 314] on input "text" at bounding box center [514, 313] width 36 height 18
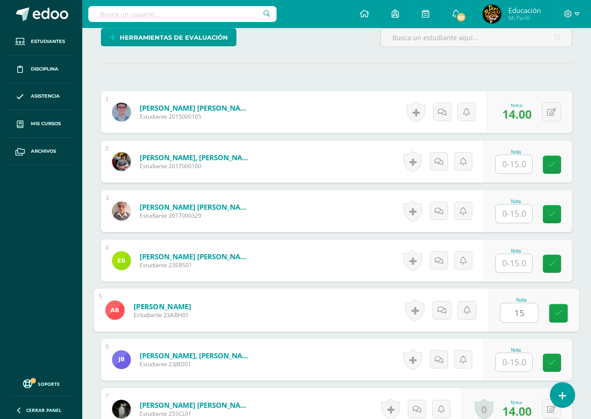
type input "15"
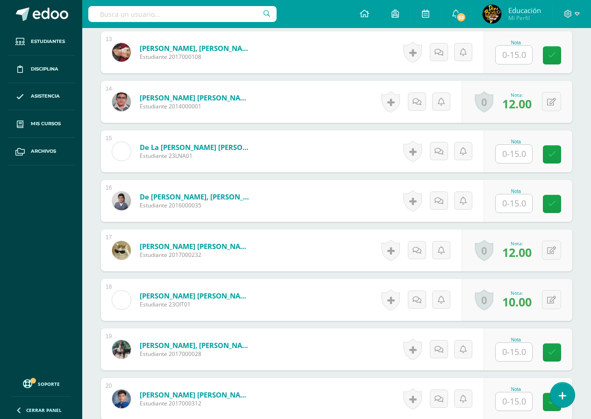
scroll to position [981, 0]
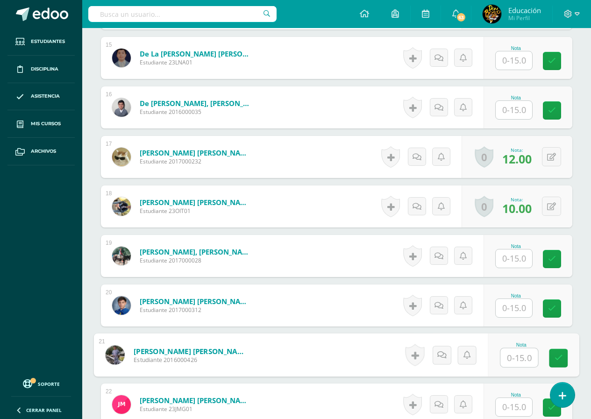
click at [516, 358] on input "text" at bounding box center [518, 358] width 37 height 19
type input "14"
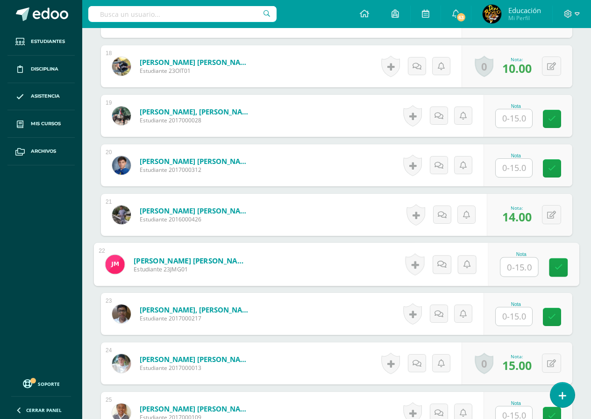
scroll to position [1215, 0]
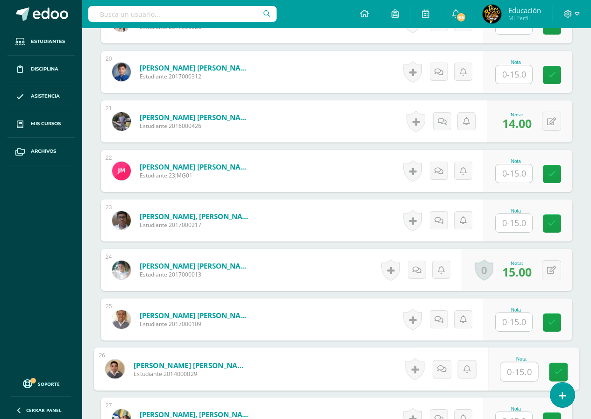
click at [514, 374] on input "text" at bounding box center [518, 372] width 37 height 19
type input "13"
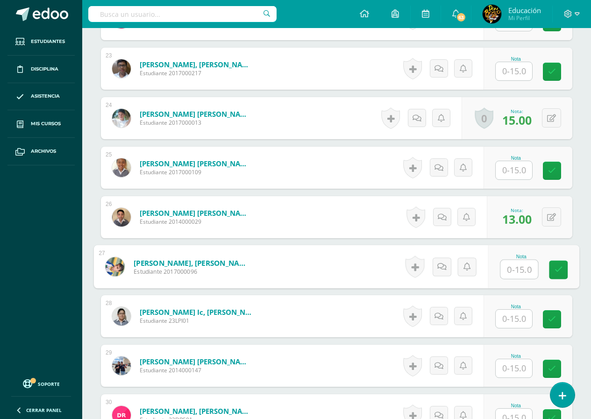
scroll to position [1507, 0]
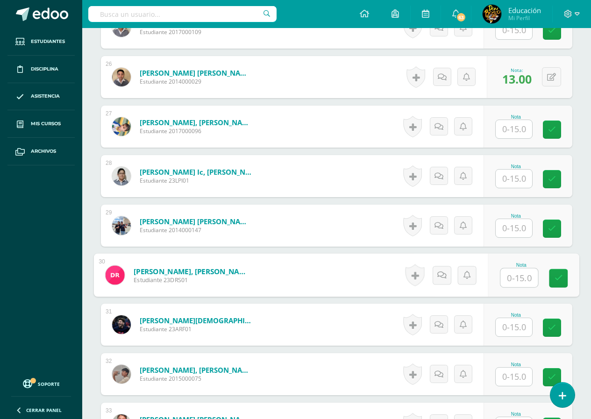
click at [512, 279] on input "text" at bounding box center [518, 278] width 37 height 19
type input "14"
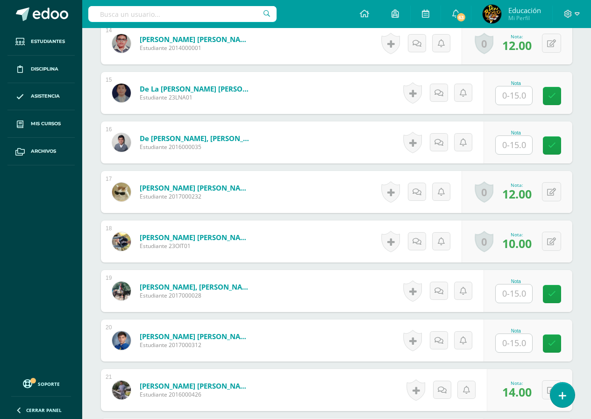
scroll to position [713, 0]
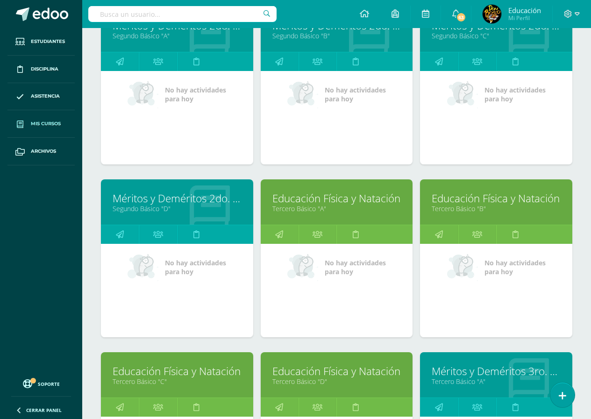
scroll to position [2675, 0]
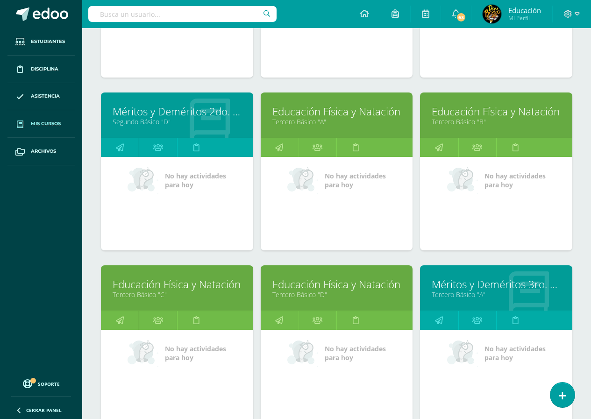
click at [178, 292] on link "Tercero Básico "C"" at bounding box center [177, 294] width 129 height 9
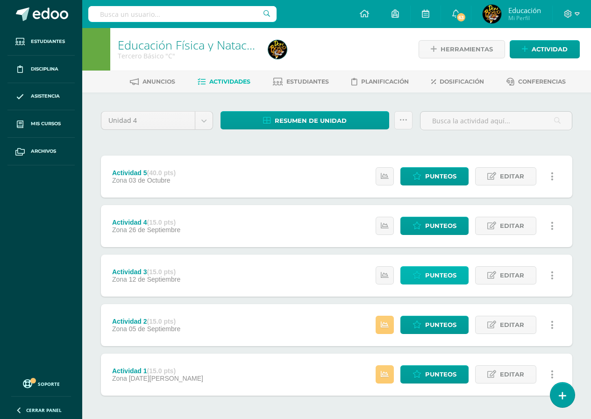
click at [442, 275] on span "Punteos" at bounding box center [440, 275] width 31 height 17
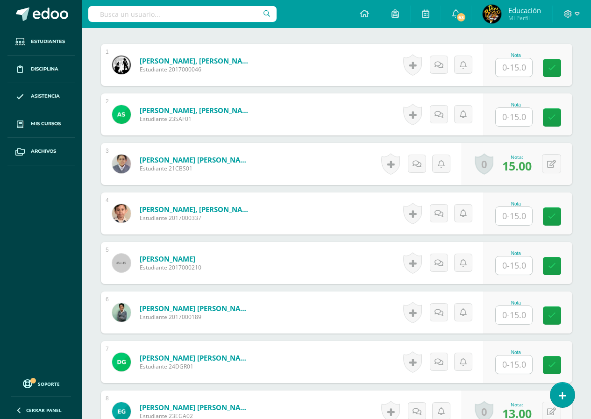
scroll to position [374, 0]
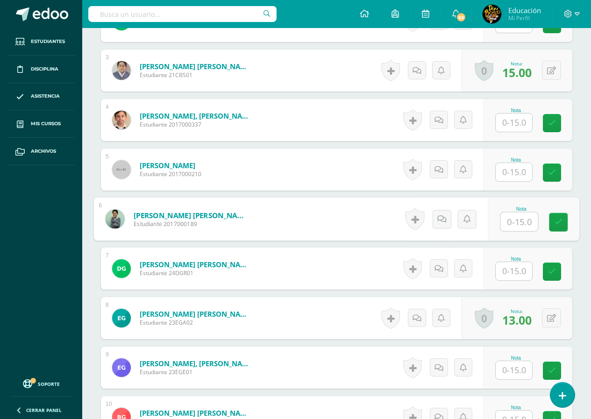
click at [514, 220] on input "text" at bounding box center [518, 222] width 37 height 19
type input "13"
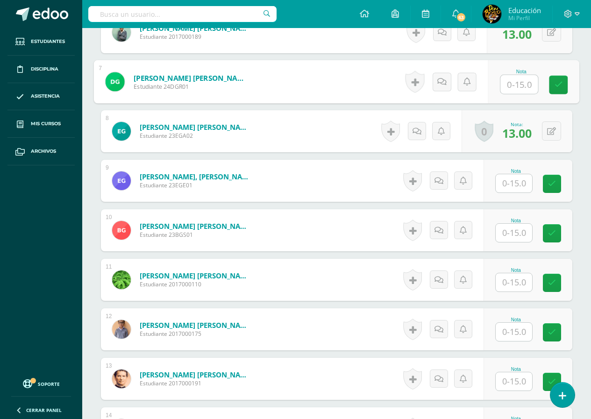
scroll to position [701, 0]
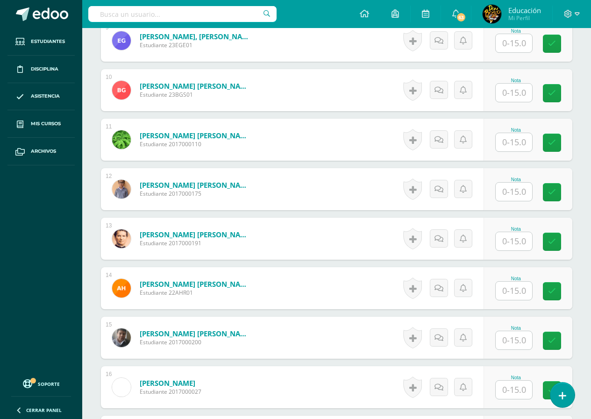
click at [515, 145] on input "text" at bounding box center [514, 142] width 36 height 18
type input "13"
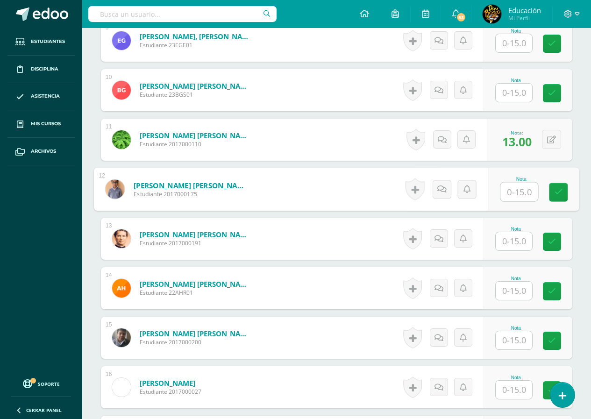
click at [514, 342] on input "text" at bounding box center [514, 340] width 36 height 18
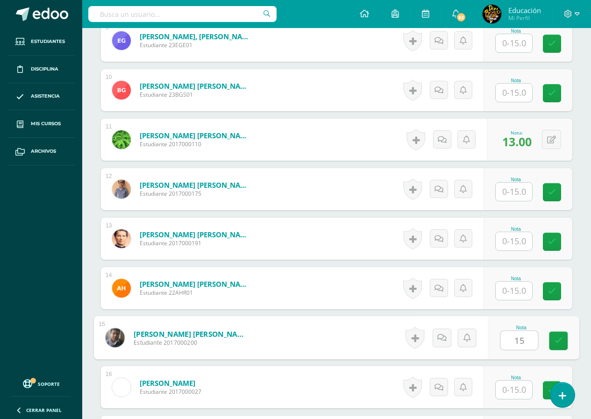
type input "15"
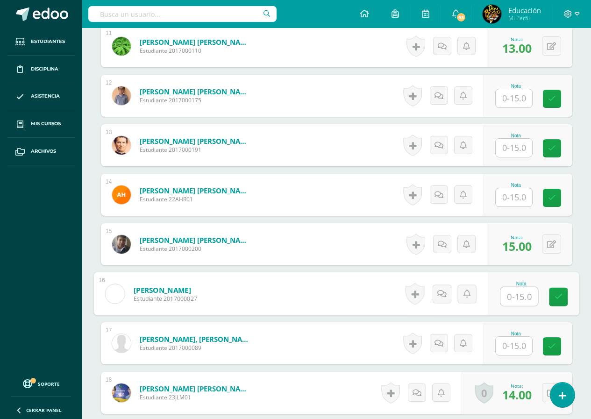
scroll to position [935, 0]
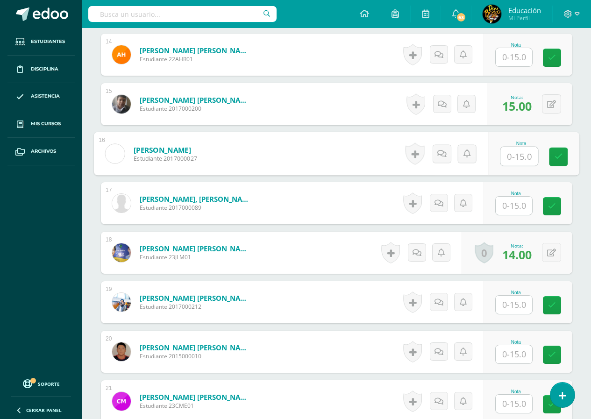
click at [514, 306] on input "text" at bounding box center [514, 305] width 36 height 18
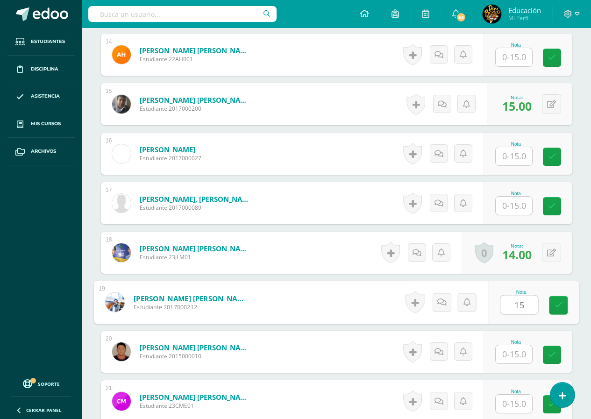
type input "15"
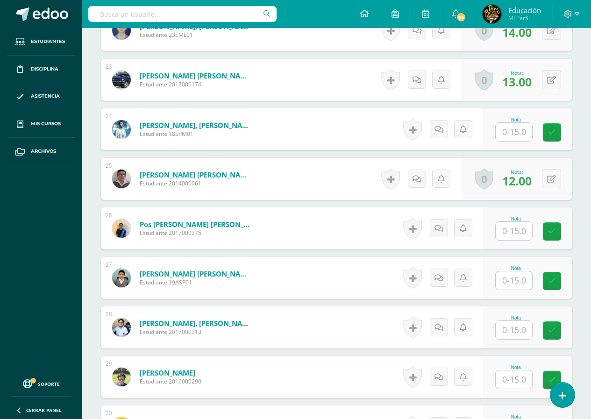
scroll to position [1449, 0]
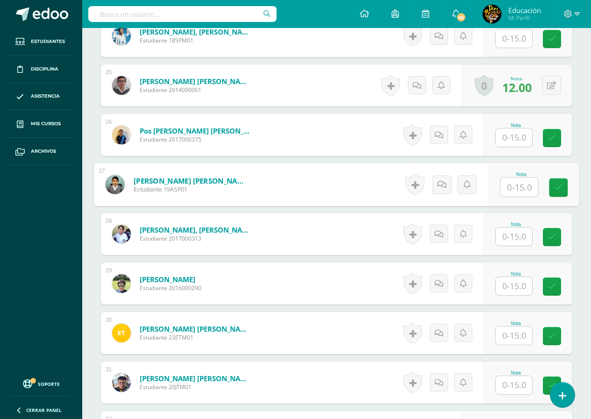
click at [516, 188] on input "text" at bounding box center [518, 187] width 37 height 19
type input "14"
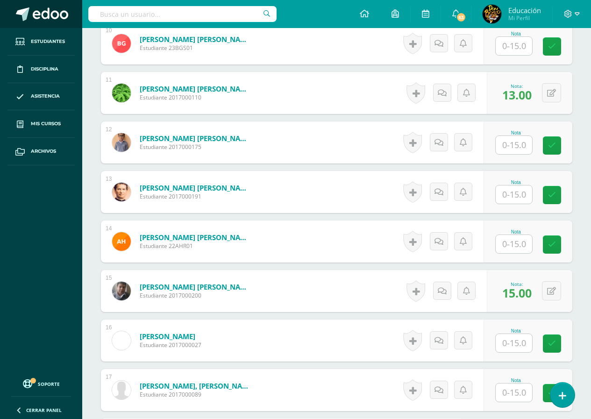
scroll to position [514, 0]
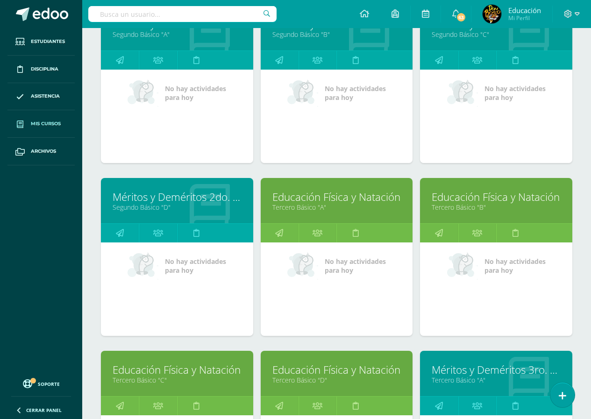
scroll to position [2729, 0]
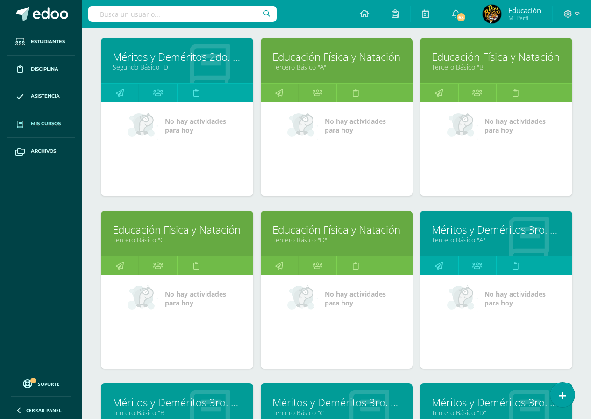
click at [335, 234] on link "Educación Física y Natación" at bounding box center [336, 229] width 129 height 14
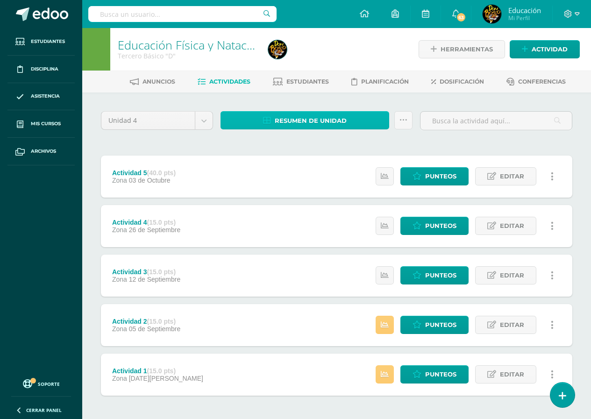
click at [315, 119] on span "Resumen de unidad" at bounding box center [311, 120] width 72 height 17
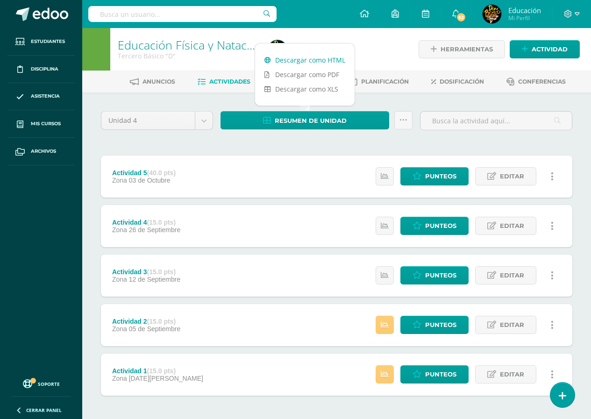
click at [318, 61] on link "Descargar como HTML" at bounding box center [305, 60] width 100 height 14
click at [440, 274] on span "Punteos" at bounding box center [440, 275] width 31 height 17
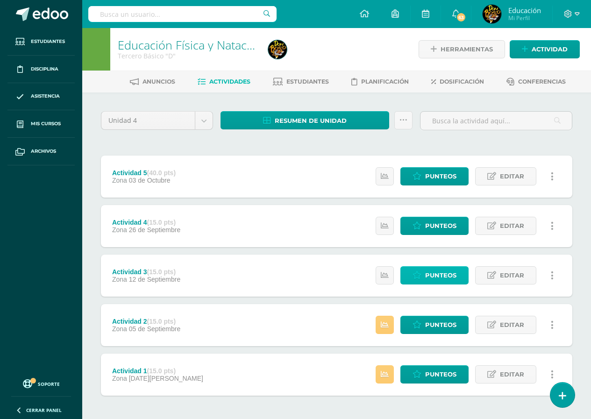
click at [440, 274] on span "Punteos" at bounding box center [440, 275] width 31 height 17
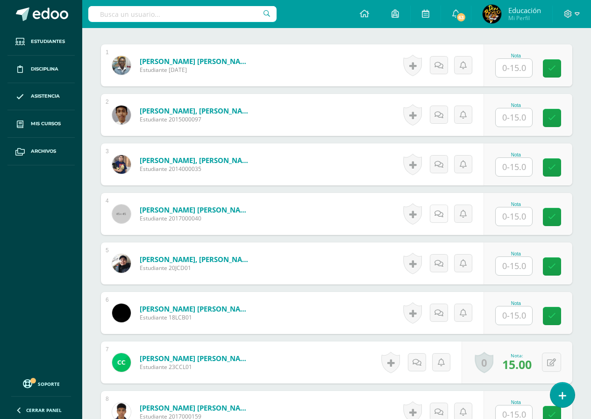
scroll to position [374, 0]
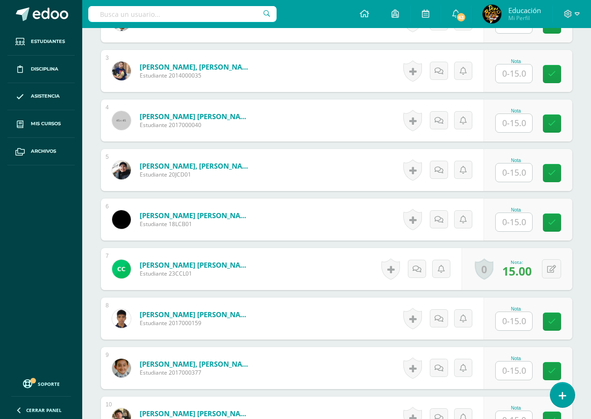
click at [514, 222] on input "text" at bounding box center [514, 222] width 36 height 18
type input "14"
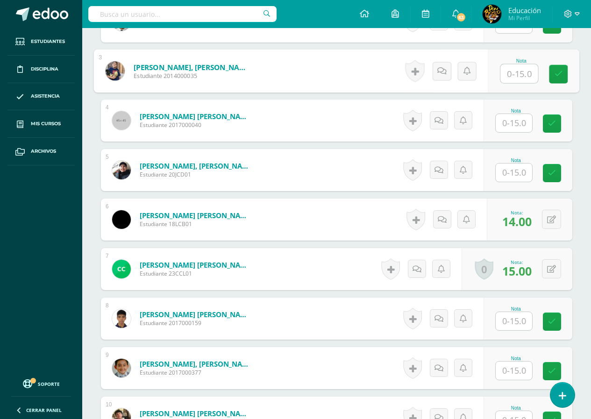
click at [514, 74] on input "text" at bounding box center [518, 73] width 37 height 19
type input "15"
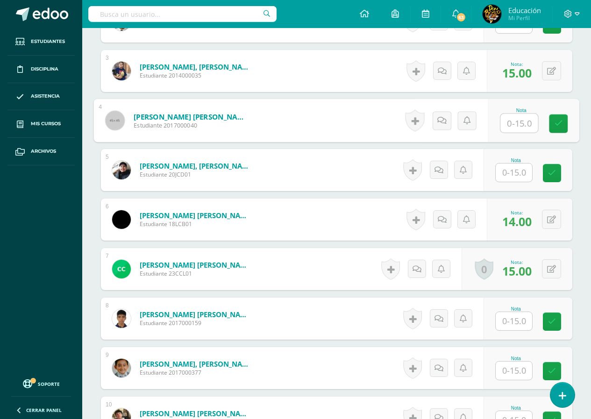
scroll to position [280, 0]
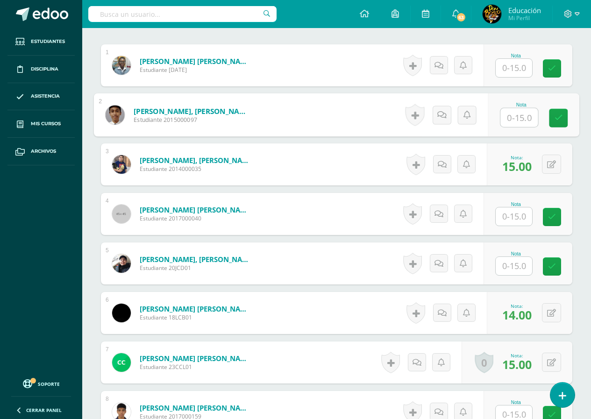
click at [516, 117] on input "text" at bounding box center [518, 117] width 37 height 19
type input "15"
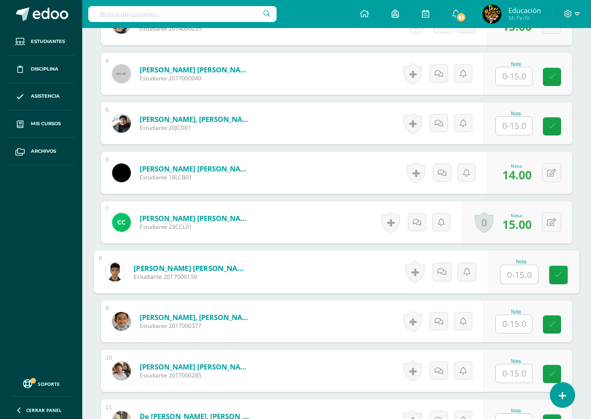
click at [516, 277] on input "text" at bounding box center [518, 274] width 37 height 19
type input "13"
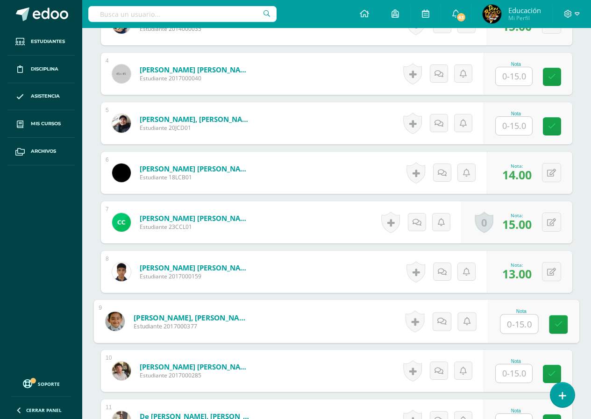
click at [518, 325] on input "text" at bounding box center [518, 324] width 37 height 19
type input "15"
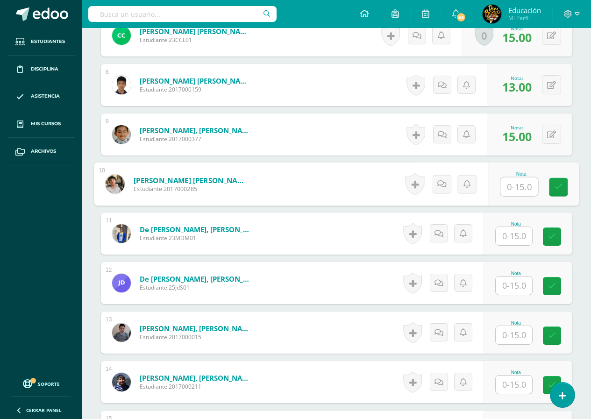
scroll to position [701, 0]
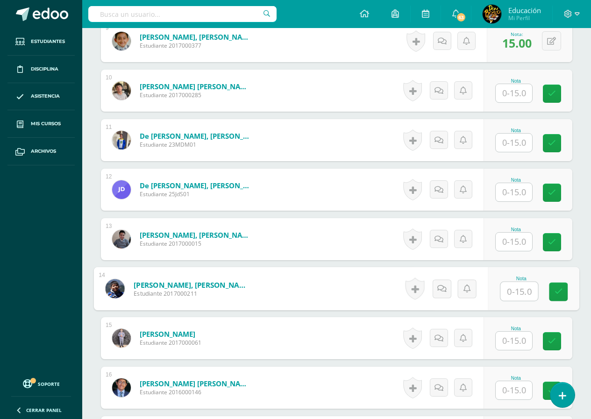
click at [514, 291] on input "text" at bounding box center [518, 291] width 37 height 19
type input "14"
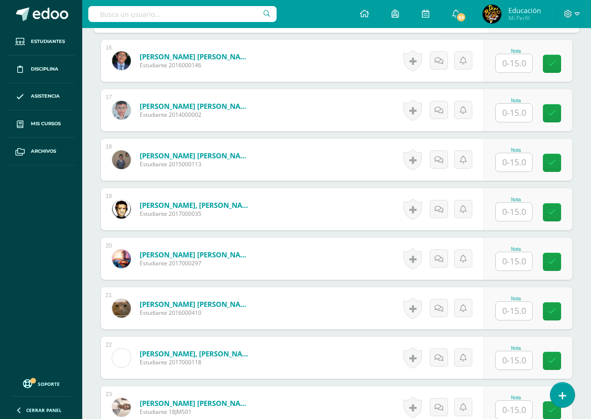
scroll to position [1075, 0]
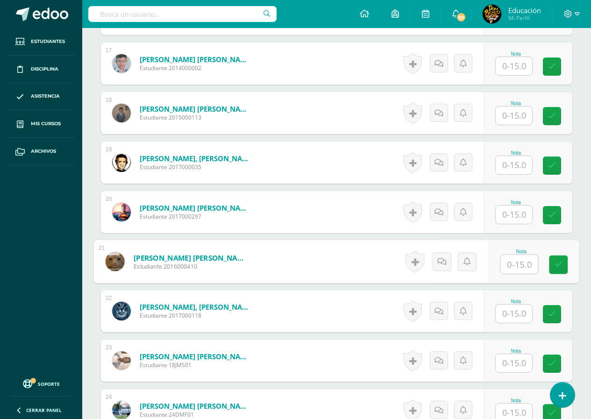
click at [515, 264] on input "text" at bounding box center [518, 264] width 37 height 19
type input "13"
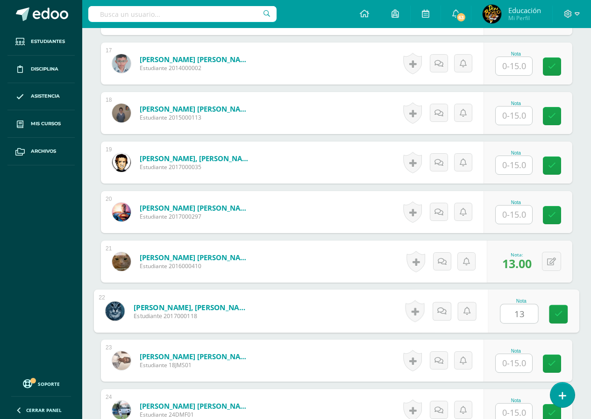
type input "13"
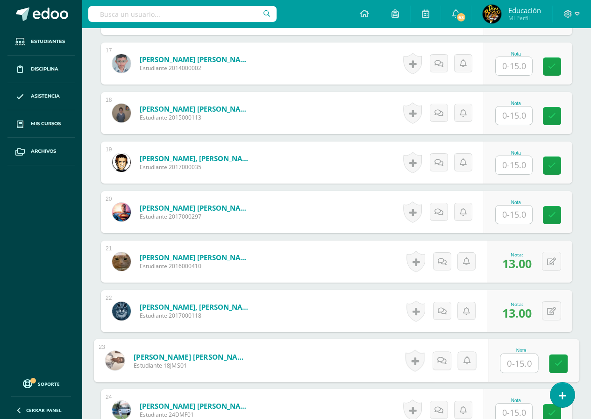
click at [520, 365] on input "text" at bounding box center [518, 363] width 37 height 19
type input "15"
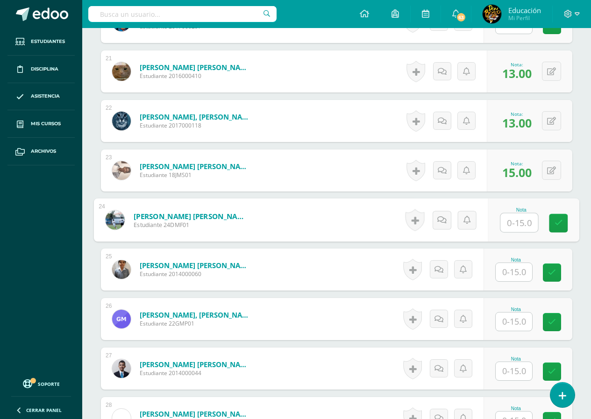
scroll to position [1312, 0]
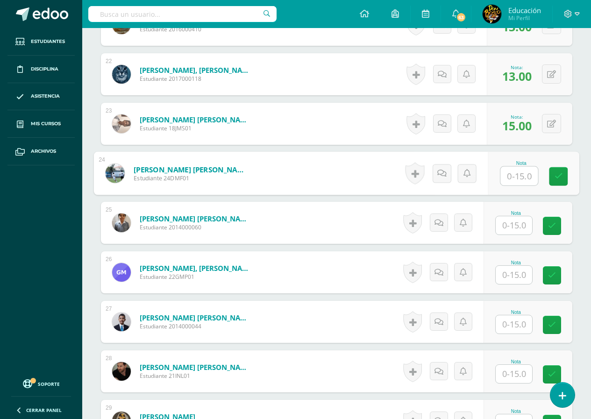
click at [514, 324] on input "text" at bounding box center [514, 324] width 36 height 18
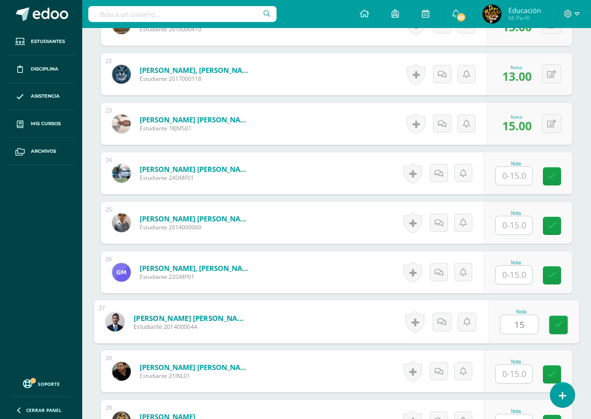
type input "15"
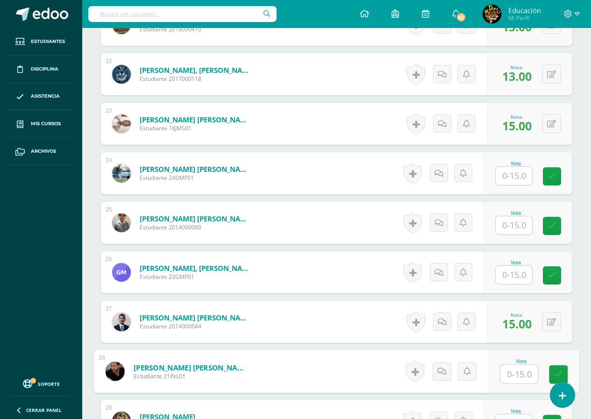
scroll to position [1405, 0]
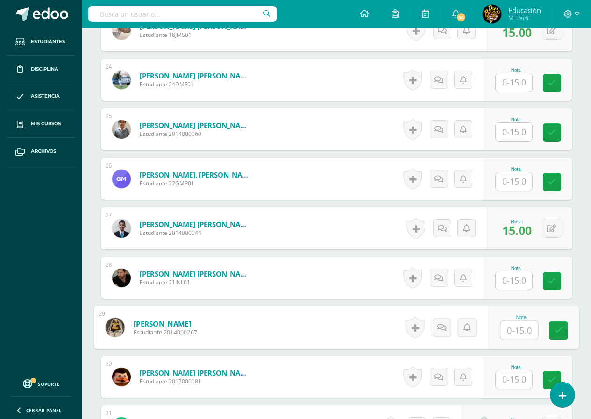
click at [514, 332] on input "text" at bounding box center [518, 330] width 37 height 19
type input "14"
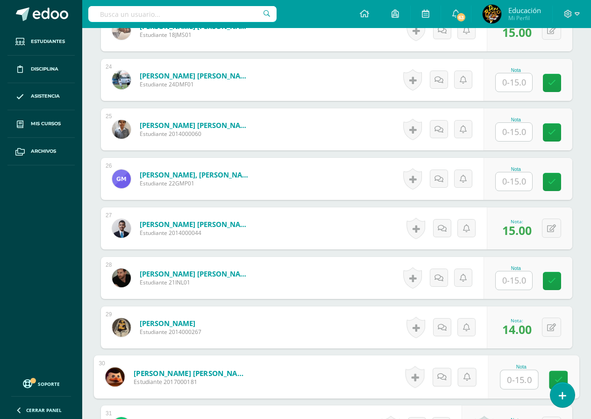
scroll to position [1592, 0]
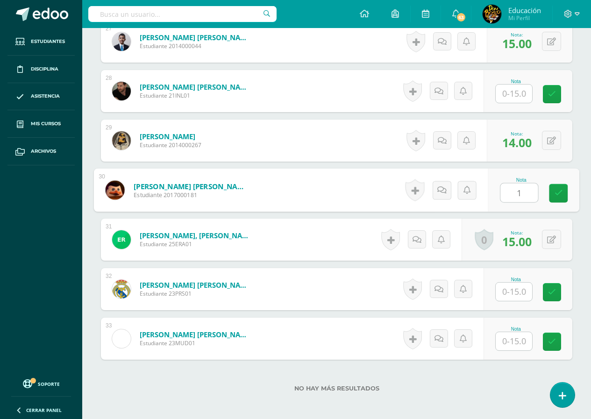
type input "13"
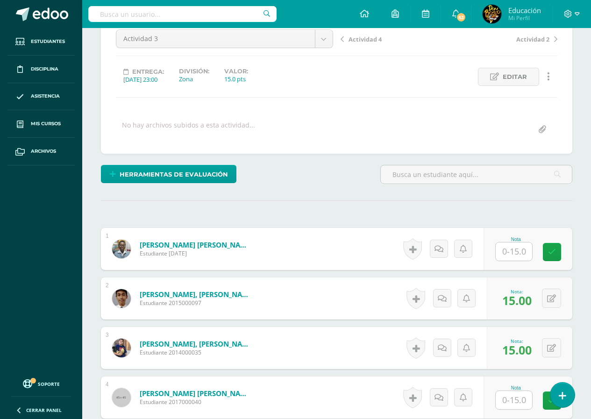
scroll to position [0, 0]
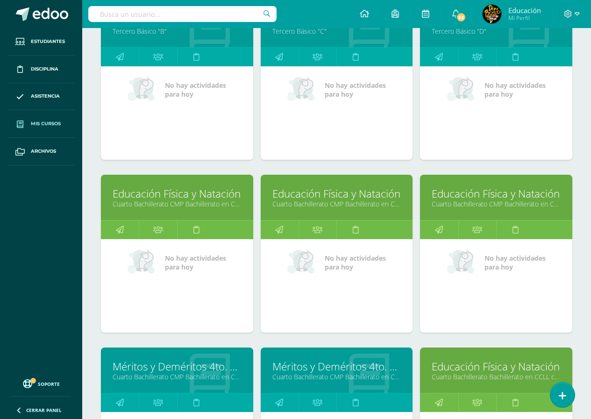
scroll to position [3345, 0]
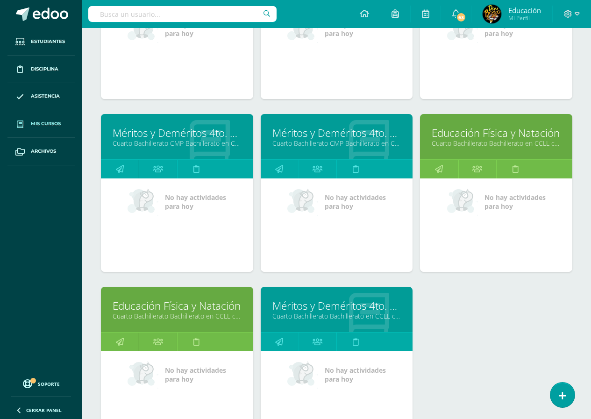
click at [176, 314] on link "Cuarto Bachillerato Bachillerato en CCLL con Orientación en Diseño Gráfico "B"" at bounding box center [177, 316] width 129 height 9
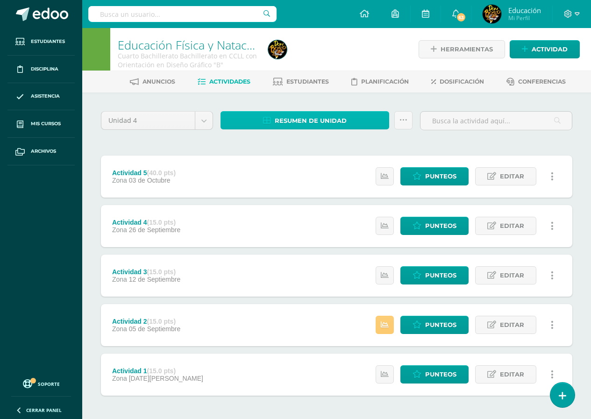
click at [313, 118] on span "Resumen de unidad" at bounding box center [311, 120] width 72 height 17
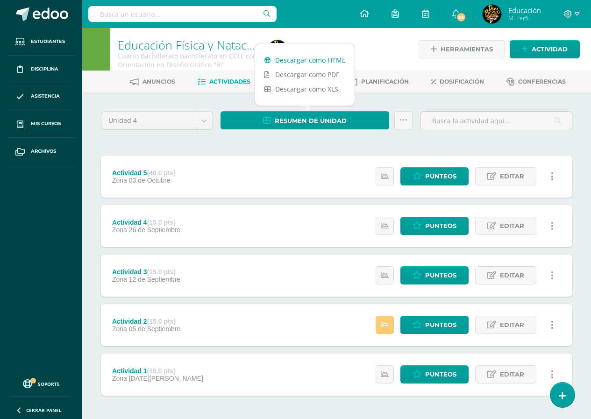
click at [324, 61] on link "Descargar como HTML" at bounding box center [305, 60] width 100 height 14
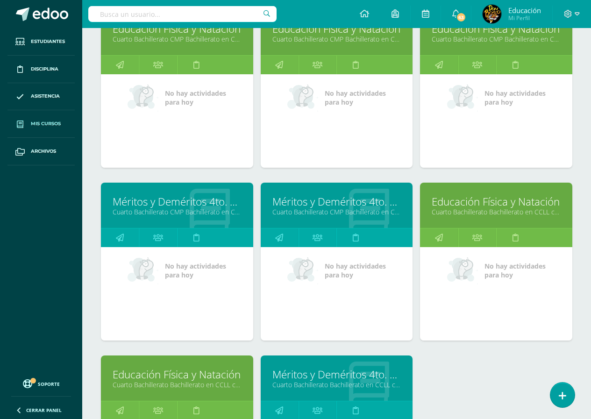
scroll to position [3369, 0]
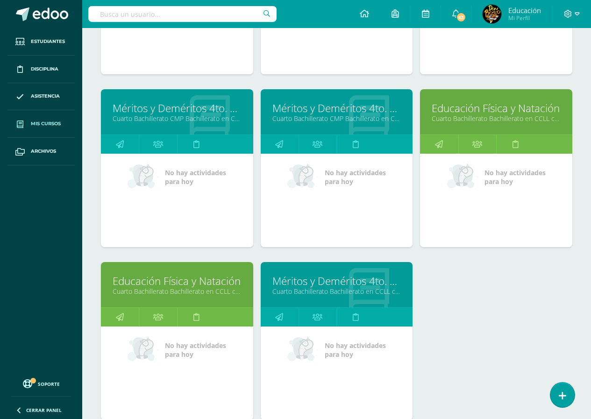
click at [498, 113] on link "Educación Física y Natación" at bounding box center [496, 108] width 129 height 14
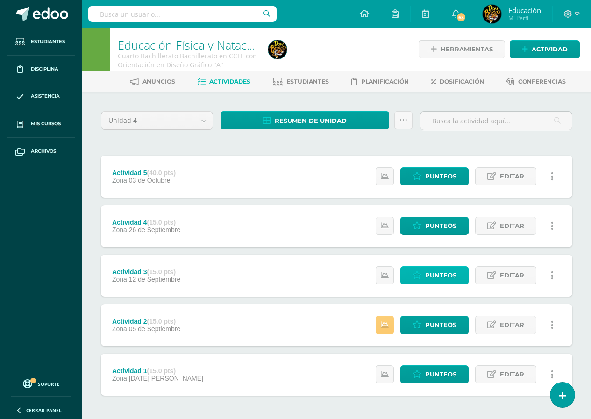
click at [438, 277] on span "Punteos" at bounding box center [440, 275] width 31 height 17
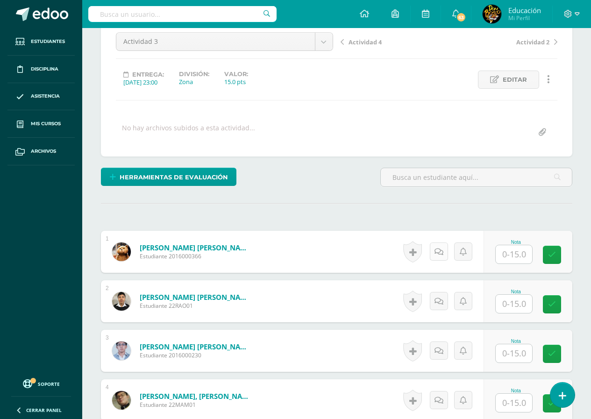
scroll to position [234, 0]
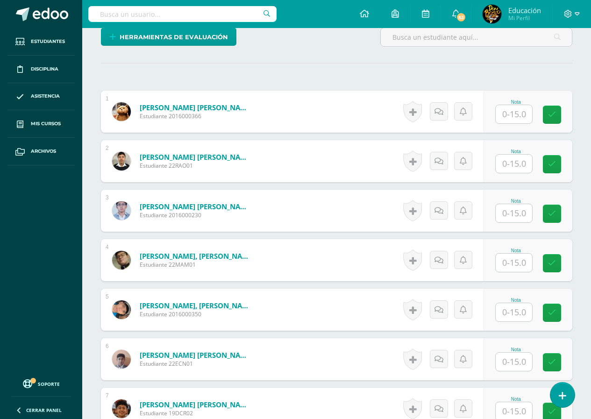
click at [513, 164] on input "text" at bounding box center [514, 164] width 36 height 18
type input "13"
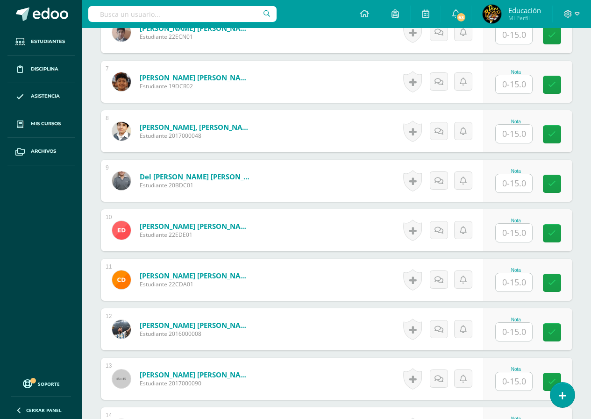
scroll to position [655, 0]
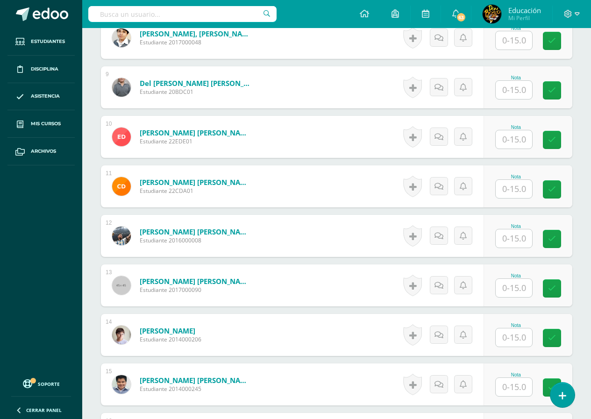
click at [514, 289] on input "text" at bounding box center [514, 288] width 36 height 18
type input "14"
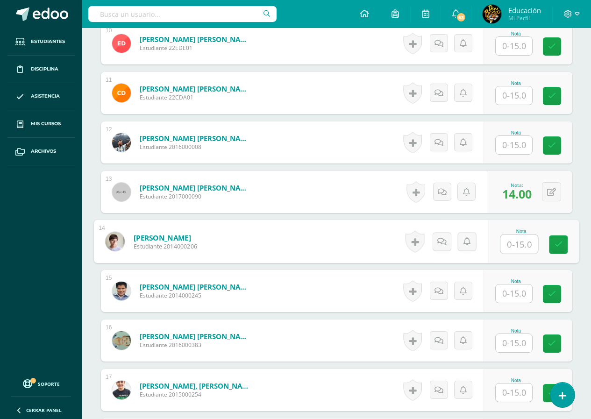
scroll to position [842, 0]
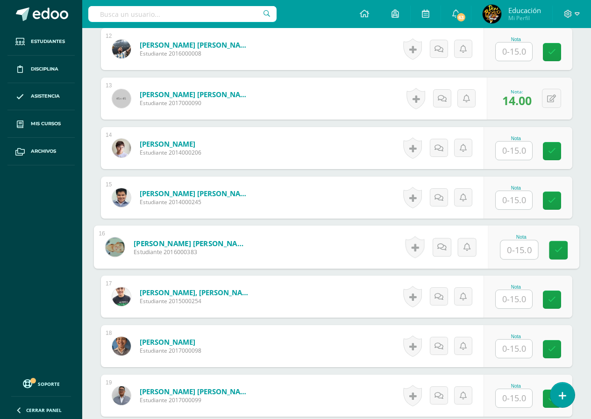
click at [513, 252] on input "text" at bounding box center [518, 250] width 37 height 19
type input "14"
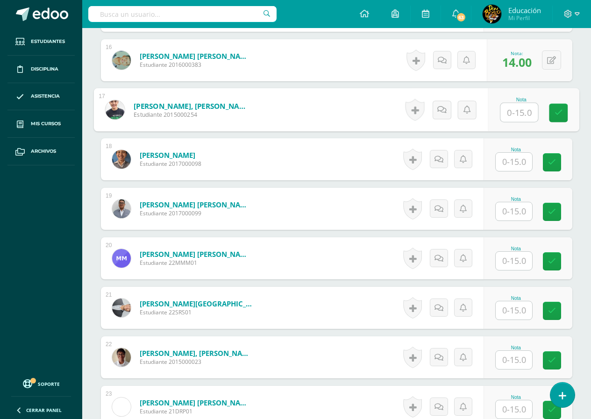
scroll to position [1122, 0]
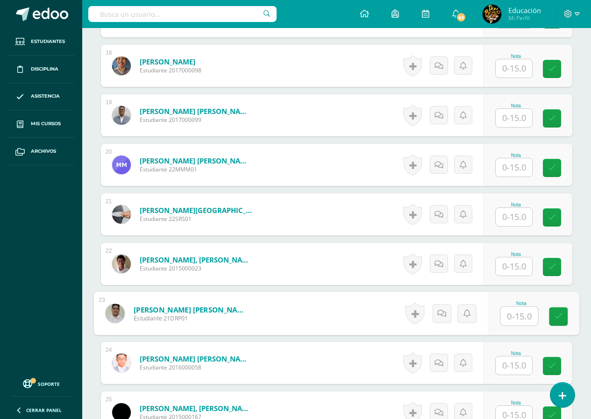
click at [513, 317] on input "text" at bounding box center [518, 316] width 37 height 19
type input "14"
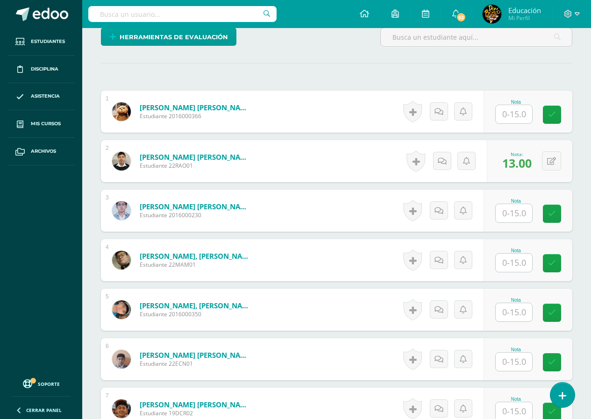
scroll to position [187, 0]
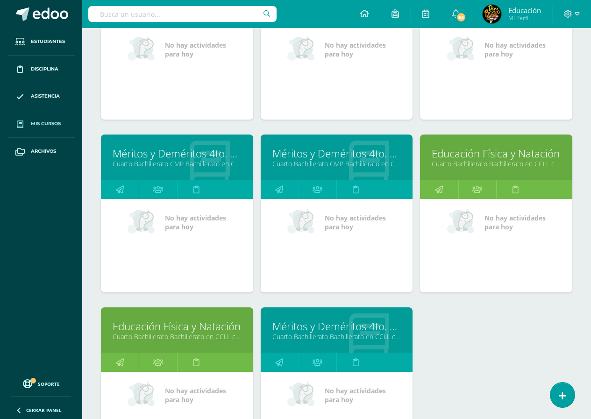
scroll to position [3337, 0]
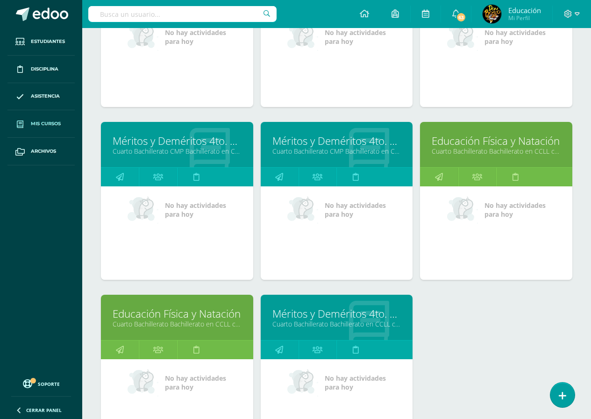
click at [174, 321] on link "Cuarto Bachillerato Bachillerato en CCLL con Orientación en Diseño Gráfico "B"" at bounding box center [177, 324] width 129 height 9
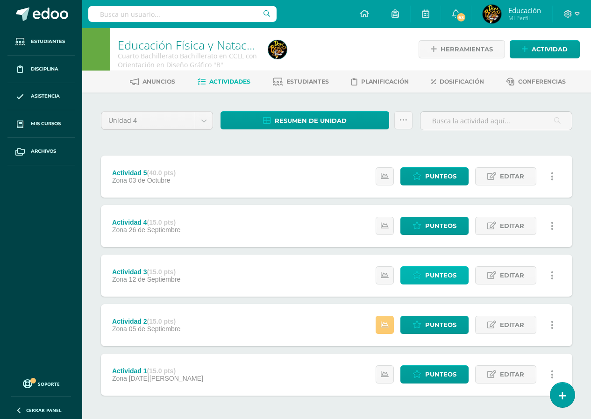
click at [430, 275] on span "Punteos" at bounding box center [440, 275] width 31 height 17
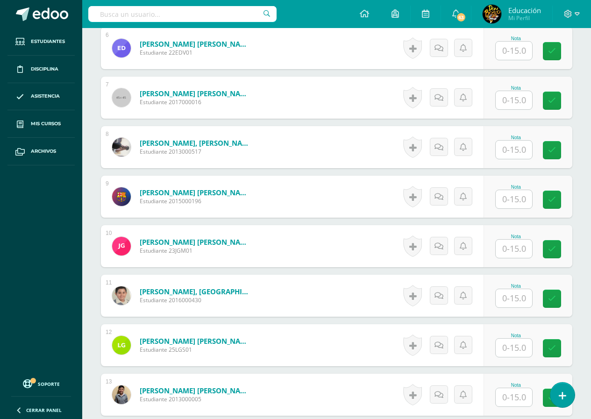
scroll to position [358, 0]
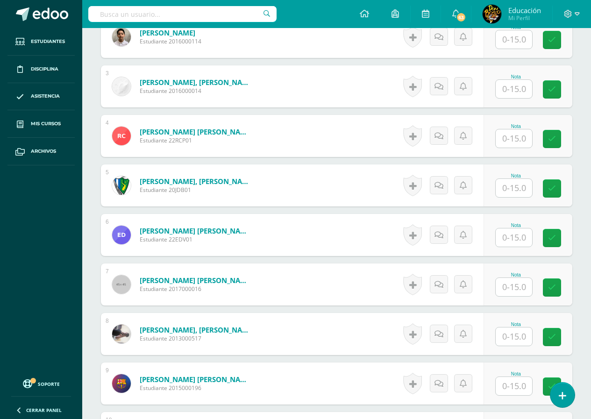
click at [513, 141] on input "text" at bounding box center [514, 138] width 36 height 18
type input "15"
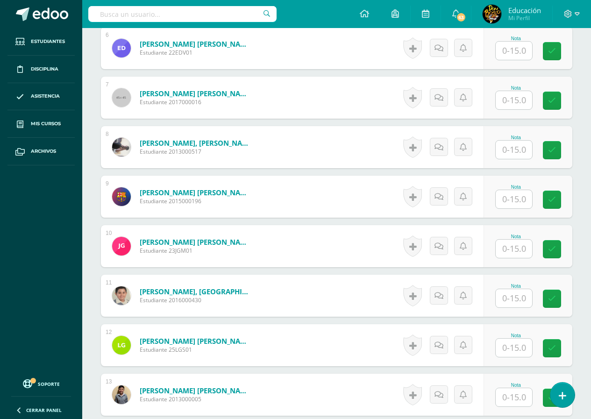
scroll to position [685, 0]
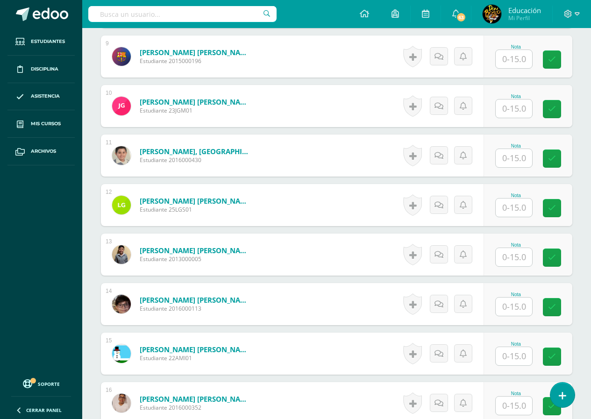
click at [516, 259] on input "text" at bounding box center [514, 257] width 36 height 18
type input "14"
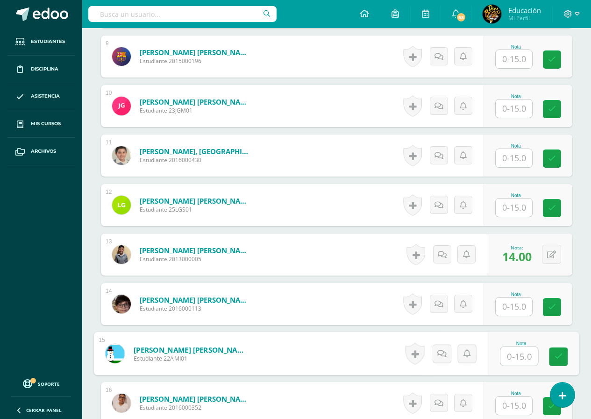
click at [516, 358] on input "text" at bounding box center [518, 356] width 37 height 19
type input "14"
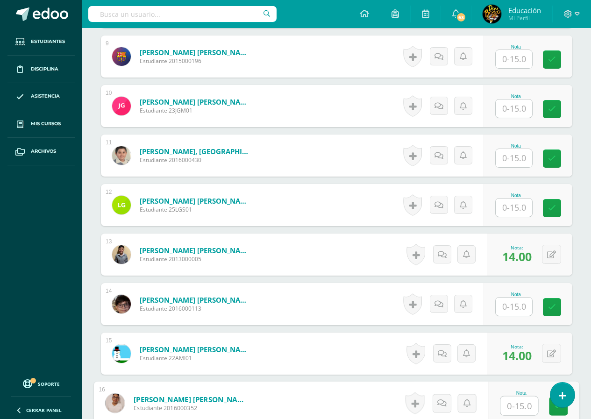
scroll to position [826, 0]
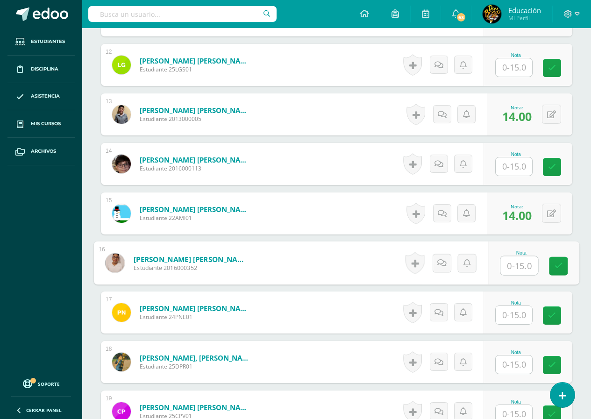
click at [524, 268] on input "text" at bounding box center [518, 266] width 37 height 19
type input "15"
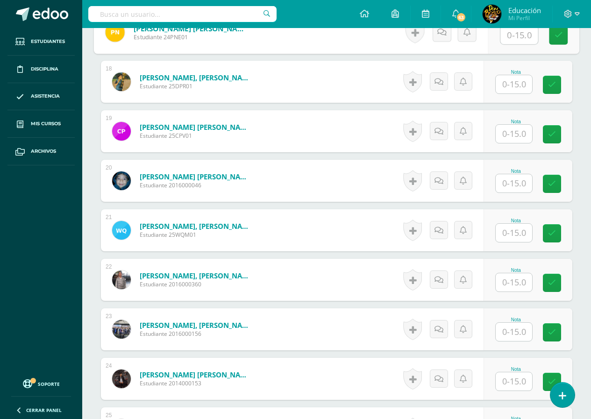
scroll to position [1199, 0]
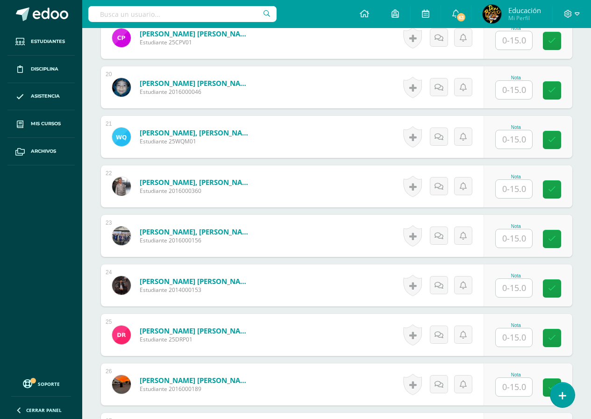
click at [514, 139] on input "text" at bounding box center [514, 139] width 36 height 18
type input "14"
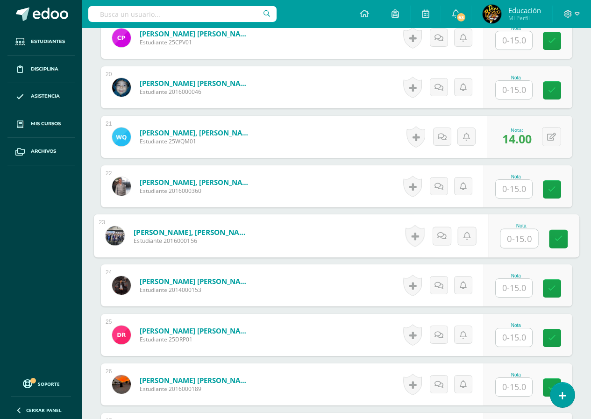
click at [514, 242] on input "text" at bounding box center [518, 238] width 37 height 19
type input "13"
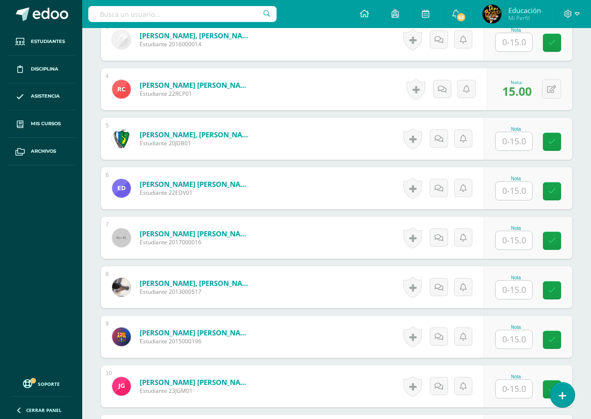
scroll to position [125, 0]
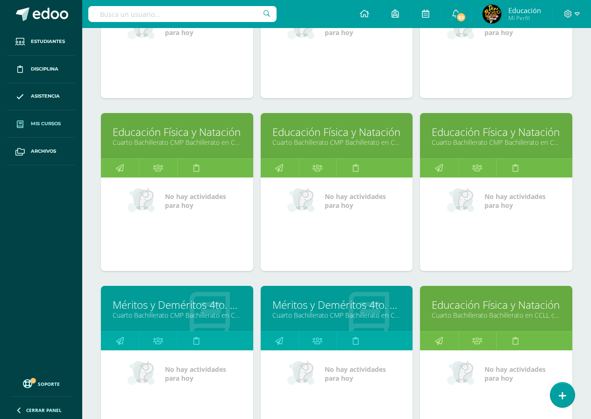
scroll to position [3235, 0]
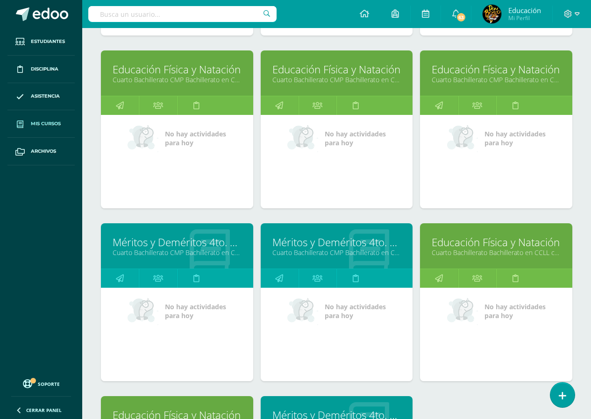
click at [188, 74] on link "Educación Física y Natación" at bounding box center [177, 69] width 129 height 14
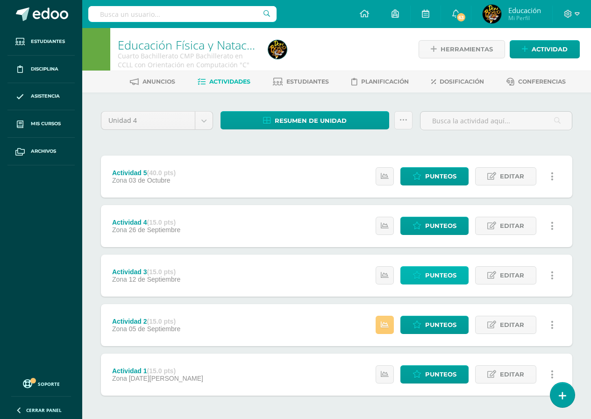
click at [432, 275] on span "Punteos" at bounding box center [440, 275] width 31 height 17
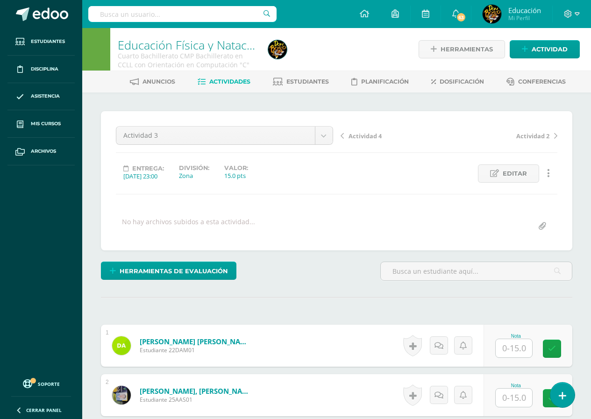
scroll to position [140, 0]
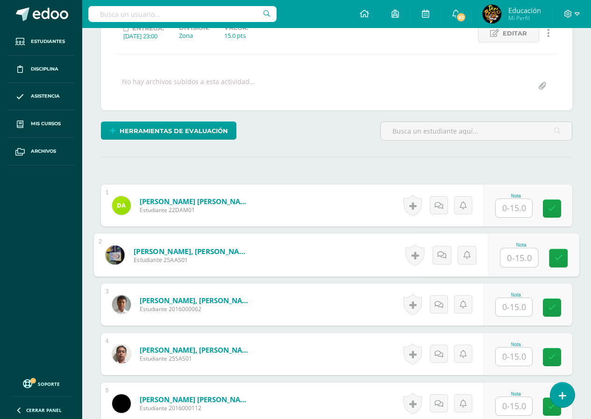
click at [516, 257] on input "text" at bounding box center [518, 258] width 37 height 19
type input "14"
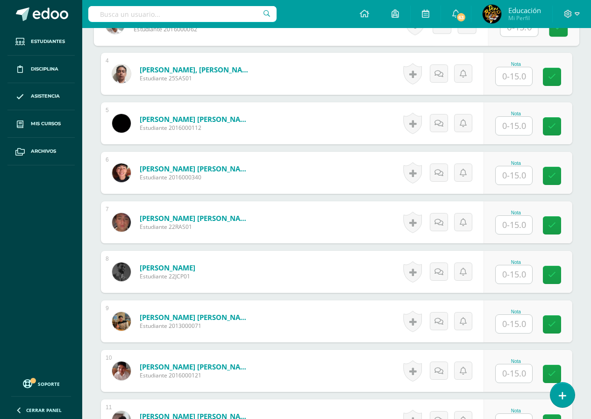
scroll to position [514, 0]
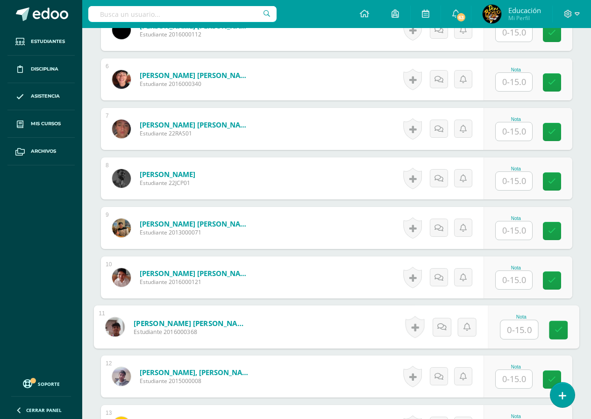
click at [517, 332] on input "text" at bounding box center [518, 330] width 37 height 19
type input "15"
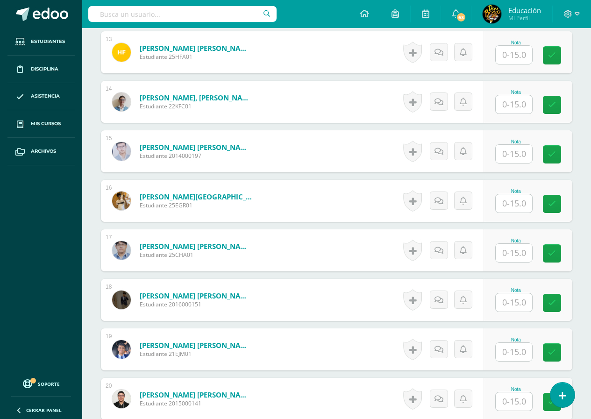
scroll to position [934, 0]
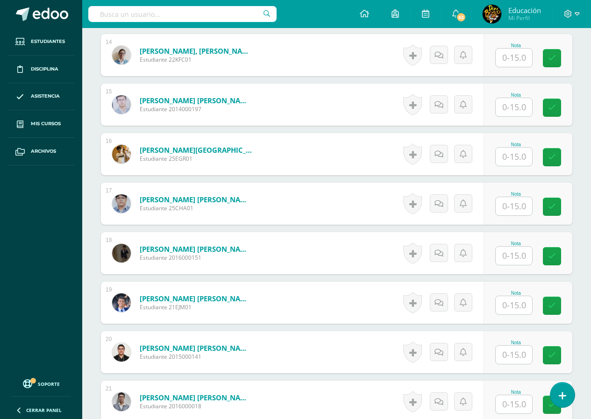
click at [514, 304] on input "text" at bounding box center [514, 305] width 36 height 18
type input "15"
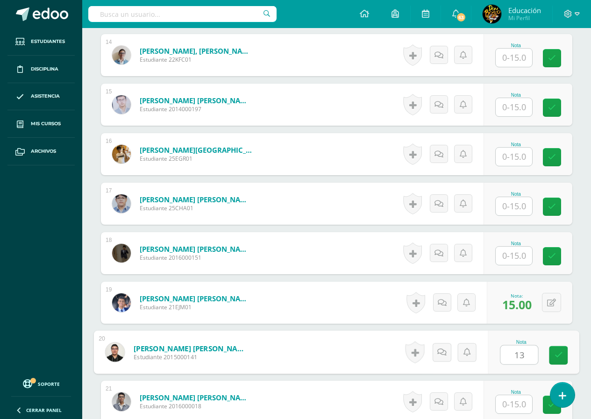
type input "13"
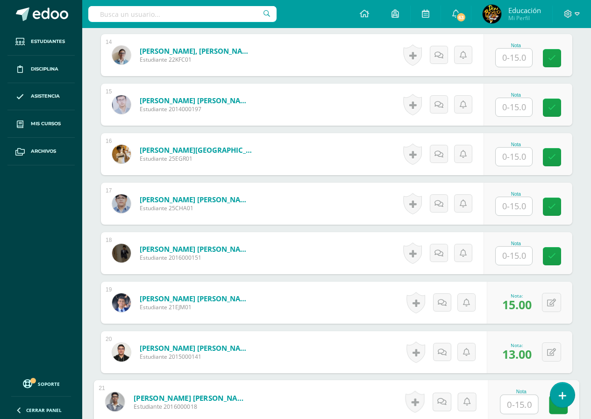
scroll to position [1075, 0]
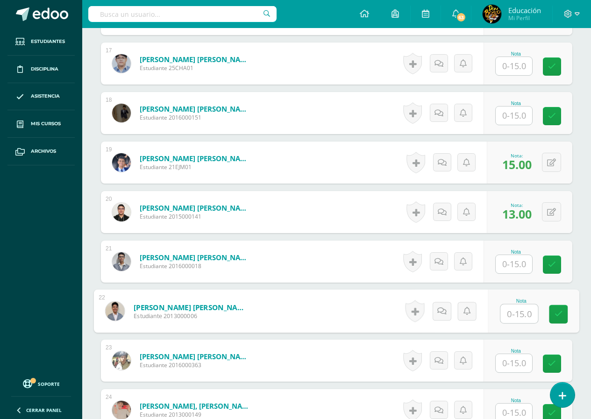
click at [514, 315] on input "text" at bounding box center [518, 314] width 37 height 19
type input "13"
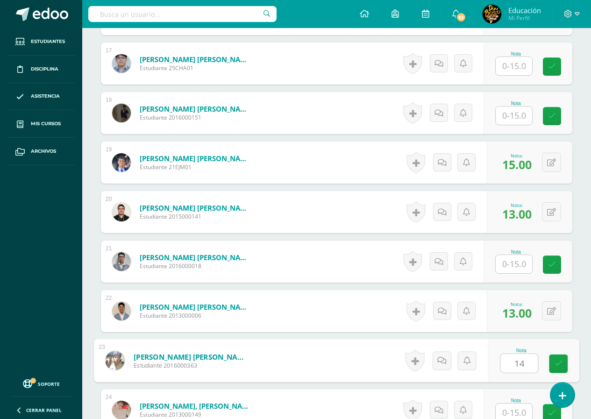
type input "14"
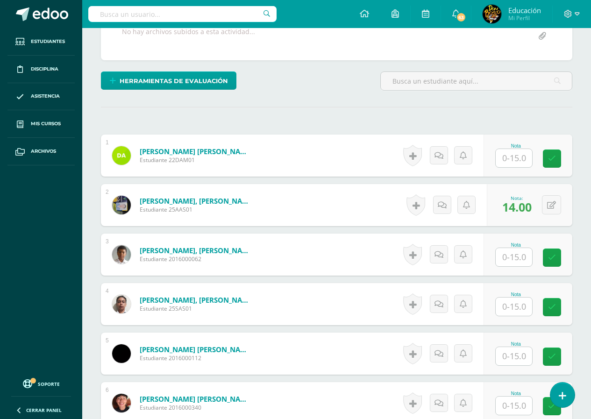
scroll to position [0, 0]
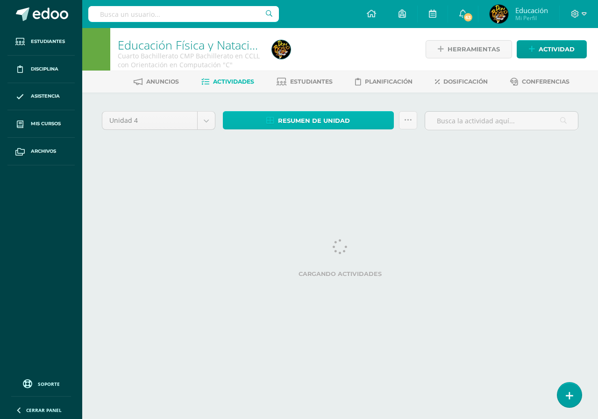
click at [328, 121] on span "Resumen de unidad" at bounding box center [314, 120] width 72 height 17
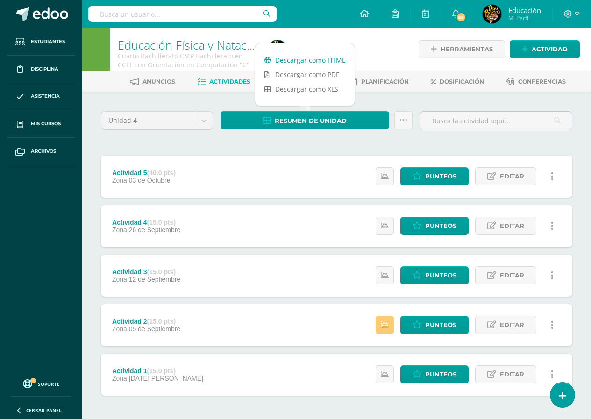
click at [318, 59] on link "Descargar como HTML" at bounding box center [305, 60] width 100 height 14
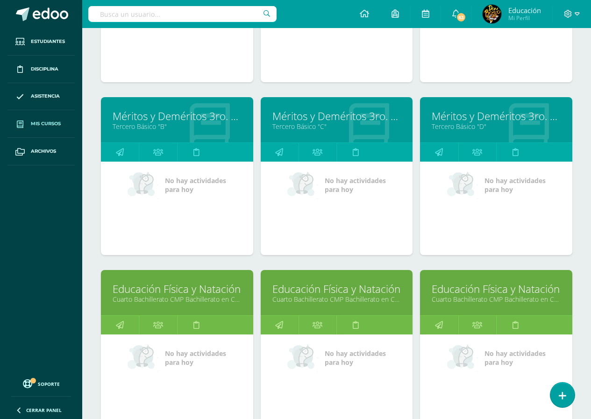
scroll to position [3046, 0]
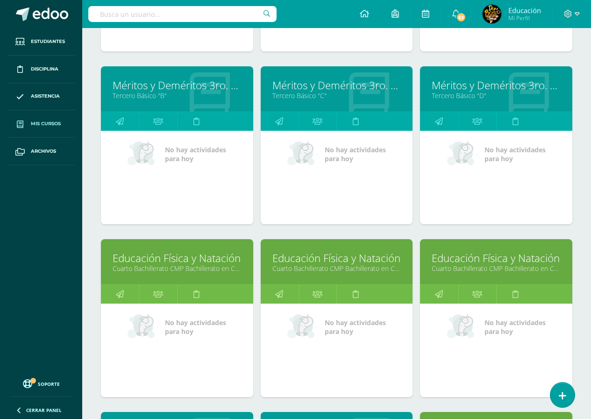
click link "Cuarto Bachillerato CMP Bachillerato en CCLL con Orientación en Computación "D""
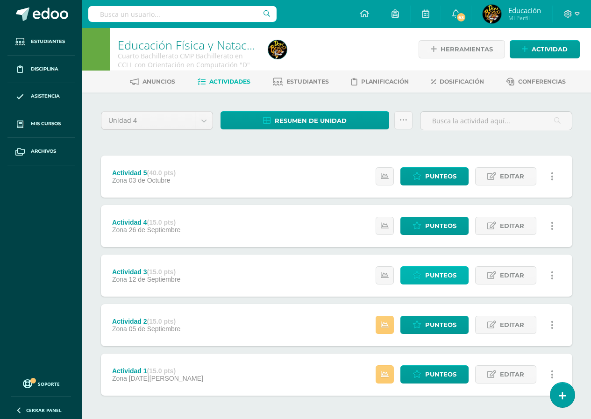
click at [439, 278] on span "Punteos" at bounding box center [440, 275] width 31 height 17
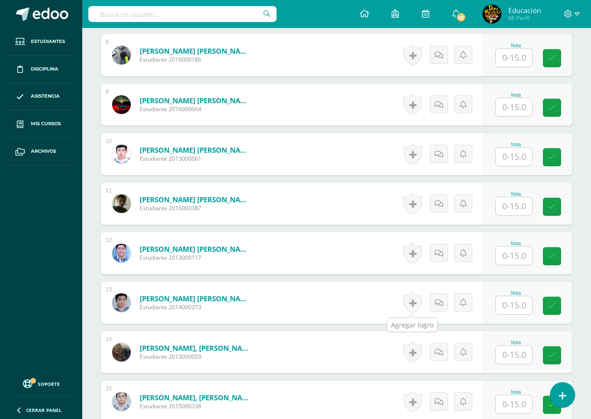
scroll to position [684, 0]
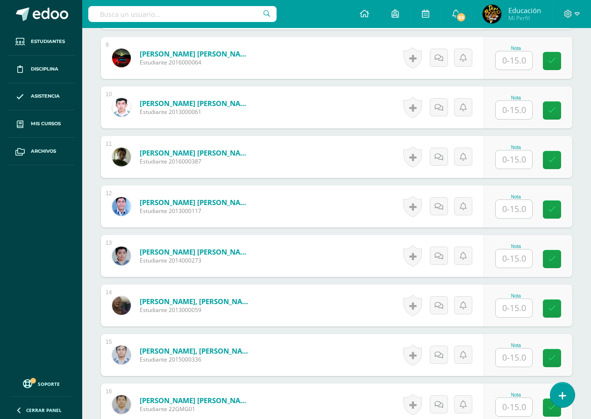
click at [515, 260] on input "text" at bounding box center [514, 259] width 36 height 18
type input "13"
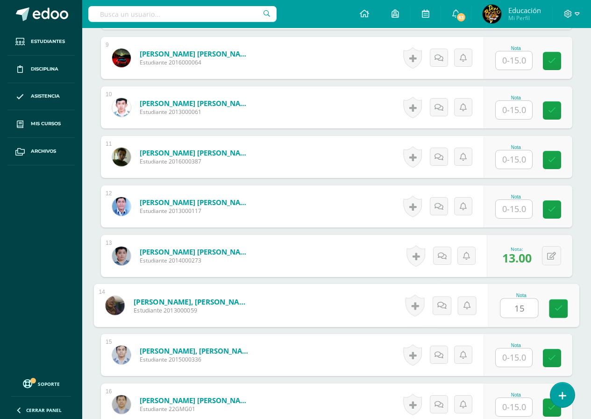
type input "15"
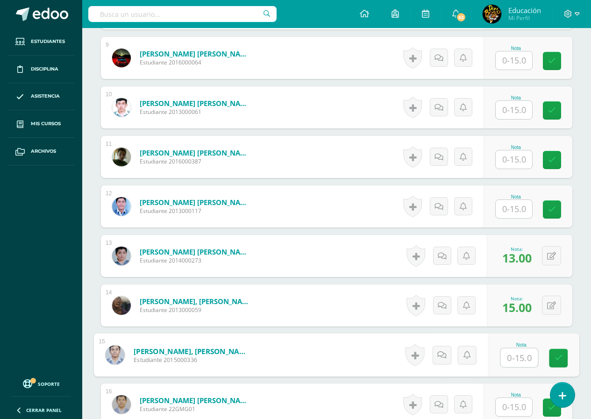
scroll to position [778, 0]
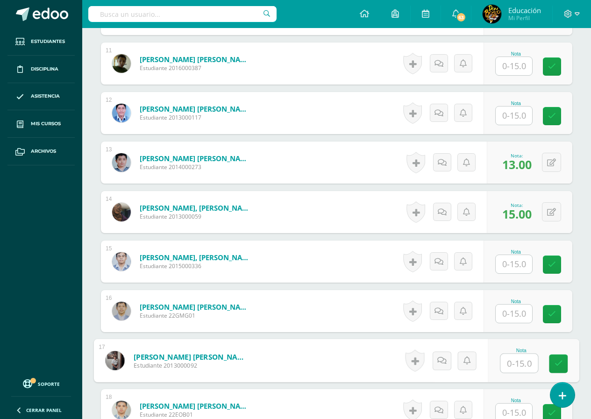
click at [515, 365] on input "text" at bounding box center [518, 363] width 37 height 19
type input "15"
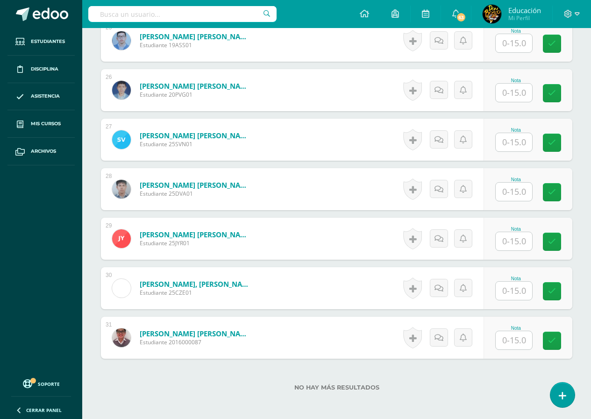
scroll to position [1447, 0]
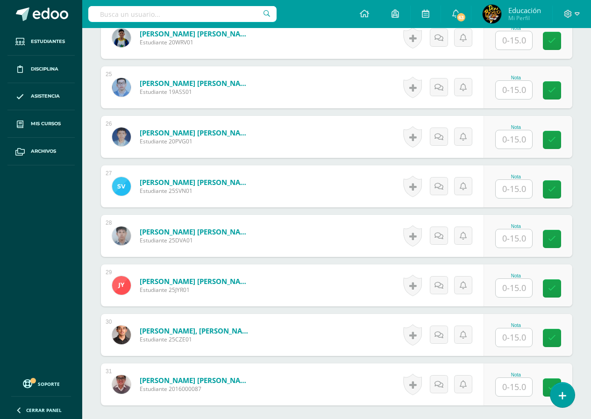
click at [516, 89] on input "text" at bounding box center [514, 90] width 36 height 18
type input "13"
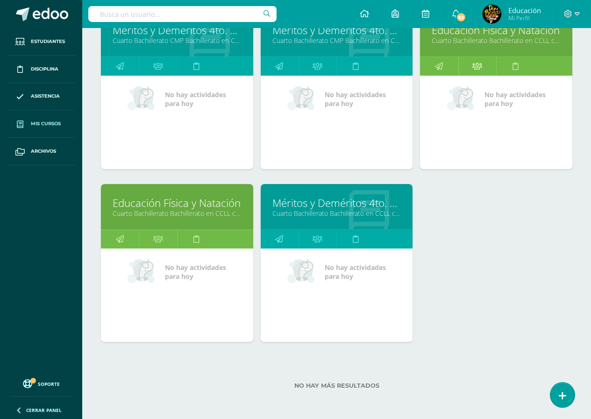
scroll to position [3260, 0]
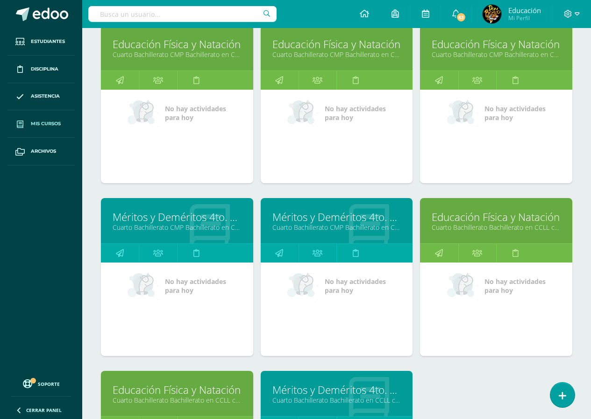
click at [504, 69] on div "Educación Física y Natación Cuarto Bachillerato CMP Bachillerato en CCLL con Or…" at bounding box center [496, 47] width 152 height 45
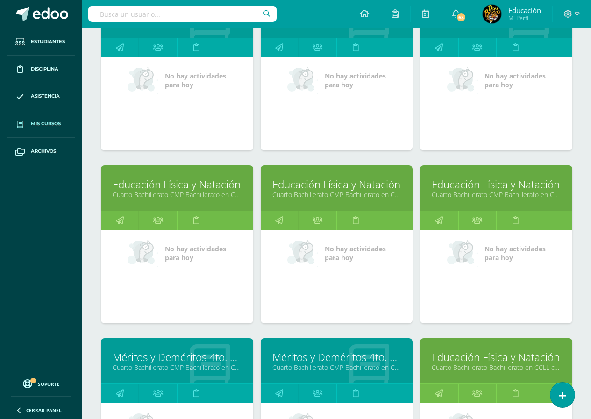
click at [458, 186] on link "Educación Física y Natación" at bounding box center [496, 184] width 129 height 14
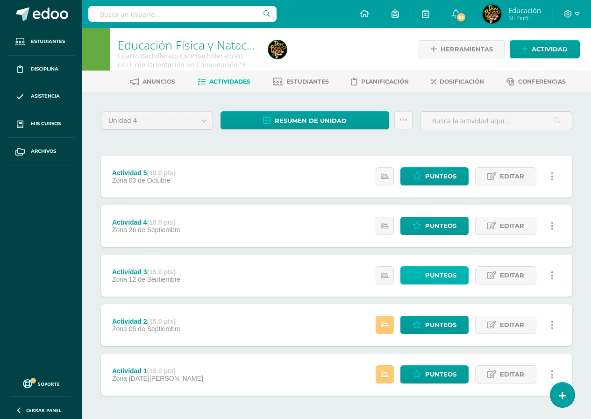
click at [440, 276] on span "Punteos" at bounding box center [440, 275] width 31 height 17
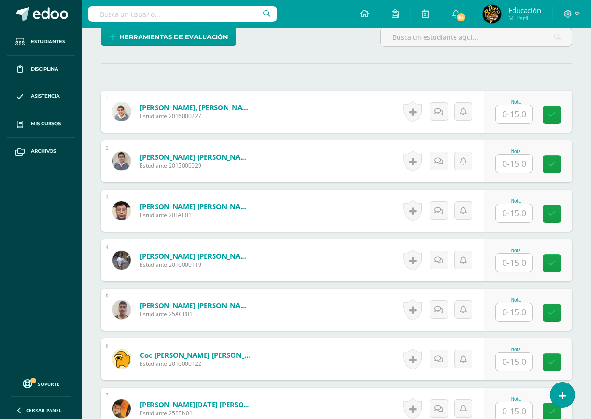
scroll to position [328, 0]
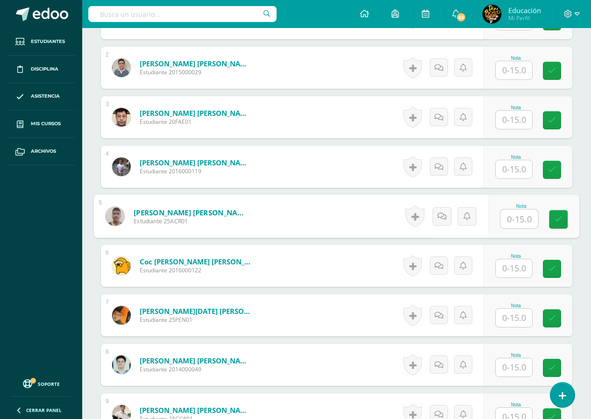
click at [513, 221] on input "text" at bounding box center [518, 219] width 37 height 19
type input "13"
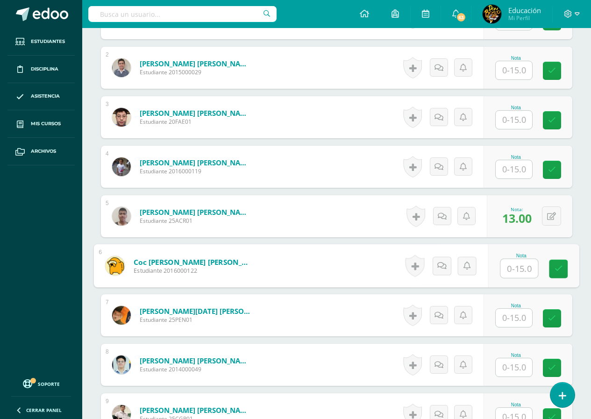
click at [515, 319] on input "text" at bounding box center [514, 318] width 36 height 18
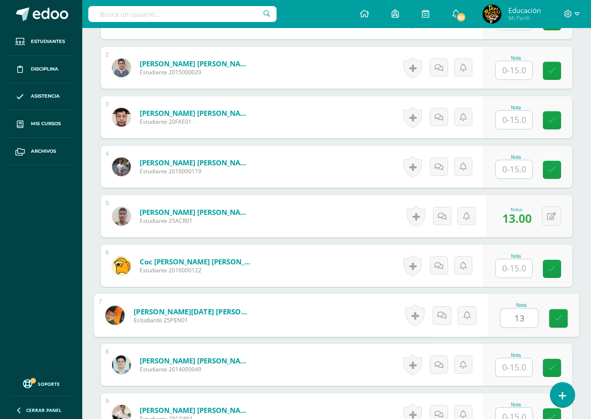
type input "13"
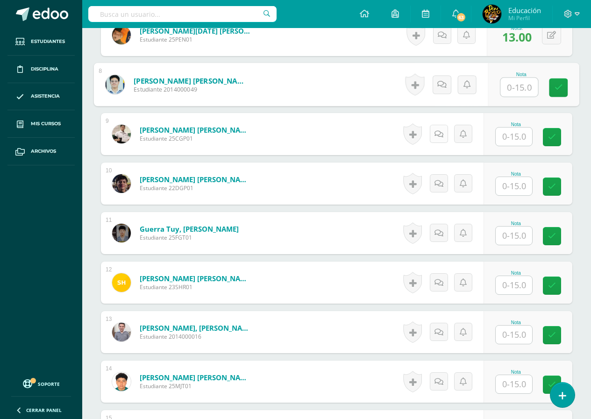
scroll to position [748, 0]
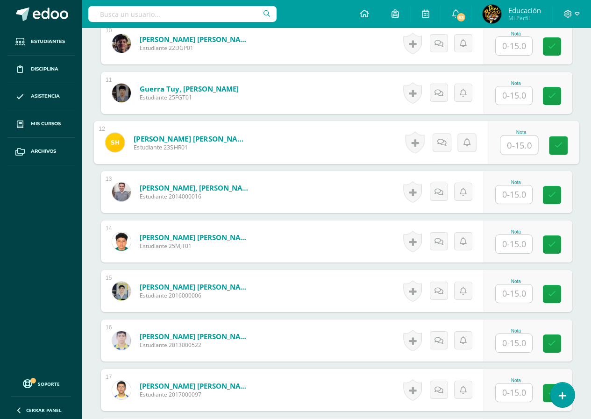
click at [515, 147] on input "text" at bounding box center [518, 145] width 37 height 19
type input "13"
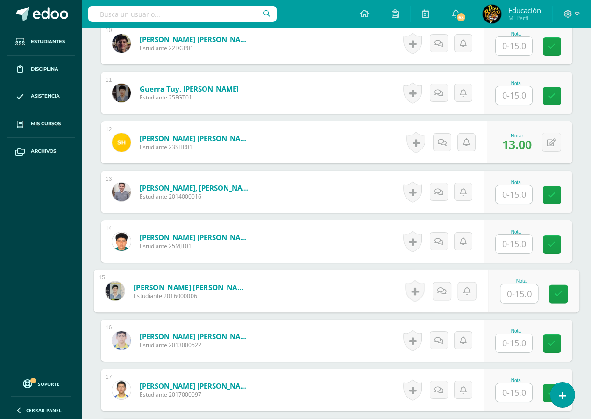
click at [514, 296] on input "text" at bounding box center [518, 294] width 37 height 19
type input "15"
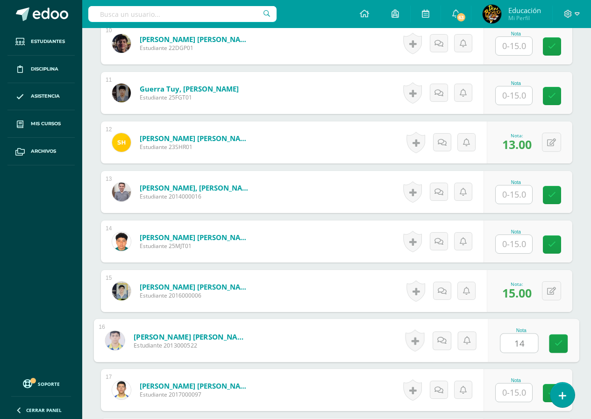
type input "14"
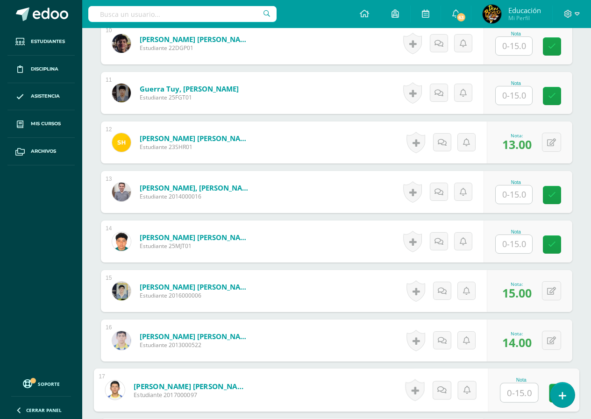
scroll to position [842, 0]
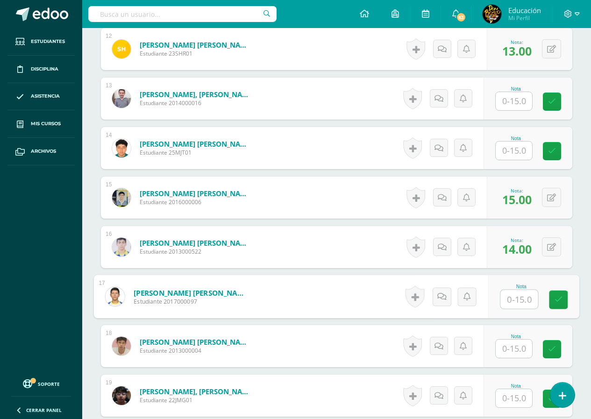
click at [520, 302] on input "text" at bounding box center [518, 299] width 37 height 19
type input "15"
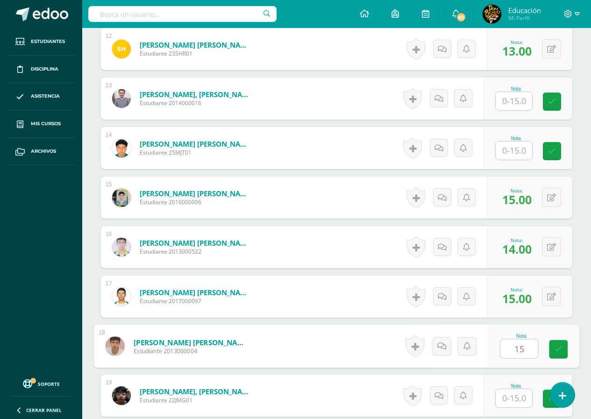
type input "15"
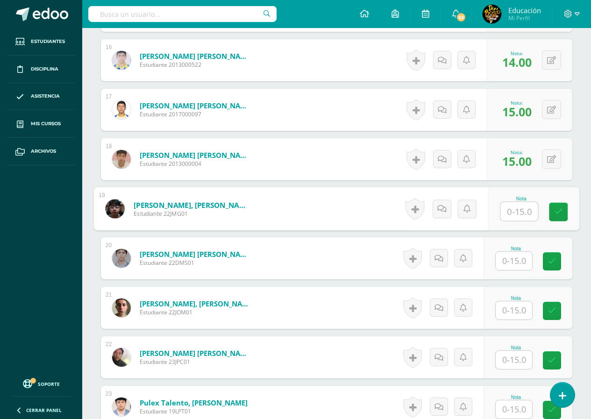
scroll to position [1169, 0]
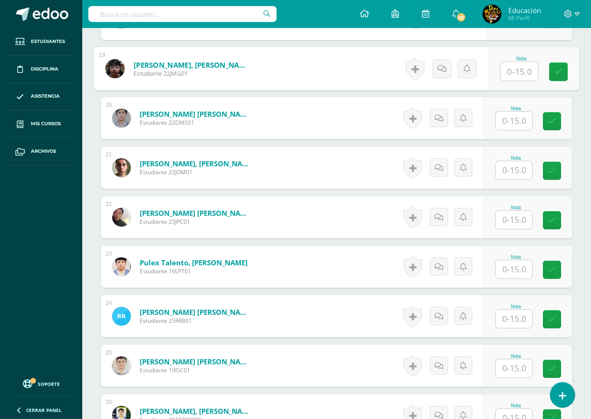
click at [511, 270] on input "text" at bounding box center [514, 269] width 36 height 18
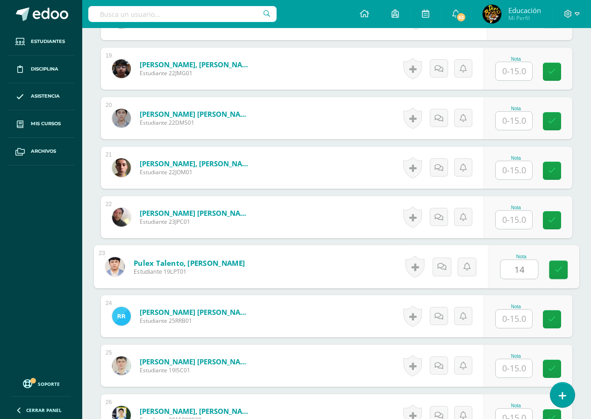
type input "14"
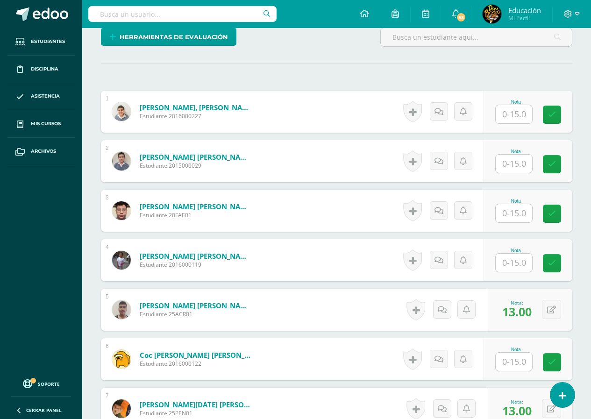
scroll to position [94, 0]
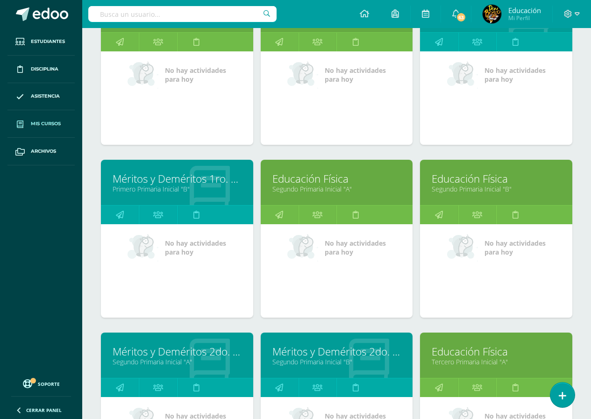
scroll to position [374, 0]
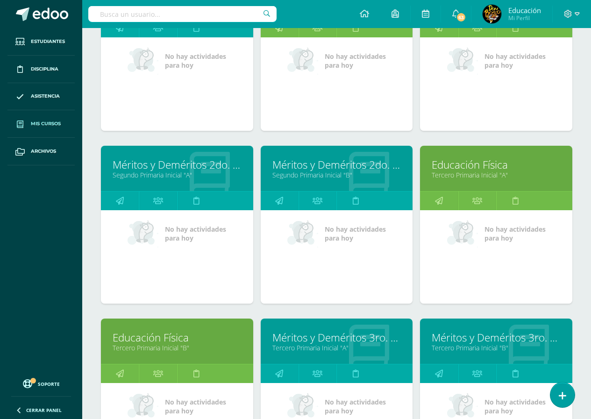
click at [500, 167] on link "Educación Física" at bounding box center [496, 164] width 129 height 14
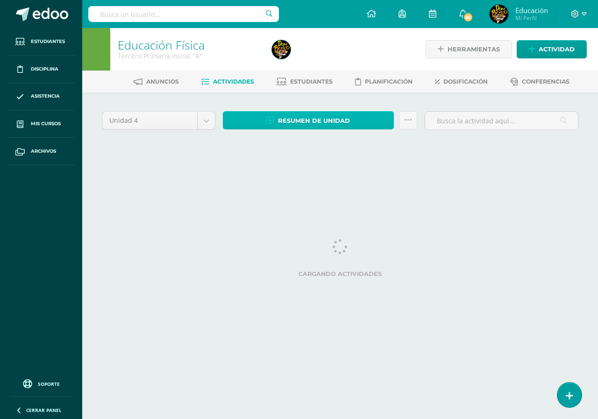
click at [317, 121] on span "Resumen de unidad" at bounding box center [314, 120] width 72 height 17
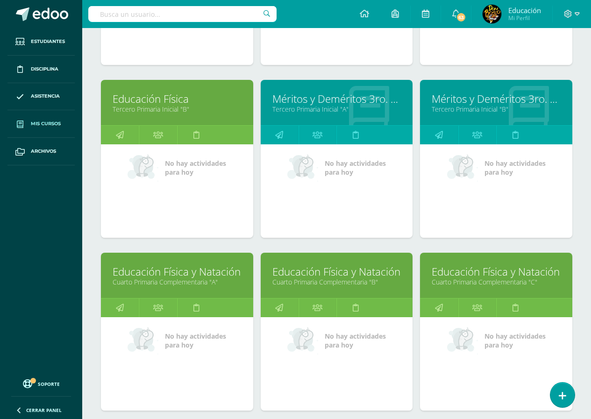
scroll to position [426, 0]
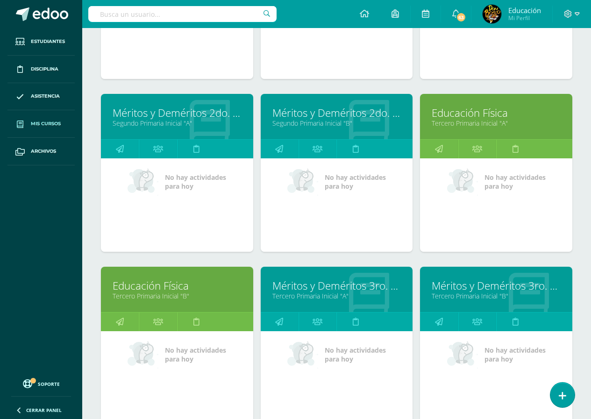
click at [483, 116] on link "Educación Física" at bounding box center [496, 113] width 129 height 14
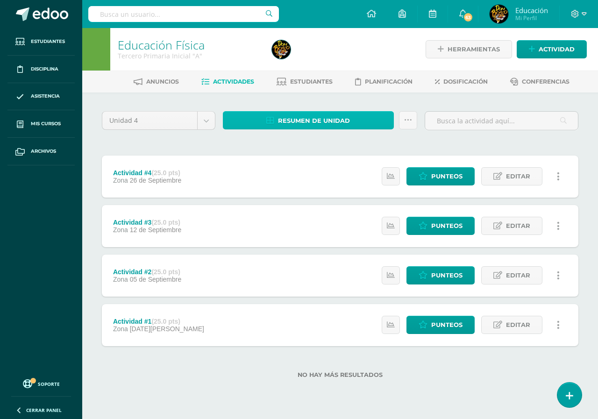
click at [338, 121] on span "Resumen de unidad" at bounding box center [314, 120] width 72 height 17
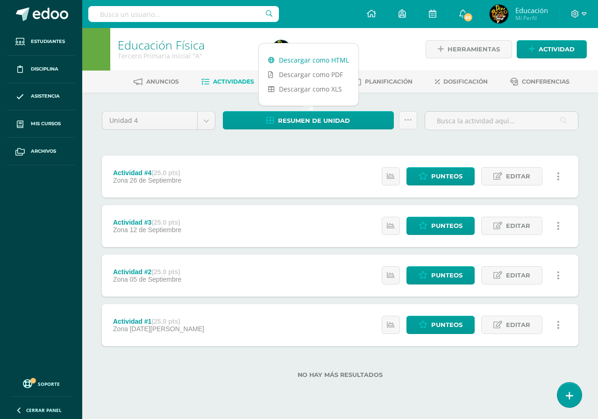
click at [326, 59] on link "Descargar como HTML" at bounding box center [309, 60] width 100 height 14
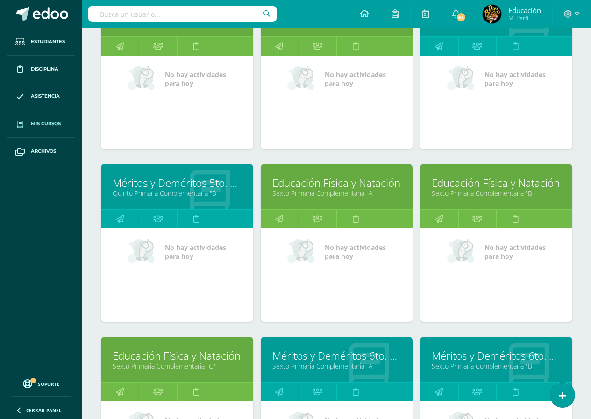
scroll to position [1127, 0]
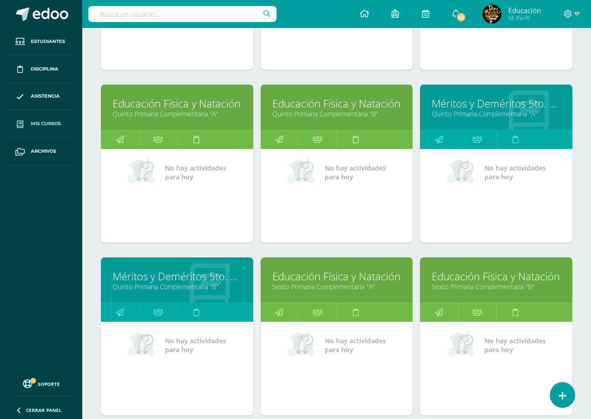
click at [175, 109] on link "Quinto Primaria Complementaria "A"" at bounding box center [177, 113] width 129 height 9
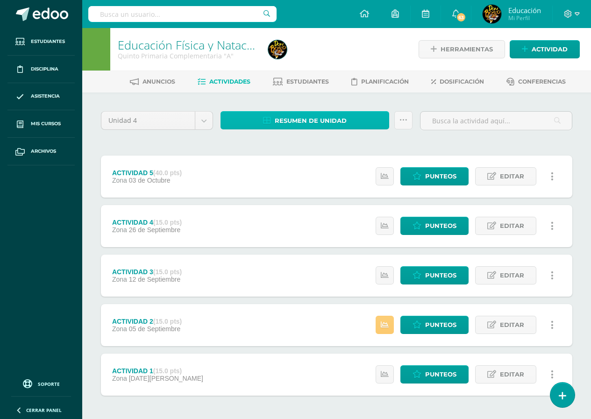
click at [318, 120] on span "Resumen de unidad" at bounding box center [311, 120] width 72 height 17
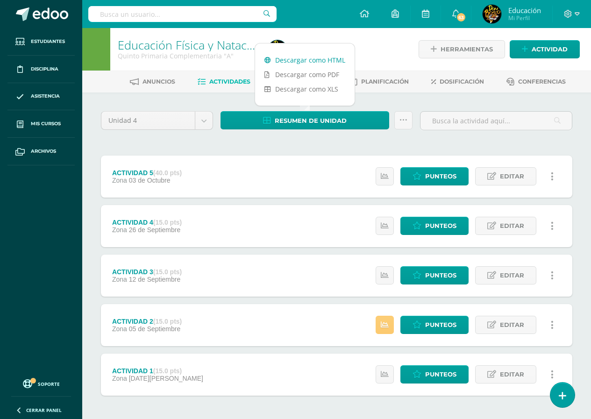
click at [310, 60] on link "Descargar como HTML" at bounding box center [305, 60] width 100 height 14
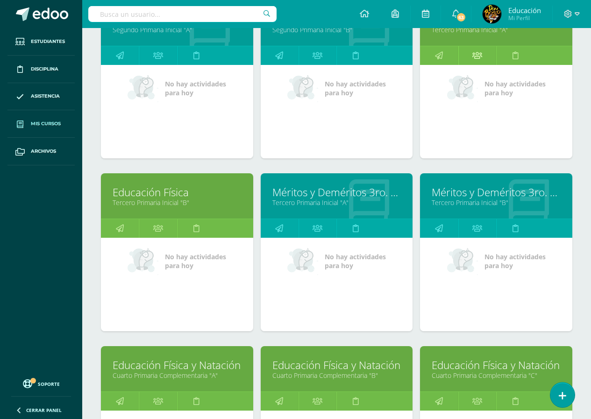
scroll to position [706, 0]
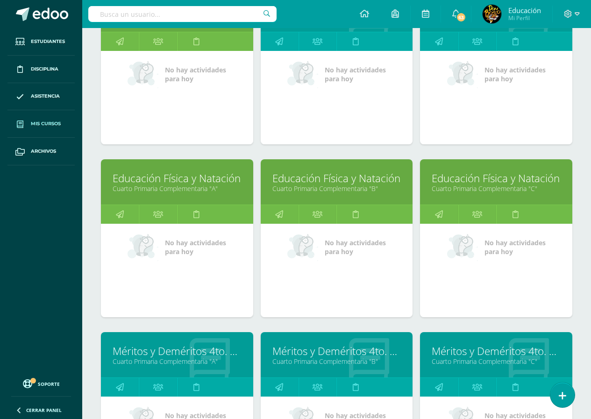
click at [169, 180] on link "Educación Física y Natación" at bounding box center [177, 178] width 129 height 14
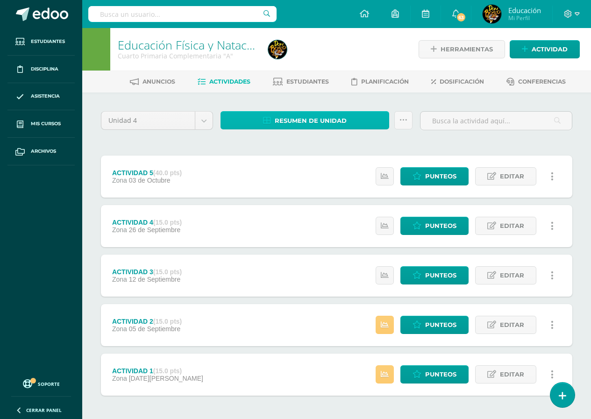
click at [312, 118] on span "Resumen de unidad" at bounding box center [311, 120] width 72 height 17
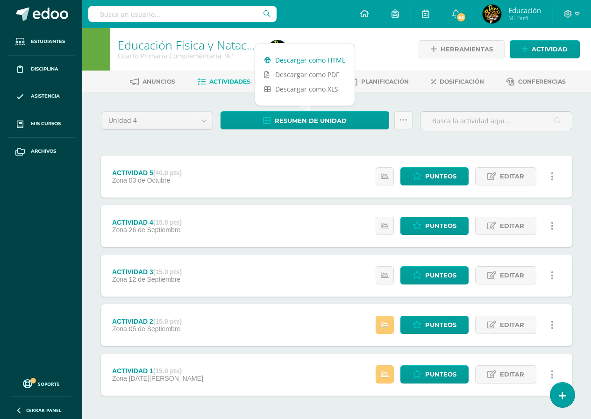
click at [315, 60] on link "Descargar como HTML" at bounding box center [305, 60] width 100 height 14
click at [445, 274] on span "Punteos" at bounding box center [440, 275] width 31 height 17
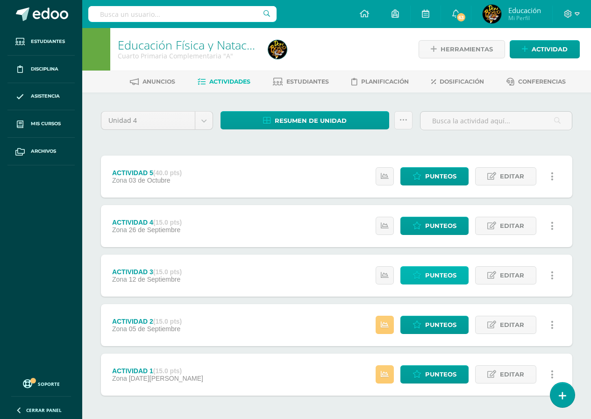
click at [445, 274] on span "Punteos" at bounding box center [440, 275] width 31 height 17
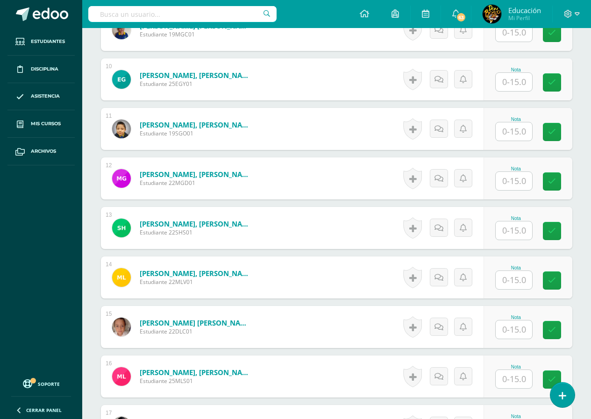
scroll to position [759, 0]
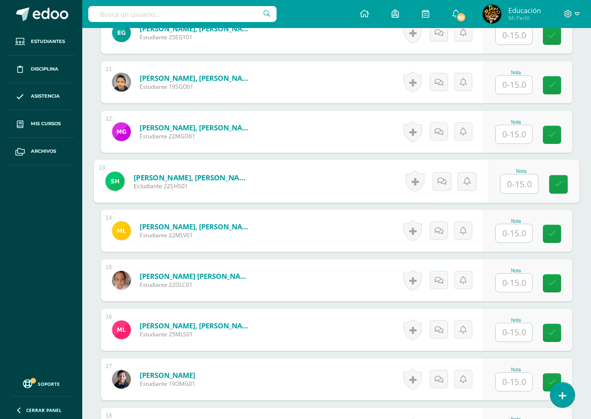
click at [517, 185] on input "text" at bounding box center [518, 184] width 37 height 19
type input "14"
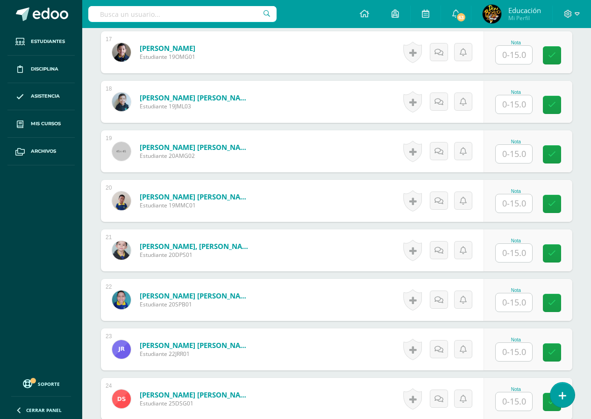
scroll to position [1226, 0]
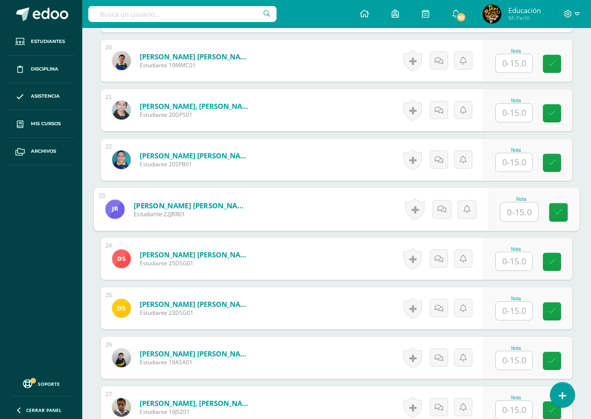
click at [513, 211] on input "text" at bounding box center [518, 212] width 37 height 19
type input "14"
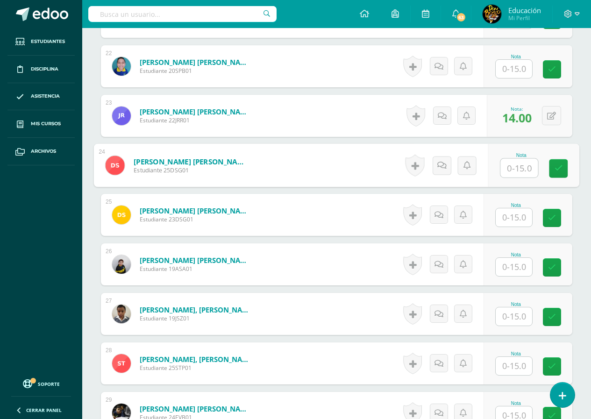
scroll to position [1441, 0]
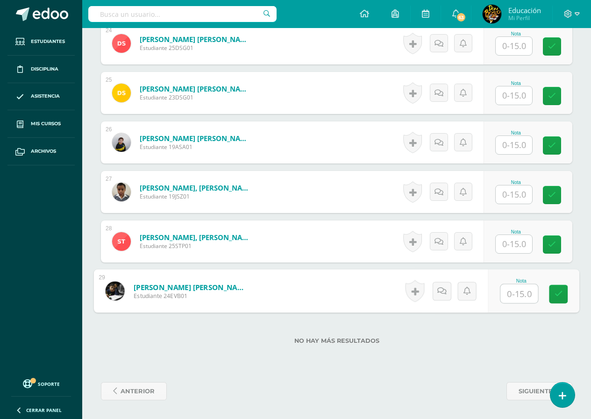
click at [515, 297] on input "text" at bounding box center [518, 294] width 37 height 19
type input "15"
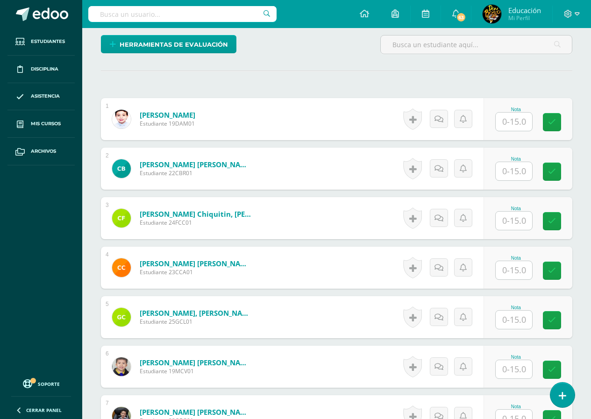
scroll to position [0, 0]
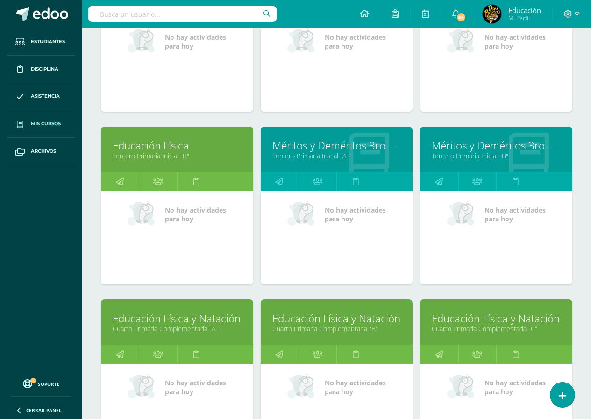
scroll to position [799, 0]
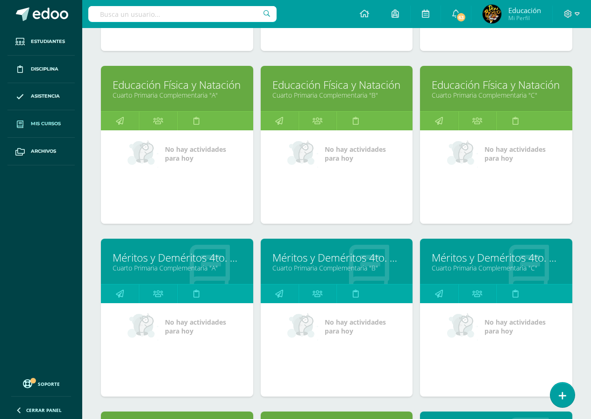
click at [333, 86] on link "Educación Física y Natación" at bounding box center [336, 85] width 129 height 14
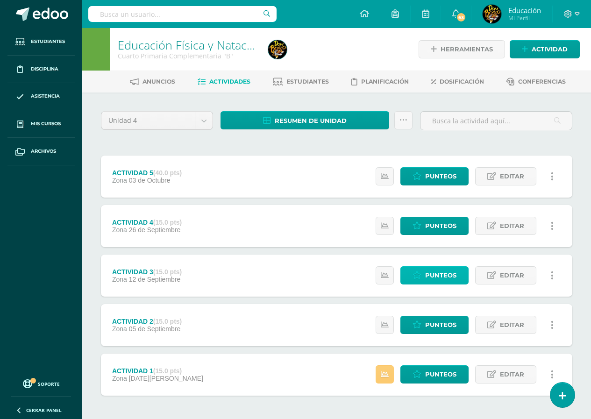
click at [437, 277] on span "Punteos" at bounding box center [440, 275] width 31 height 17
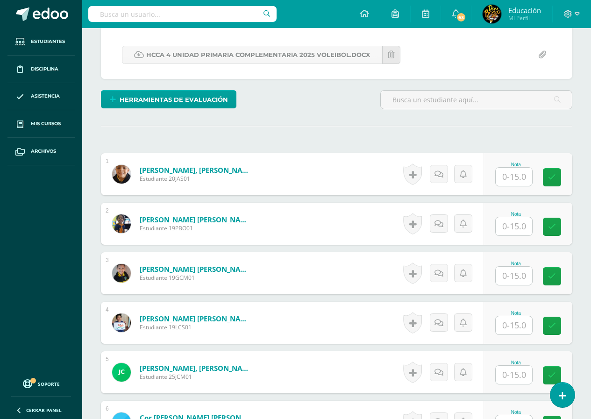
scroll to position [312, 0]
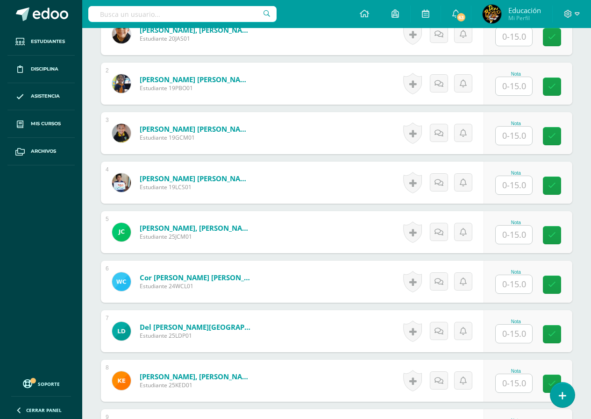
click at [513, 284] on input "text" at bounding box center [514, 284] width 36 height 18
type input "14"
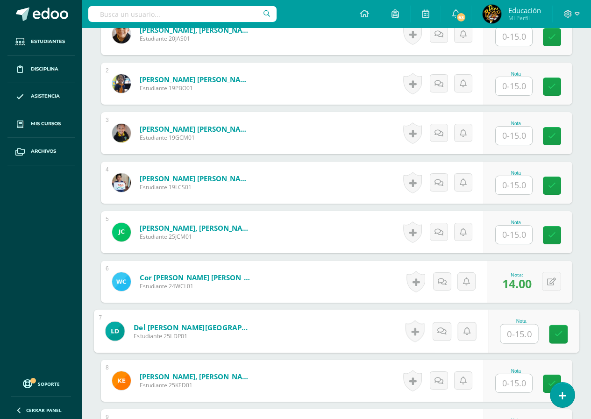
scroll to position [452, 0]
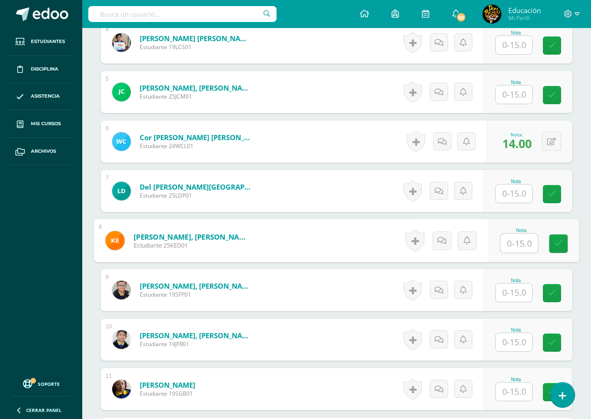
click at [514, 246] on input "text" at bounding box center [518, 243] width 37 height 19
type input "15"
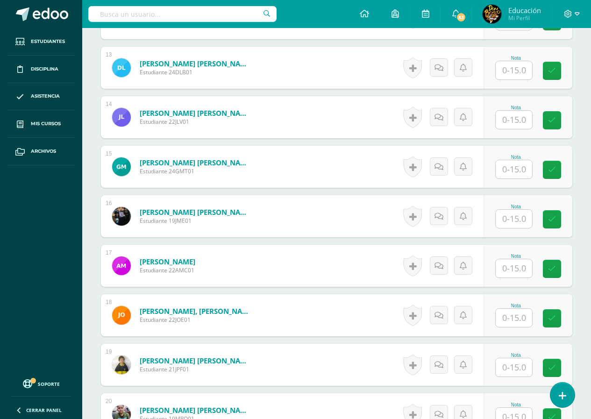
scroll to position [966, 0]
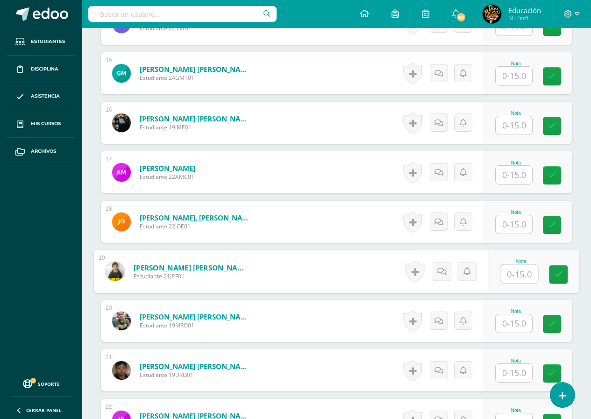
click at [514, 277] on input "text" at bounding box center [518, 274] width 37 height 19
type input "14"
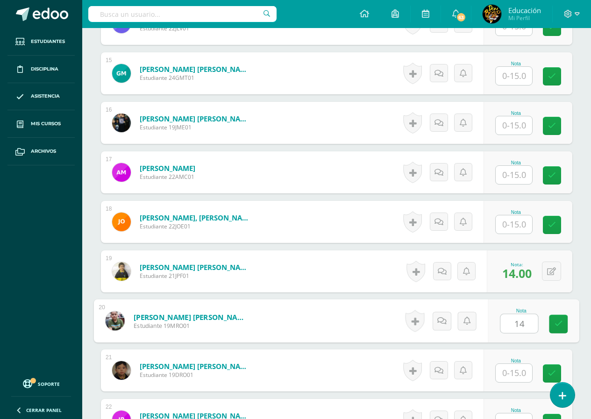
type input "14"
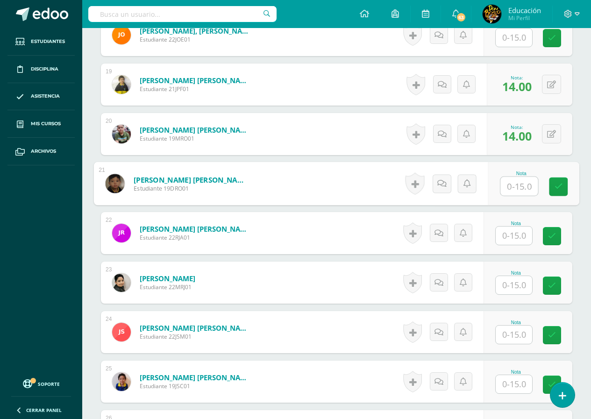
scroll to position [1293, 0]
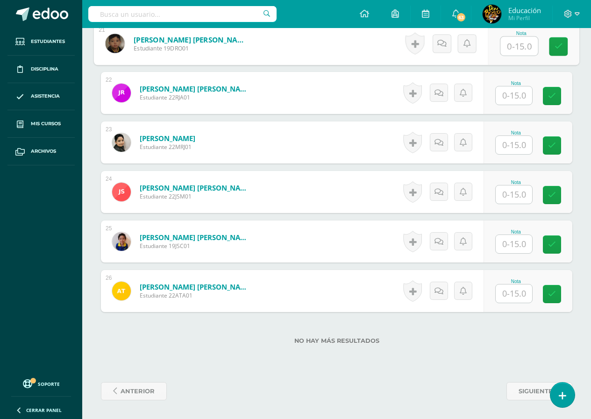
click at [518, 245] on input "text" at bounding box center [514, 244] width 36 height 18
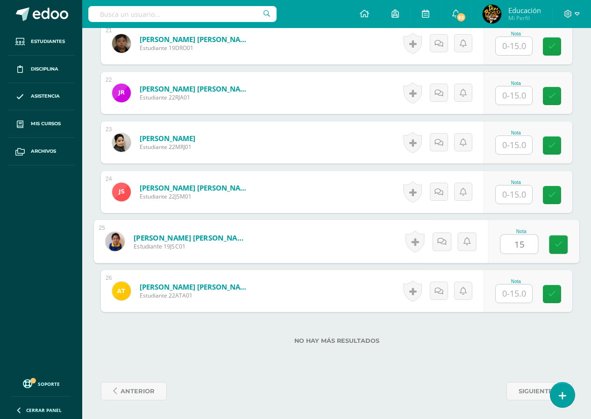
type input "15"
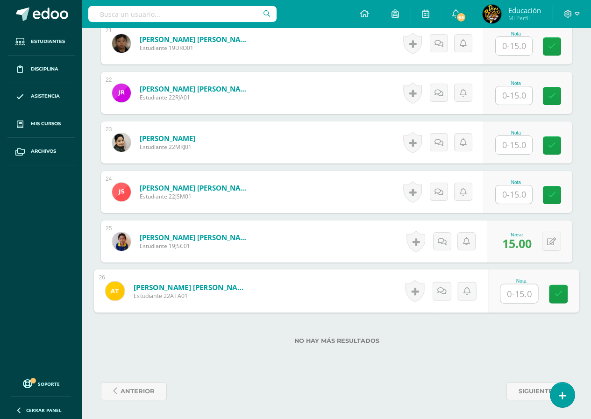
click at [521, 295] on input "text" at bounding box center [518, 294] width 37 height 19
type input "15"
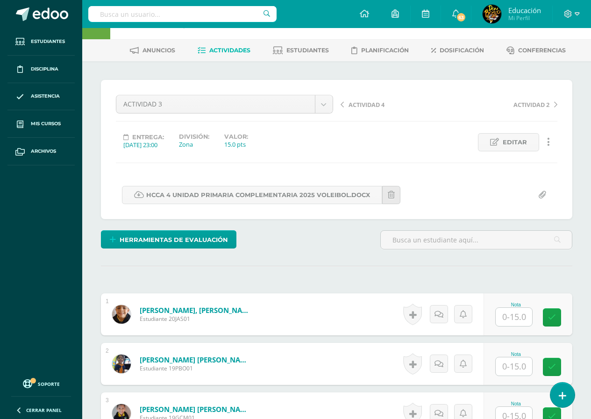
scroll to position [0, 0]
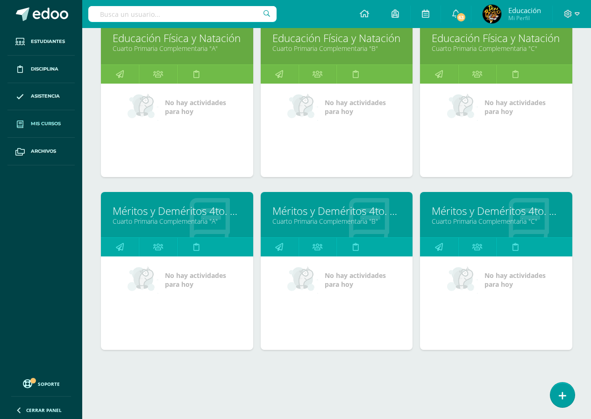
scroll to position [851, 0]
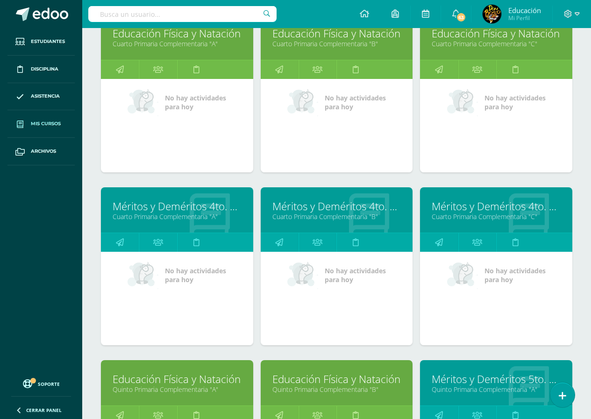
click at [501, 34] on link "Educación Física y Natación" at bounding box center [496, 33] width 129 height 14
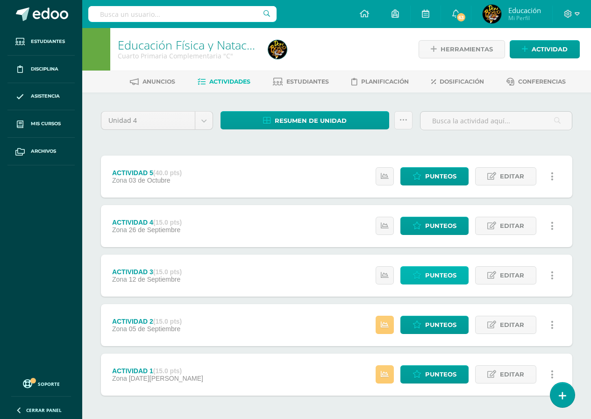
click at [435, 276] on span "Punteos" at bounding box center [440, 275] width 31 height 17
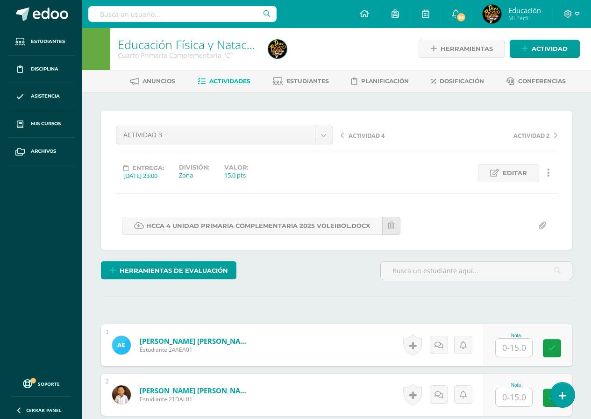
scroll to position [94, 0]
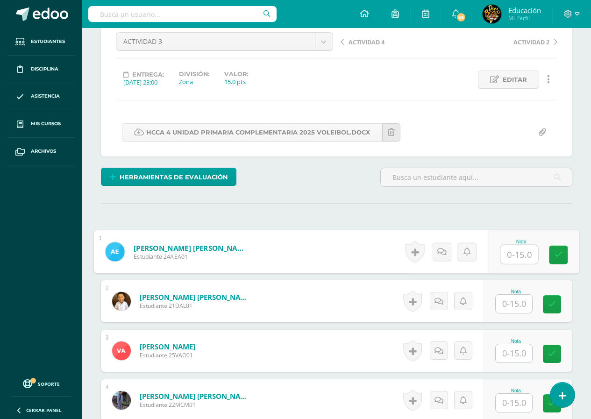
click at [514, 255] on input "text" at bounding box center [518, 254] width 37 height 19
type input "15"
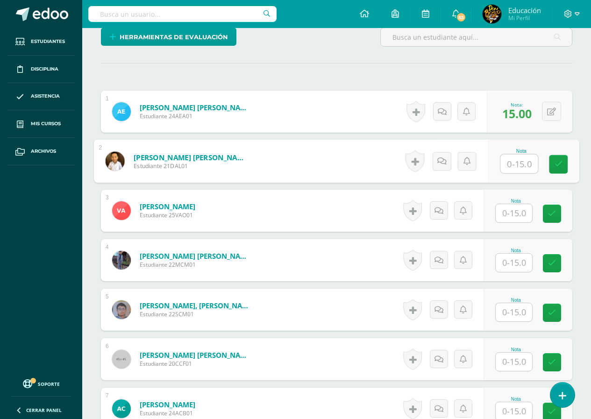
scroll to position [374, 0]
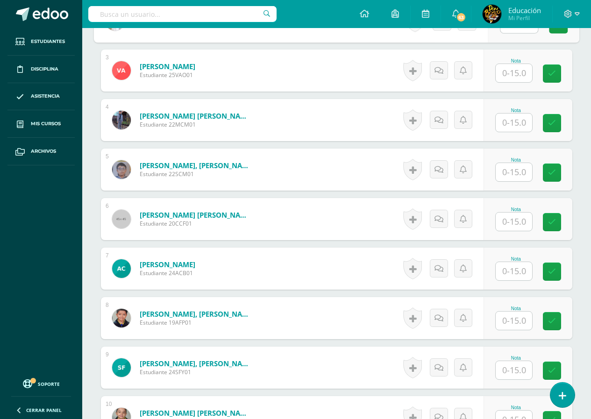
click at [513, 171] on input "text" at bounding box center [514, 172] width 36 height 18
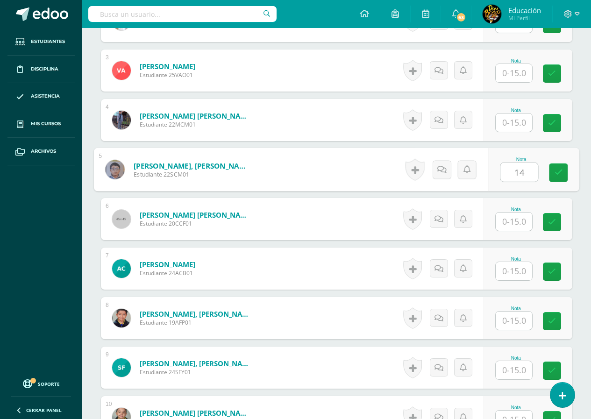
type input "14"
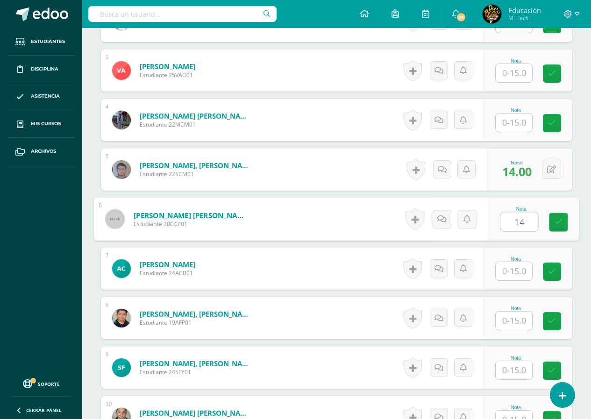
type input "14"
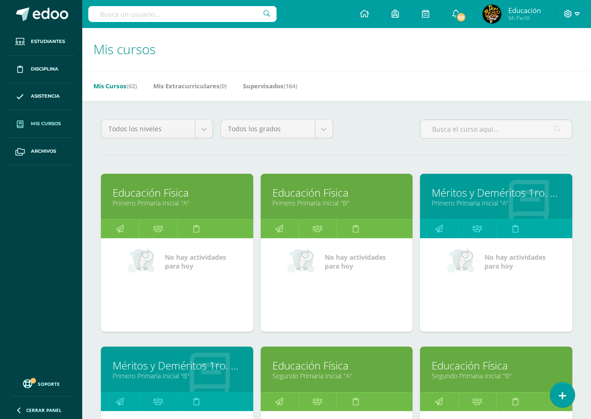
click at [578, 13] on icon at bounding box center [577, 14] width 5 height 8
click at [559, 61] on span "Cerrar sesión" at bounding box center [548, 63] width 42 height 9
